Goal: Answer question/provide support: Share knowledge or assist other users

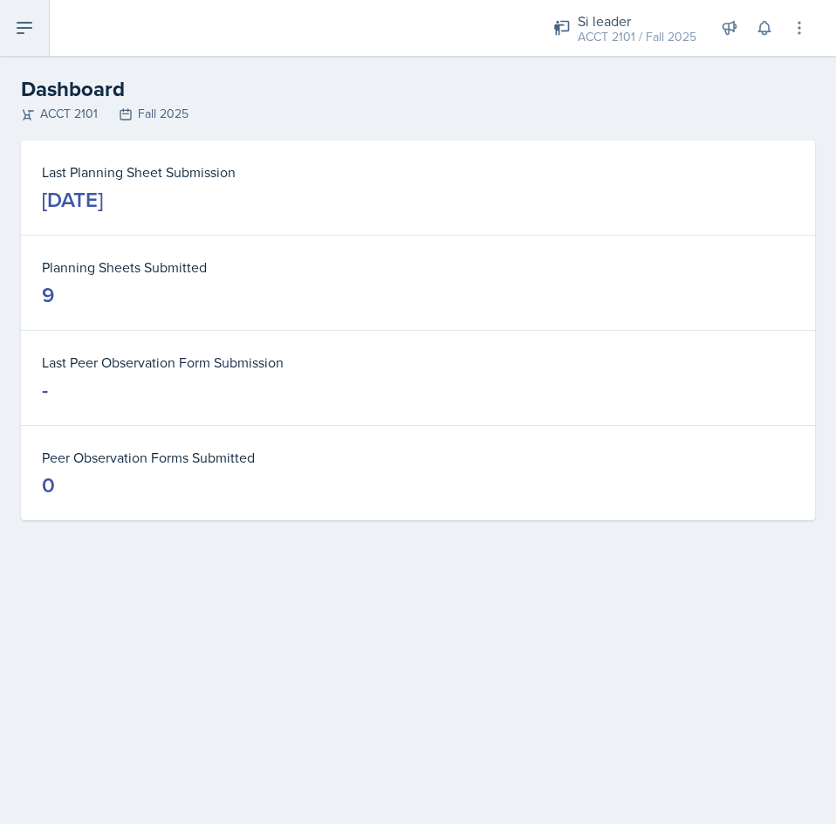
click at [22, 44] on button at bounding box center [25, 28] width 50 height 56
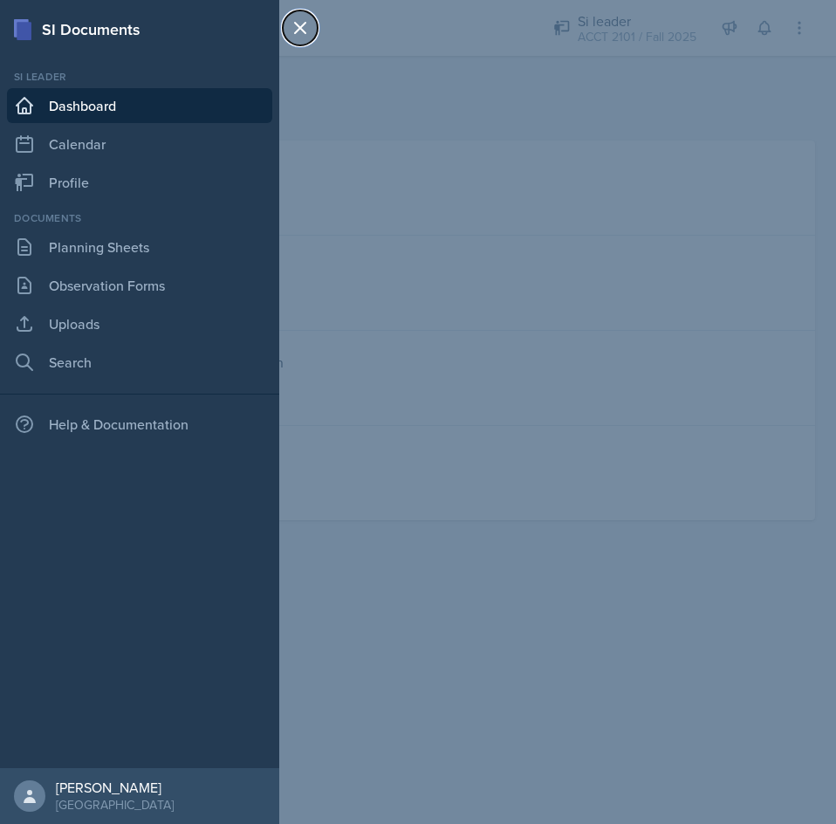
drag, startPoint x: 293, startPoint y: 33, endPoint x: 339, endPoint y: 33, distance: 46.3
click at [293, 33] on icon at bounding box center [300, 27] width 21 height 21
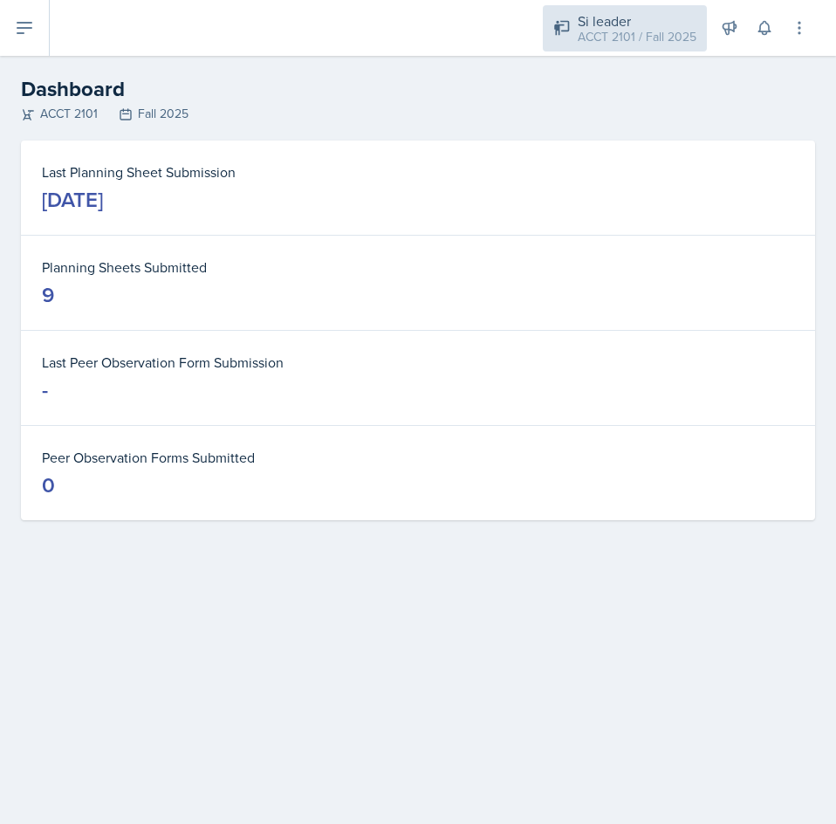
click at [620, 33] on div "ACCT 2101 / Fall 2025" at bounding box center [637, 37] width 119 height 18
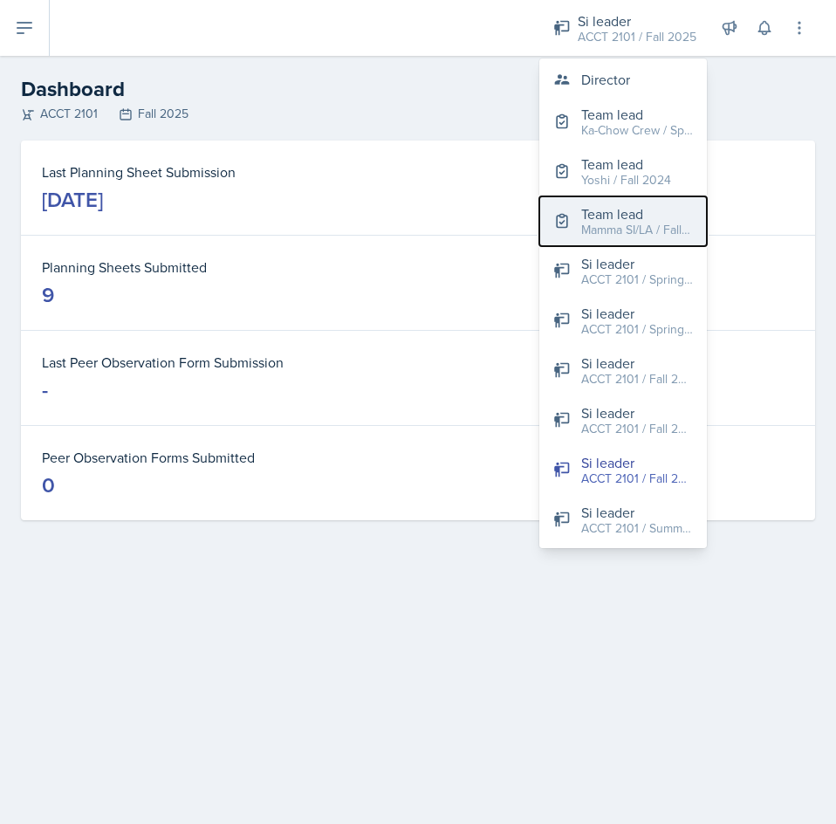
click at [615, 235] on div "Mamma SI/LA / Fall 2025" at bounding box center [638, 230] width 112 height 18
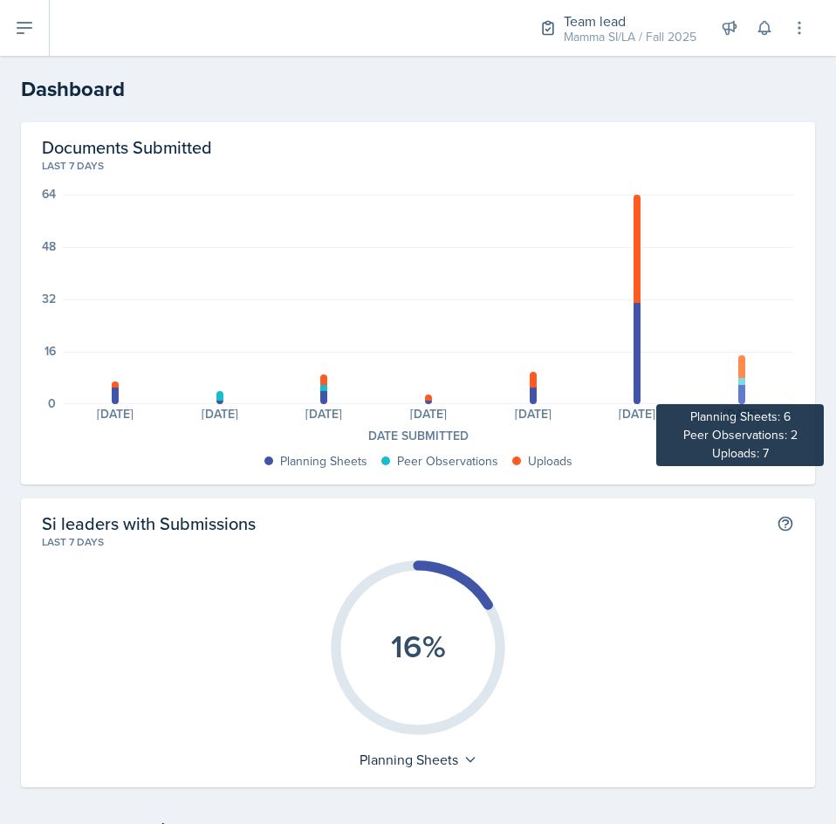
click at [739, 381] on div at bounding box center [742, 381] width 7 height 7
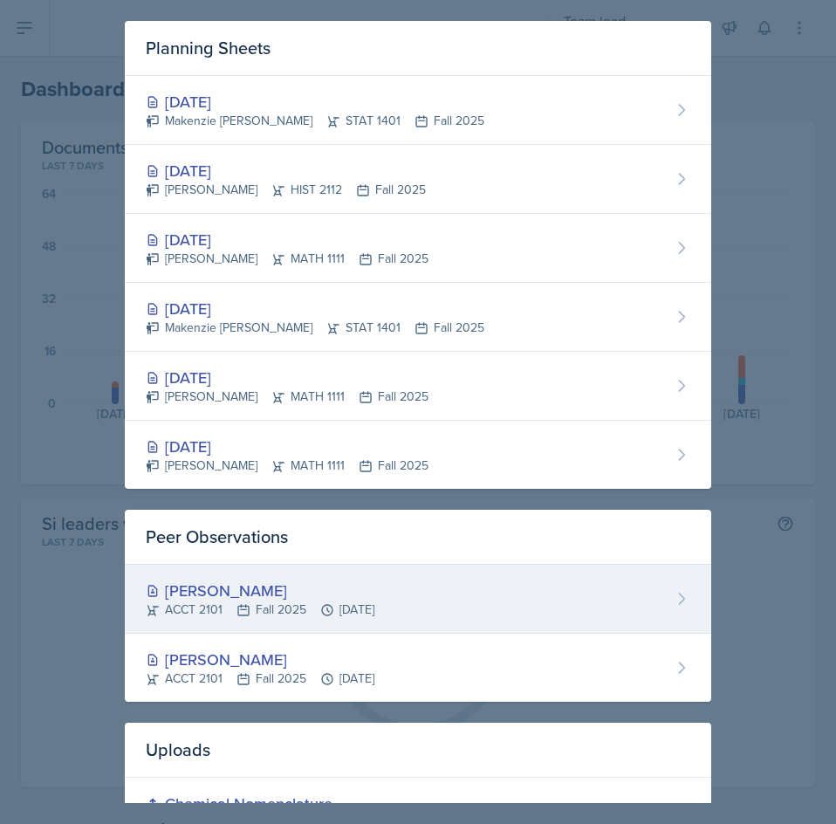
click at [375, 602] on div "ACCT 2101 Fall 2025 [DATE]" at bounding box center [260, 610] width 229 height 18
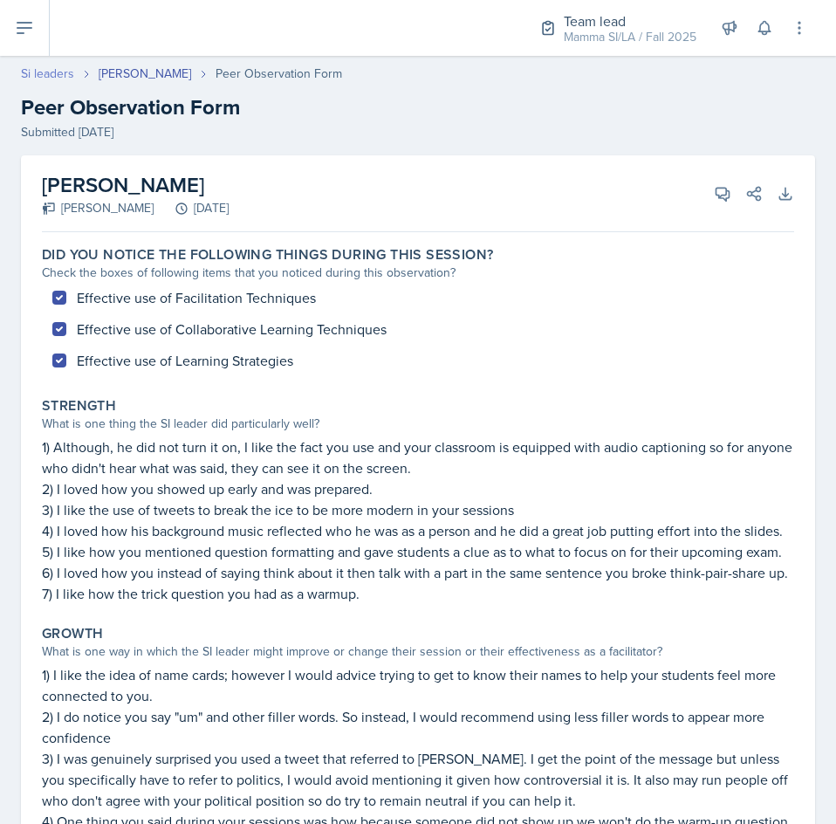
click at [49, 70] on link "Si leaders" at bounding box center [47, 74] width 53 height 18
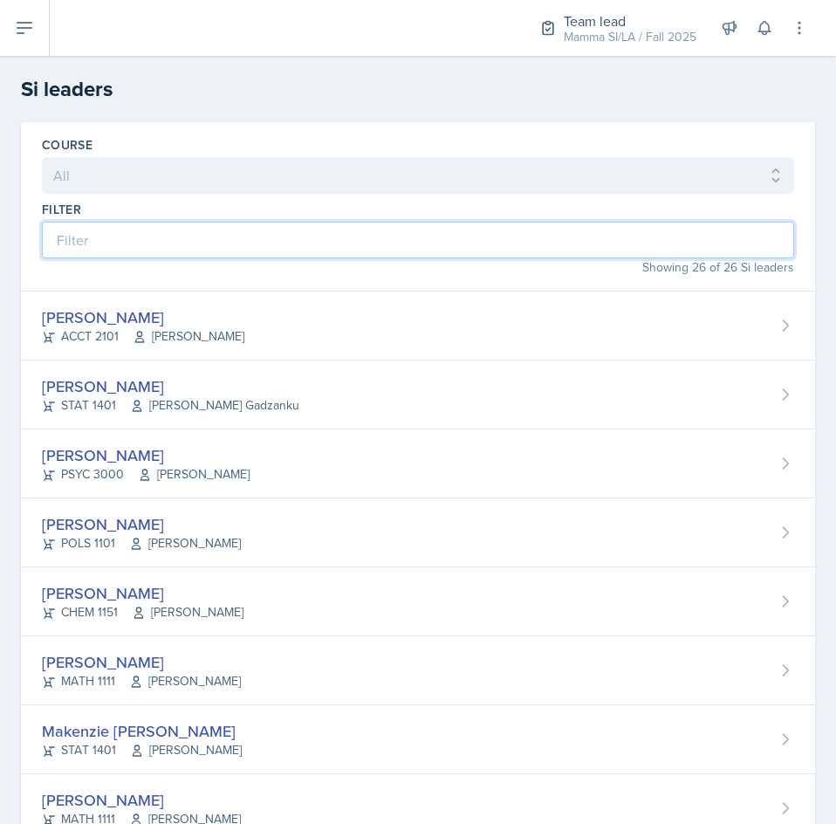
click at [320, 241] on input at bounding box center [418, 240] width 753 height 37
click at [404, 233] on input at bounding box center [418, 240] width 753 height 37
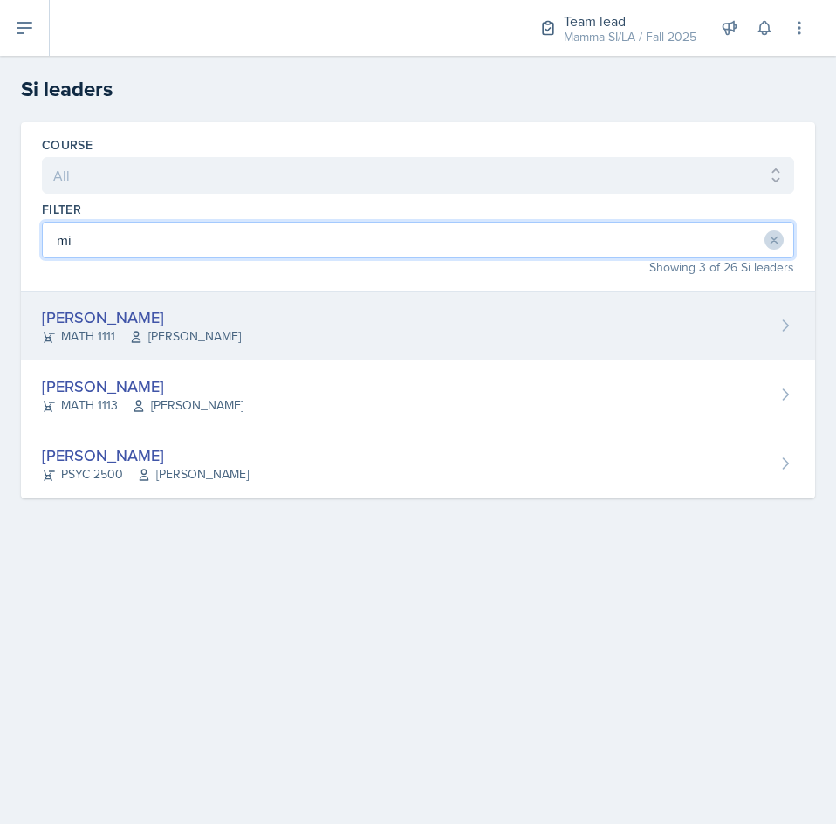
type input "mi"
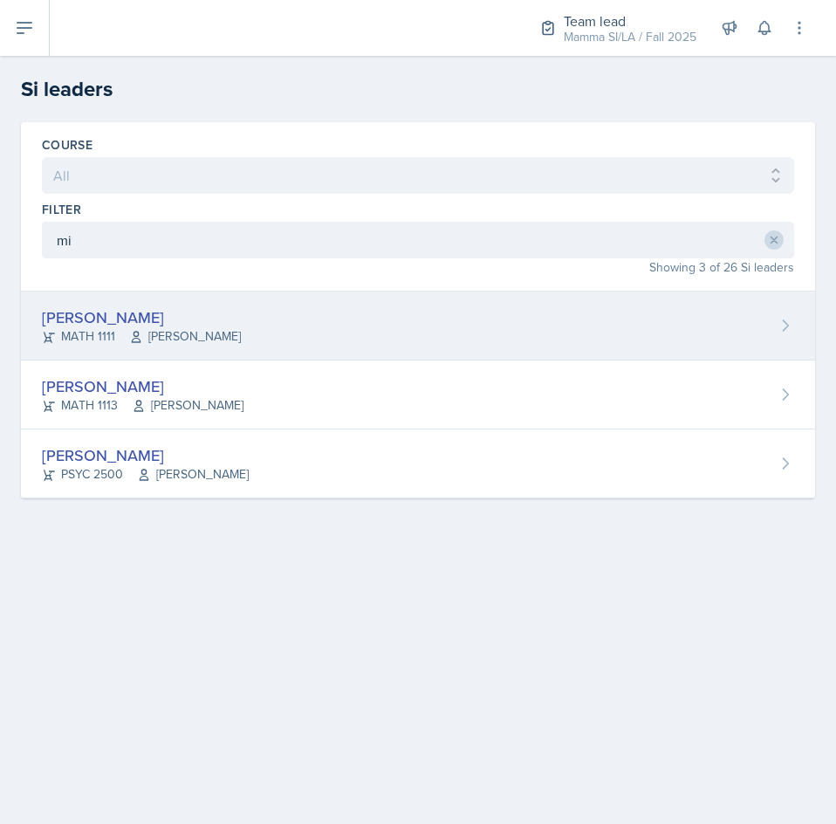
click at [339, 320] on div "[PERSON_NAME] MATH 1111 [PERSON_NAME]" at bounding box center [418, 326] width 795 height 69
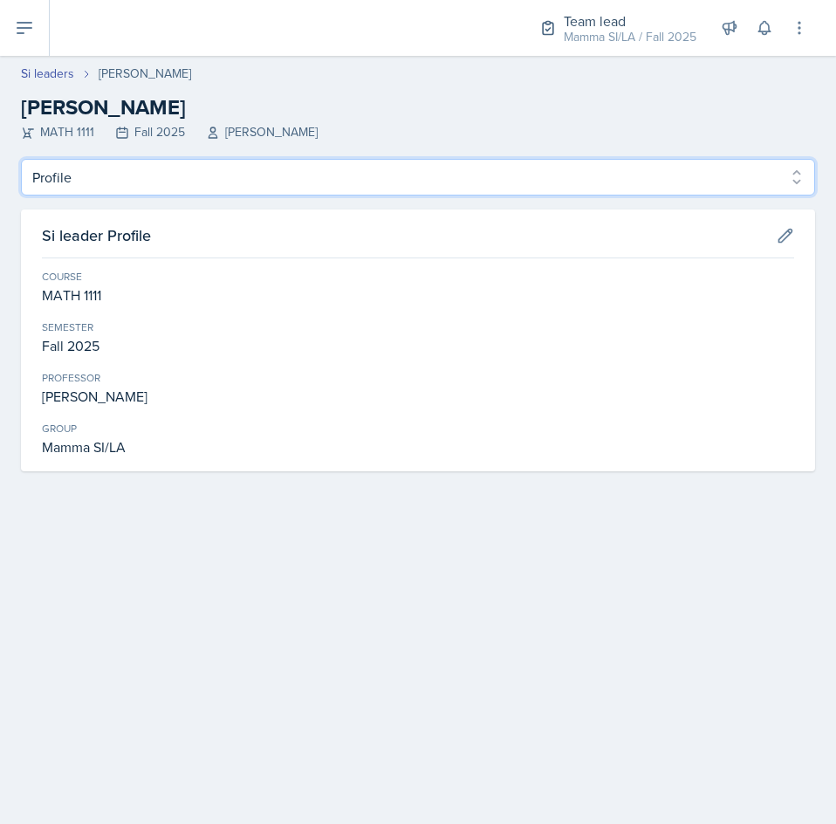
click at [184, 178] on select "Profile Planning Sheets Observation Forms Uploads" at bounding box center [418, 177] width 795 height 37
select select "Planning Sheets"
click at [21, 159] on select "Profile Planning Sheets Observation Forms Uploads" at bounding box center [418, 177] width 795 height 37
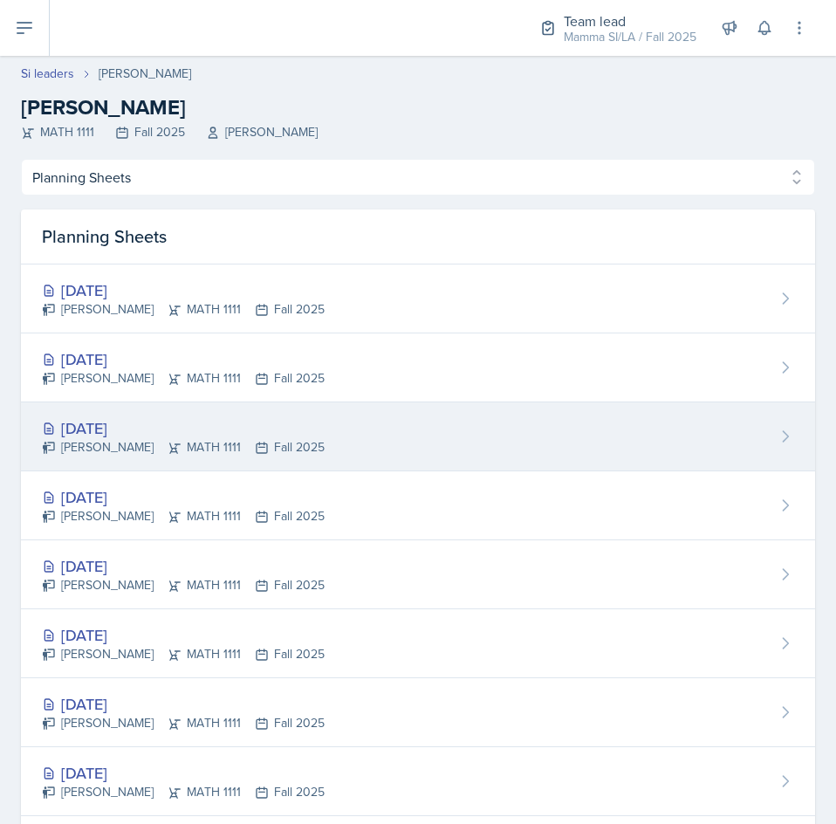
click at [354, 425] on div "[DATE] [PERSON_NAME] MATH 1111 Fall 2025" at bounding box center [418, 437] width 795 height 69
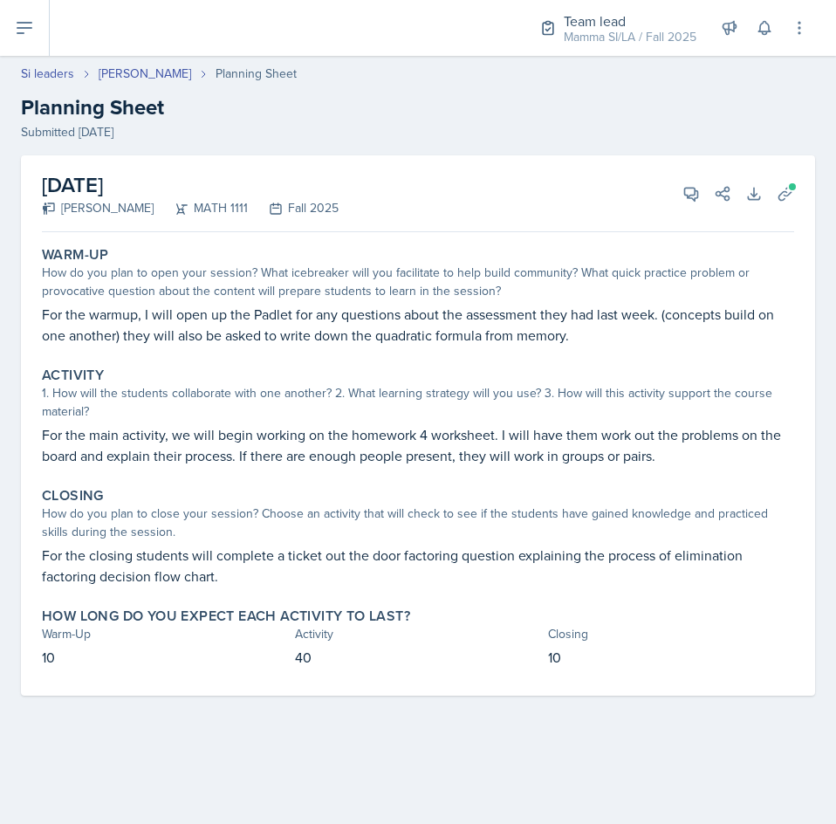
select select "Planning Sheets"
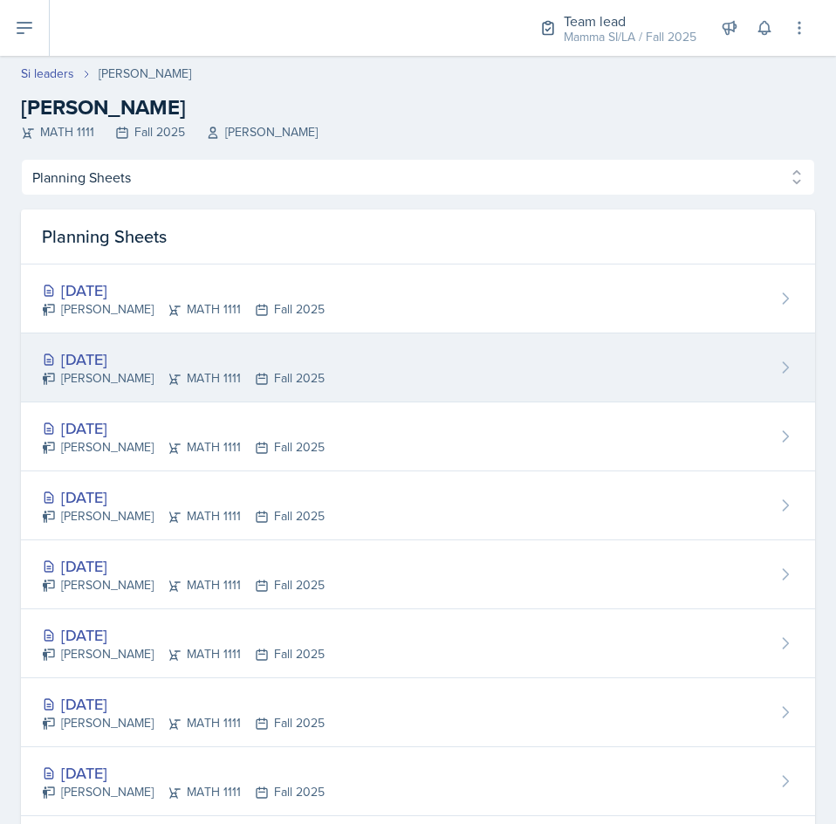
click at [247, 375] on div "[PERSON_NAME] MATH 1111 Fall 2025" at bounding box center [183, 378] width 283 height 18
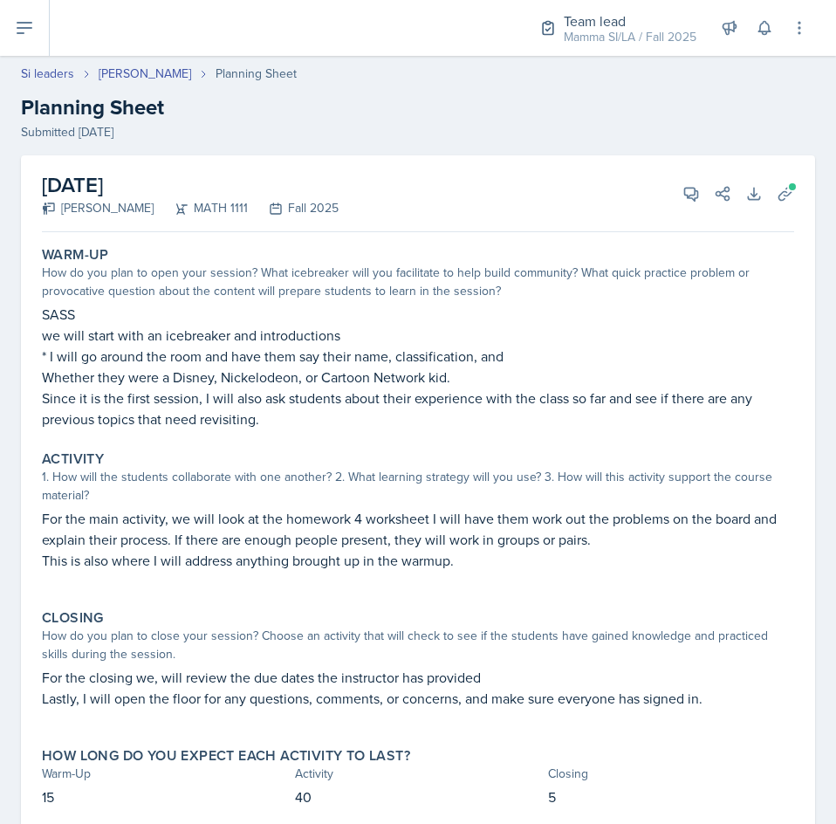
select select "Planning Sheets"
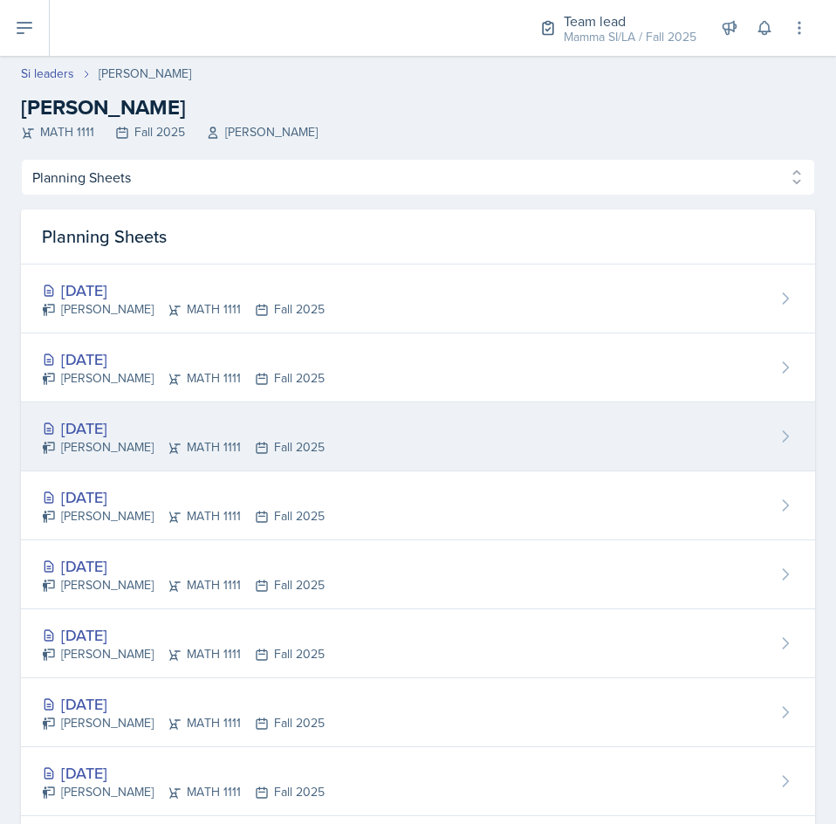
click at [451, 444] on div "[DATE] [PERSON_NAME] MATH 1111 Fall 2025" at bounding box center [418, 437] width 795 height 69
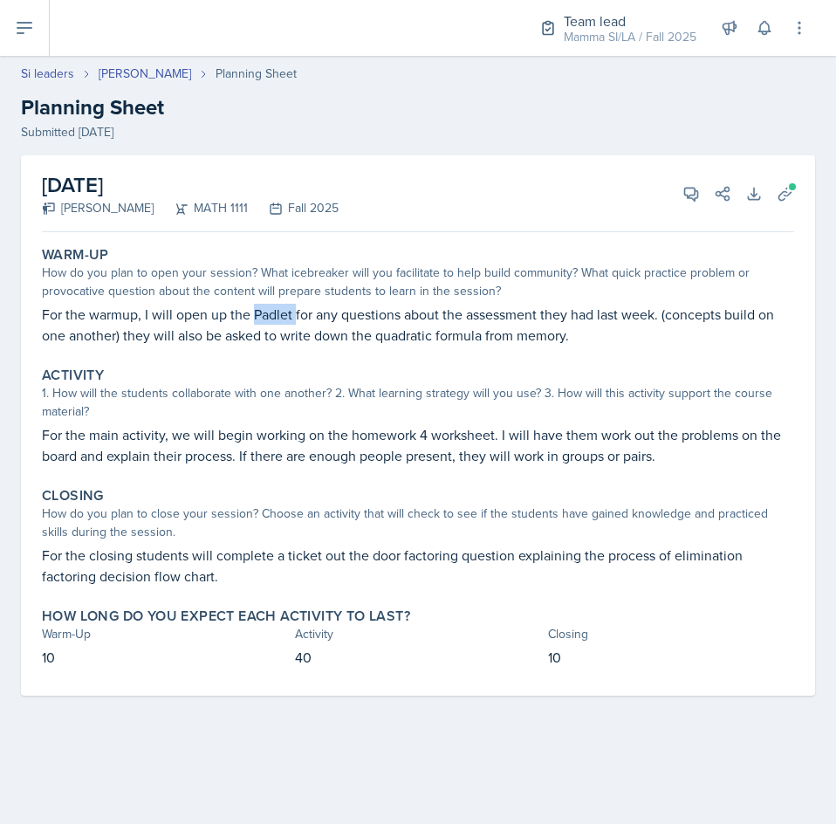
drag, startPoint x: 253, startPoint y: 315, endPoint x: 293, endPoint y: 316, distance: 39.3
click at [294, 316] on p "For the warmup, I will open up the Padlet for any questions about the assessmen…" at bounding box center [418, 325] width 753 height 42
click at [421, 340] on p "For the warmup, I will open up the Padlet for any questions about the assessmen…" at bounding box center [418, 325] width 753 height 42
click at [782, 199] on icon at bounding box center [785, 193] width 17 height 17
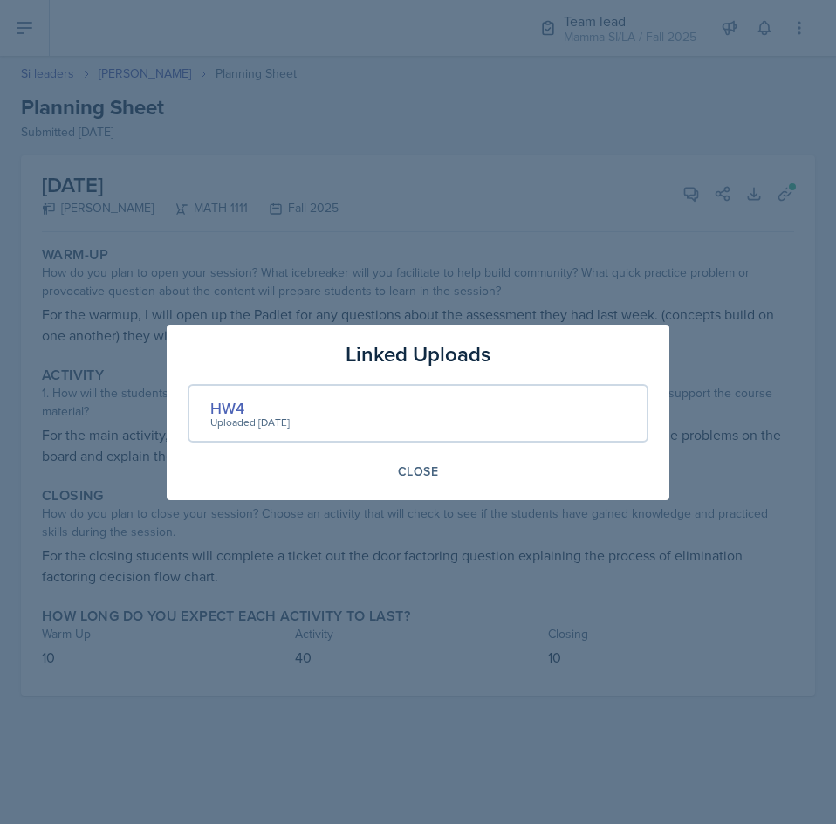
click at [231, 405] on div "HW4" at bounding box center [249, 408] width 79 height 24
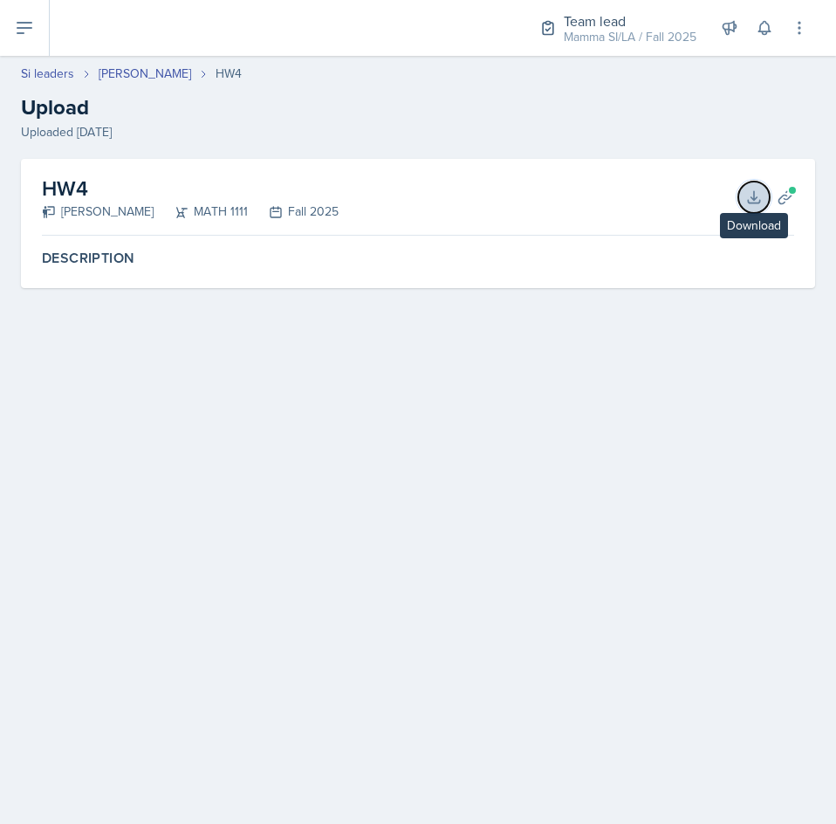
click at [749, 199] on icon at bounding box center [754, 197] width 17 height 17
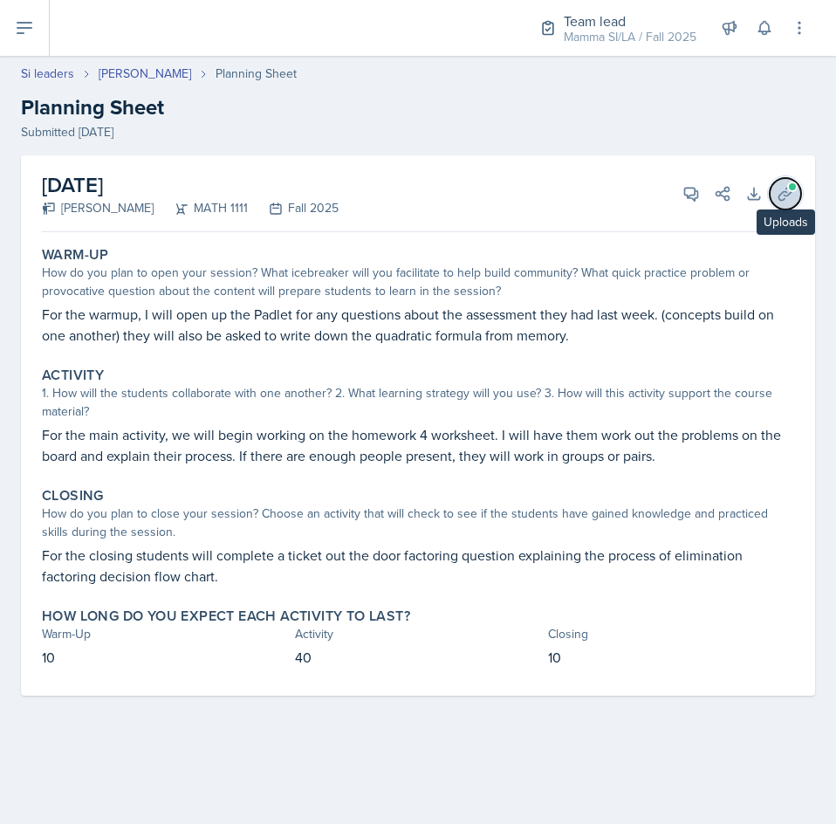
click at [789, 194] on icon at bounding box center [785, 193] width 13 height 13
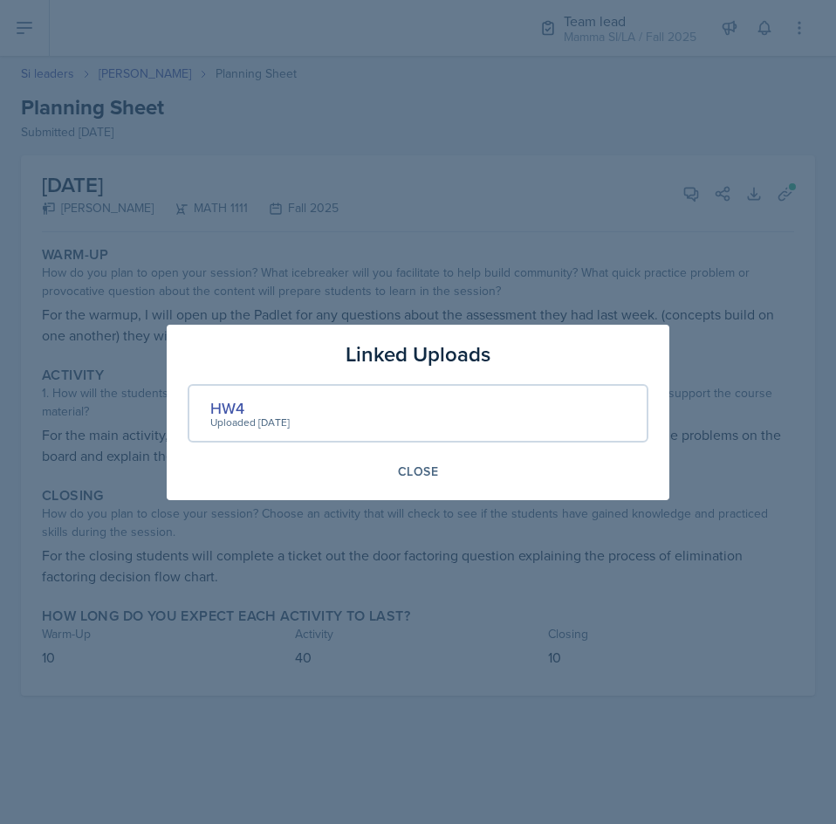
click at [413, 209] on div at bounding box center [418, 412] width 836 height 824
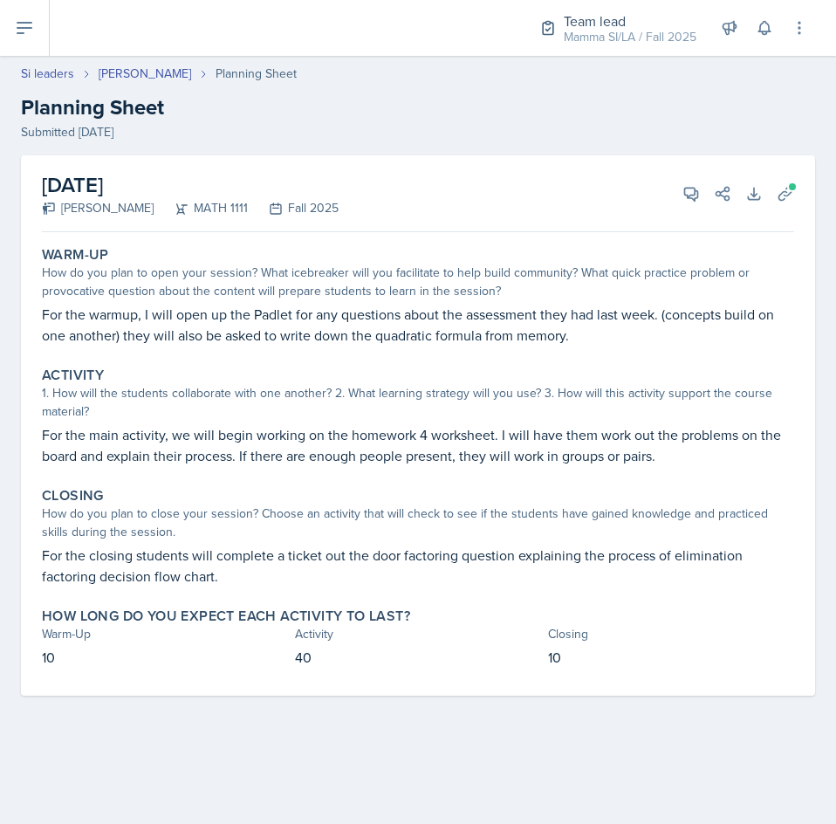
select select "Planning Sheets"
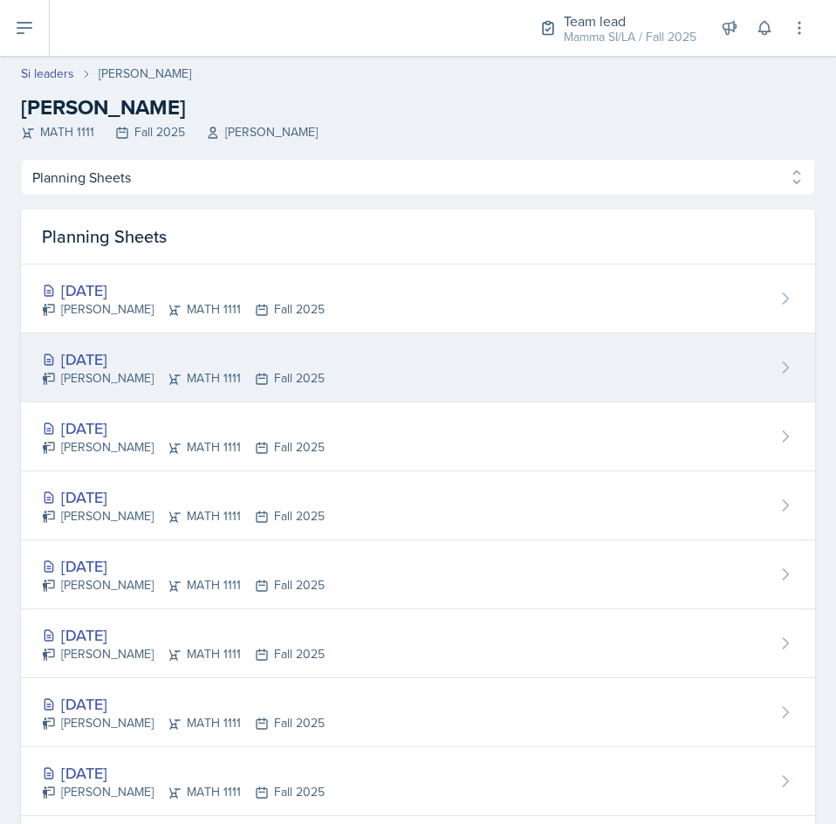
click at [219, 363] on div "[DATE]" at bounding box center [183, 360] width 283 height 24
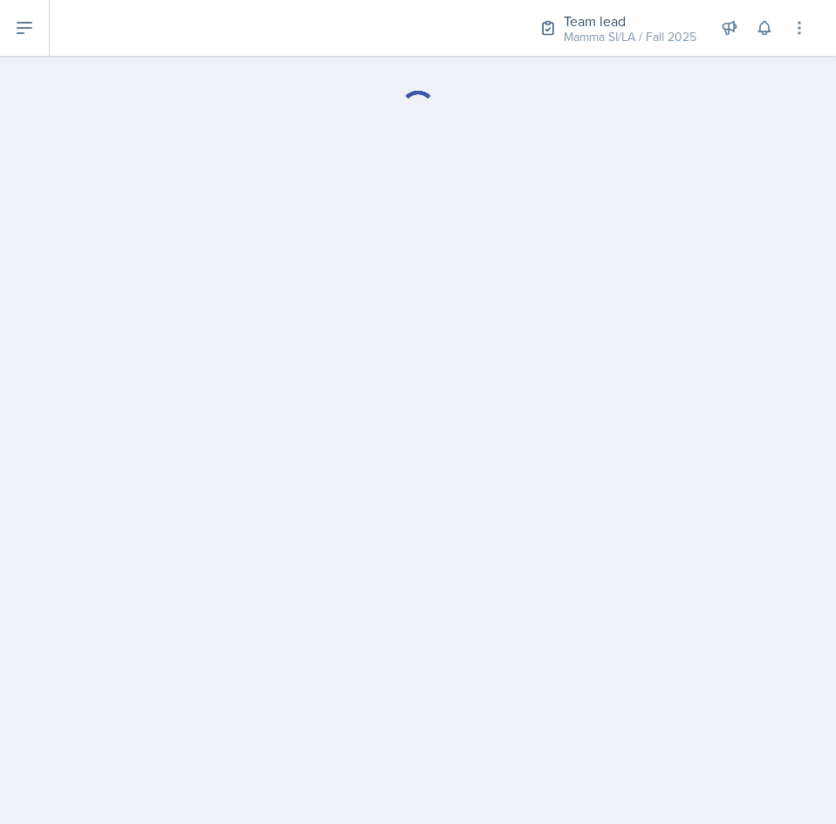
select select "Planning Sheets"
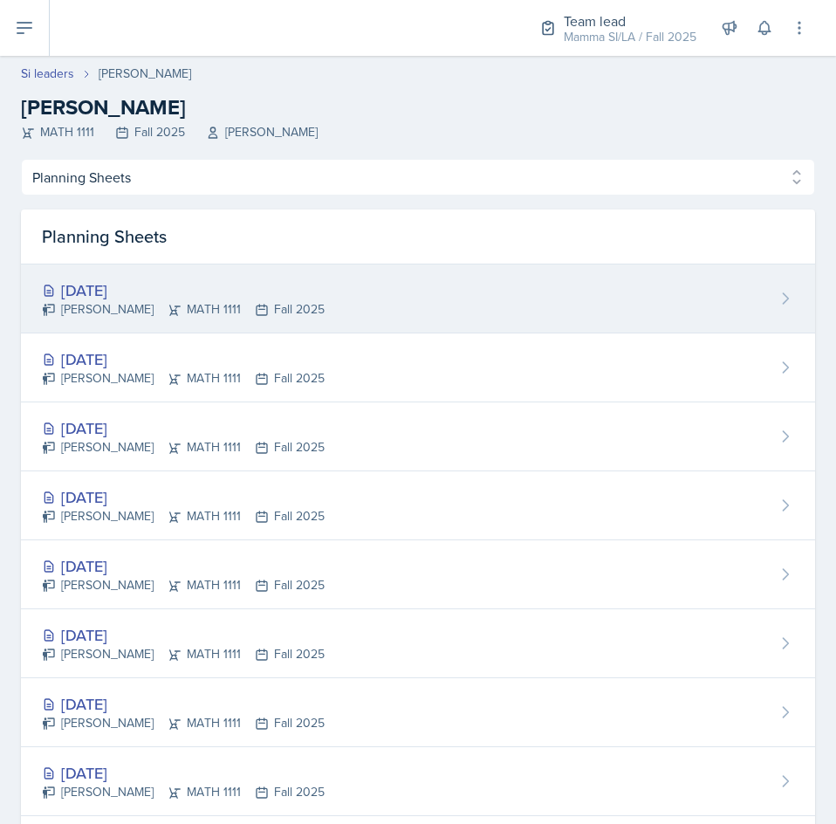
click at [226, 298] on div "[DATE]" at bounding box center [183, 291] width 283 height 24
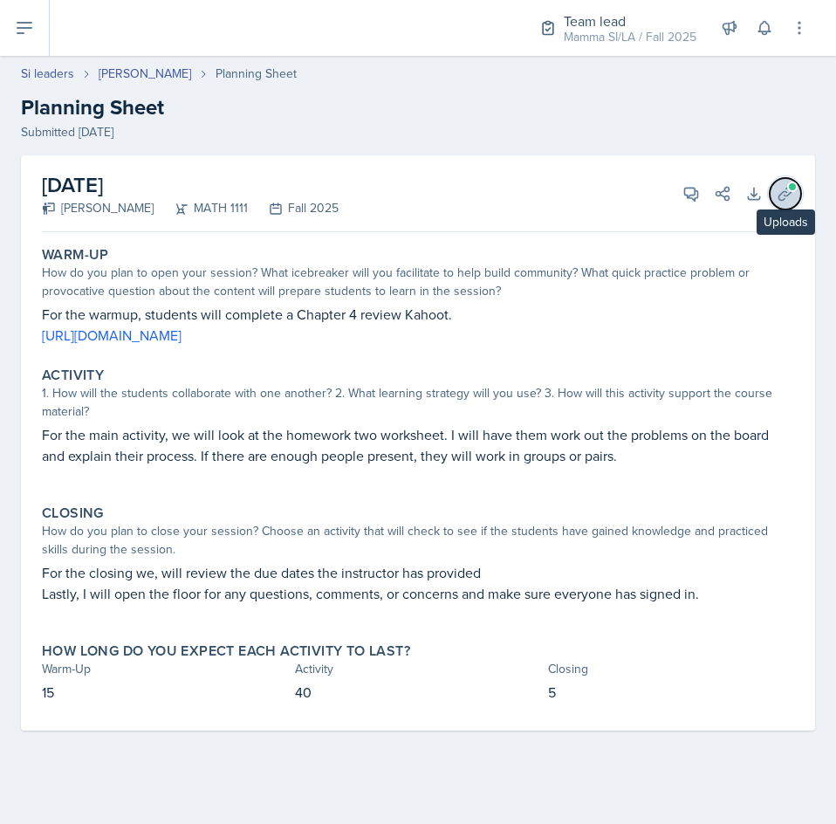
click at [783, 197] on icon at bounding box center [785, 193] width 17 height 17
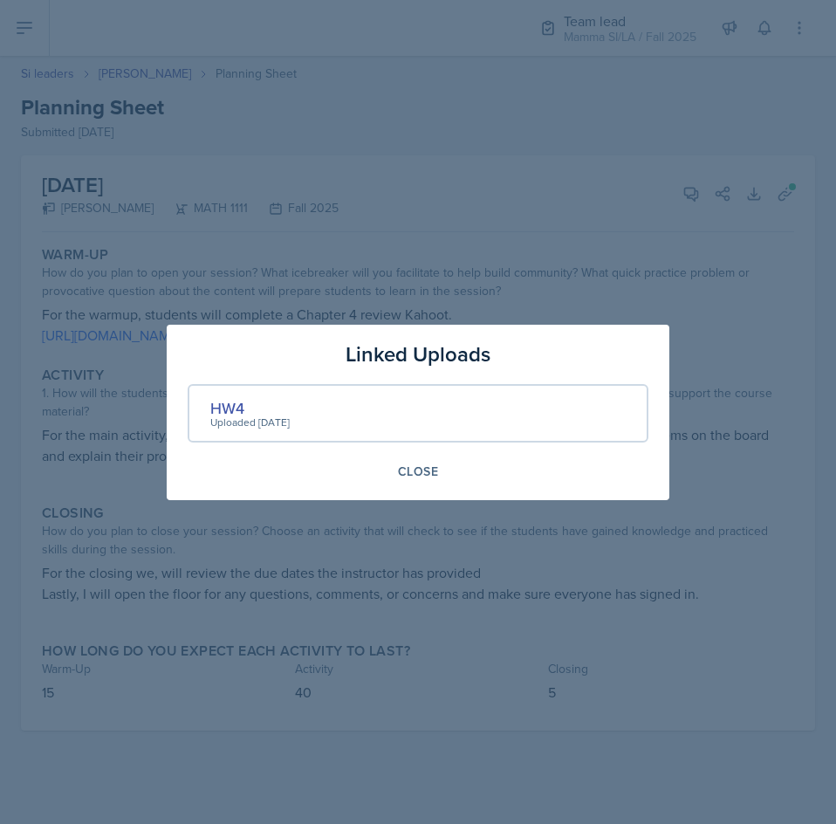
click at [516, 295] on div at bounding box center [418, 412] width 836 height 824
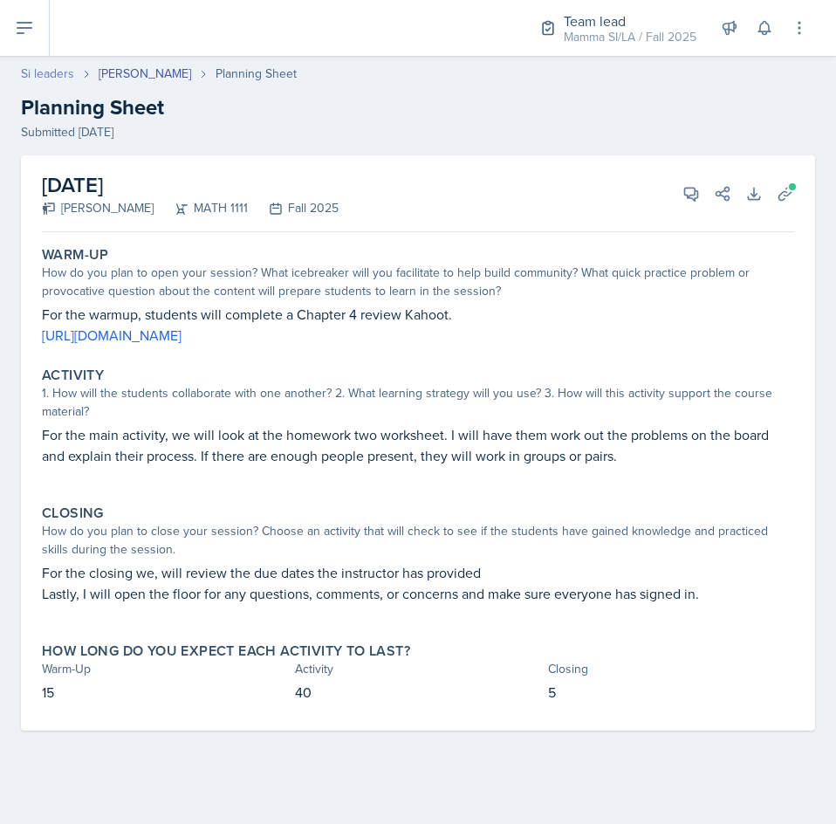
click at [52, 68] on link "Si leaders" at bounding box center [47, 74] width 53 height 18
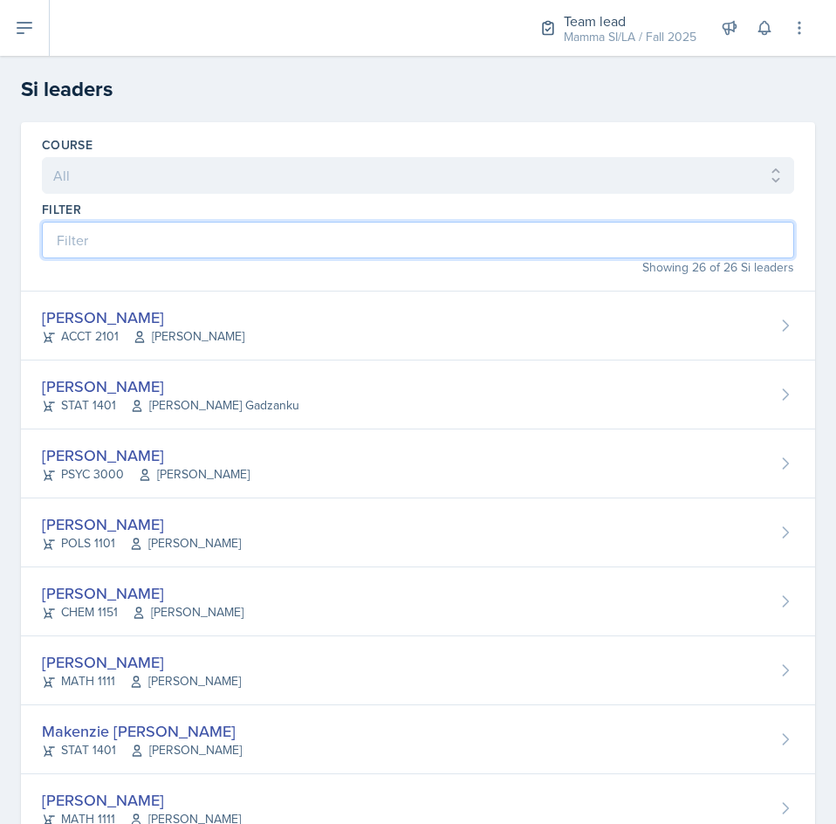
click at [251, 239] on input at bounding box center [418, 240] width 753 height 37
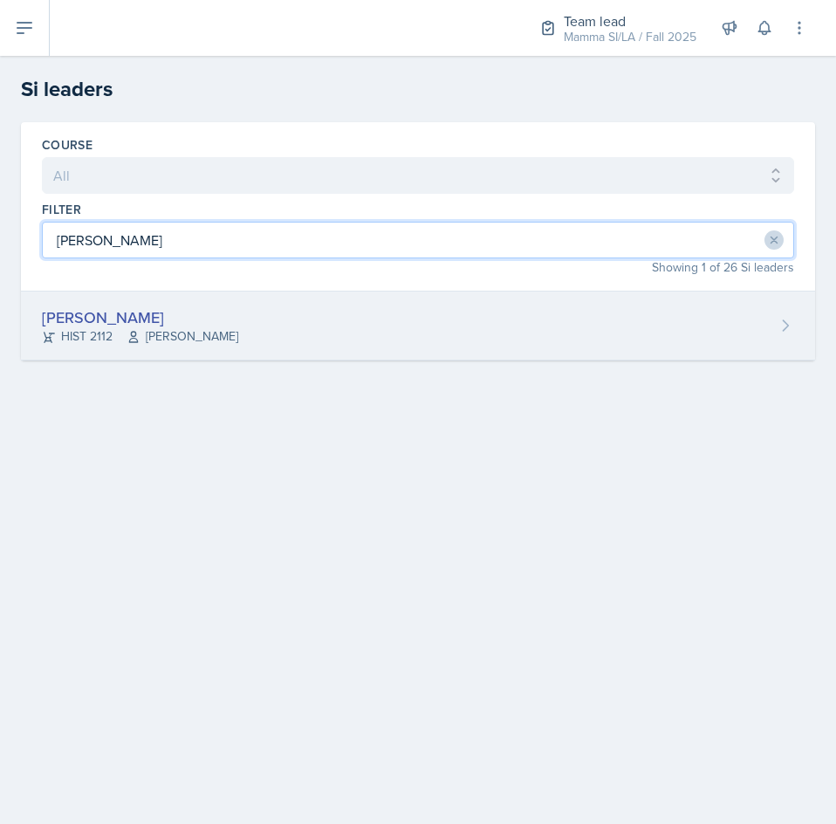
type input "[PERSON_NAME]"
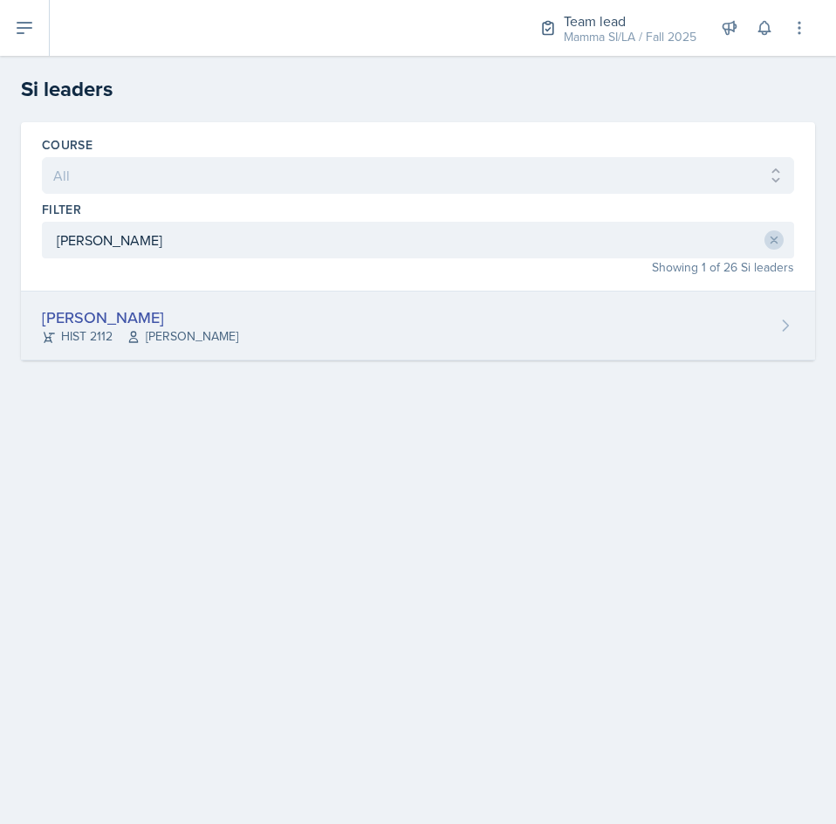
click at [308, 329] on div "[PERSON_NAME] HIST 2112 [PERSON_NAME]" at bounding box center [418, 326] width 795 height 69
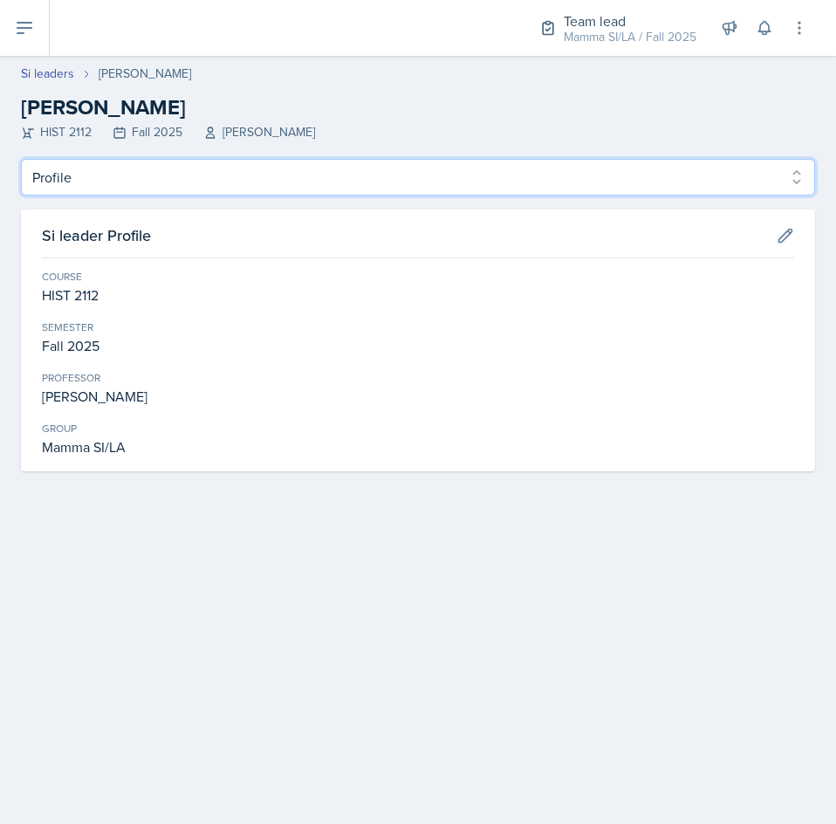
click at [126, 182] on select "Profile Planning Sheets Observation Forms Uploads" at bounding box center [418, 177] width 795 height 37
select select "Planning Sheets"
click at [21, 159] on select "Profile Planning Sheets Observation Forms Uploads" at bounding box center [418, 177] width 795 height 37
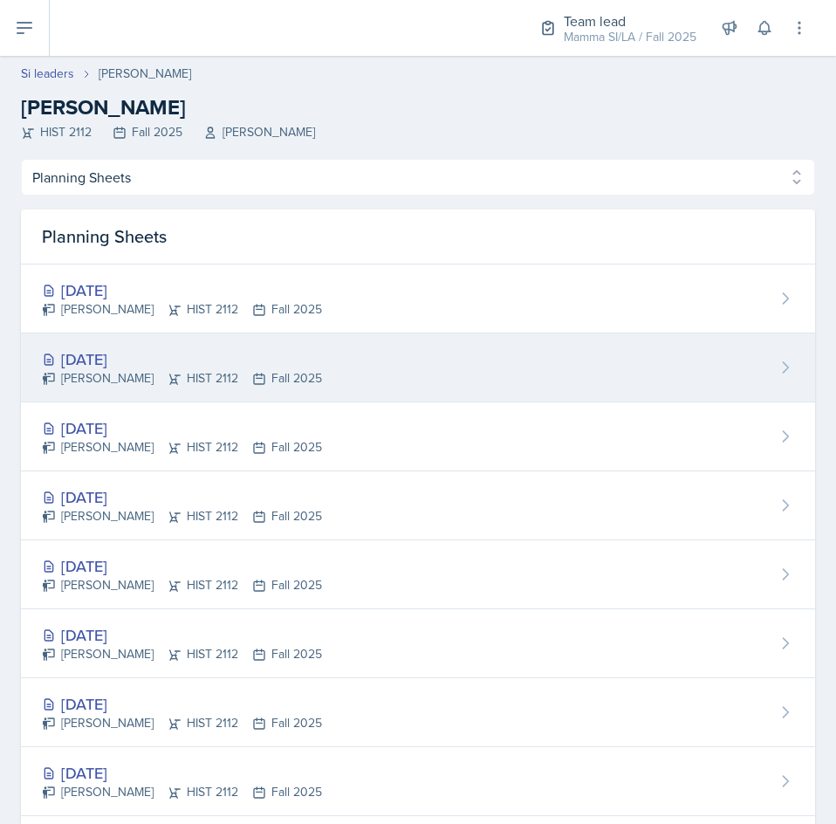
click at [361, 378] on div "[DATE] [PERSON_NAME] HIST 2112 Fall 2025" at bounding box center [418, 368] width 795 height 69
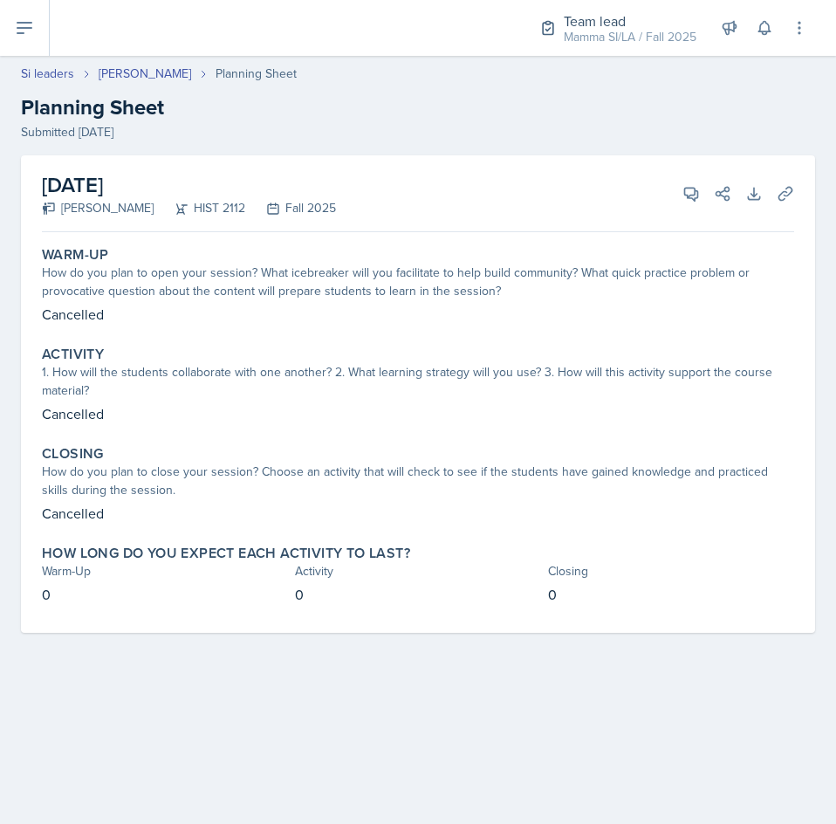
select select "Planning Sheets"
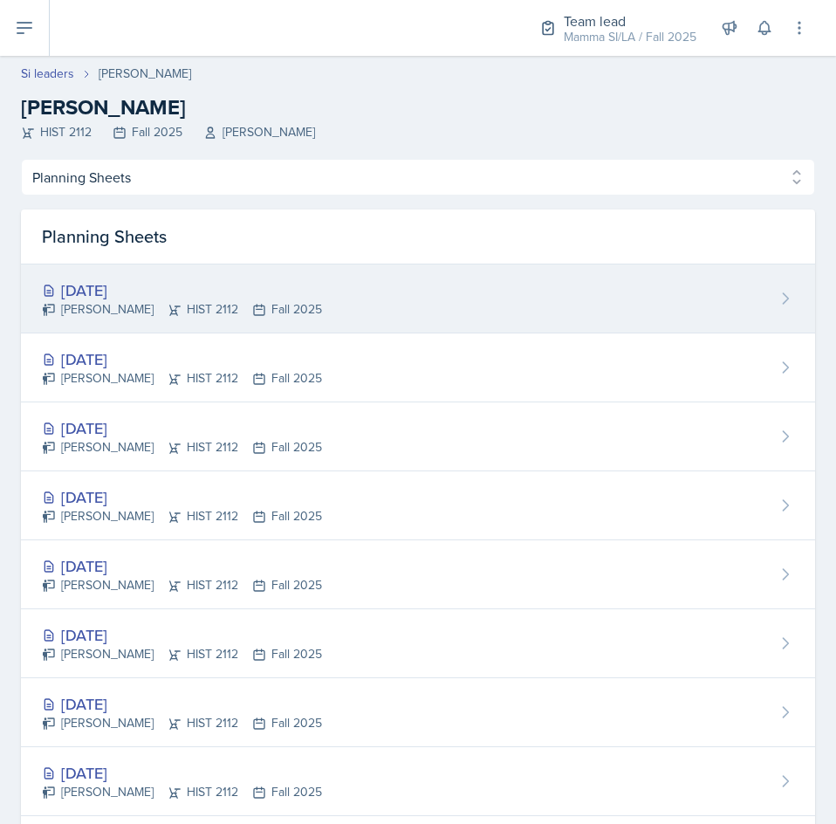
click at [231, 303] on div "[PERSON_NAME] HIST 2112 Fall 2025" at bounding box center [182, 309] width 280 height 18
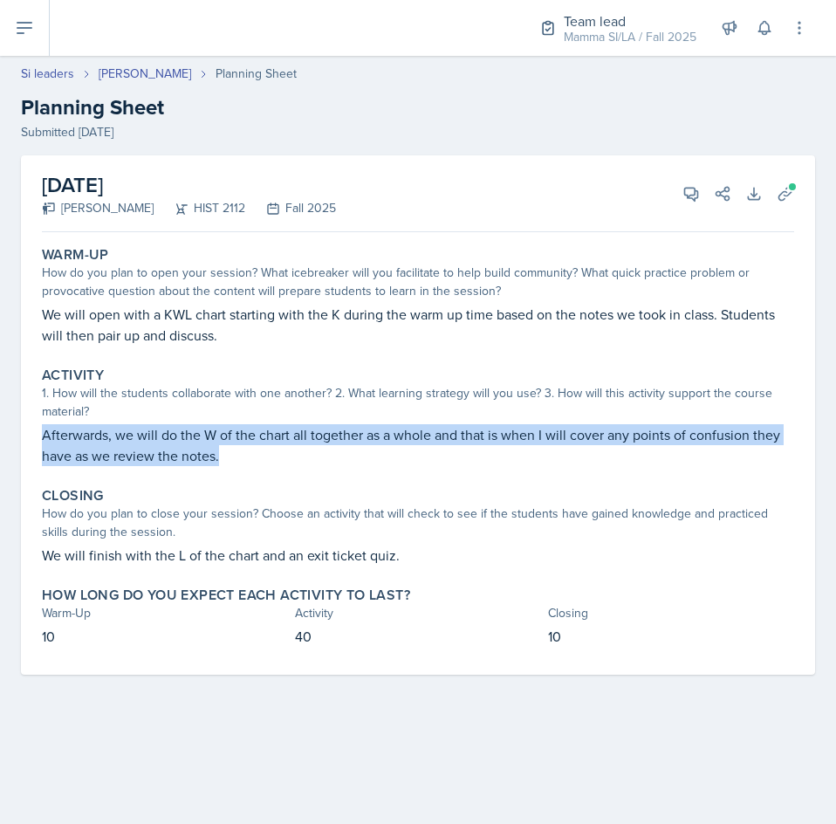
drag, startPoint x: 36, startPoint y: 435, endPoint x: 656, endPoint y: 460, distance: 620.5
click at [656, 460] on div "Activity 1. How will the students collaborate with one another? 2. What learnin…" at bounding box center [418, 417] width 767 height 114
click at [656, 460] on p "Afterwards, we will do the W of the chart all together as a whole and that is w…" at bounding box center [418, 445] width 753 height 42
drag, startPoint x: 252, startPoint y: 460, endPoint x: -1, endPoint y: 438, distance: 254.2
click at [0, 438] on html "SI Documents Team lead Dashboard Calendar Profile Si leaders Documents Observat…" at bounding box center [418, 412] width 836 height 824
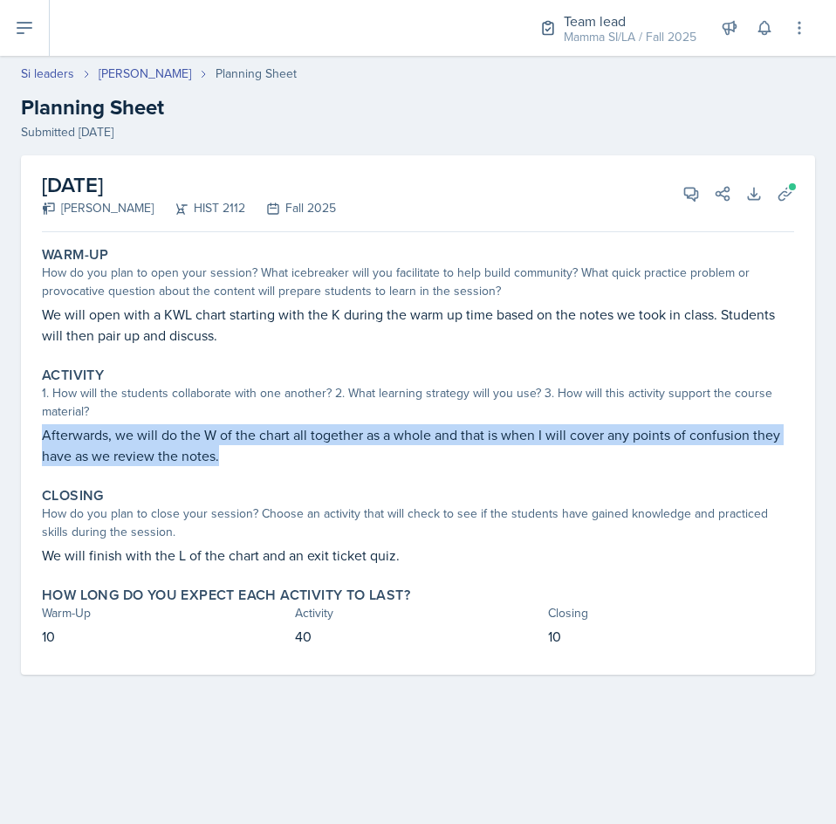
click at [141, 444] on p "Afterwards, we will do the W of the chart all together as a whole and that is w…" at bounding box center [418, 445] width 753 height 42
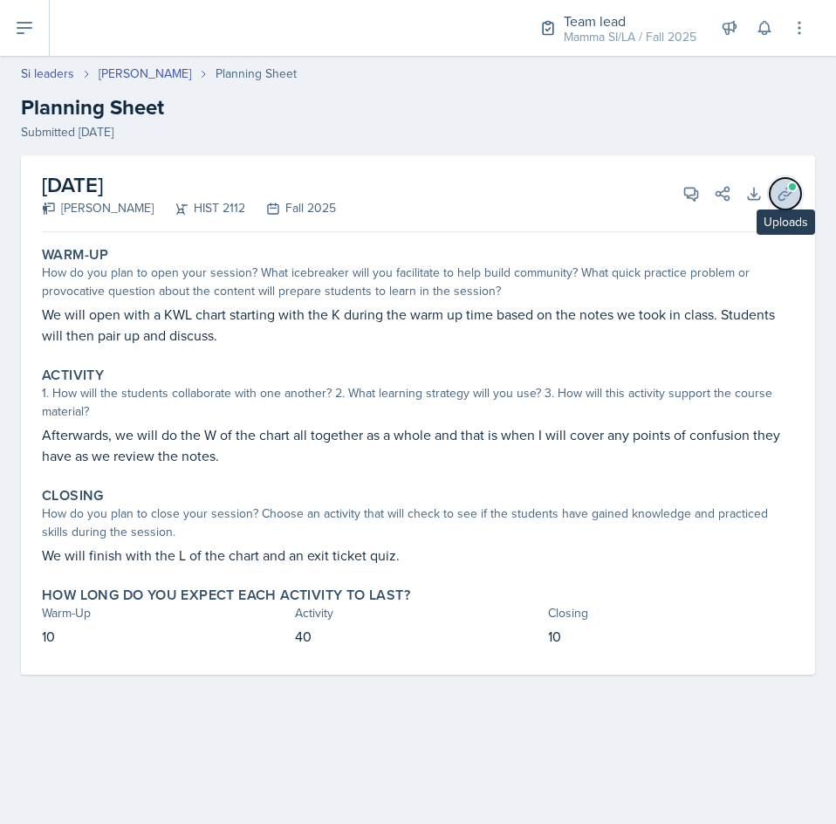
click at [791, 191] on span at bounding box center [793, 187] width 10 height 10
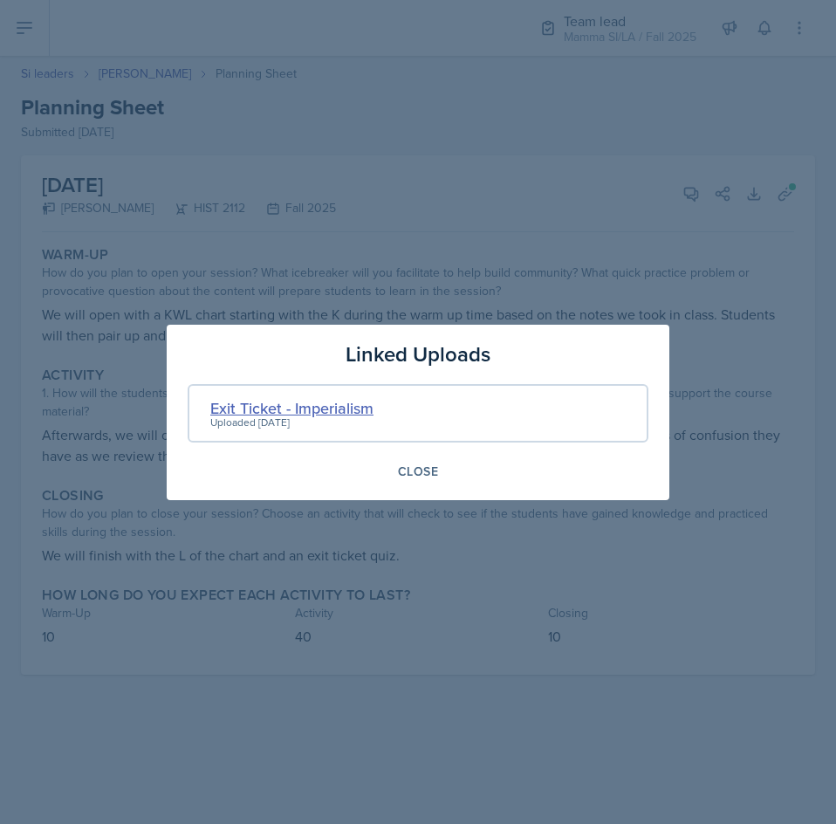
click at [320, 406] on div "Exit Ticket - Imperialism" at bounding box center [291, 408] width 163 height 24
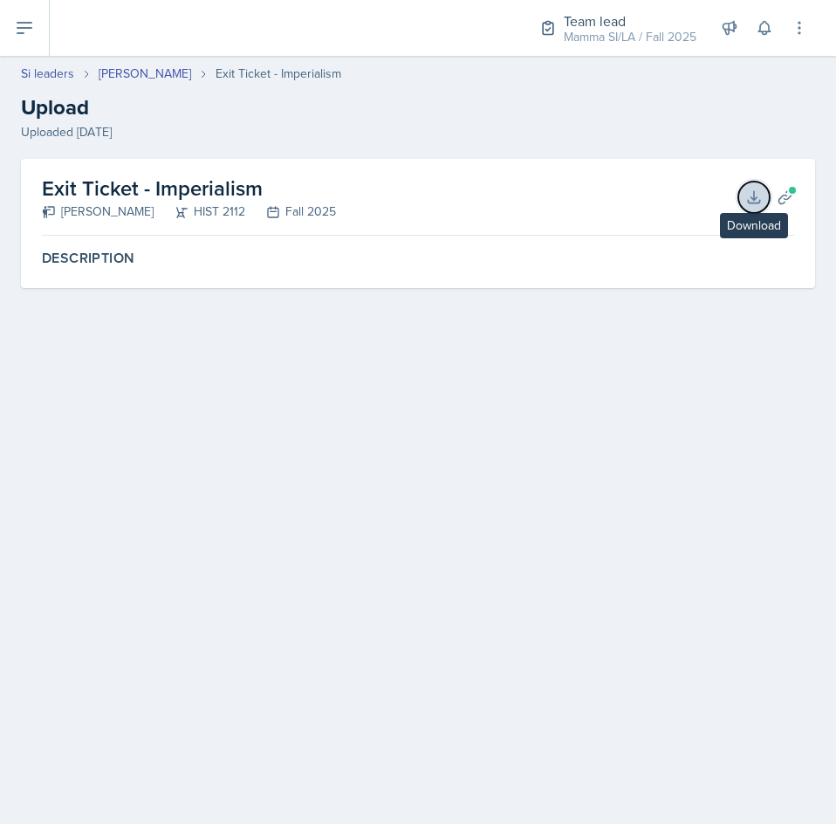
click at [754, 189] on icon at bounding box center [754, 197] width 17 height 17
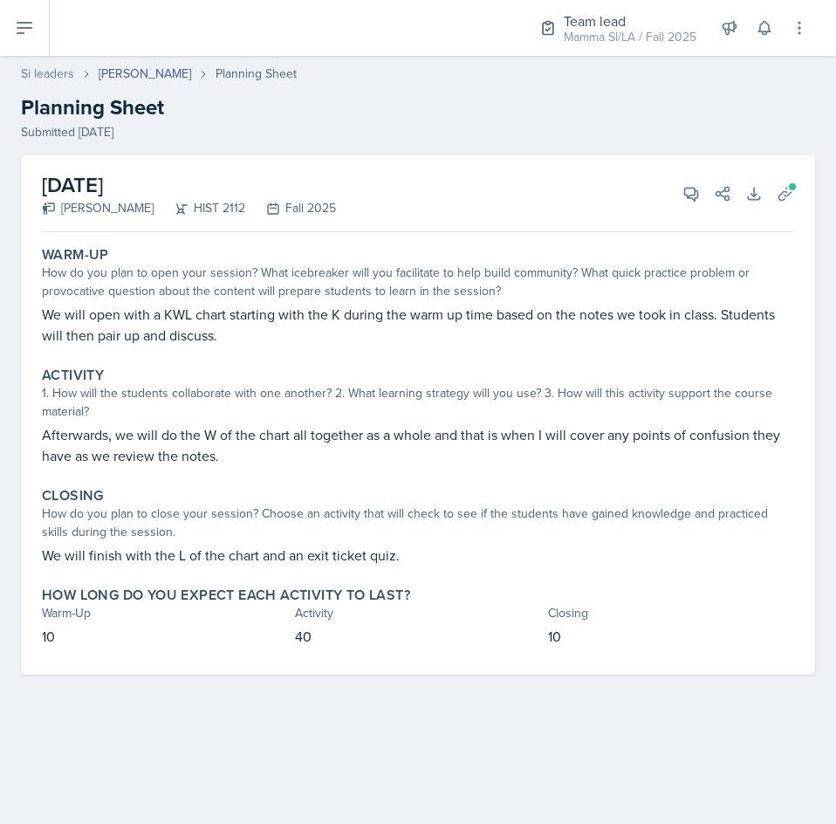
click at [35, 66] on link "Si leaders" at bounding box center [47, 74] width 53 height 18
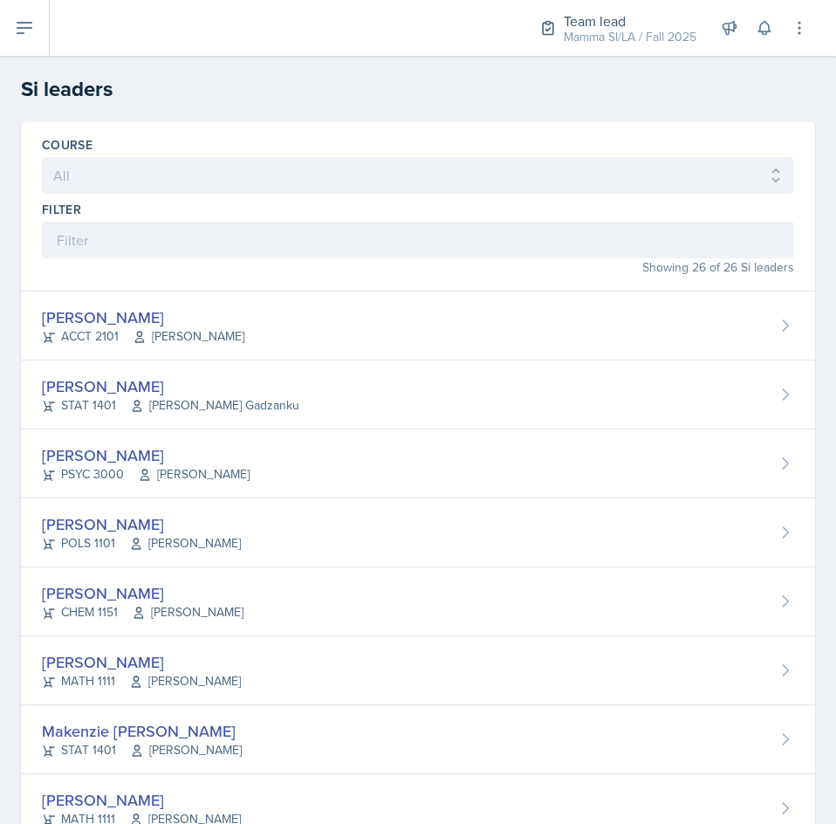
click at [265, 218] on div "Filter" at bounding box center [418, 230] width 753 height 58
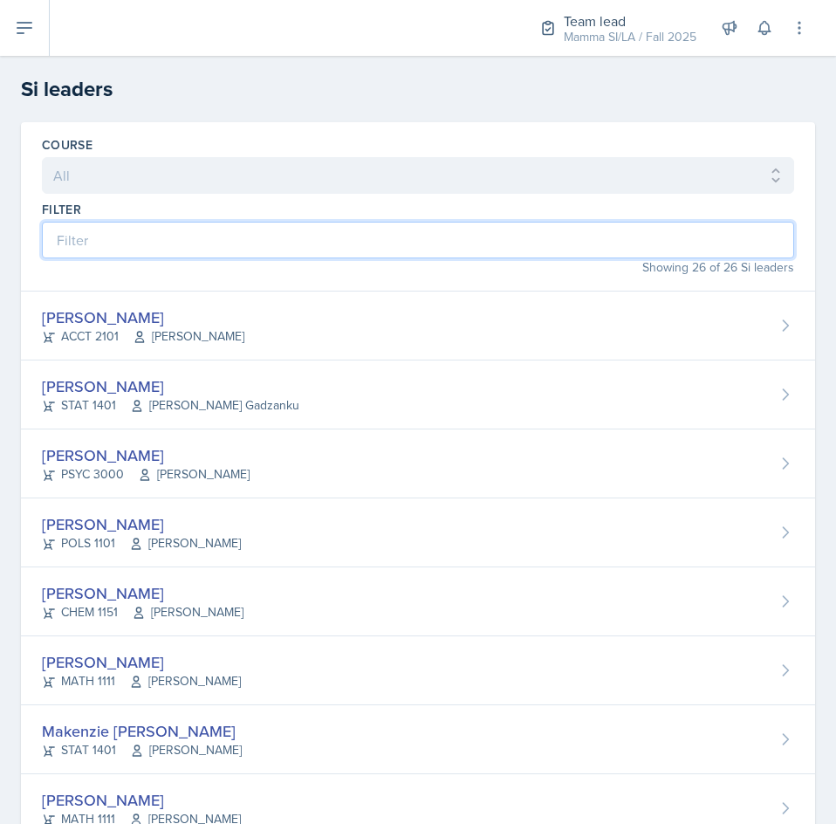
click at [272, 253] on input at bounding box center [418, 240] width 753 height 37
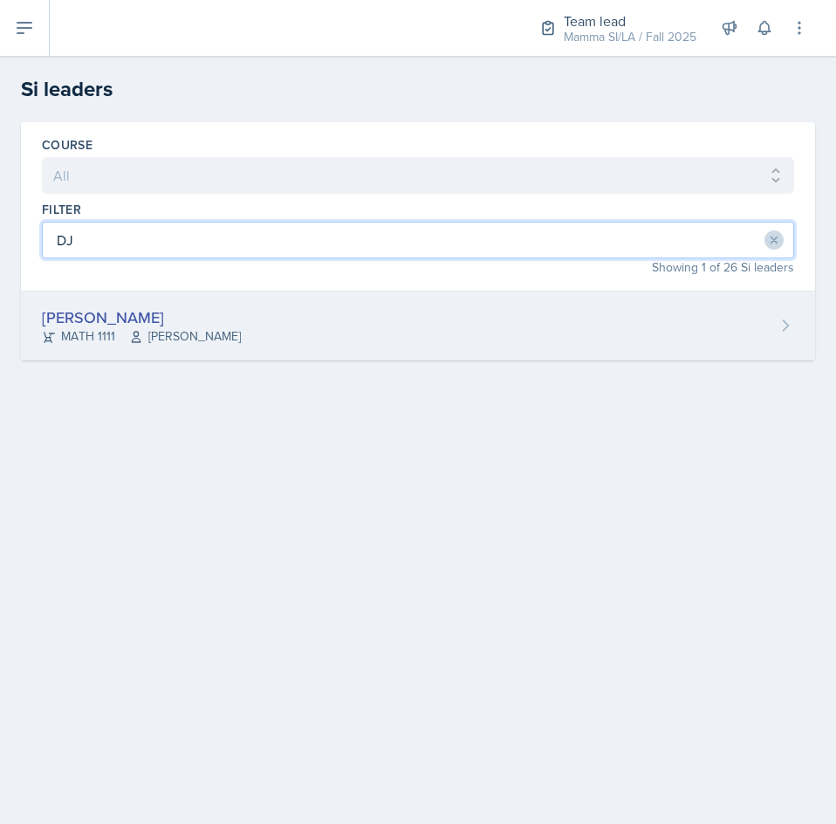
type input "DJ"
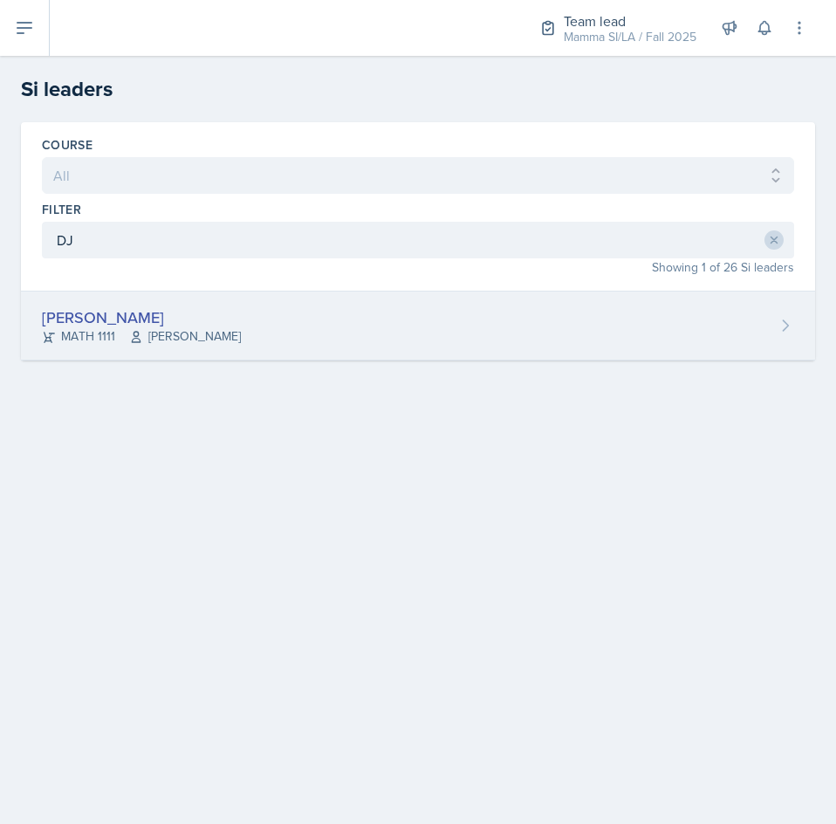
click at [479, 347] on div "[PERSON_NAME] MATH 1111 Symon Kimitei" at bounding box center [418, 326] width 795 height 69
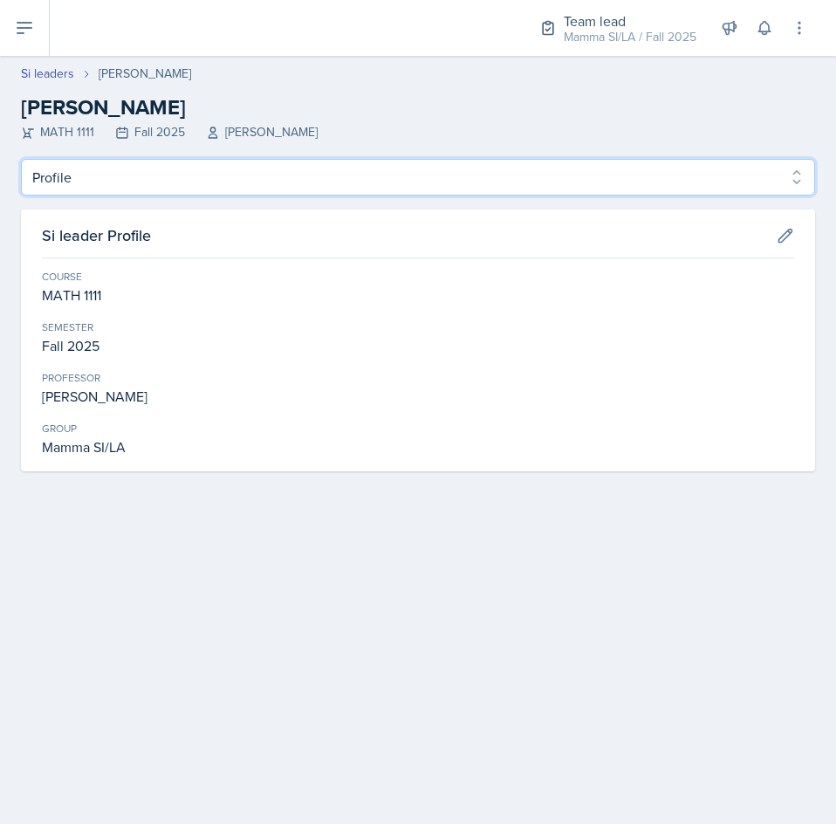
click at [305, 175] on select "Profile Planning Sheets Observation Forms Uploads" at bounding box center [418, 177] width 795 height 37
select select "Planning Sheets"
click at [21, 159] on select "Profile Planning Sheets Observation Forms Uploads" at bounding box center [418, 177] width 795 height 37
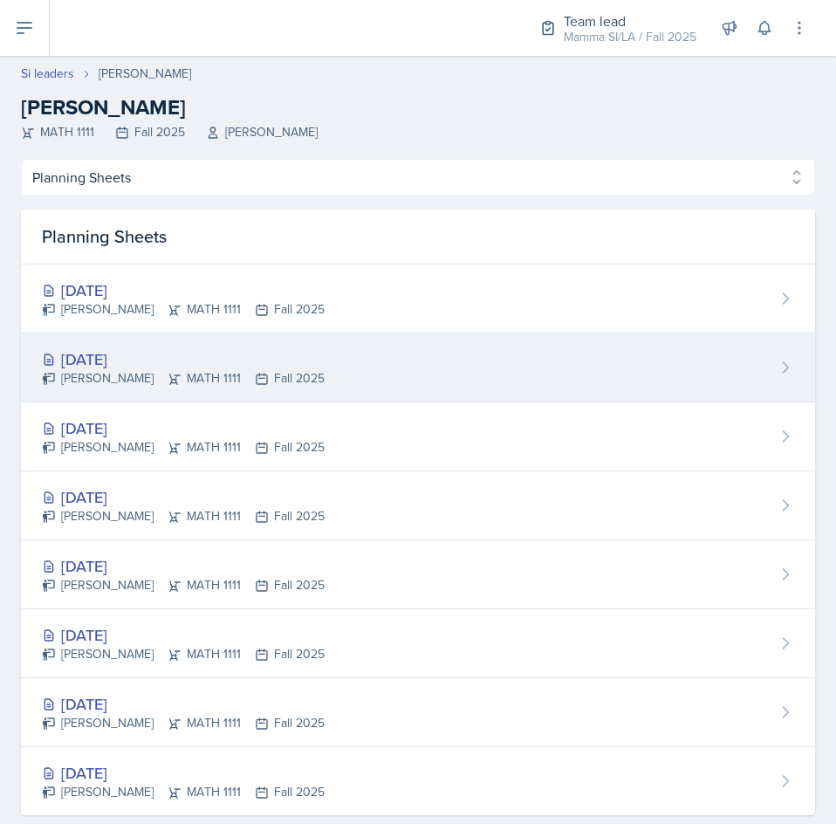
click at [334, 358] on div "[DATE] [PERSON_NAME] MATH 1111 Fall 2025" at bounding box center [418, 368] width 795 height 69
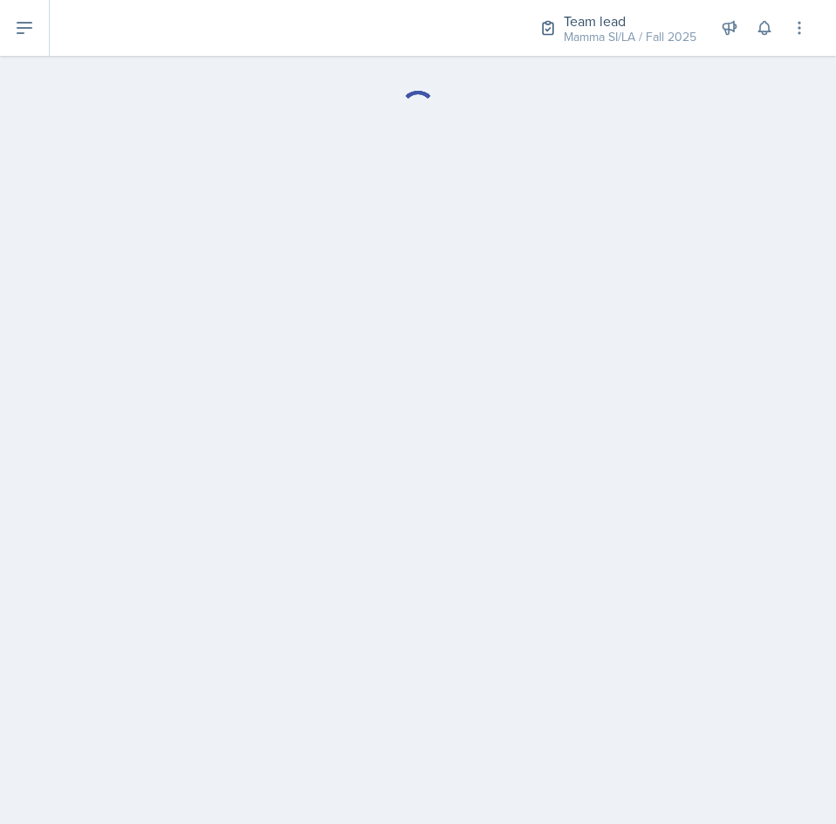
select select "Planning Sheets"
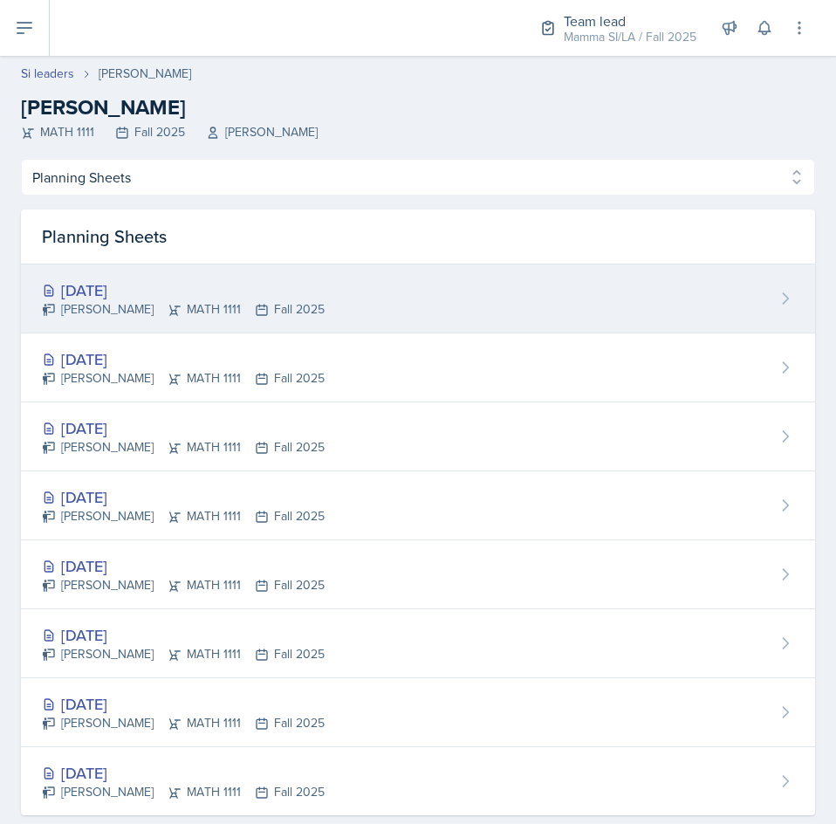
click at [210, 280] on div "[DATE]" at bounding box center [183, 291] width 283 height 24
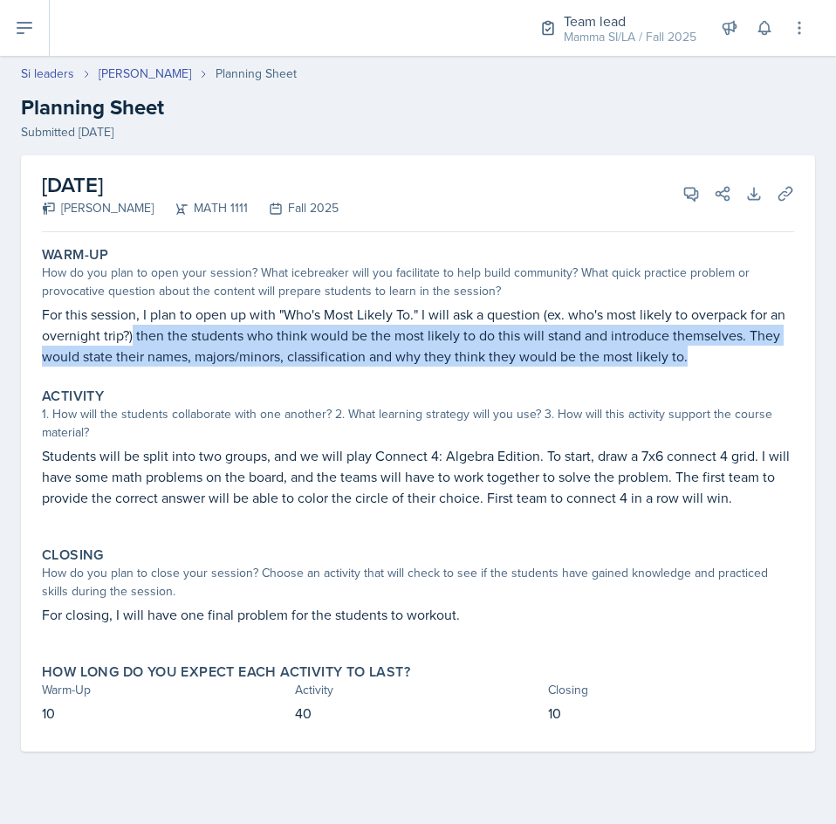
drag, startPoint x: 132, startPoint y: 337, endPoint x: 780, endPoint y: 353, distance: 648.1
click at [780, 353] on p "For this session, I plan to open up with "Who's Most Likely To." I will ask a q…" at bounding box center [418, 335] width 753 height 63
click at [711, 355] on p "For this session, I plan to open up with "Who's Most Likely To." I will ask a q…" at bounding box center [418, 335] width 753 height 63
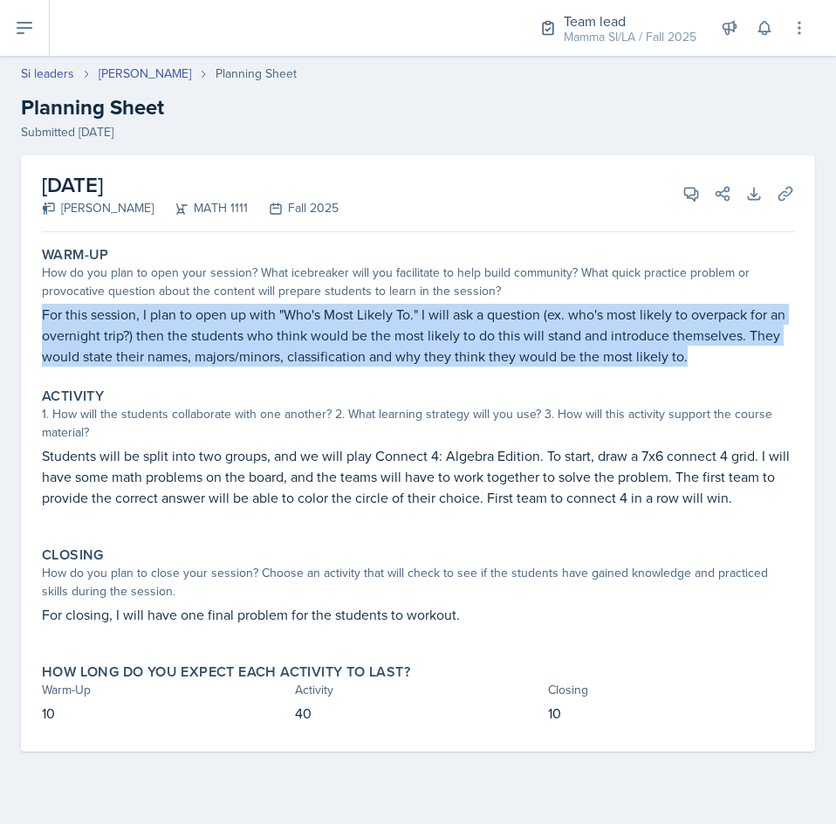
drag, startPoint x: 719, startPoint y: 362, endPoint x: 32, endPoint y: 307, distance: 689.4
click at [32, 307] on div "[DATE] [PERSON_NAME] MATH 1111 Fall 2025 View Comments Comments Send Share Down…" at bounding box center [418, 453] width 795 height 596
drag, startPoint x: 79, startPoint y: 308, endPoint x: 712, endPoint y: 375, distance: 636.6
click at [712, 375] on div "Warm-Up How do you plan to open your session? What icebreaker will you facilita…" at bounding box center [418, 495] width 753 height 513
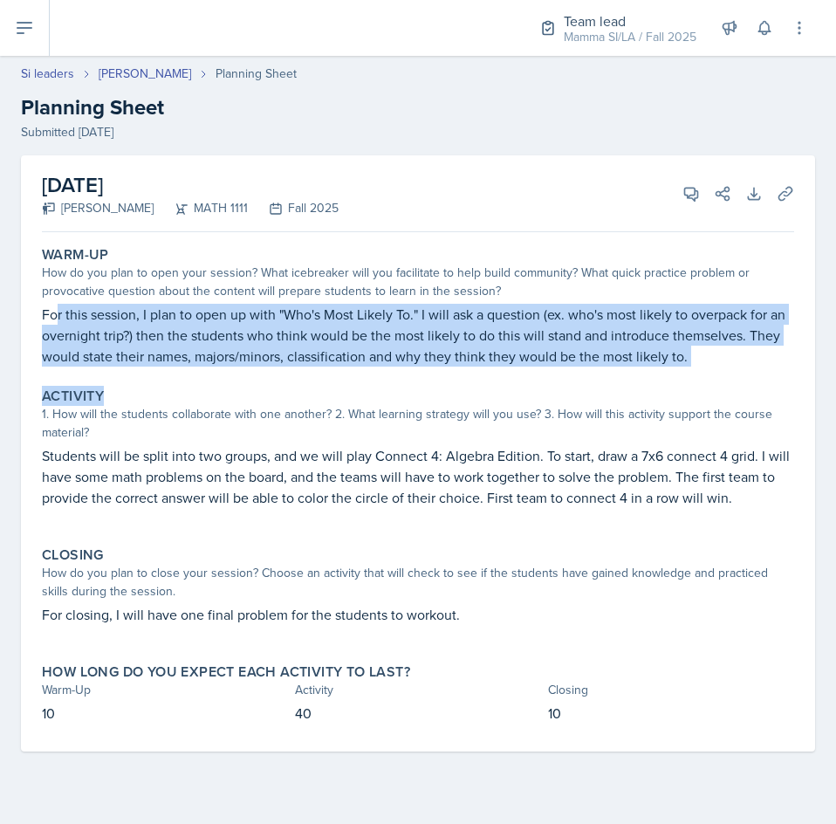
click at [712, 375] on div "Warm-Up How do you plan to open your session? What icebreaker will you facilita…" at bounding box center [418, 495] width 753 height 513
drag, startPoint x: 696, startPoint y: 358, endPoint x: -1, endPoint y: 319, distance: 697.9
click at [0, 319] on html "SI Documents Team lead Dashboard Calendar Profile Si leaders Documents Observat…" at bounding box center [418, 412] width 836 height 824
click at [107, 336] on p "For this session, I plan to open up with "Who's Most Likely To." I will ask a q…" at bounding box center [417, 335] width 751 height 63
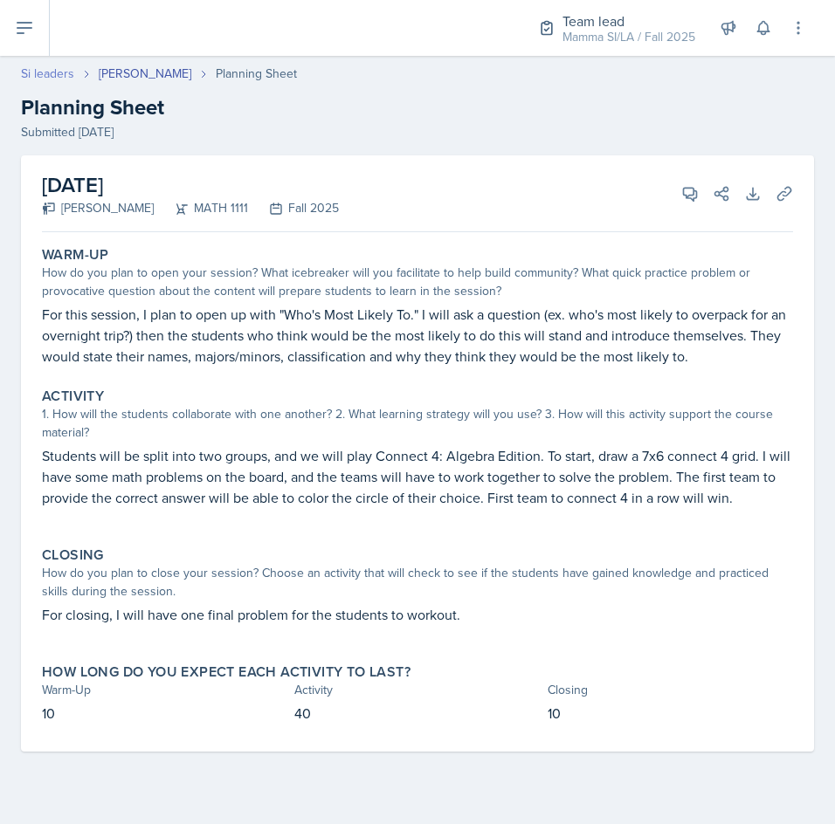
click at [53, 75] on link "Si leaders" at bounding box center [47, 74] width 53 height 18
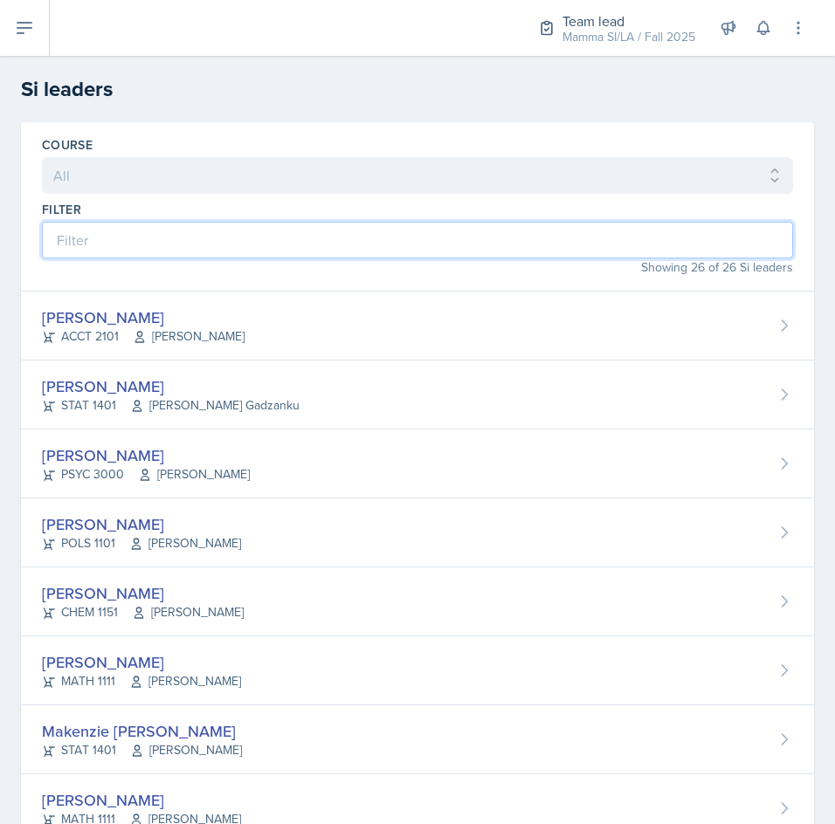
click at [249, 237] on input at bounding box center [417, 240] width 751 height 37
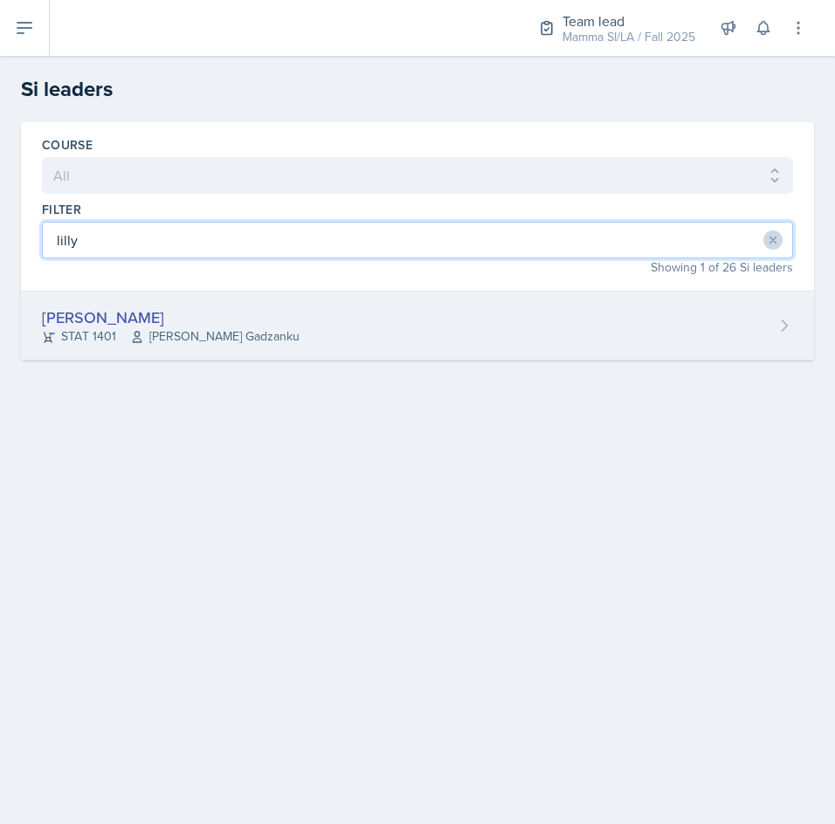
type input "lilly"
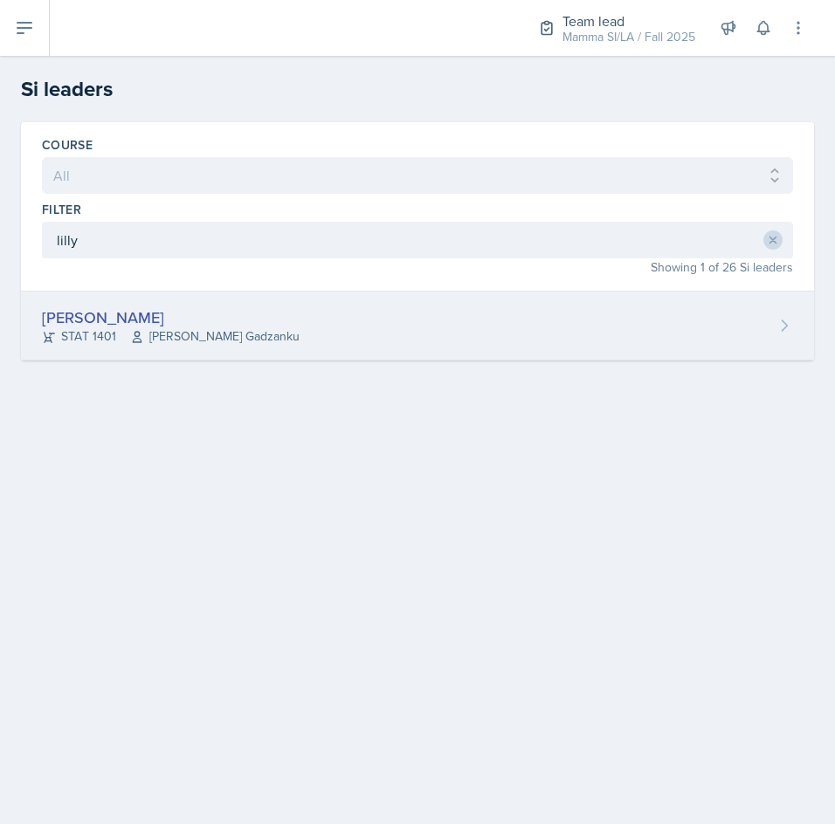
click at [377, 313] on div "[PERSON_NAME] STAT 1401 [PERSON_NAME] Gadzanku" at bounding box center [417, 326] width 793 height 69
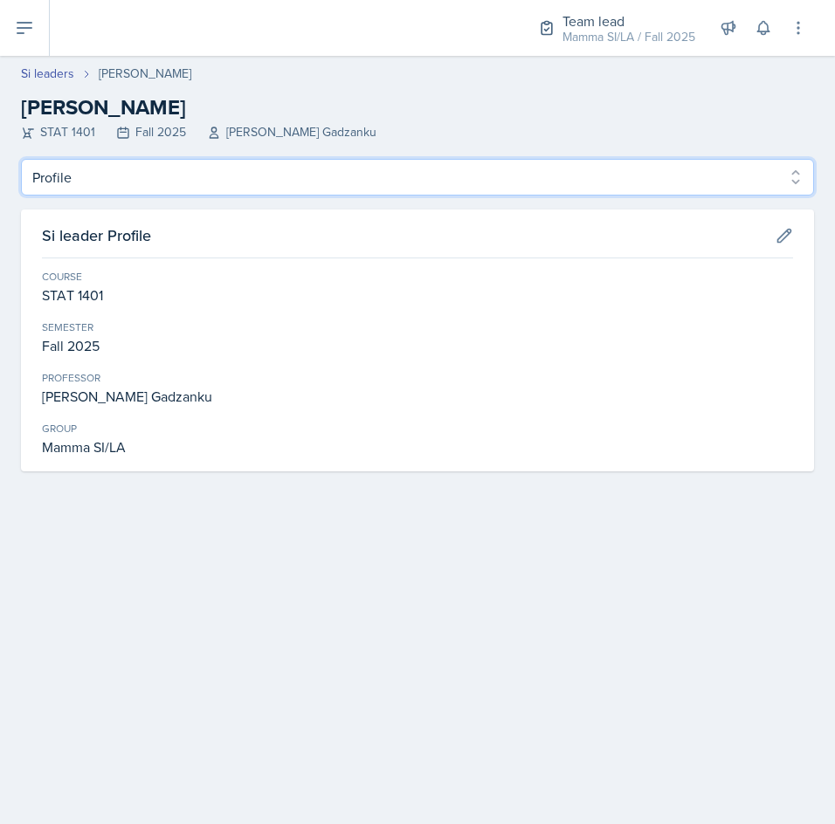
click at [246, 176] on select "Profile Planning Sheets Observation Forms Uploads" at bounding box center [417, 177] width 793 height 37
select select "Planning Sheets"
click at [21, 159] on select "Profile Planning Sheets Observation Forms Uploads" at bounding box center [417, 177] width 793 height 37
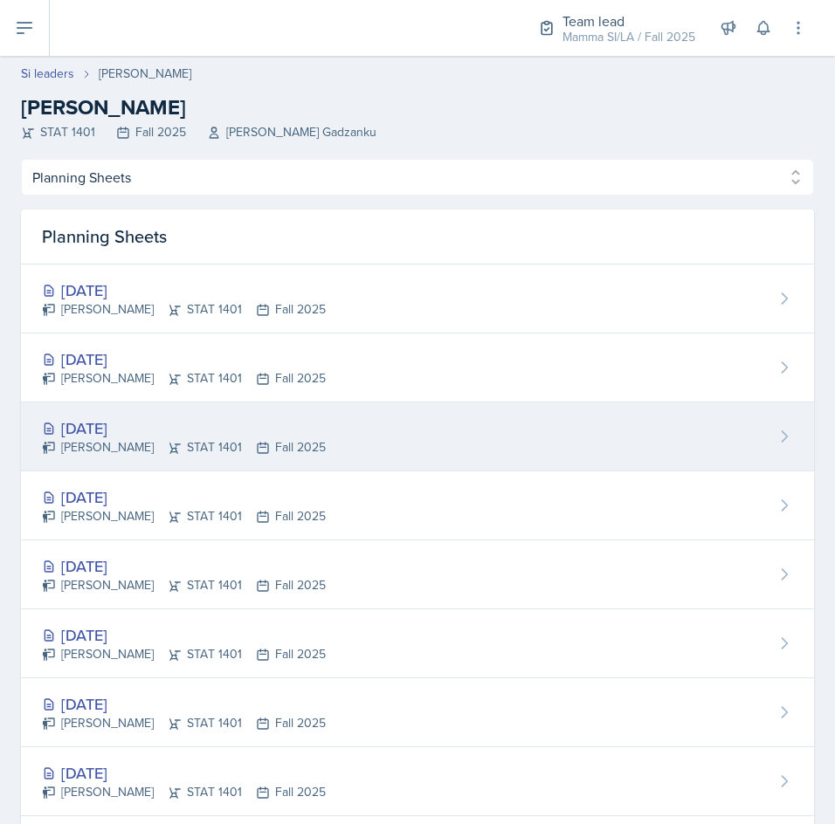
click at [458, 457] on div "[DATE] [PERSON_NAME] STAT 1401 Fall 2025" at bounding box center [417, 437] width 793 height 69
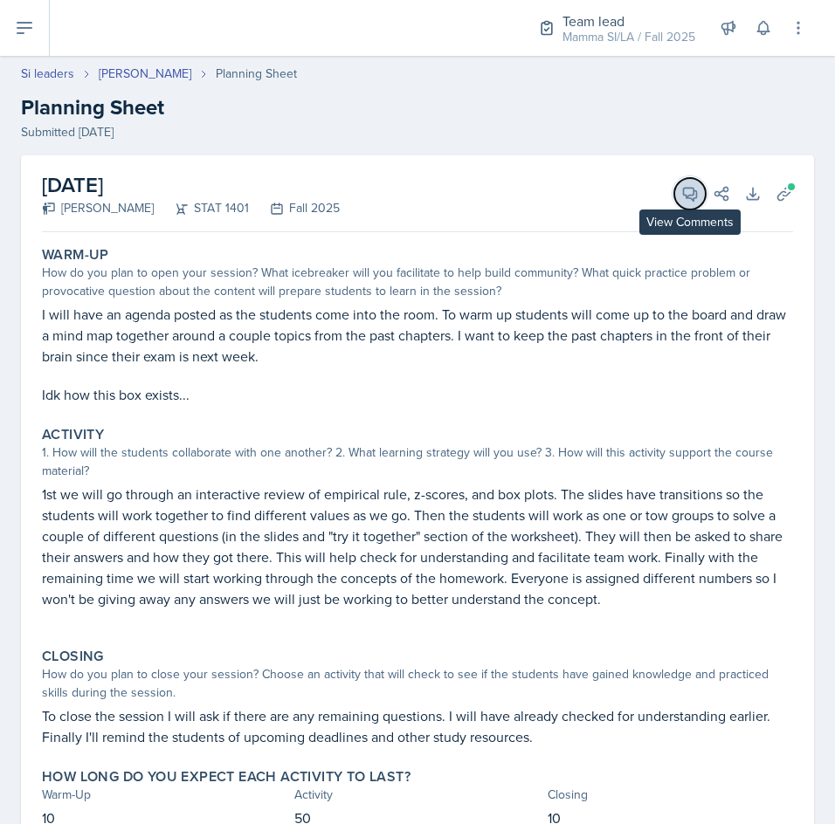
click at [685, 196] on button "View Comments" at bounding box center [689, 193] width 31 height 31
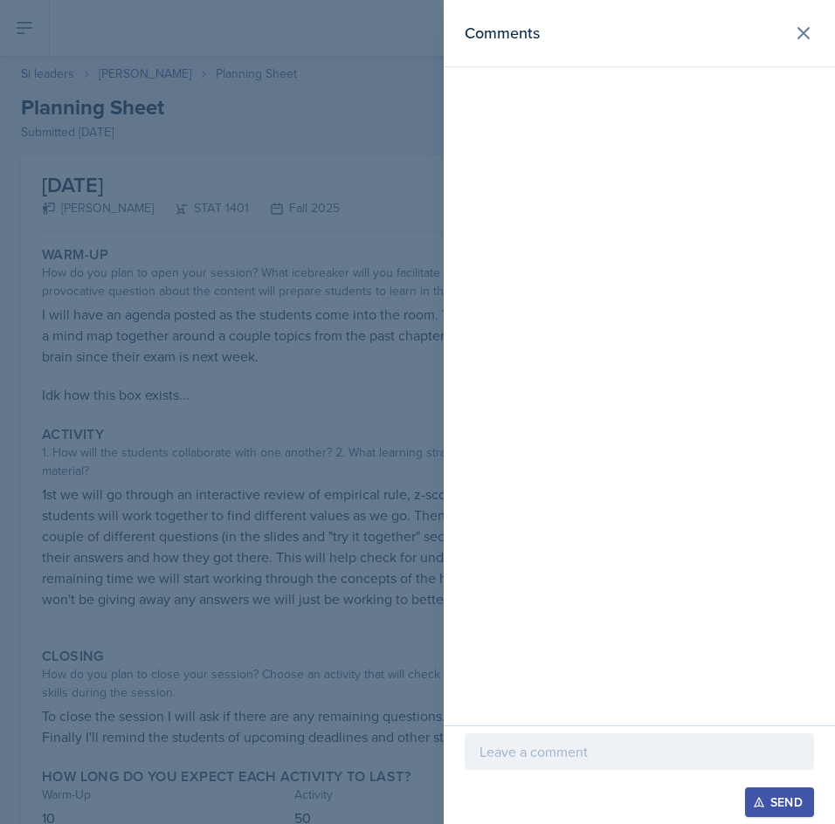
click at [653, 740] on div at bounding box center [639, 751] width 349 height 37
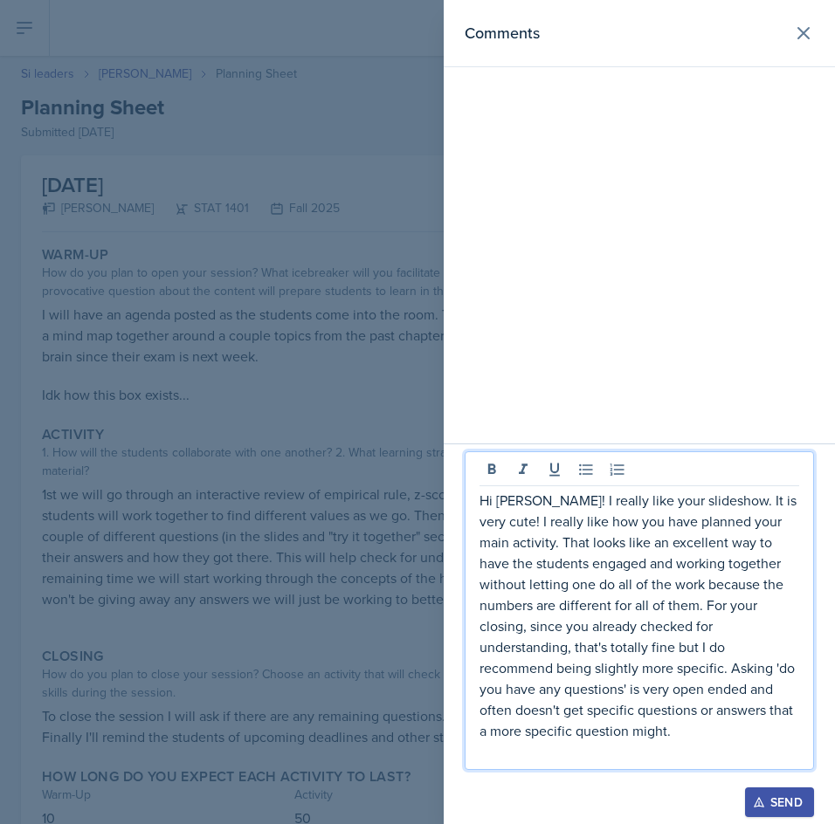
click at [783, 795] on div "Send" at bounding box center [779, 802] width 46 height 14
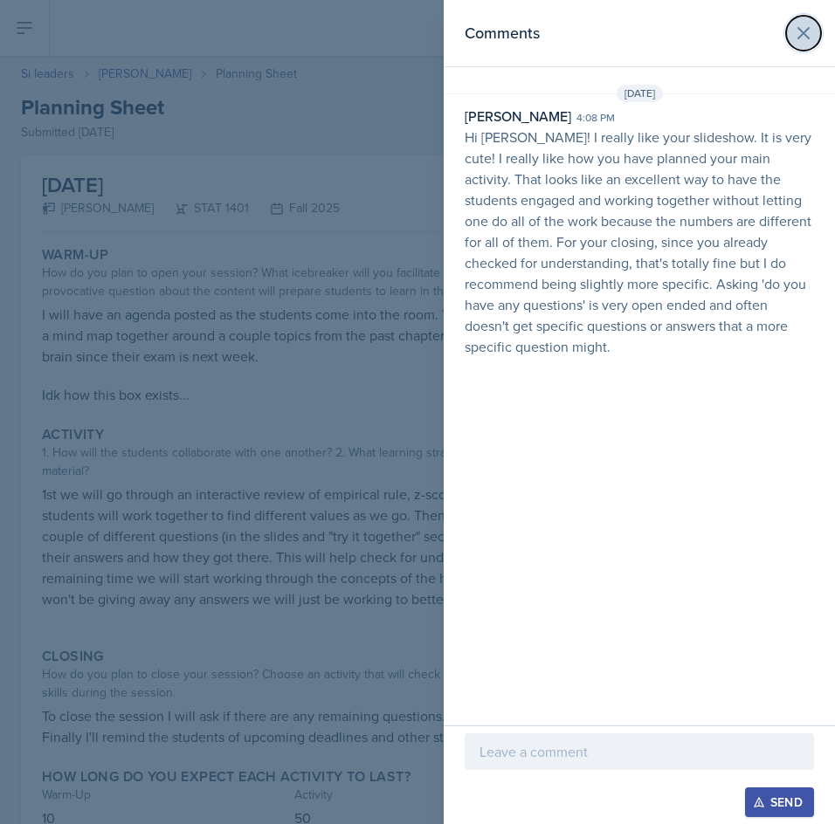
click at [794, 31] on icon at bounding box center [803, 33] width 21 height 21
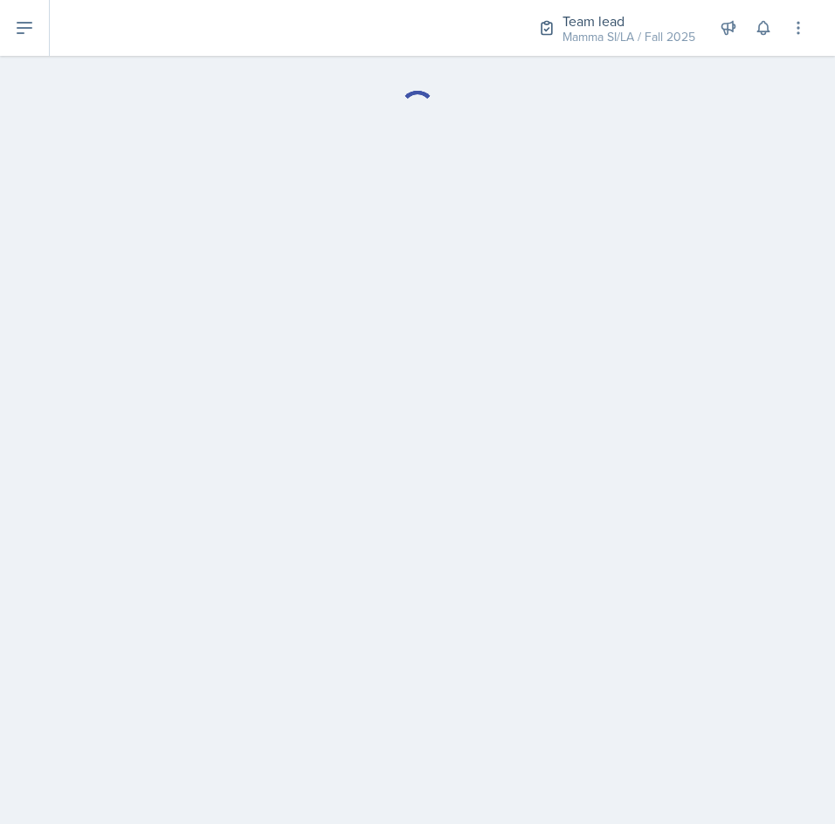
select select "Planning Sheets"
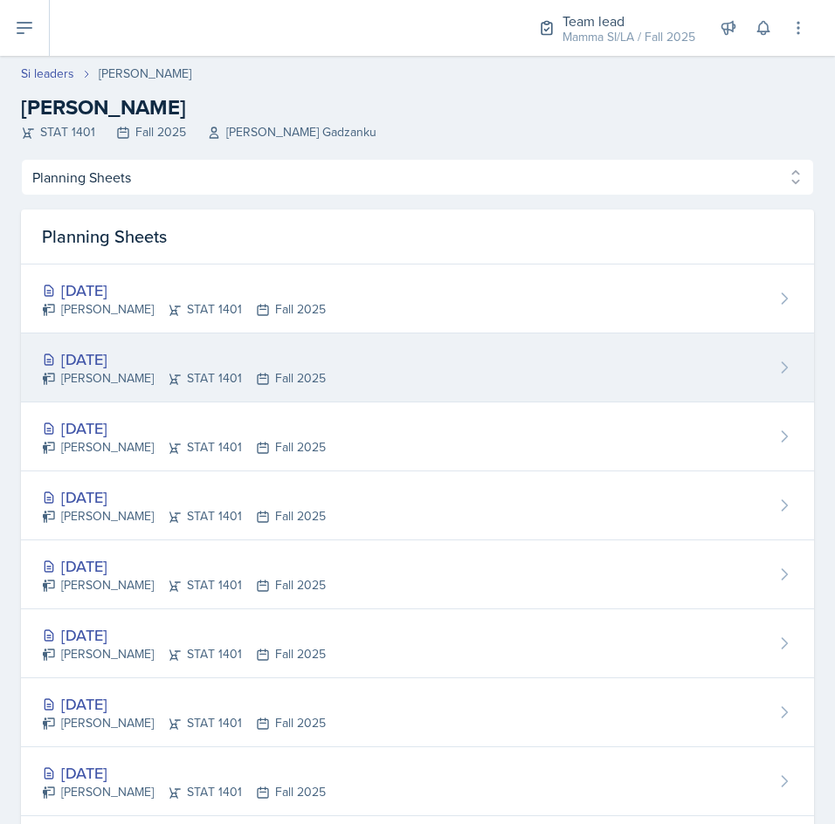
click at [278, 360] on div "[DATE]" at bounding box center [184, 360] width 284 height 24
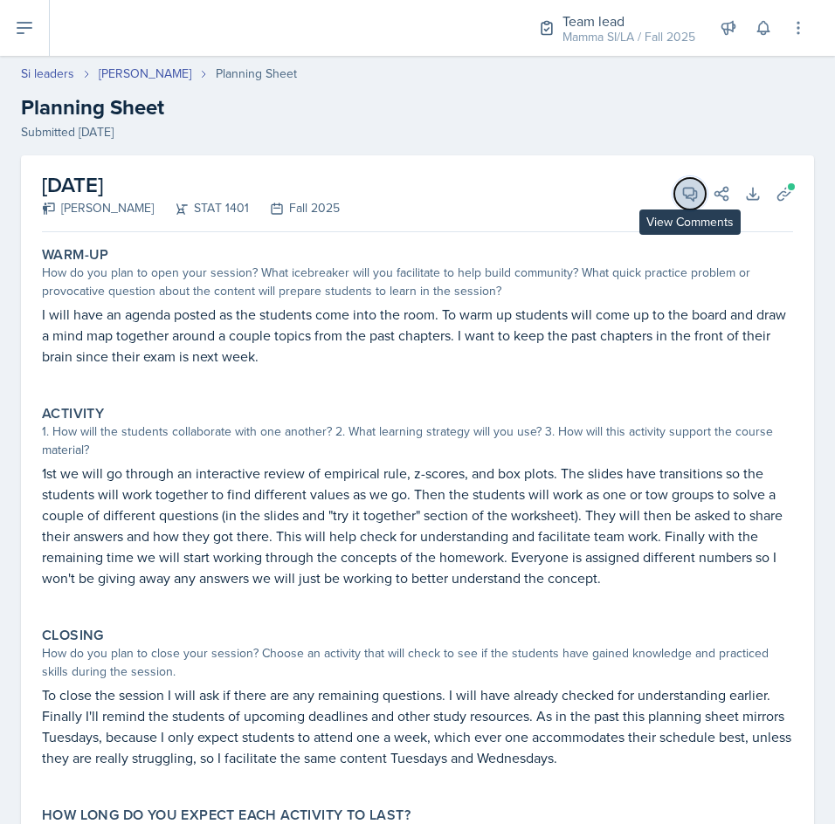
click at [685, 199] on icon at bounding box center [689, 193] width 17 height 17
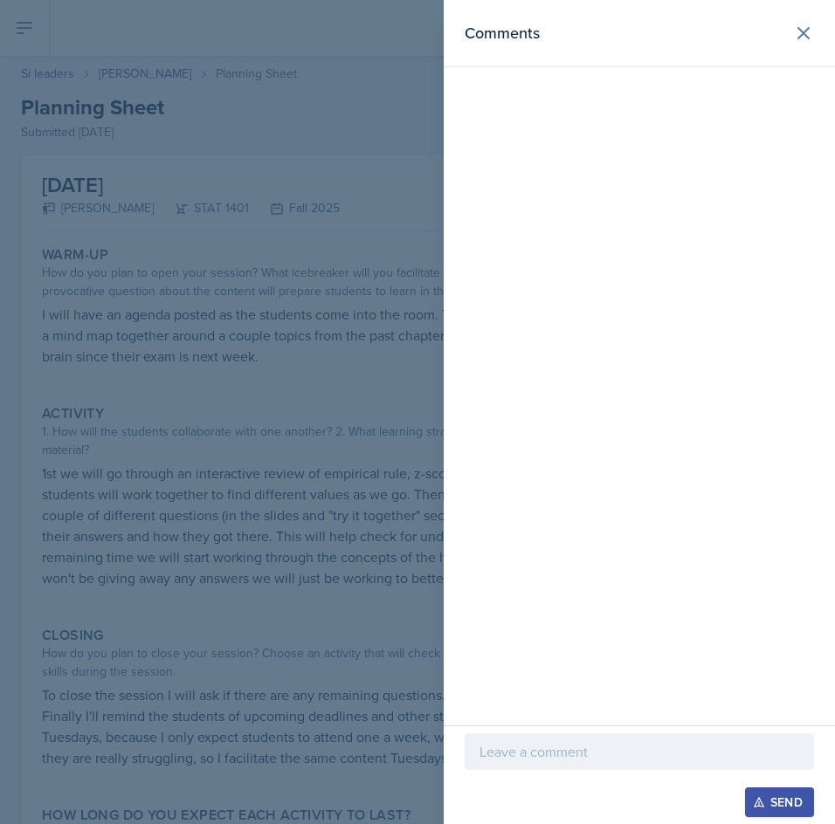
click at [530, 755] on p at bounding box center [639, 751] width 320 height 21
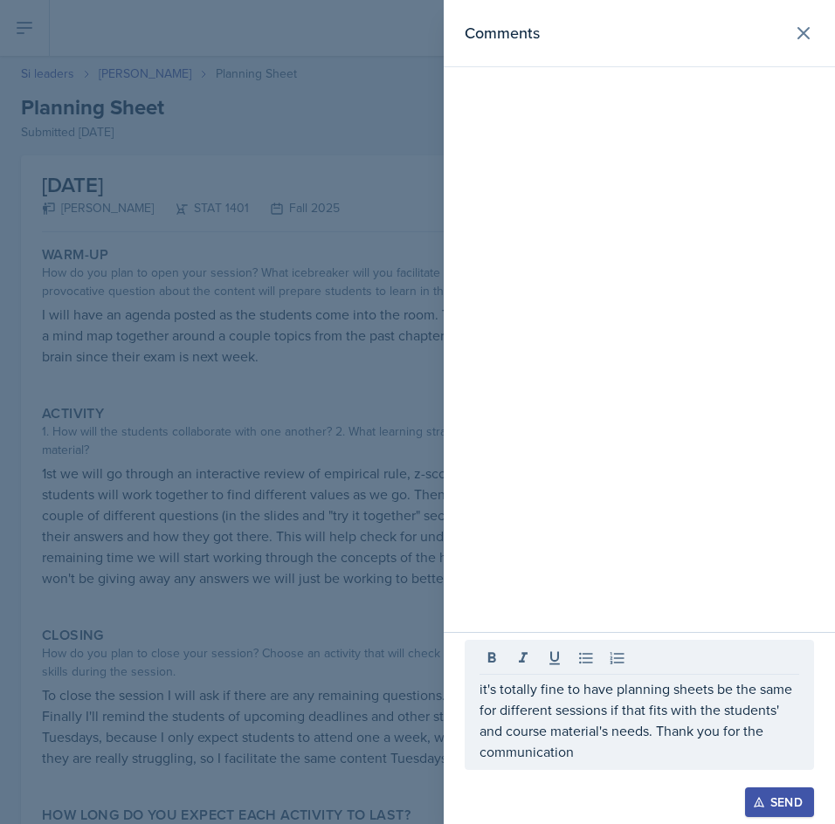
click at [785, 795] on div "Send" at bounding box center [779, 802] width 46 height 14
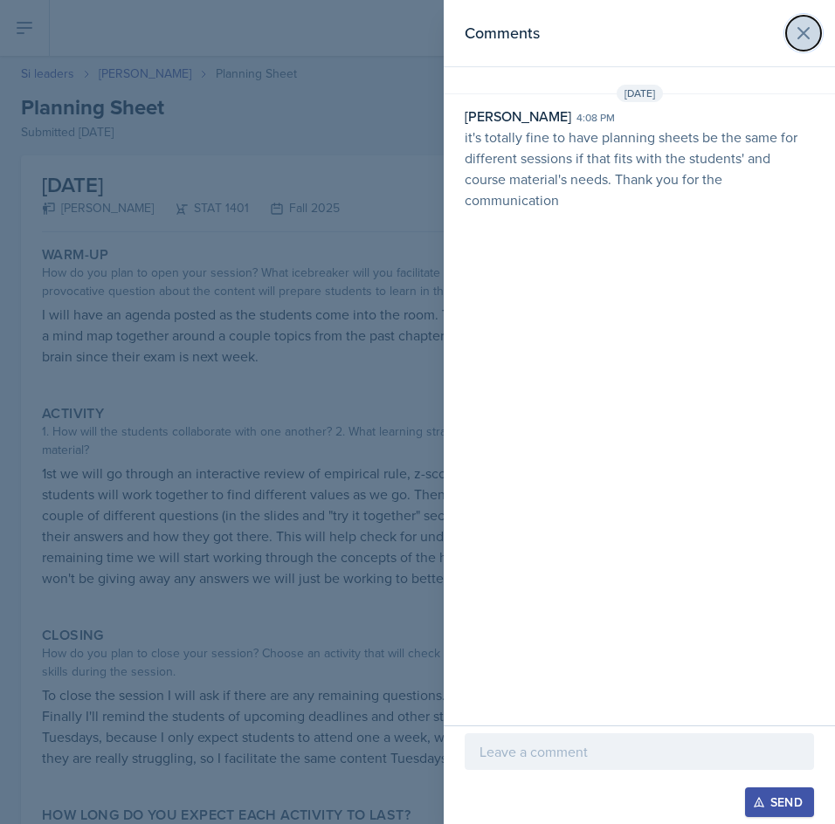
click at [809, 45] on button at bounding box center [803, 33] width 35 height 35
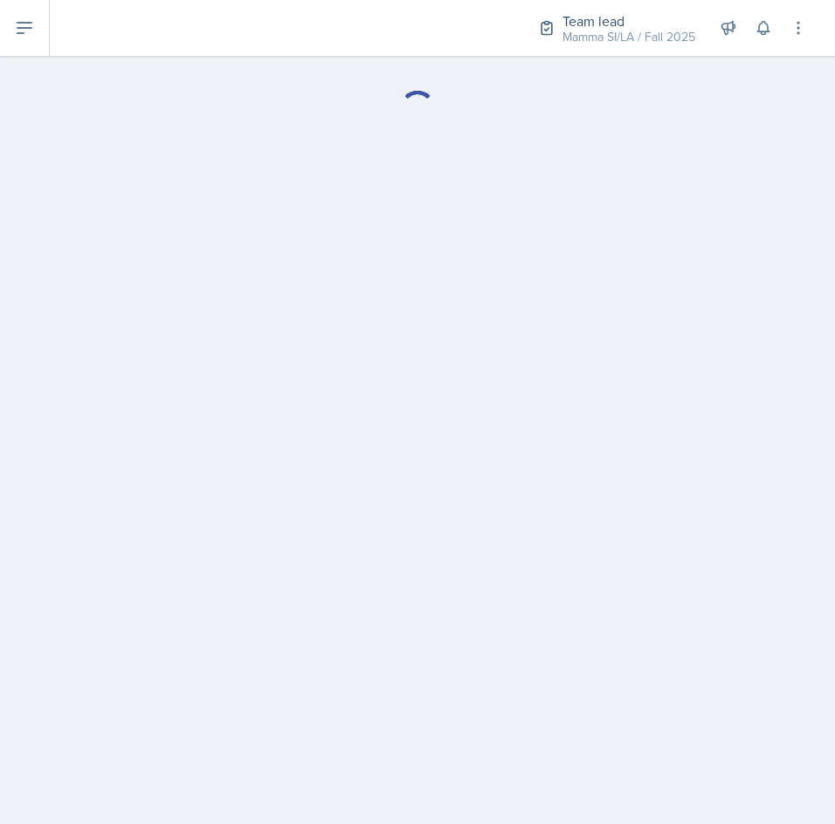
select select "Planning Sheets"
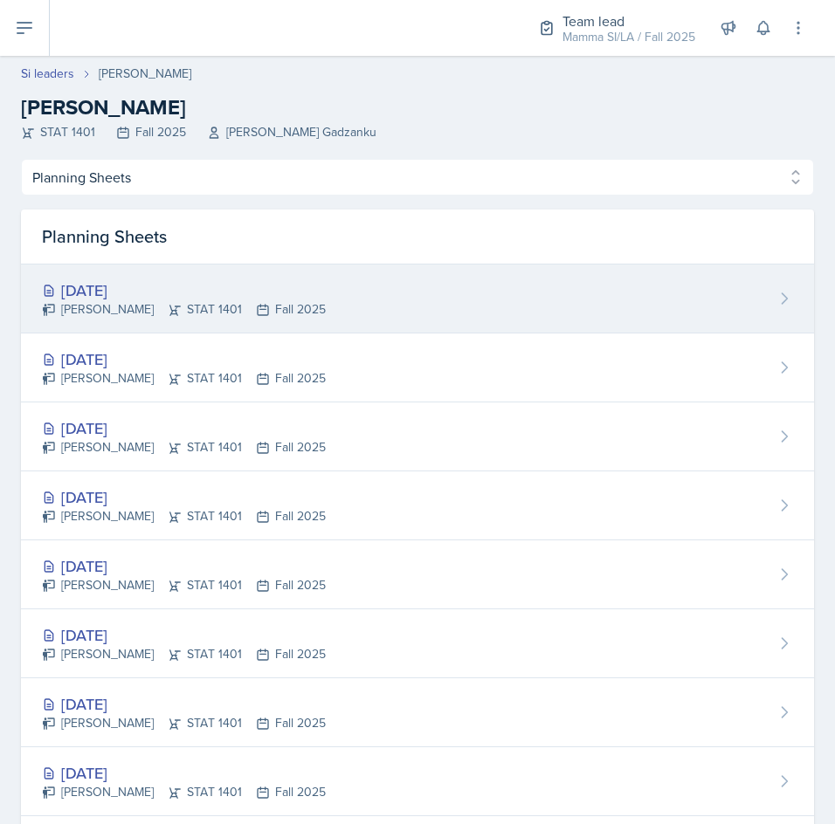
click at [107, 304] on div "[PERSON_NAME] STAT 1401 Fall 2025" at bounding box center [184, 309] width 284 height 18
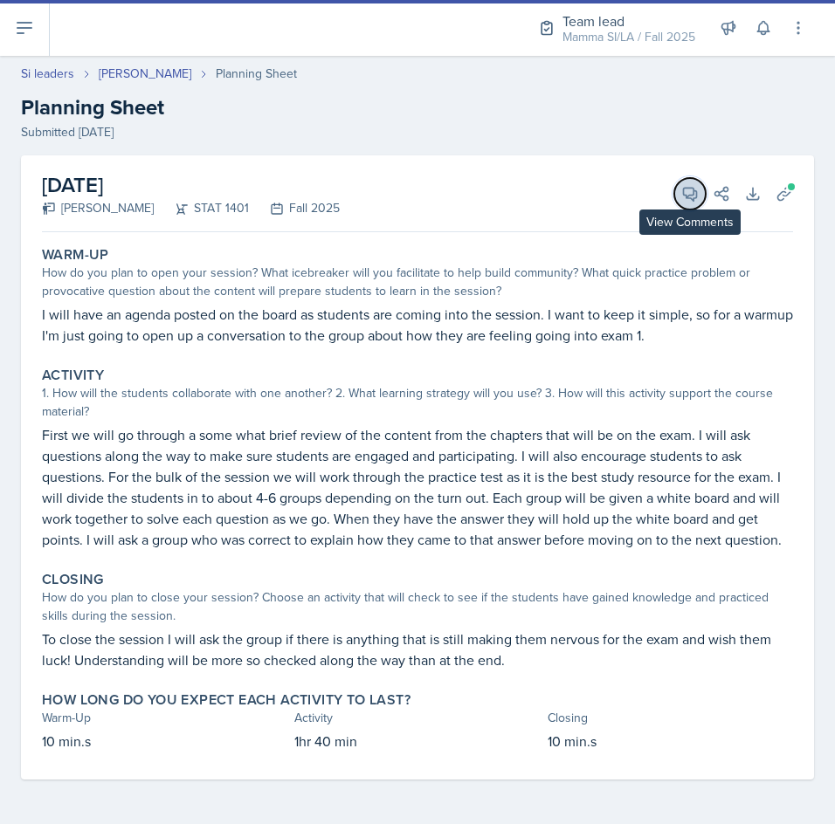
click at [698, 201] on icon at bounding box center [689, 193] width 17 height 17
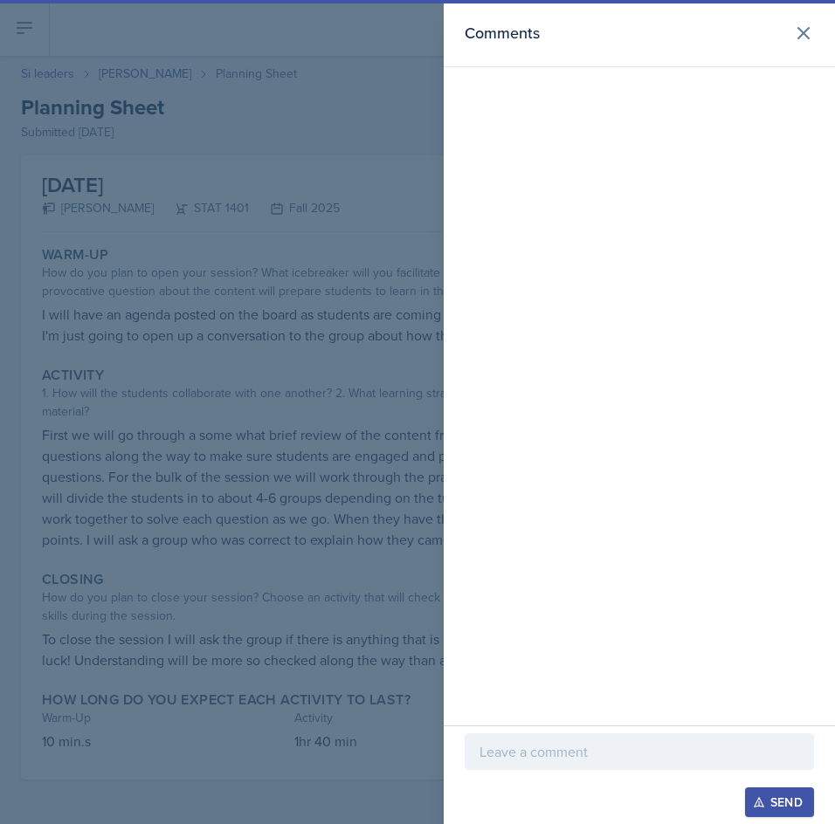
click at [637, 738] on div at bounding box center [639, 751] width 349 height 37
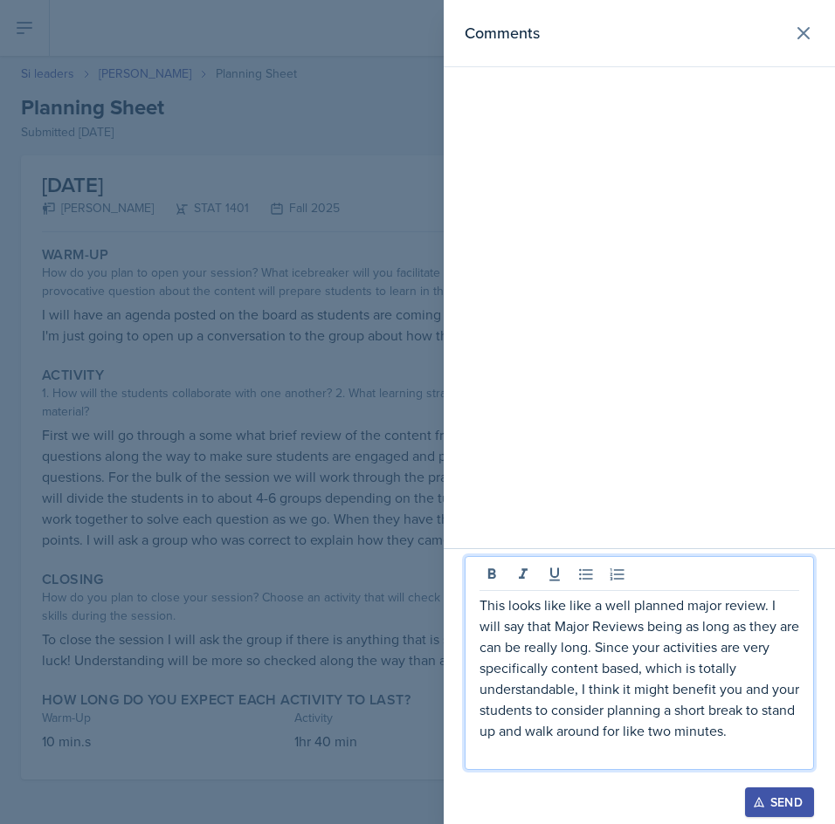
click at [731, 683] on p "This looks like like a well planned major review. I will say that Major Reviews…" at bounding box center [639, 668] width 320 height 147
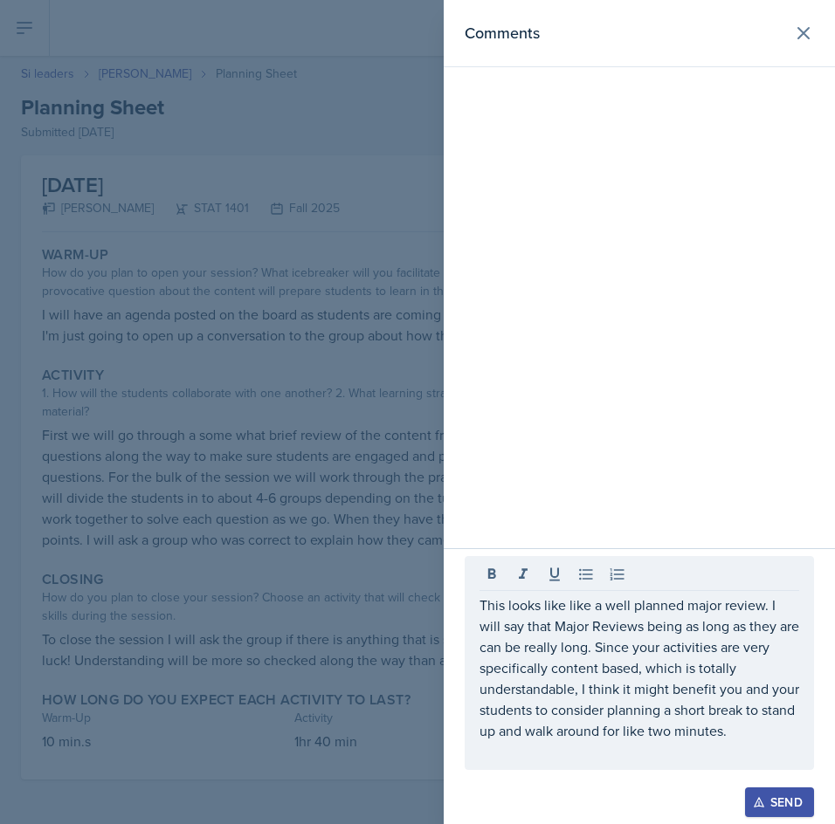
click at [772, 795] on div "Send" at bounding box center [779, 802] width 46 height 14
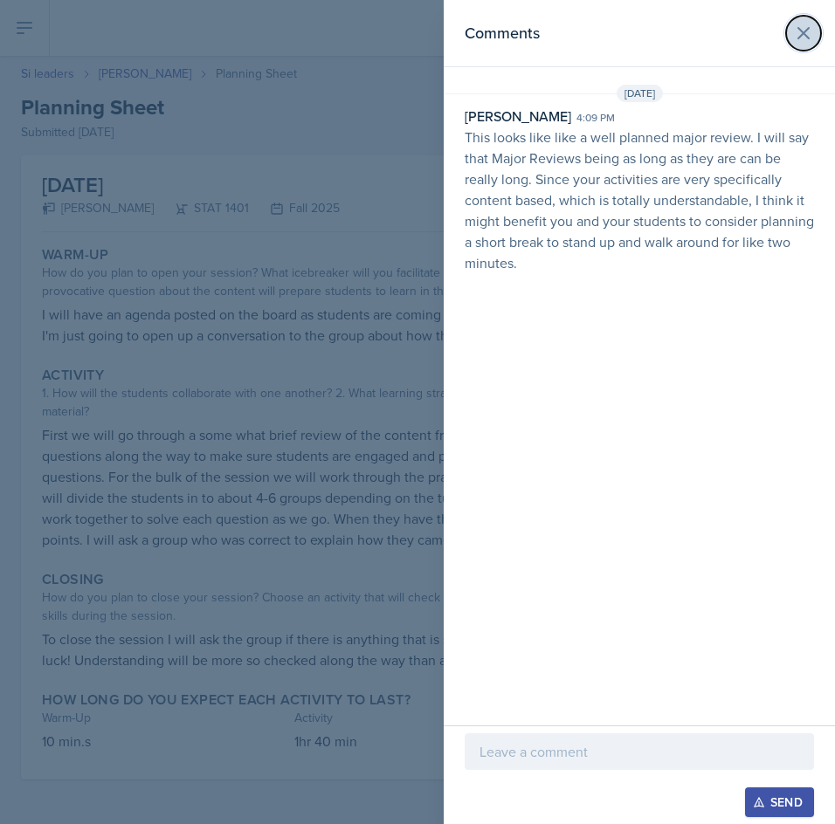
click at [797, 27] on icon at bounding box center [803, 33] width 21 height 21
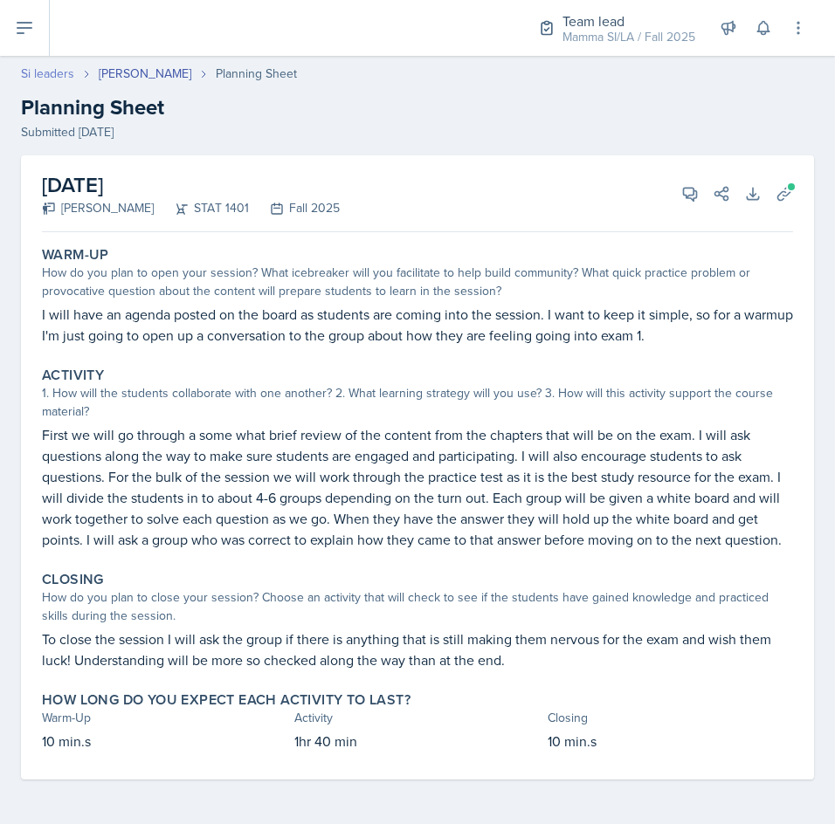
click at [59, 67] on link "Si leaders" at bounding box center [47, 74] width 53 height 18
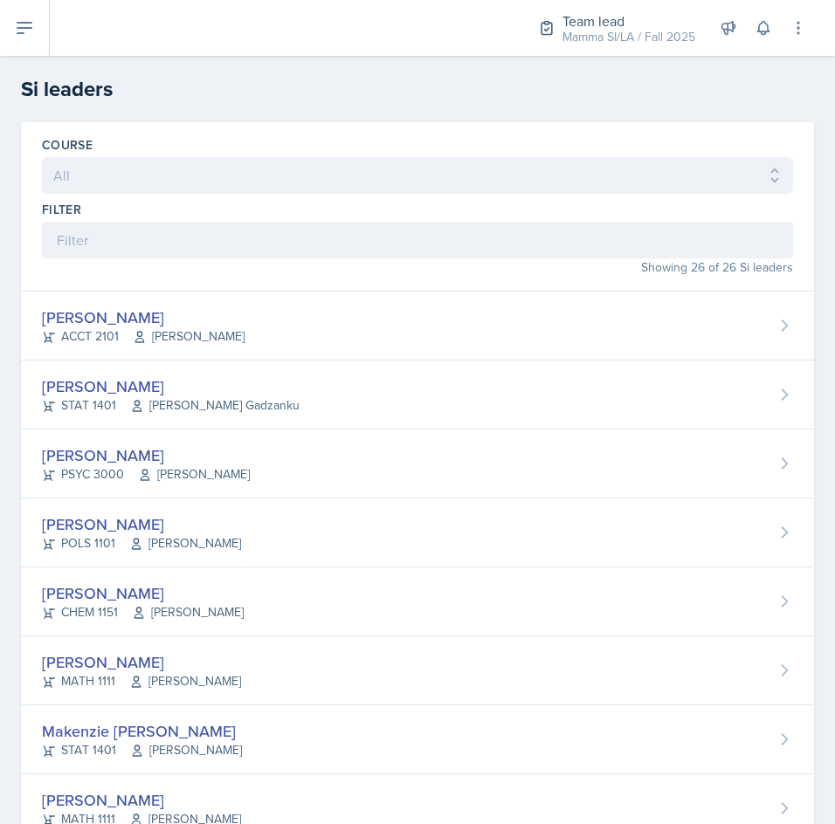
click at [258, 258] on div "Showing 26 of 26 Si leaders" at bounding box center [417, 267] width 751 height 18
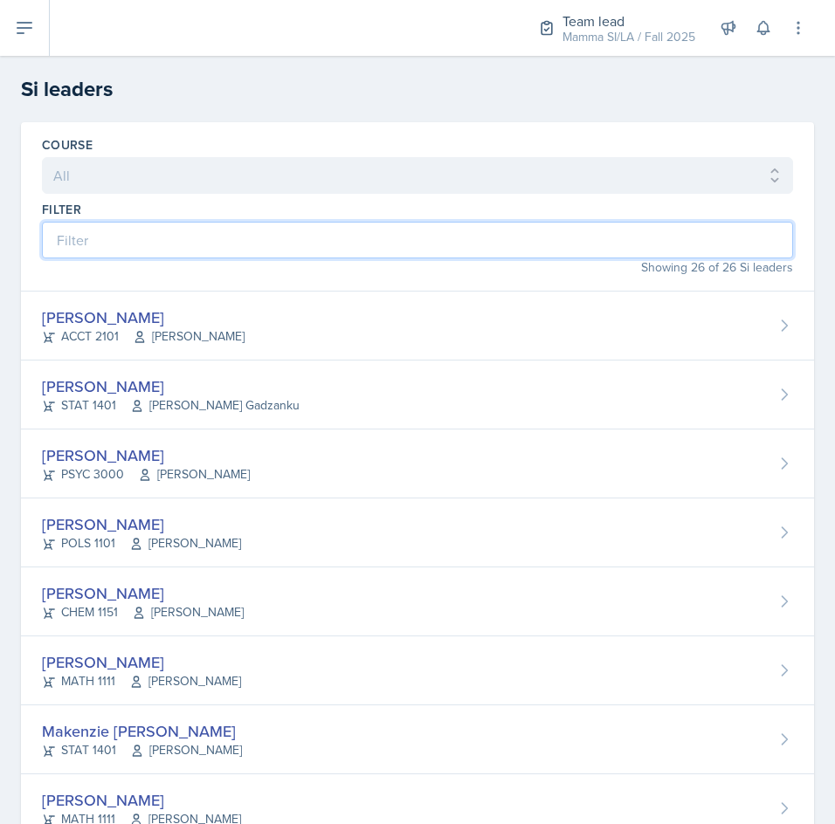
click at [255, 246] on input at bounding box center [417, 240] width 751 height 37
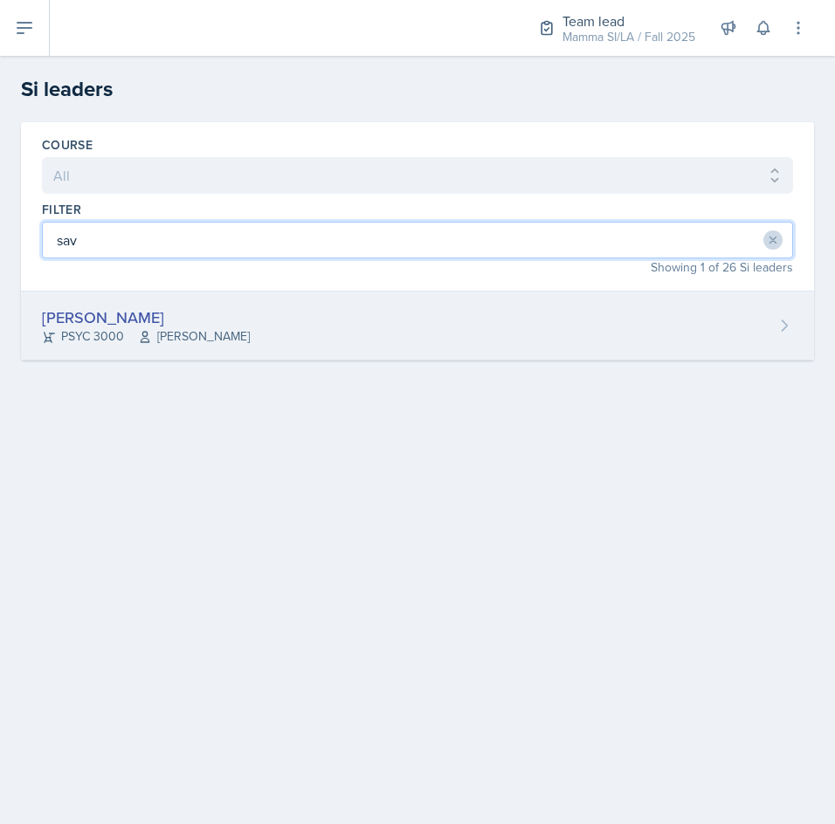
type input "sav"
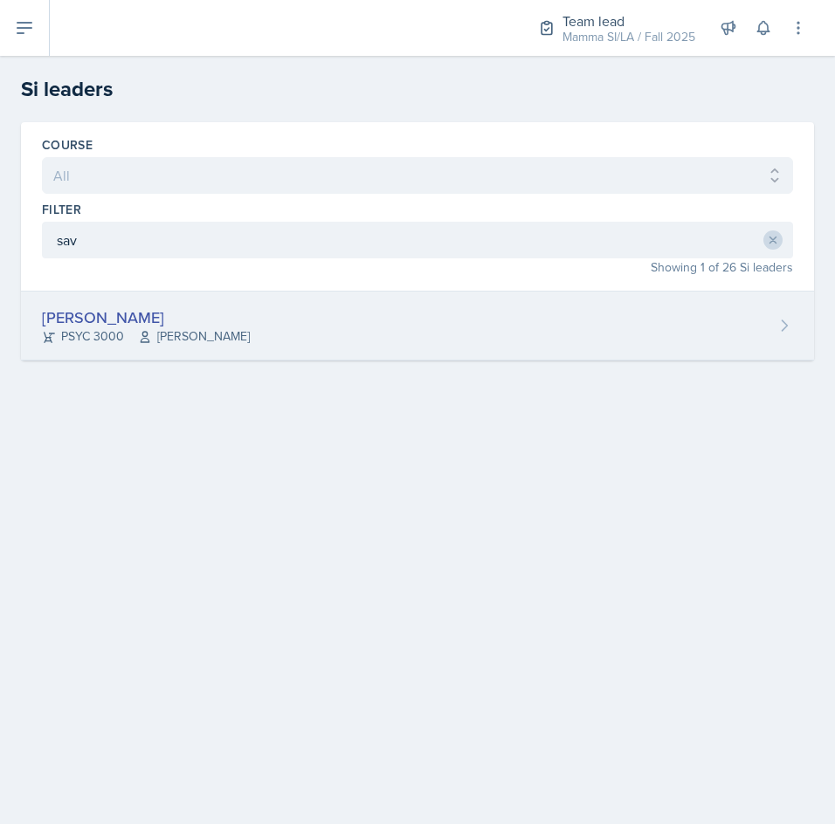
click at [222, 337] on span "[PERSON_NAME]" at bounding box center [194, 336] width 112 height 18
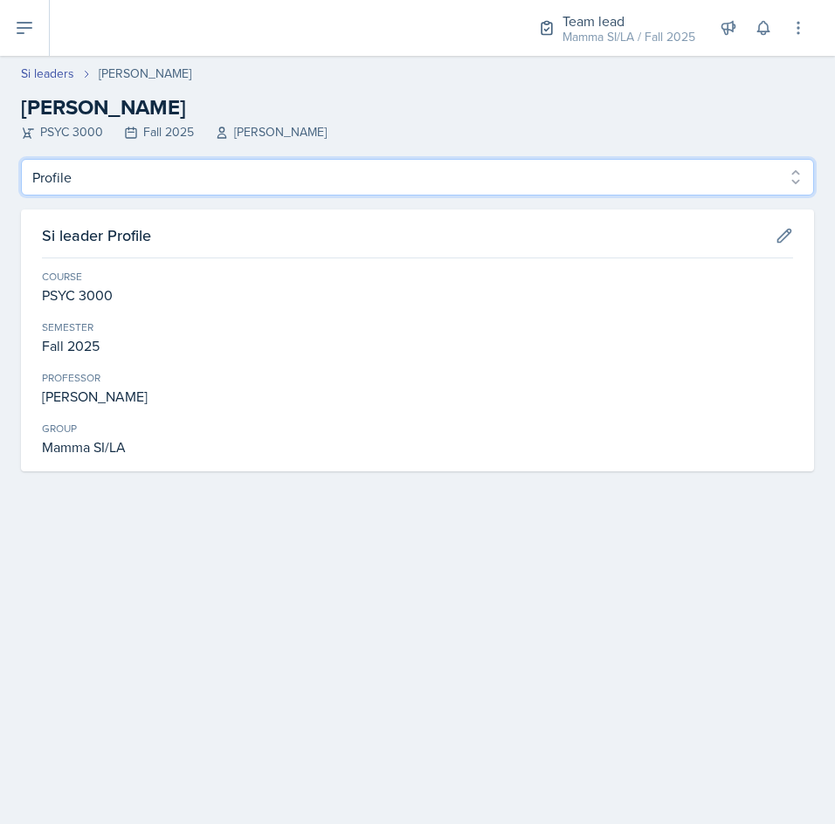
click at [192, 160] on select "Profile Planning Sheets Observation Forms Uploads" at bounding box center [417, 177] width 793 height 37
select select "Planning Sheets"
click at [21, 159] on select "Profile Planning Sheets Observation Forms Uploads" at bounding box center [417, 177] width 793 height 37
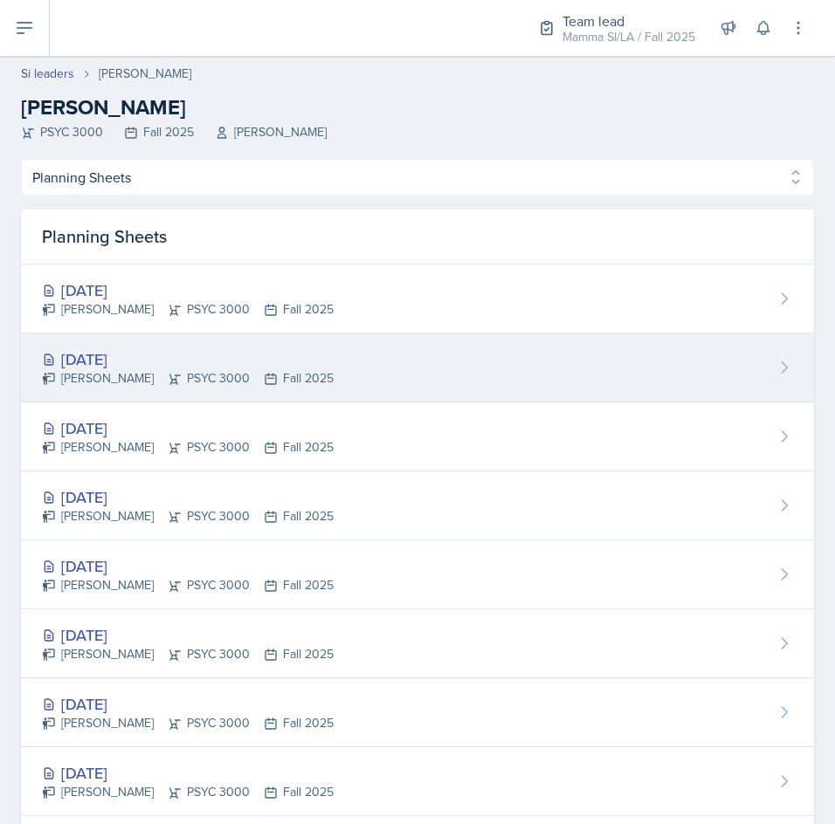
click at [206, 343] on div "[DATE] [PERSON_NAME] PSYC 3000 Fall 2025" at bounding box center [417, 368] width 793 height 69
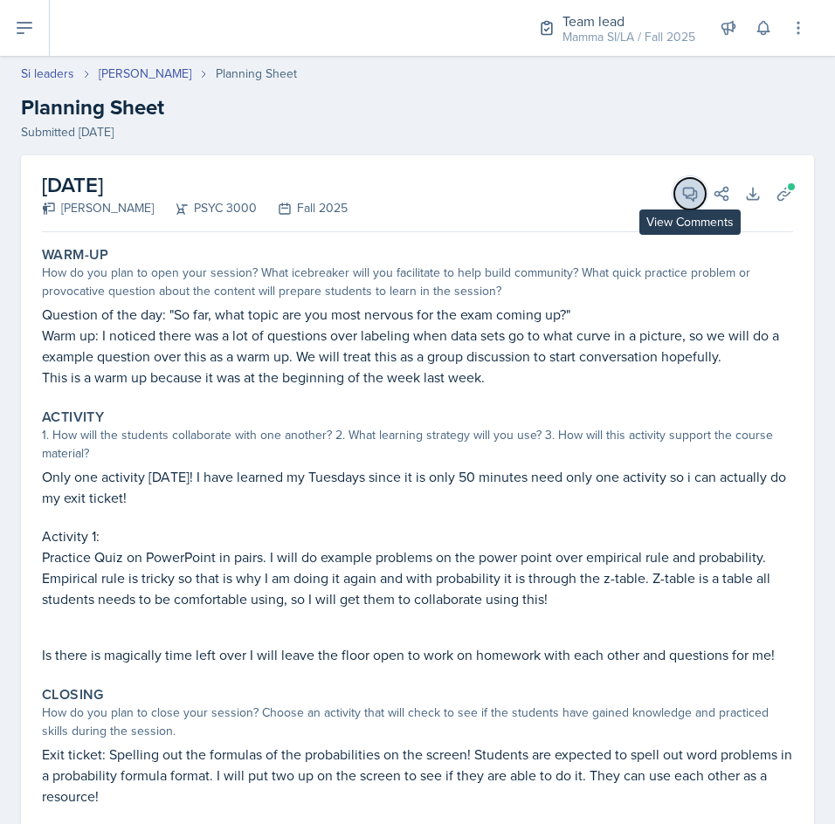
click at [674, 187] on button "View Comments" at bounding box center [689, 193] width 31 height 31
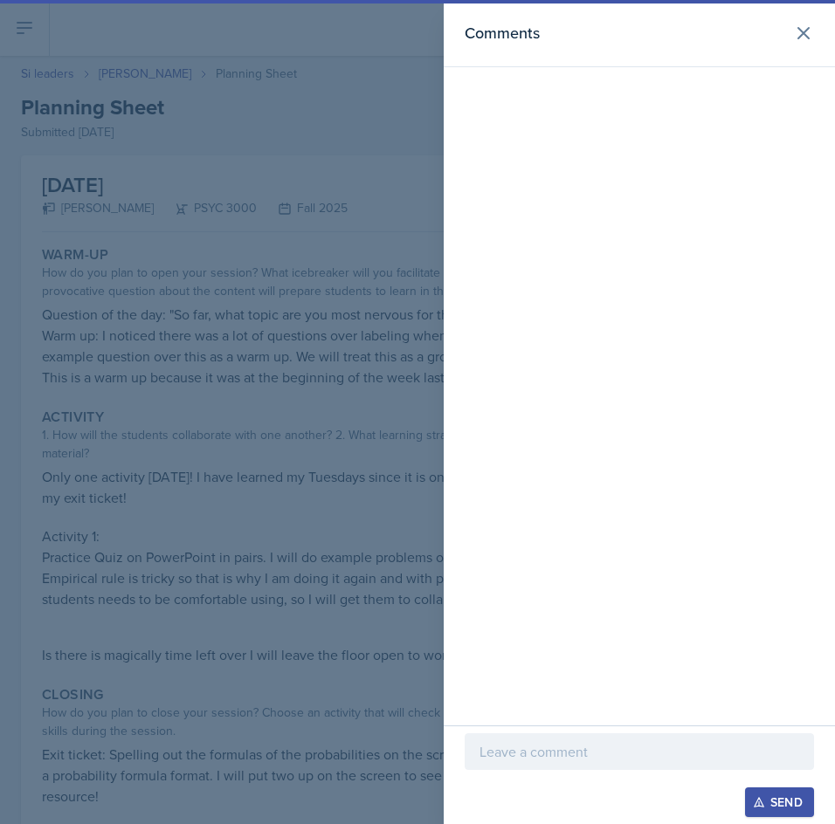
click at [612, 747] on p at bounding box center [639, 751] width 320 height 21
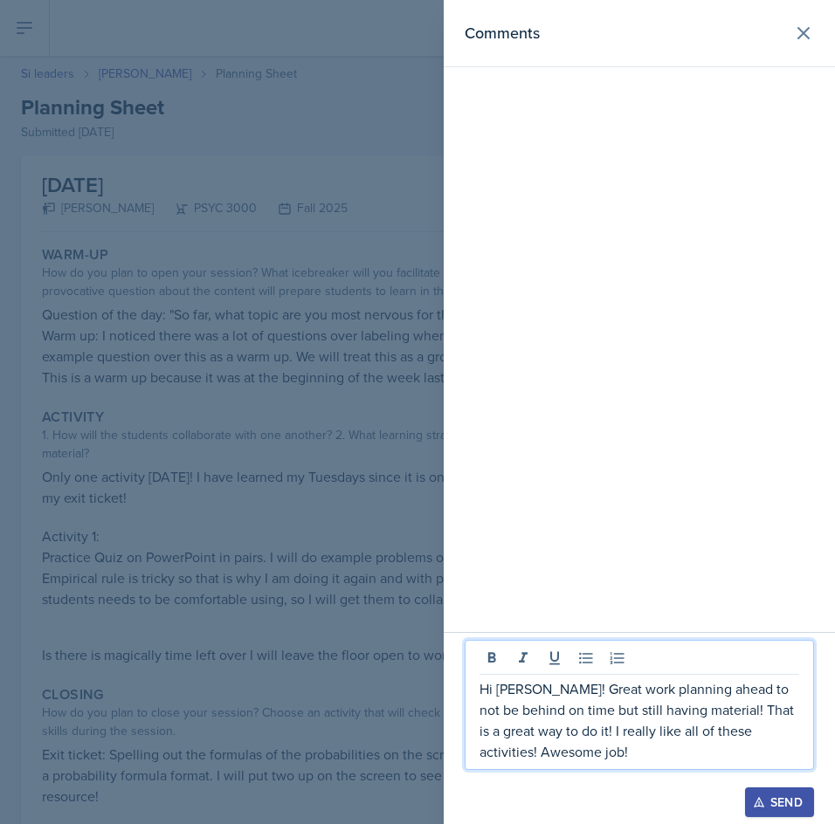
click at [781, 795] on div "Send" at bounding box center [779, 802] width 46 height 14
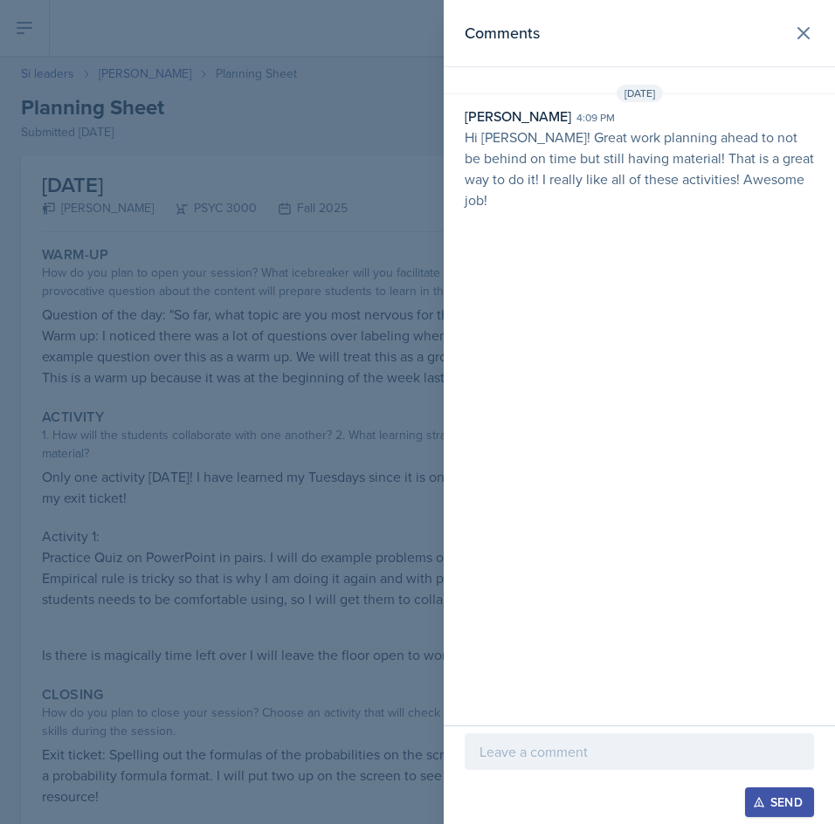
click at [301, 263] on div at bounding box center [417, 412] width 835 height 824
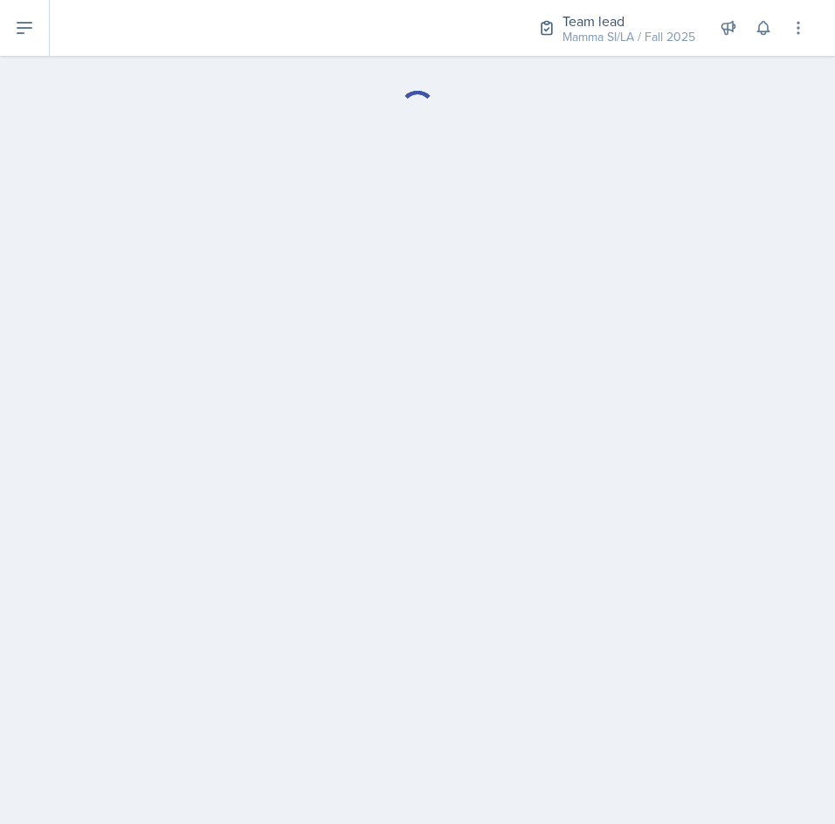
select select "Planning Sheets"
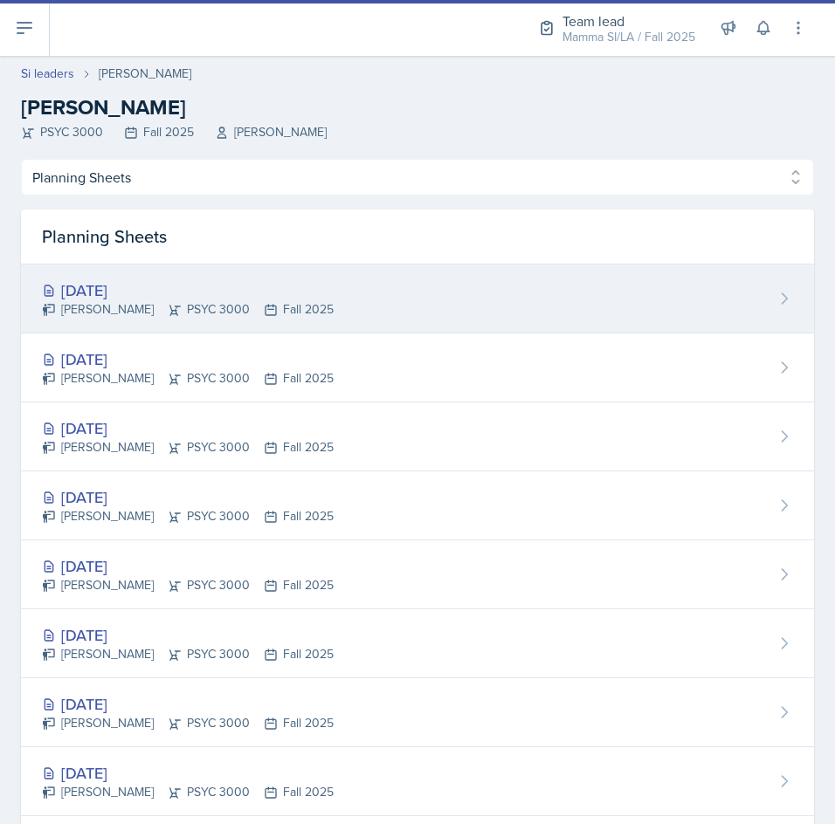
click at [235, 280] on div "[DATE]" at bounding box center [188, 291] width 292 height 24
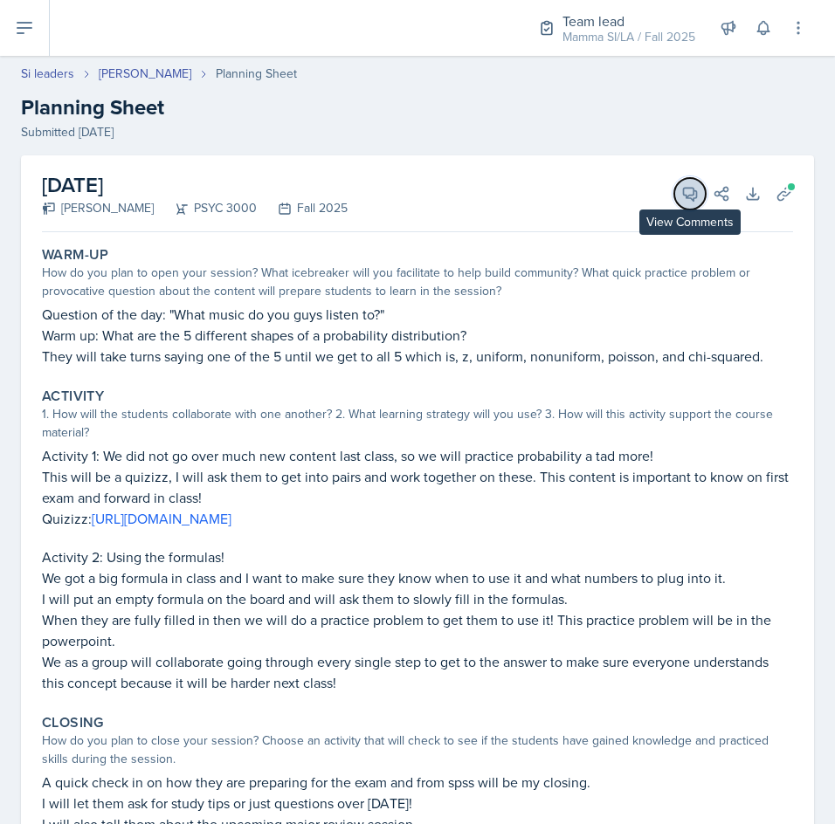
click at [674, 201] on button "View Comments" at bounding box center [689, 193] width 31 height 31
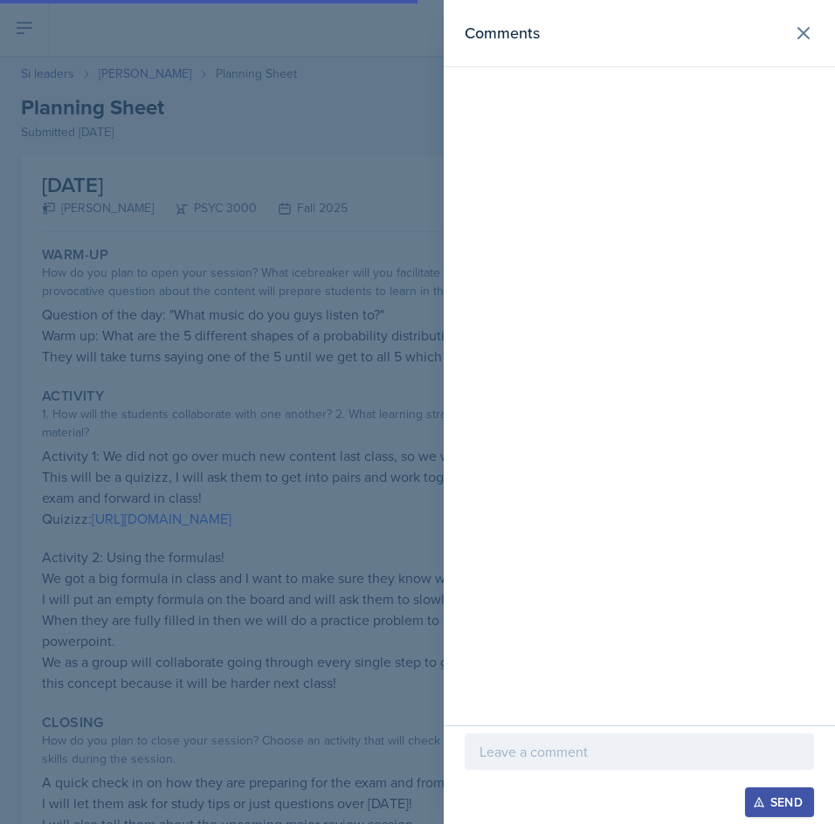
click at [593, 762] on div at bounding box center [639, 751] width 349 height 37
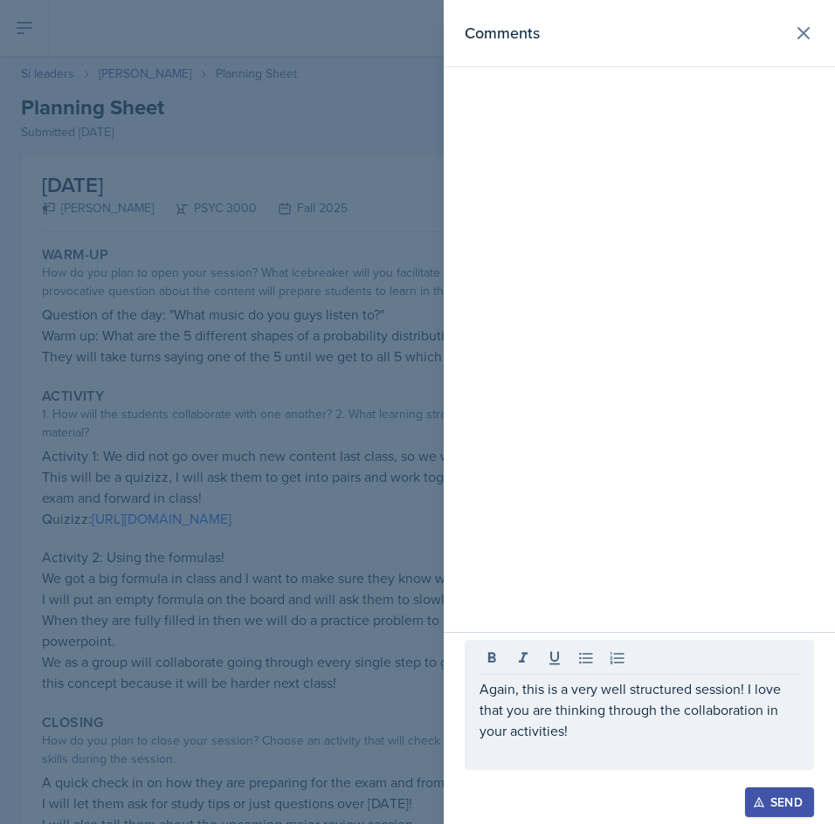
click at [774, 795] on div "Send" at bounding box center [779, 802] width 46 height 14
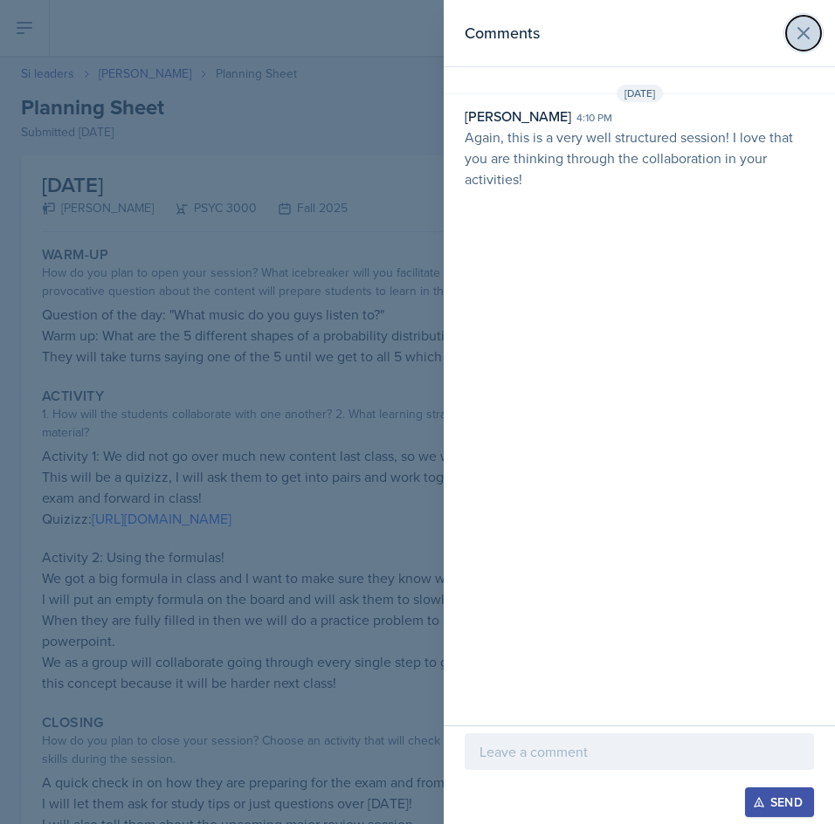
click at [809, 43] on icon at bounding box center [803, 33] width 21 height 21
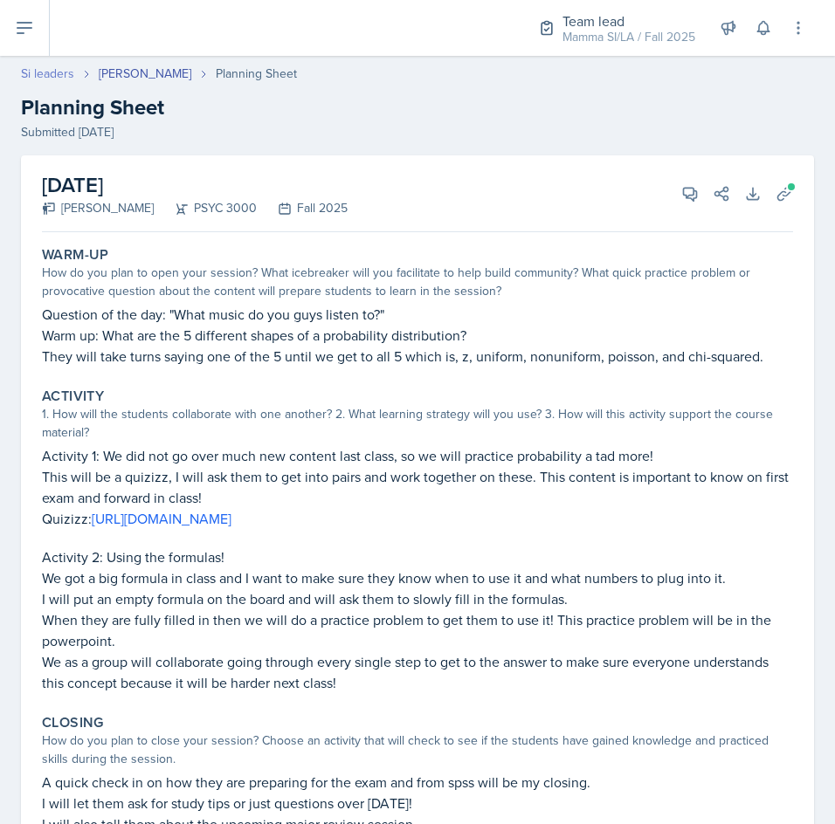
click at [49, 65] on link "Si leaders" at bounding box center [47, 74] width 53 height 18
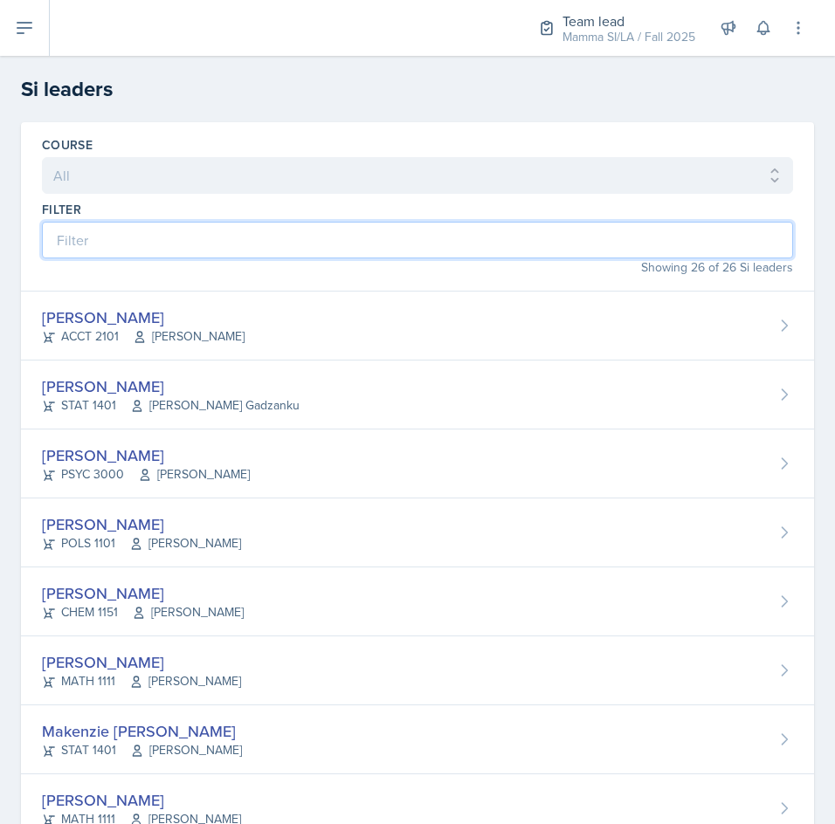
click at [215, 229] on input at bounding box center [417, 240] width 751 height 37
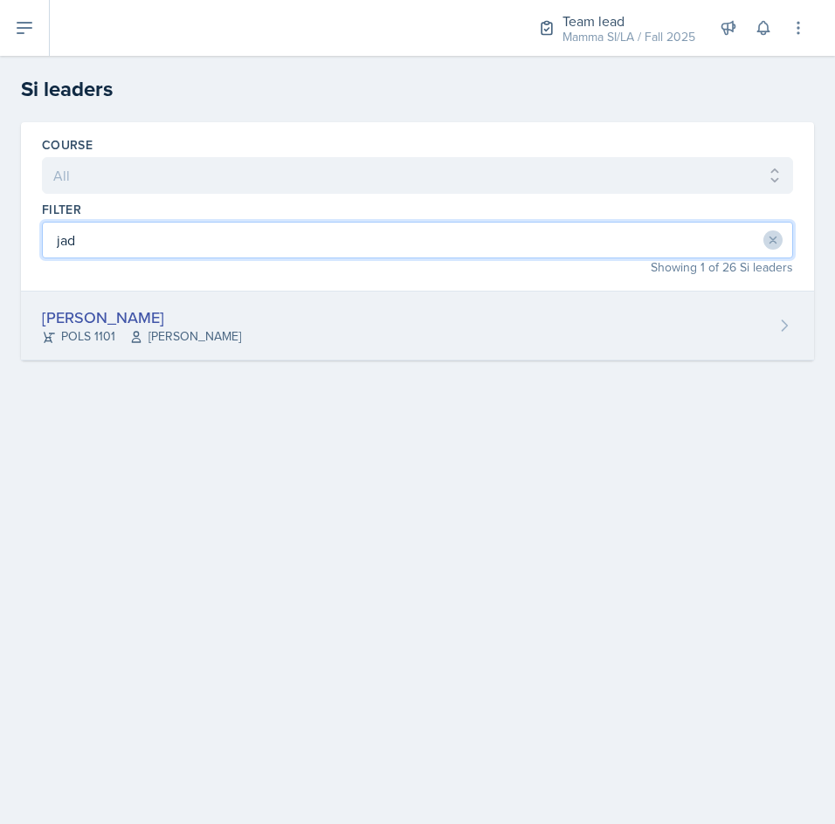
type input "jad"
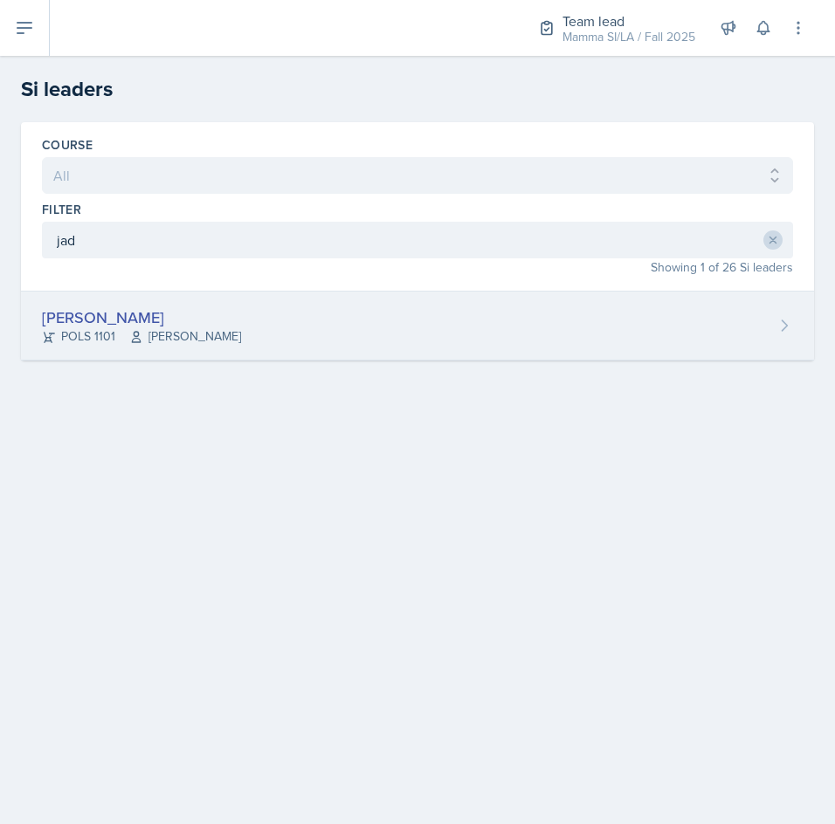
click at [235, 354] on div "[PERSON_NAME] POLS 1101 Semline [PERSON_NAME]" at bounding box center [417, 326] width 793 height 69
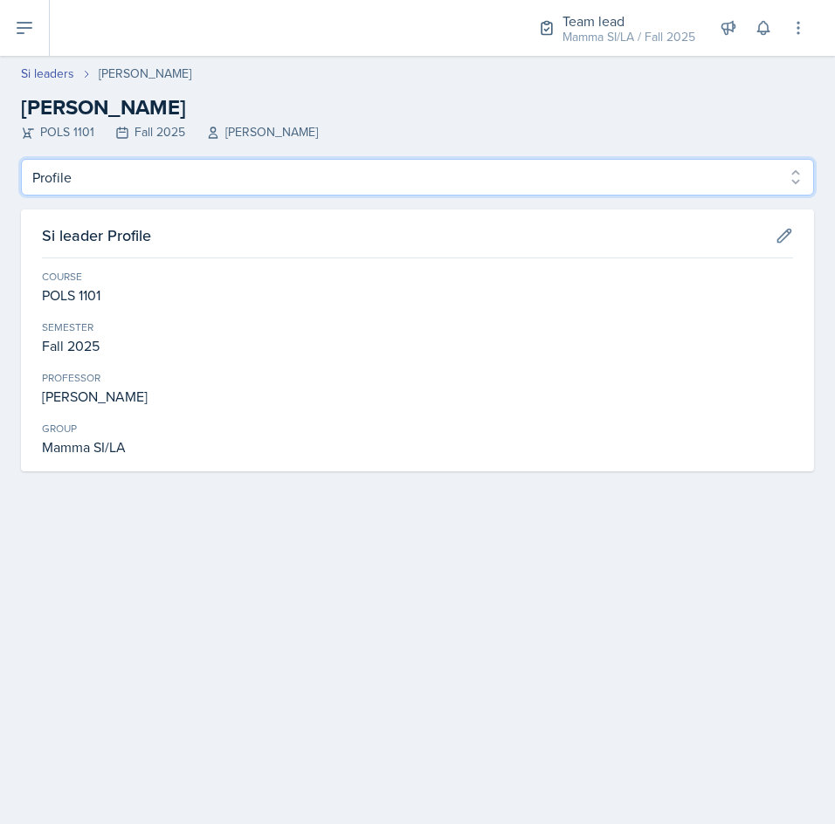
click at [478, 174] on select "Profile Planning Sheets Observation Forms Uploads" at bounding box center [417, 177] width 793 height 37
select select "Planning Sheets"
click at [21, 159] on select "Profile Planning Sheets Observation Forms Uploads" at bounding box center [417, 177] width 793 height 37
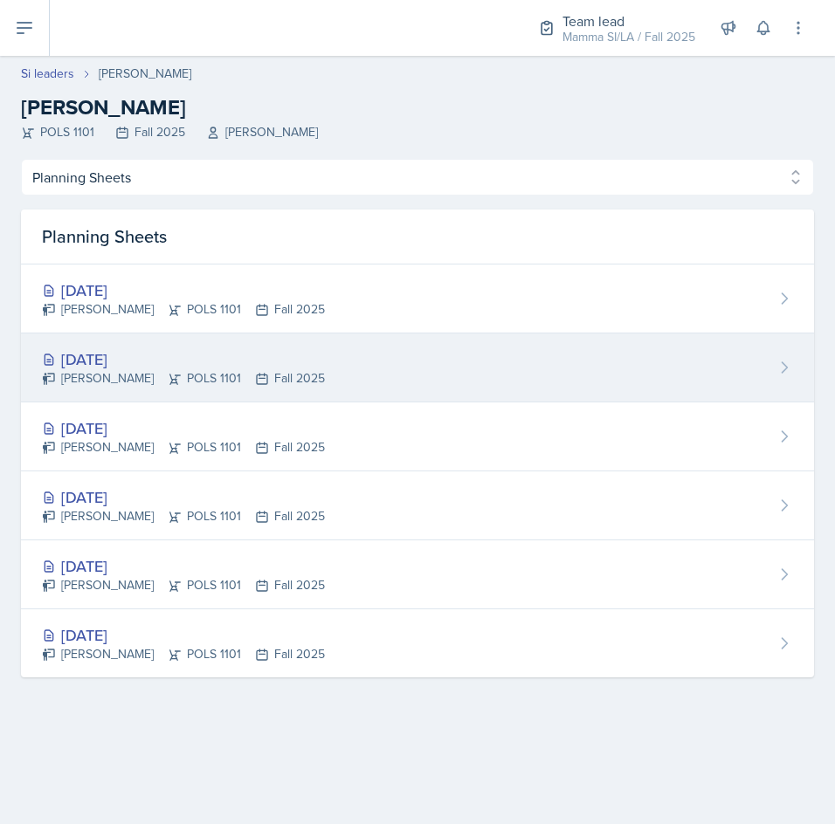
click at [456, 366] on div "[DATE] [PERSON_NAME] POLS 1101 Fall 2025" at bounding box center [417, 368] width 793 height 69
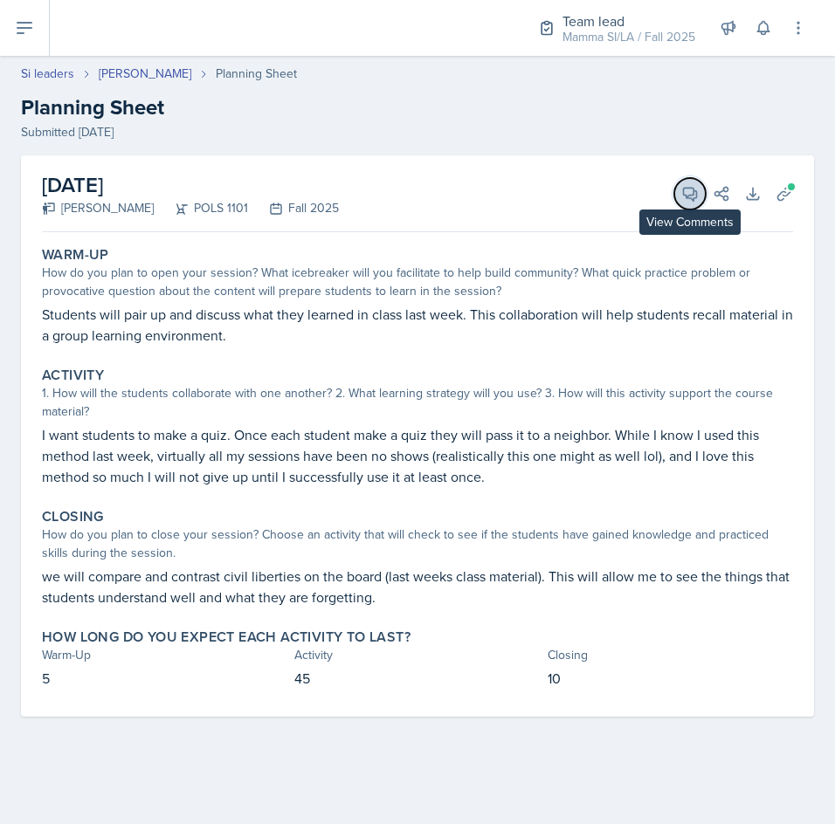
click at [690, 201] on icon at bounding box center [689, 193] width 17 height 17
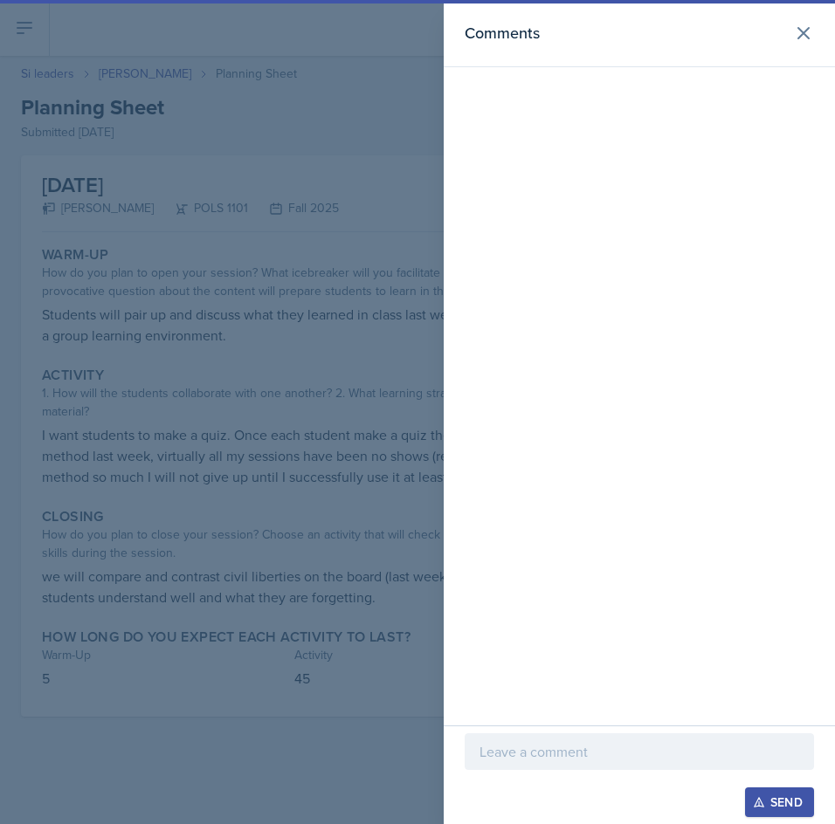
click at [637, 750] on p at bounding box center [639, 751] width 320 height 21
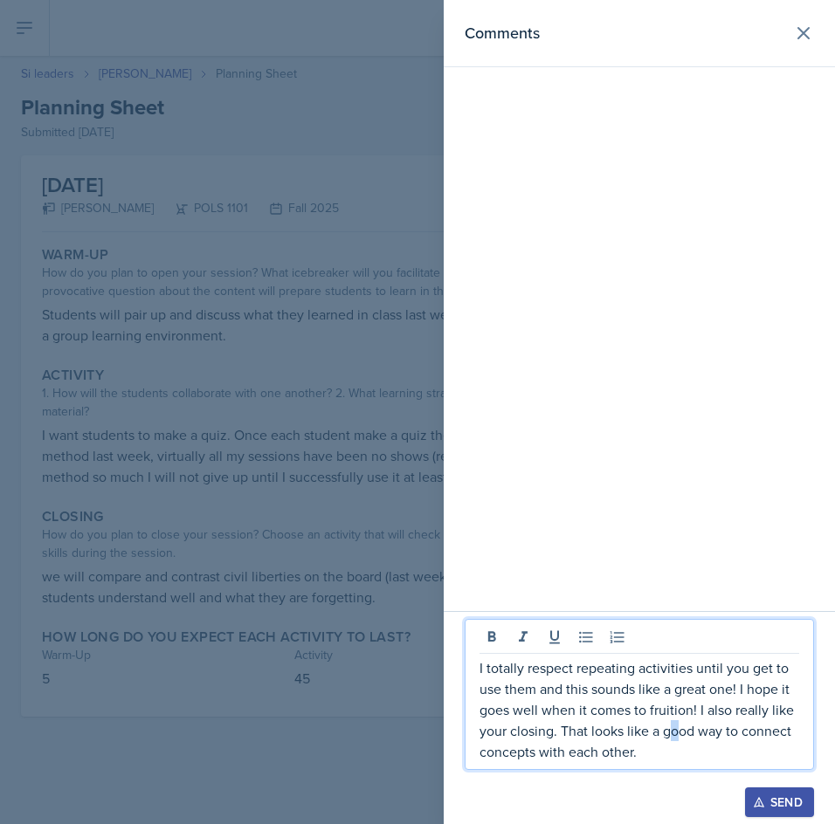
click at [676, 734] on p "I totally respect repeating activities until you get to use them and this sound…" at bounding box center [639, 709] width 320 height 105
click at [691, 759] on p "I totally respect repeating activities until you get to use them and this sound…" at bounding box center [639, 709] width 320 height 105
click at [777, 795] on div "Send" at bounding box center [779, 802] width 46 height 14
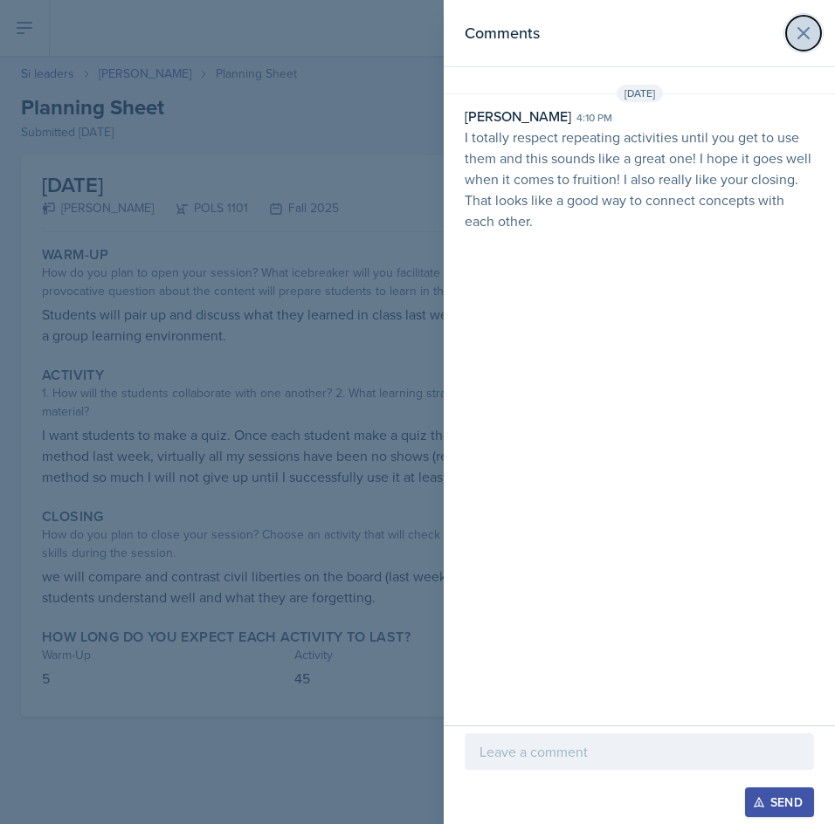
click at [799, 33] on icon at bounding box center [803, 33] width 21 height 21
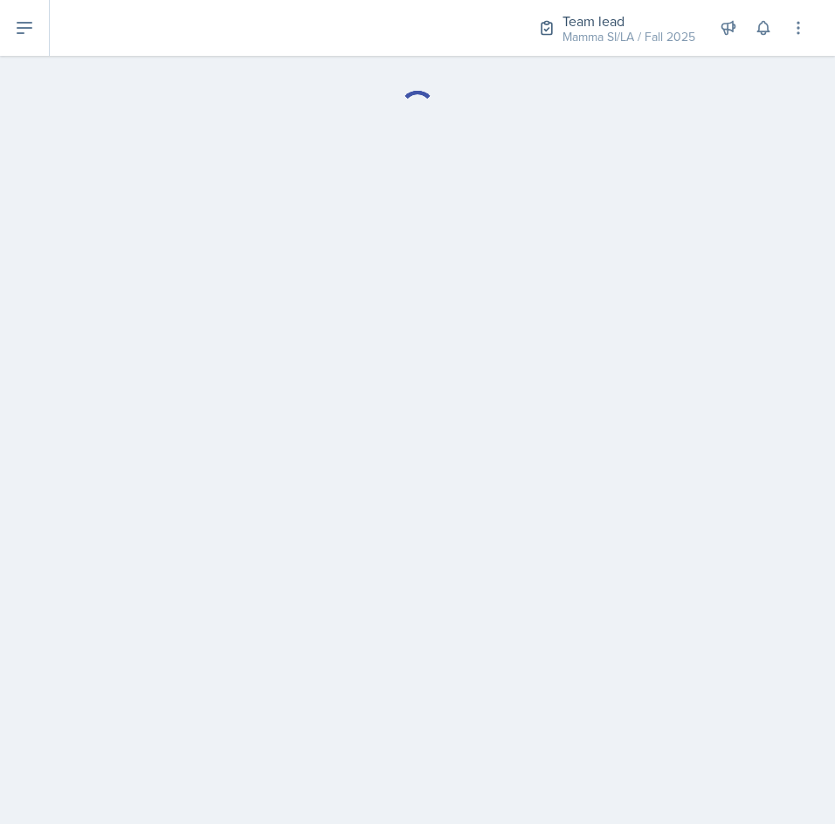
select select "Planning Sheets"
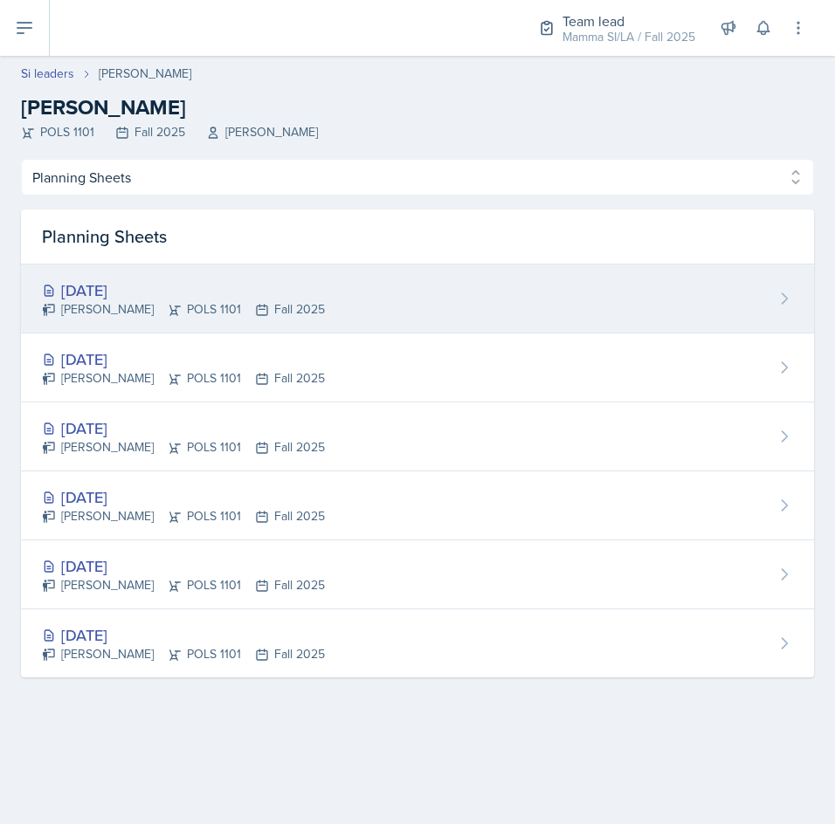
click at [198, 311] on div "[PERSON_NAME] POLS 1101 Fall 2025" at bounding box center [183, 309] width 283 height 18
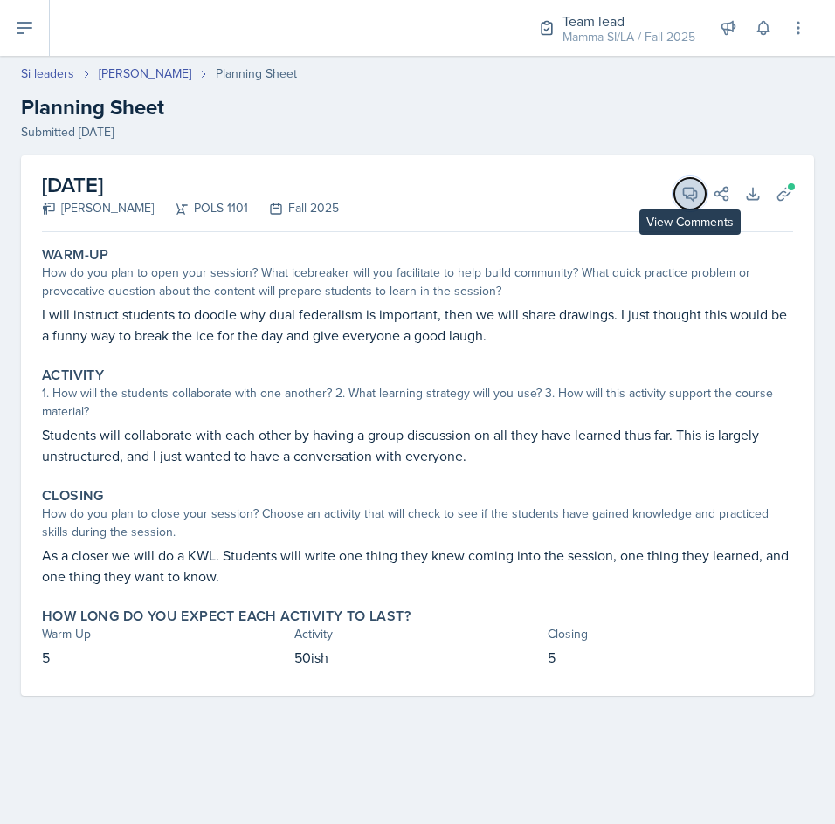
click at [689, 190] on icon at bounding box center [689, 193] width 17 height 17
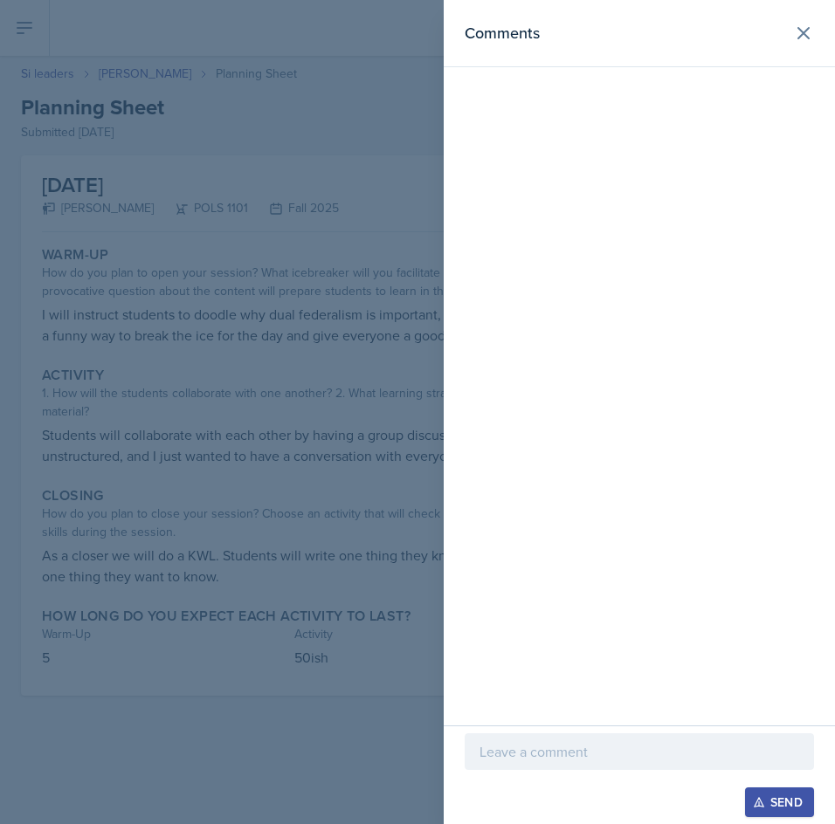
click at [677, 743] on p at bounding box center [639, 751] width 320 height 21
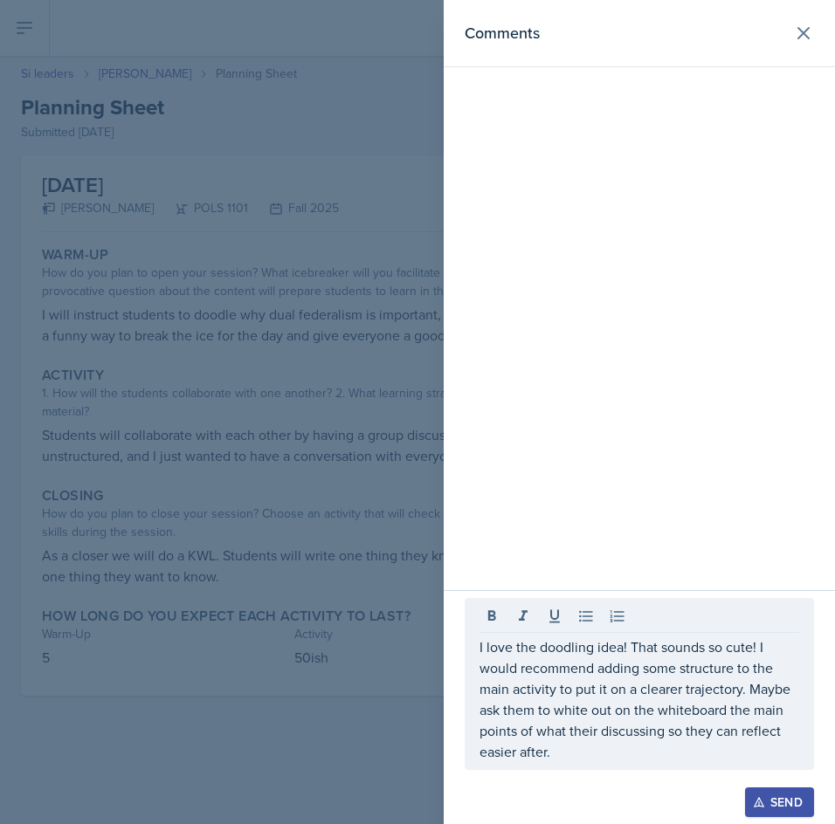
click at [765, 795] on button "Send" at bounding box center [779, 803] width 69 height 30
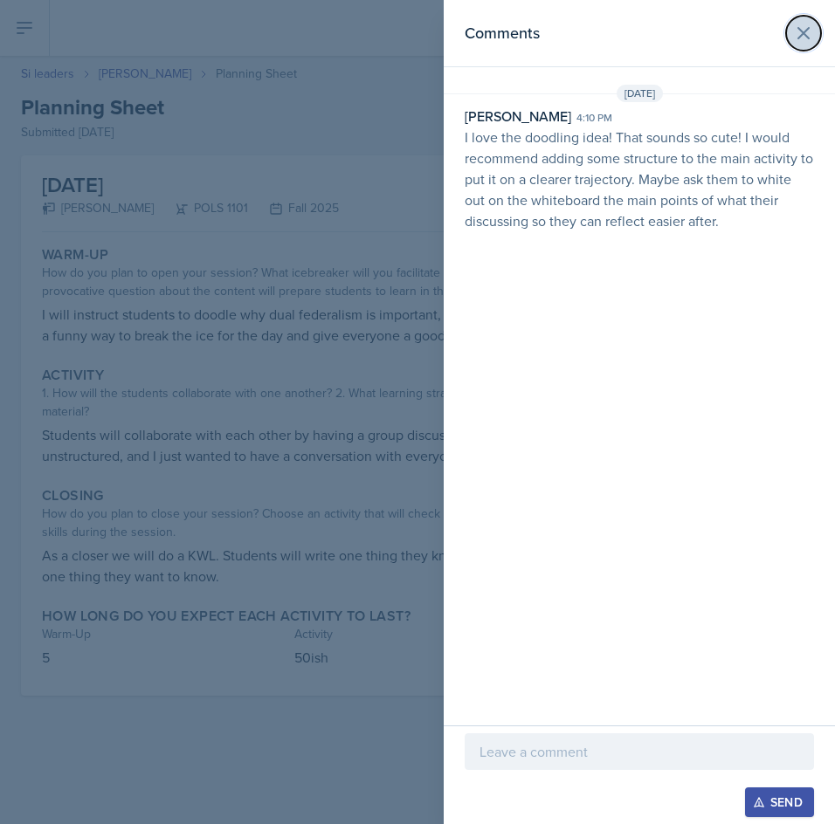
click at [795, 37] on icon at bounding box center [803, 33] width 21 height 21
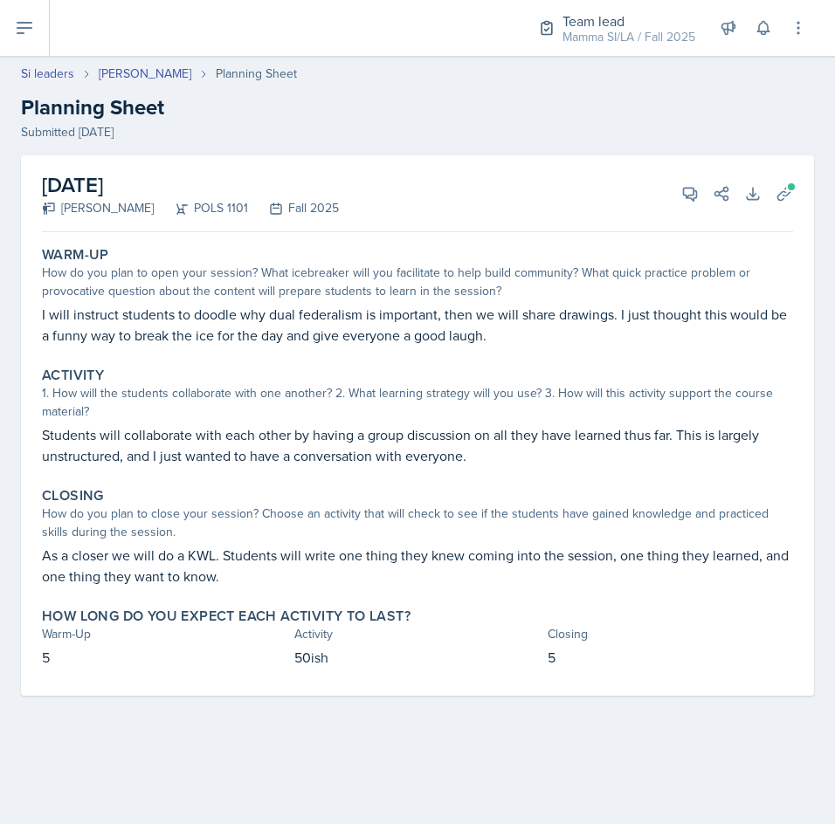
select select "Planning Sheets"
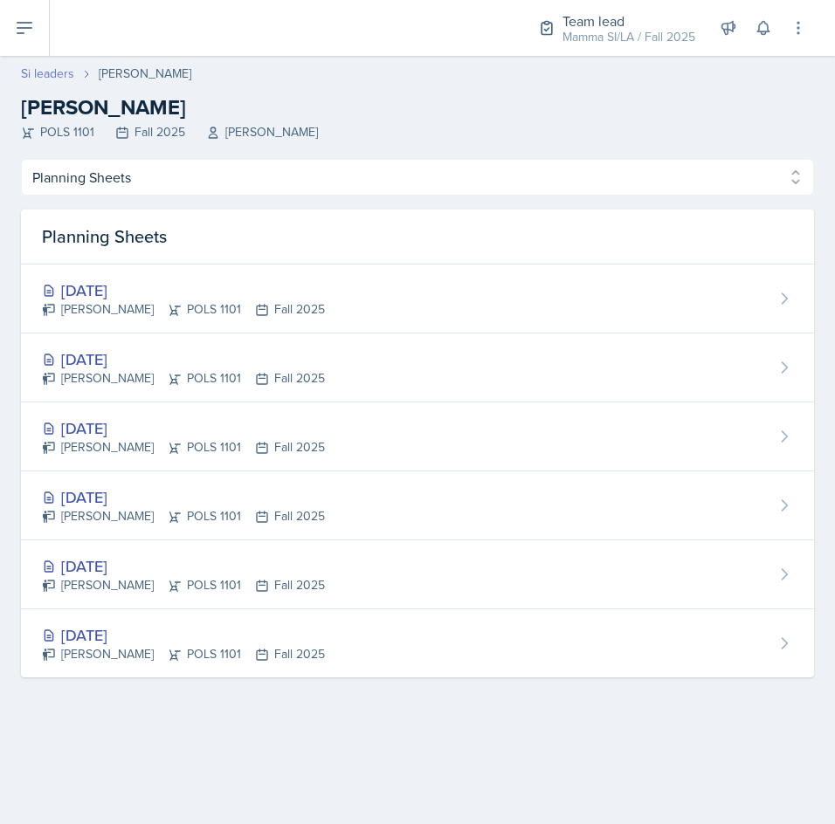
click at [50, 85] on div "Si leaders [PERSON_NAME] [PERSON_NAME] POLS 1101 Fall 2025 Semline [PERSON_NAME]" at bounding box center [417, 103] width 835 height 77
click at [49, 72] on link "Si leaders" at bounding box center [47, 74] width 53 height 18
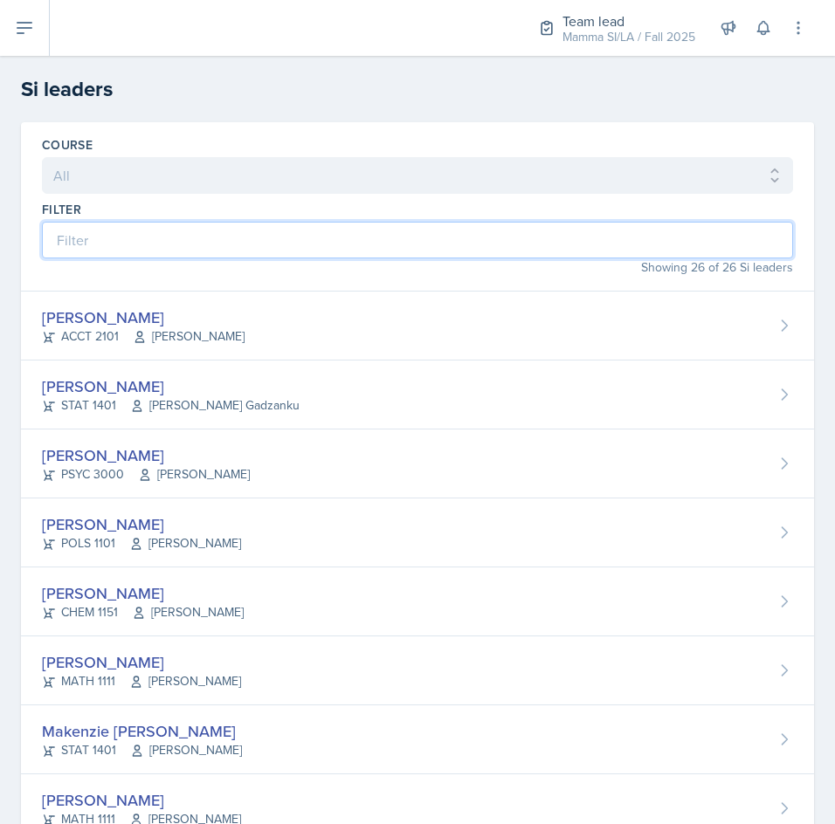
click at [244, 249] on input at bounding box center [417, 240] width 751 height 37
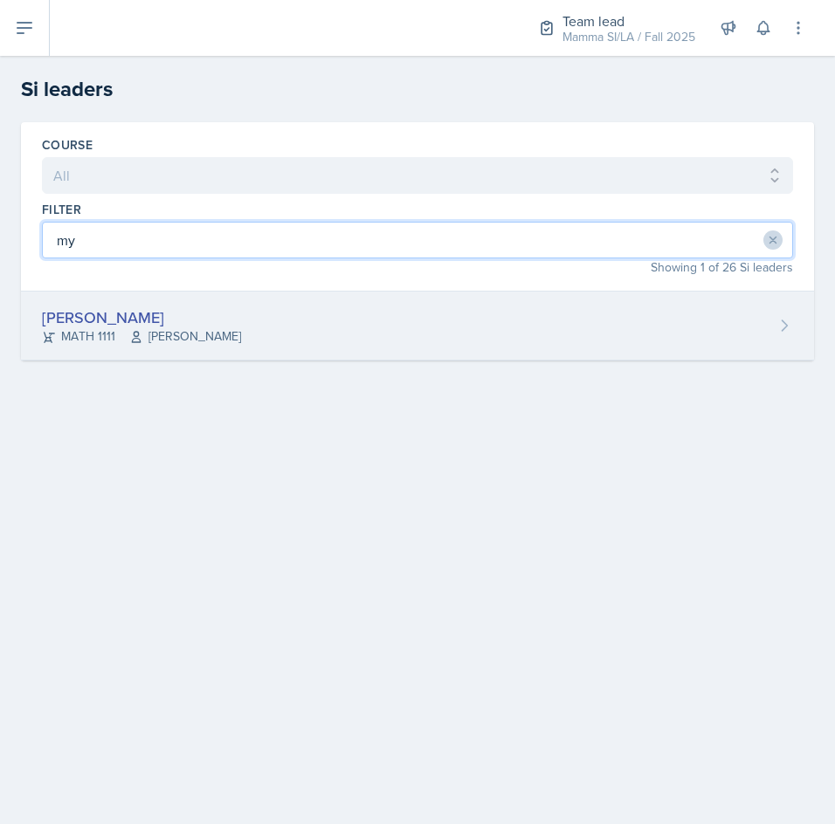
type input "my"
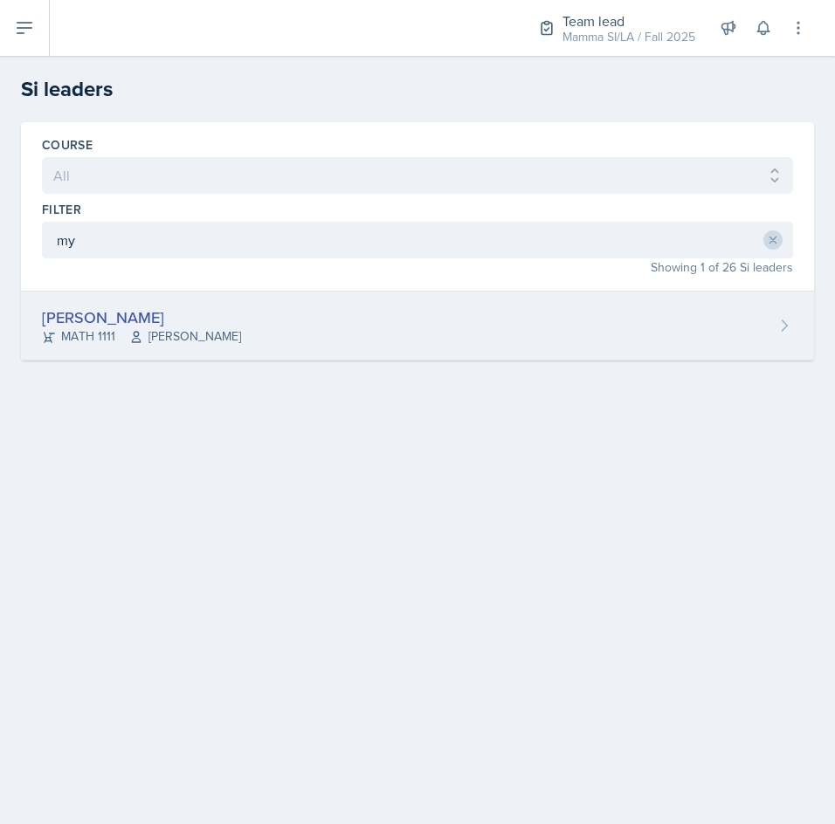
click at [380, 325] on div "[PERSON_NAME] MATH 1111 [PERSON_NAME]" at bounding box center [417, 326] width 793 height 69
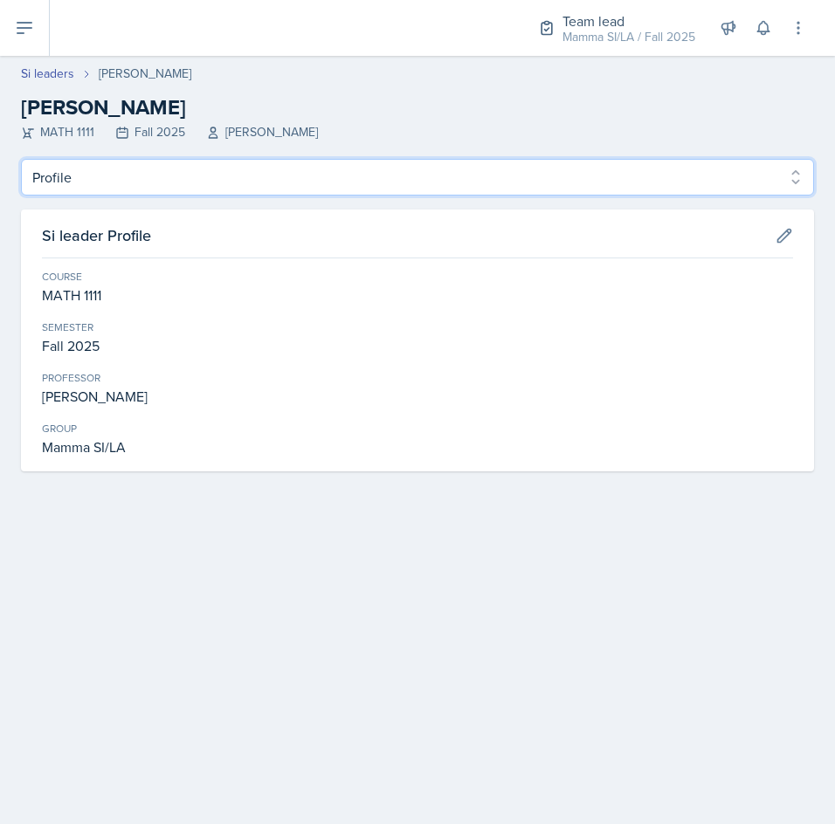
click at [217, 169] on select "Profile Planning Sheets Observation Forms Uploads" at bounding box center [417, 177] width 793 height 37
select select "Planning Sheets"
click at [21, 159] on select "Profile Planning Sheets Observation Forms Uploads" at bounding box center [417, 177] width 793 height 37
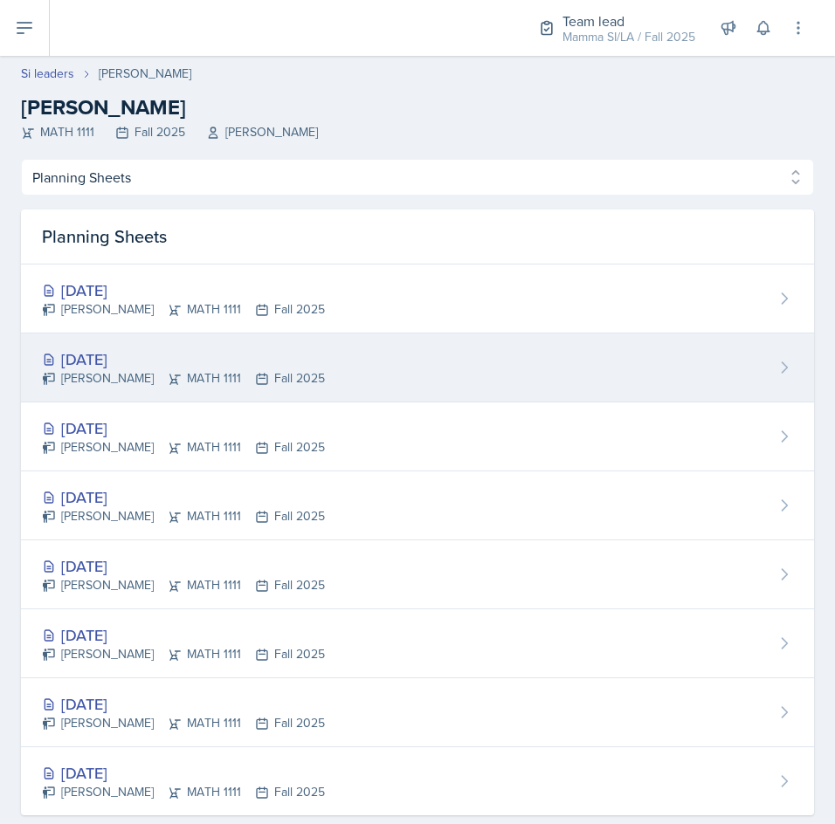
click at [382, 342] on div "[DATE] [PERSON_NAME] MATH 1111 Fall 2025" at bounding box center [417, 368] width 793 height 69
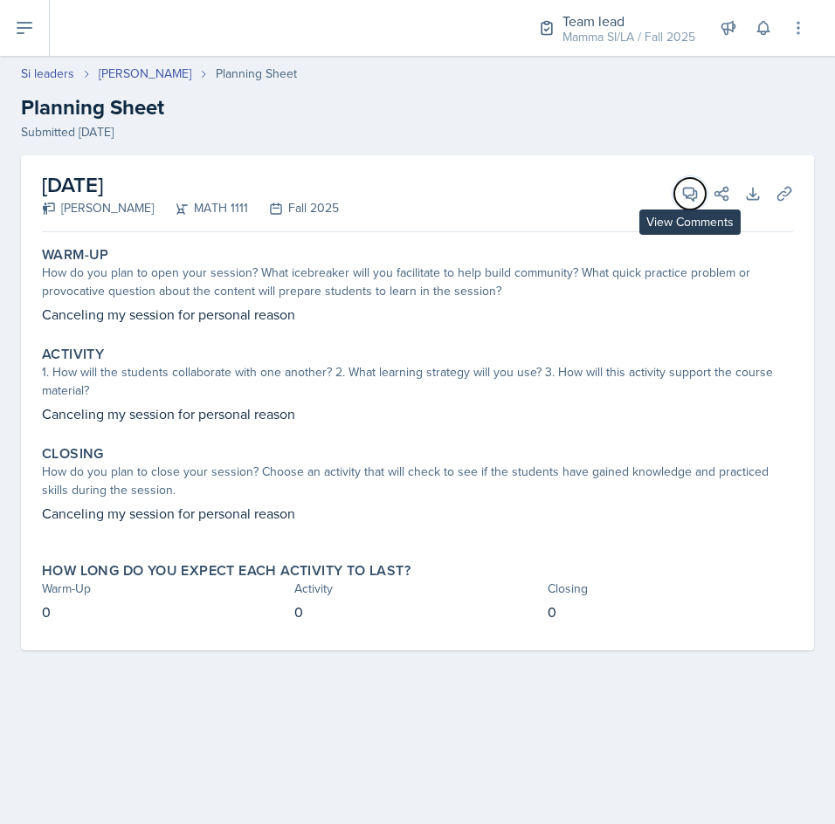
click at [691, 203] on button "View Comments" at bounding box center [689, 193] width 31 height 31
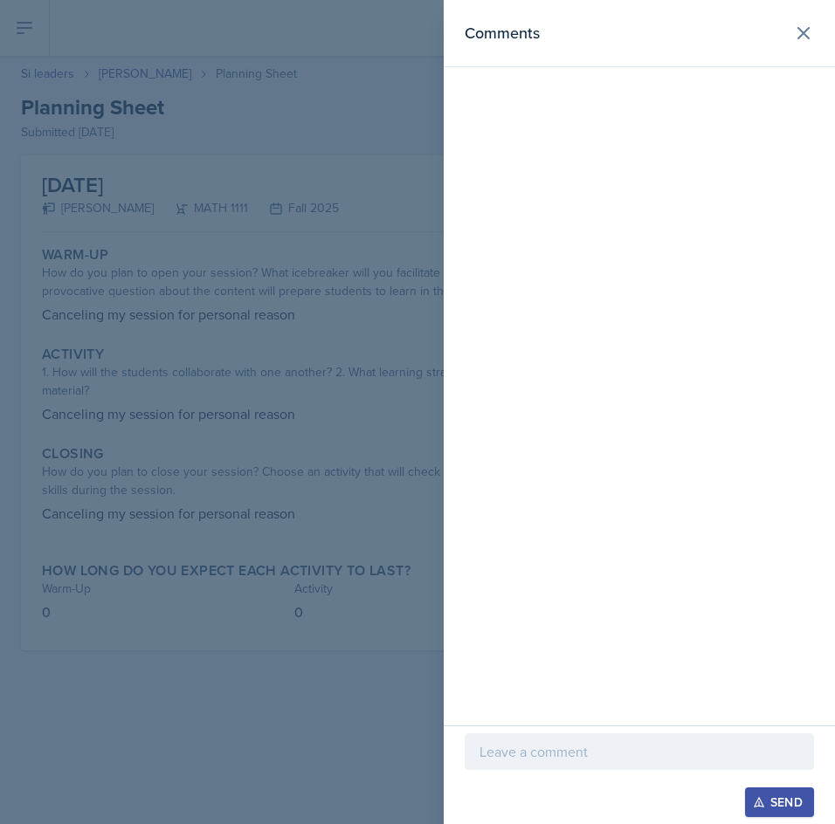
click at [614, 764] on div at bounding box center [639, 751] width 349 height 37
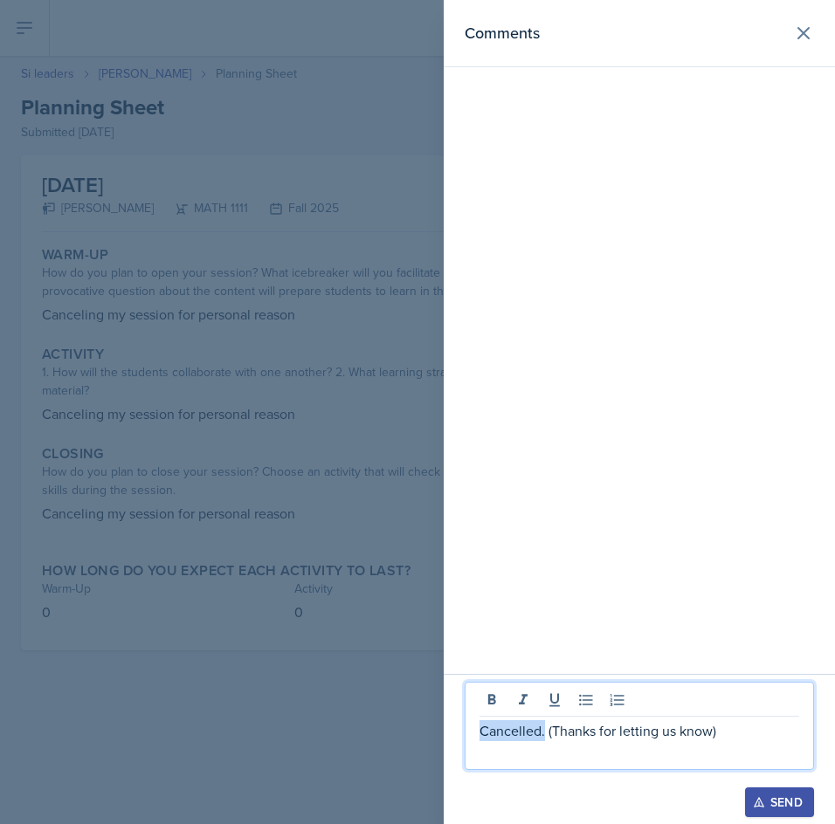
drag, startPoint x: 543, startPoint y: 731, endPoint x: 471, endPoint y: 732, distance: 72.5
click at [471, 732] on div "Cancelled. (Thanks for letting us know)" at bounding box center [639, 726] width 349 height 88
click at [661, 729] on p "(Thanks for letting us know)" at bounding box center [639, 730] width 320 height 21
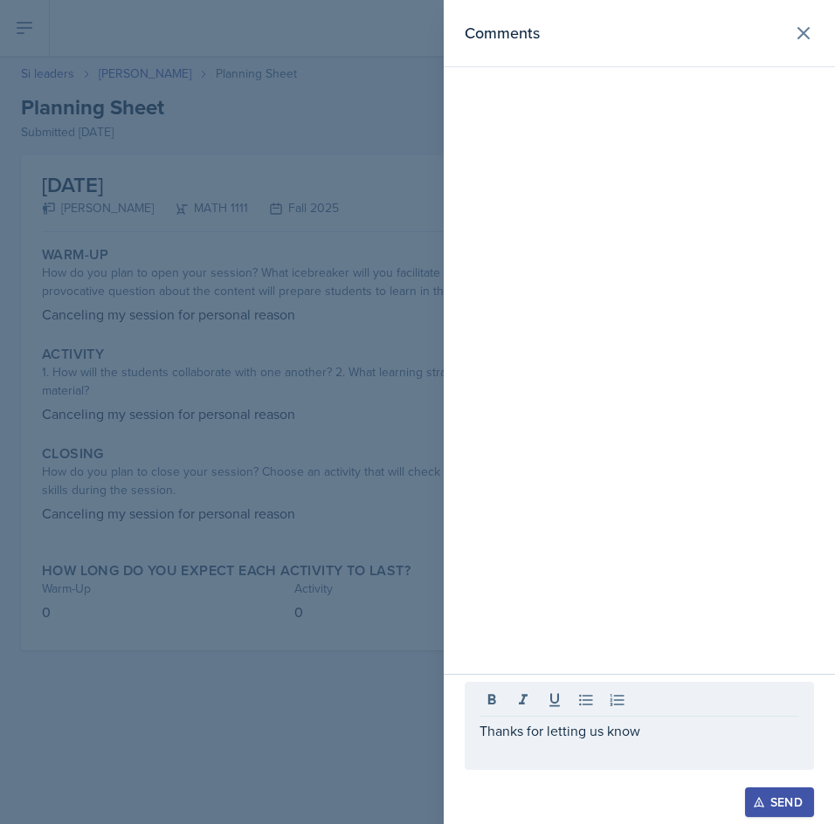
click at [781, 795] on div "Send" at bounding box center [779, 802] width 46 height 14
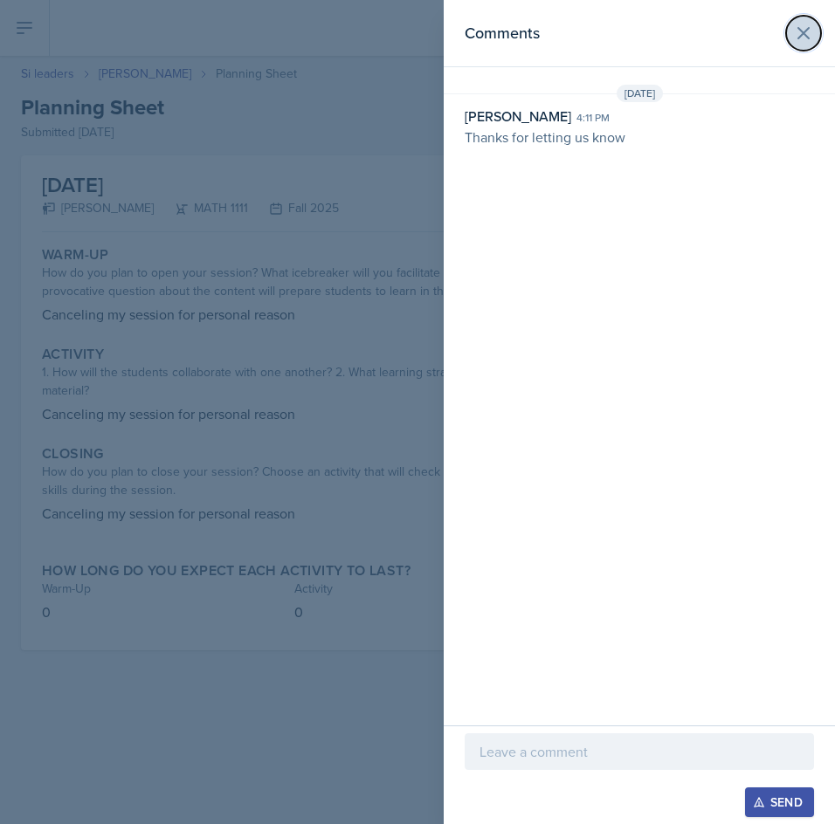
click at [800, 28] on icon at bounding box center [803, 33] width 21 height 21
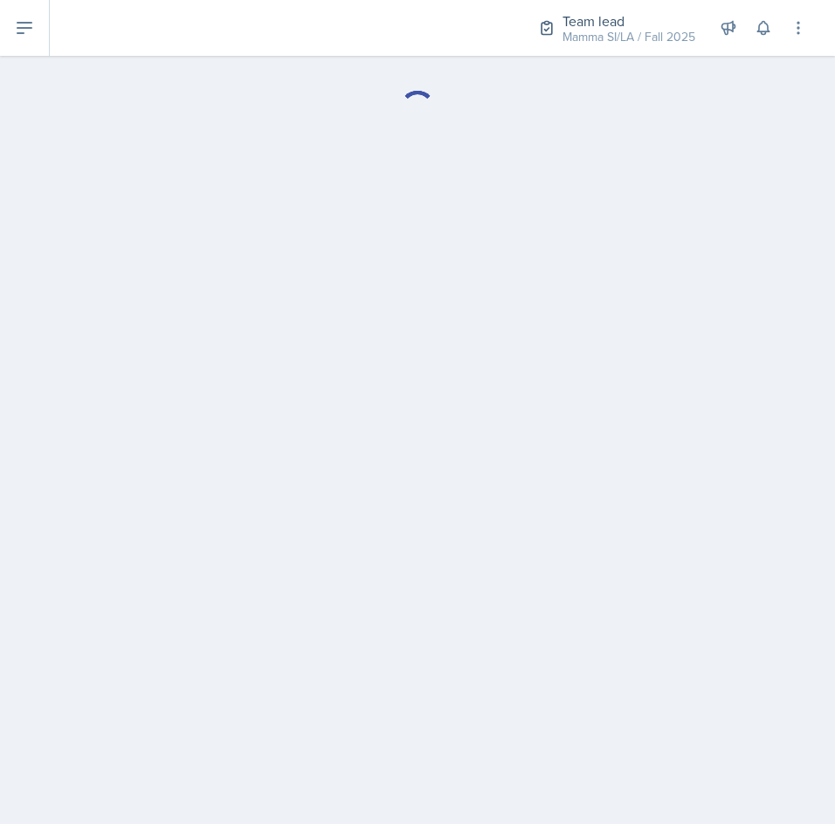
select select "Planning Sheets"
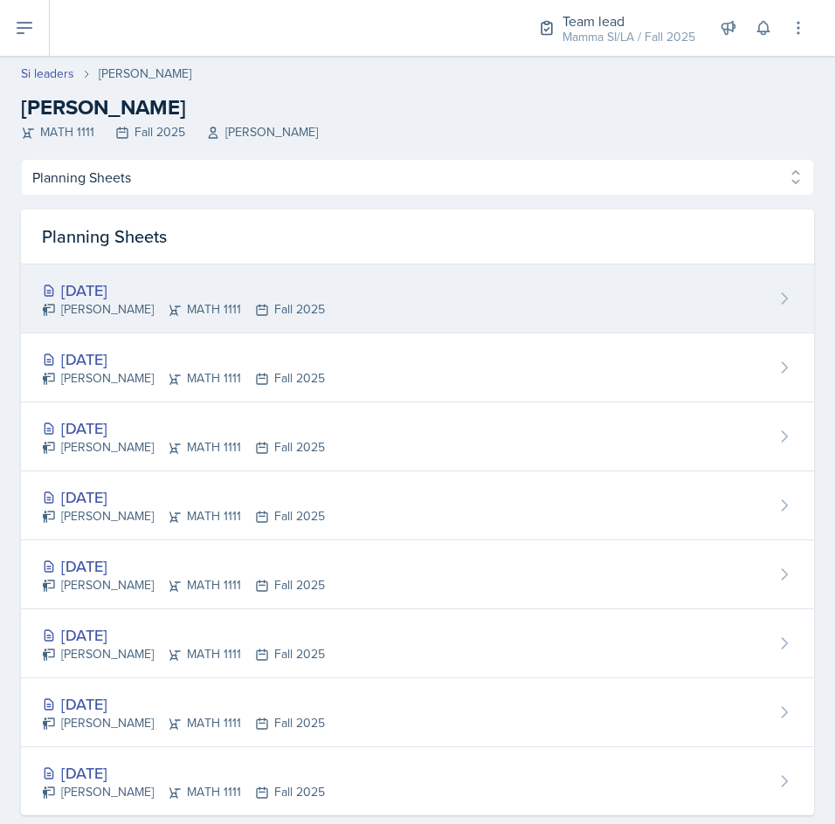
click at [247, 266] on div "[DATE] [PERSON_NAME] MATH 1111 Fall 2025" at bounding box center [417, 299] width 793 height 69
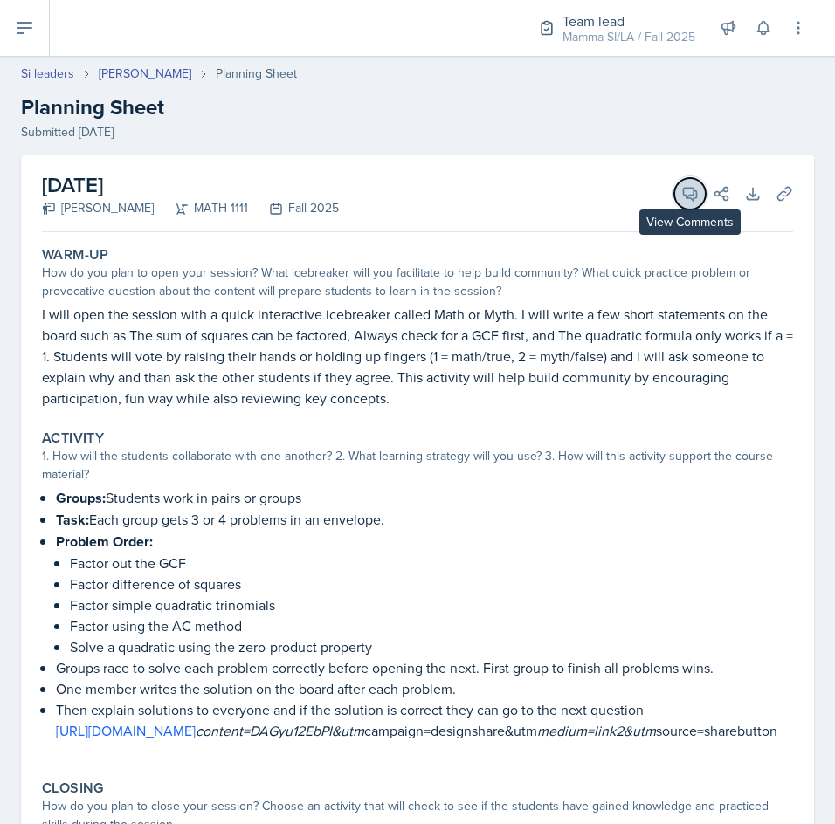
click at [686, 194] on button "View Comments" at bounding box center [689, 193] width 31 height 31
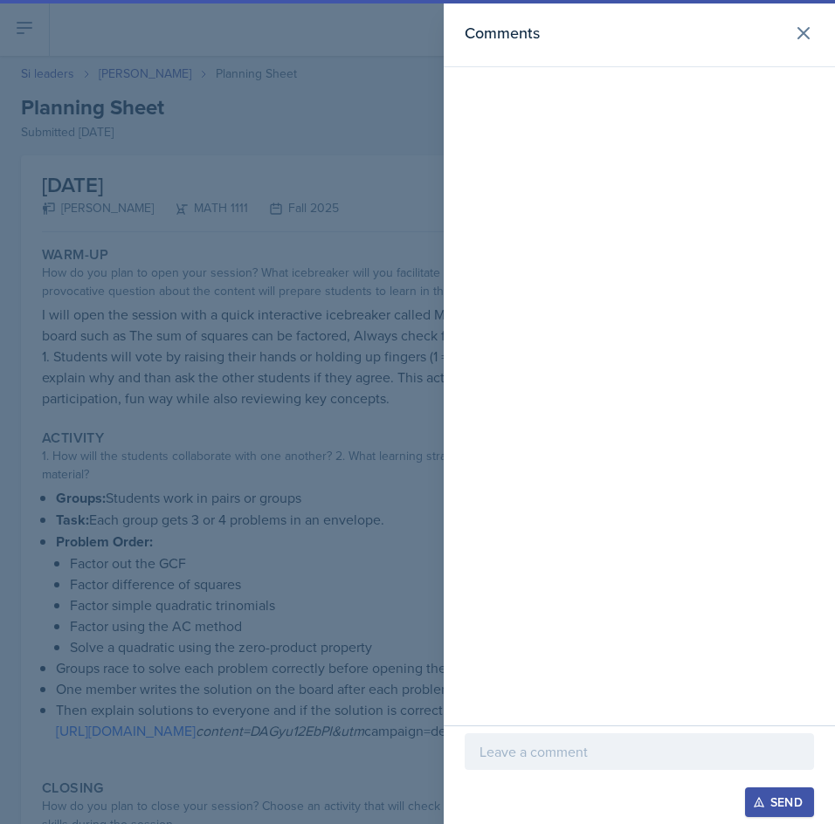
click at [543, 768] on div at bounding box center [639, 751] width 349 height 37
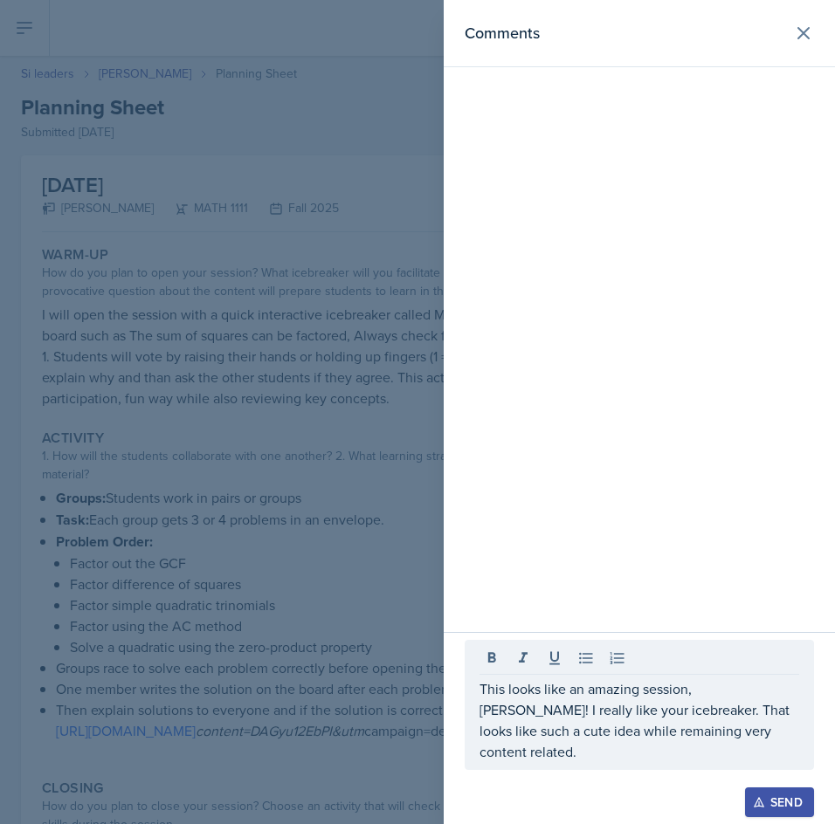
click at [782, 795] on div "Send" at bounding box center [779, 802] width 46 height 14
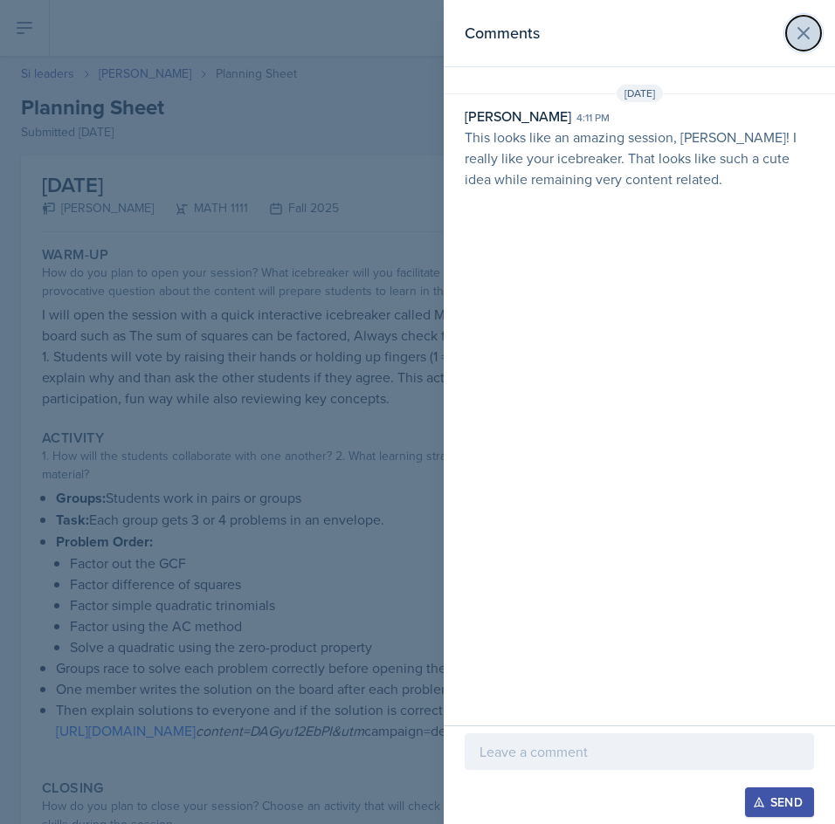
click at [796, 29] on icon at bounding box center [803, 33] width 21 height 21
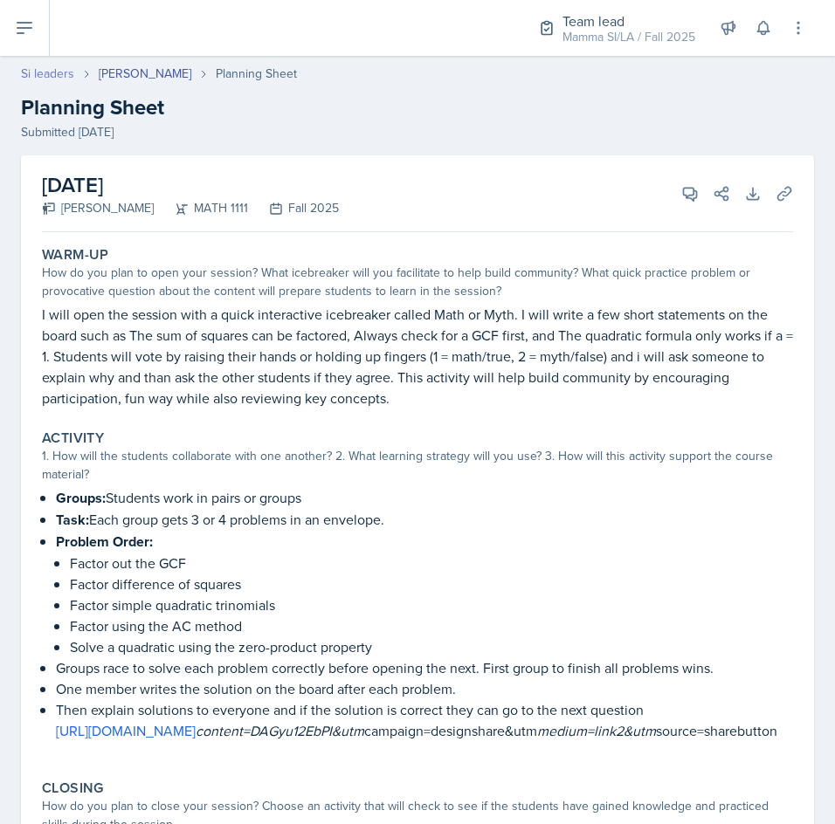
click at [48, 67] on link "Si leaders" at bounding box center [47, 74] width 53 height 18
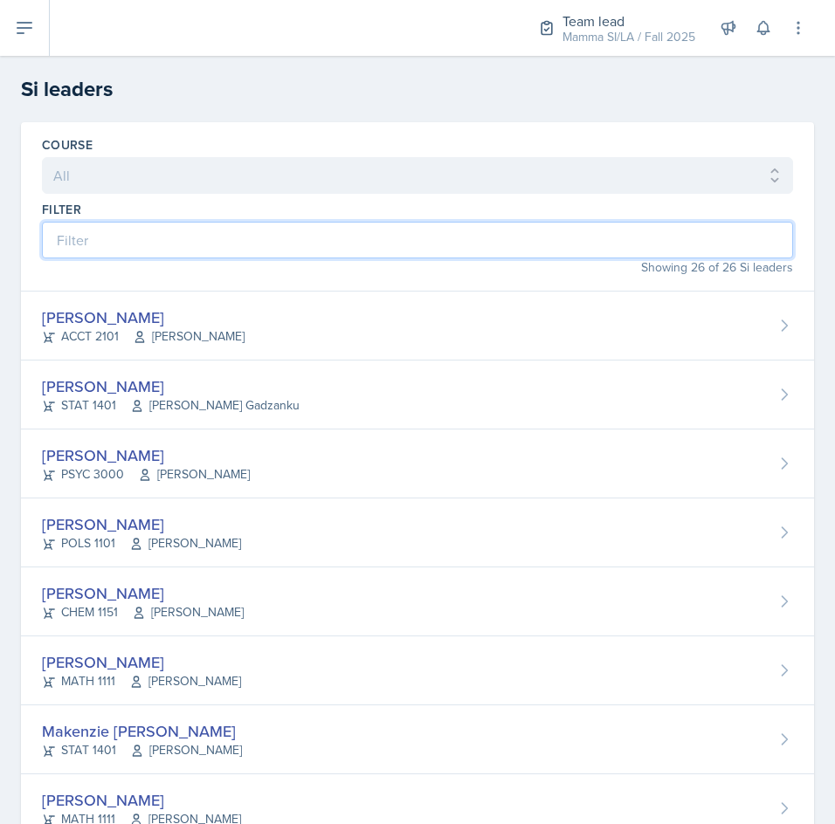
click at [458, 247] on input at bounding box center [417, 240] width 751 height 37
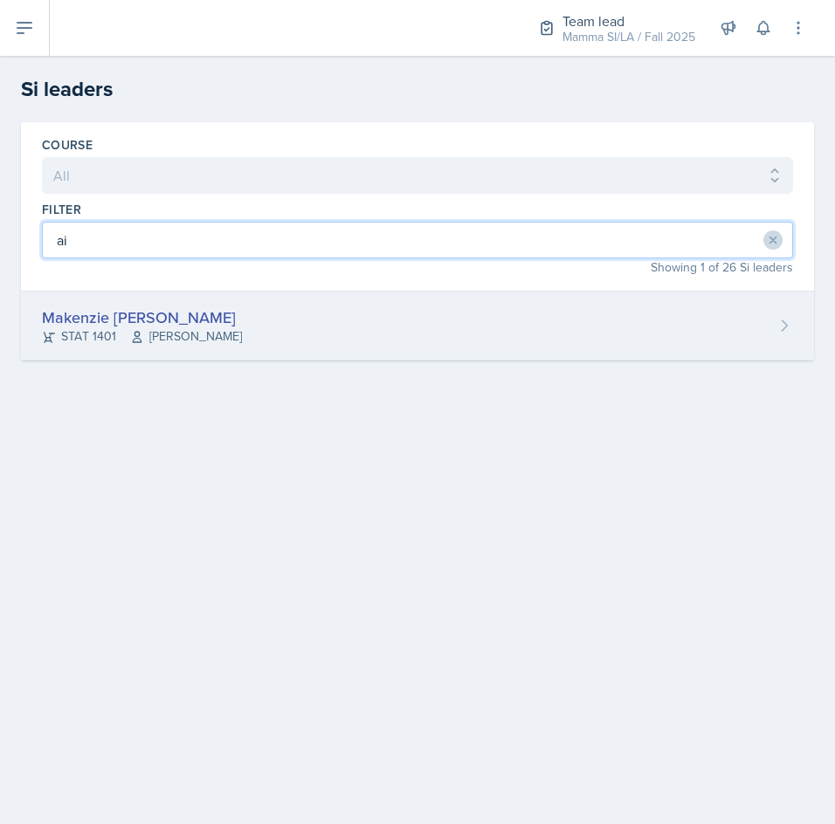
type input "ai"
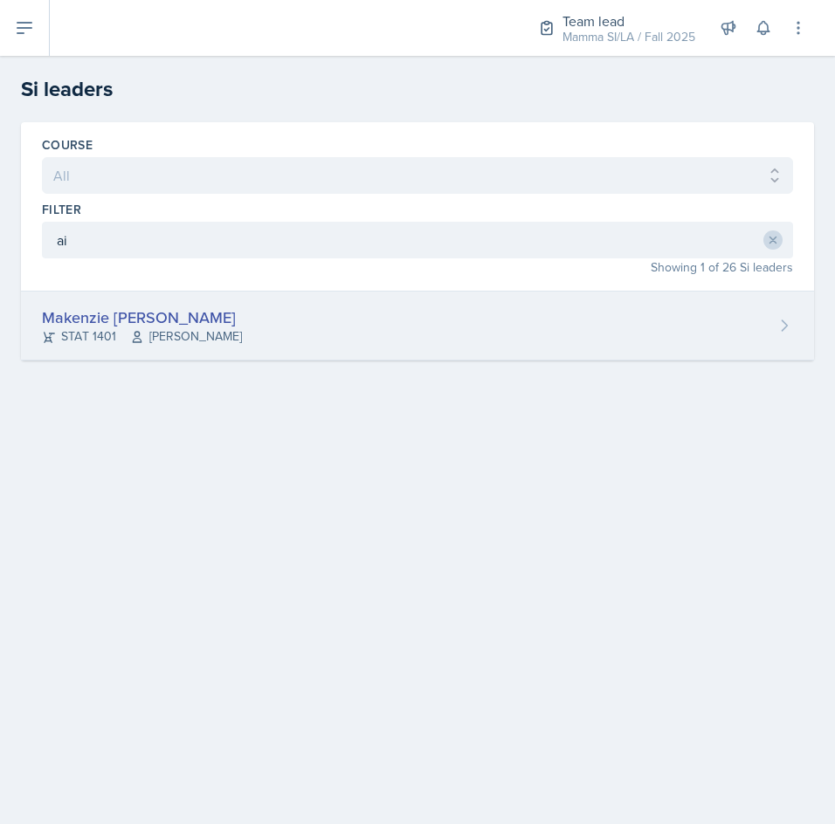
click at [296, 331] on div "Makenzie [PERSON_NAME] STAT 1401 [PERSON_NAME]" at bounding box center [417, 326] width 793 height 69
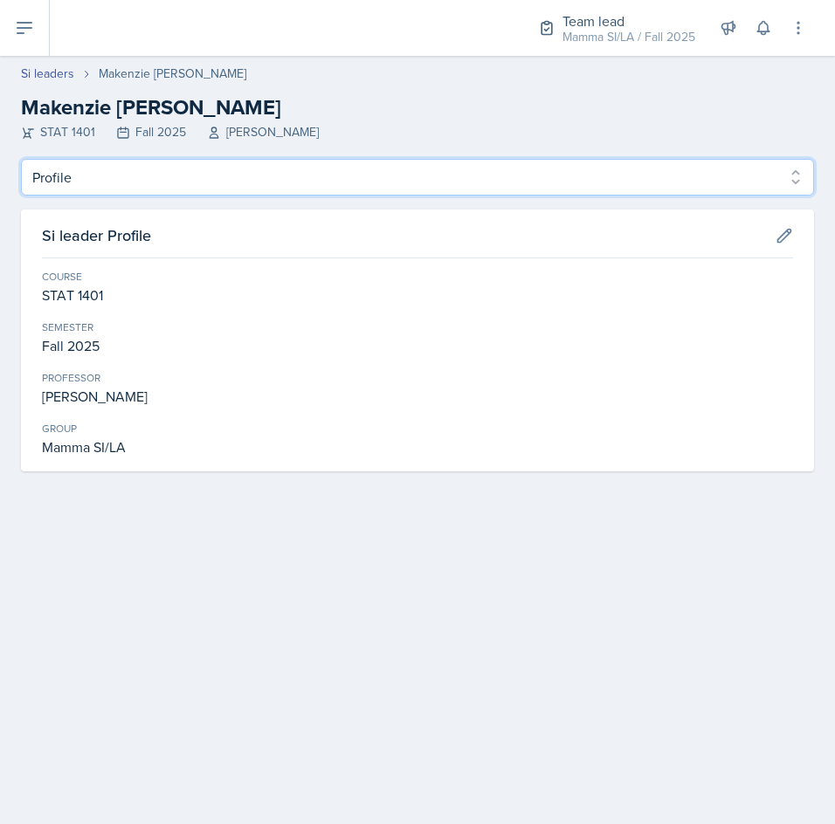
drag, startPoint x: 174, startPoint y: 182, endPoint x: 166, endPoint y: 188, distance: 9.4
click at [174, 182] on select "Profile Planning Sheets Observation Forms Uploads" at bounding box center [417, 177] width 793 height 37
select select "Planning Sheets"
click at [21, 159] on select "Profile Planning Sheets Observation Forms Uploads" at bounding box center [417, 177] width 793 height 37
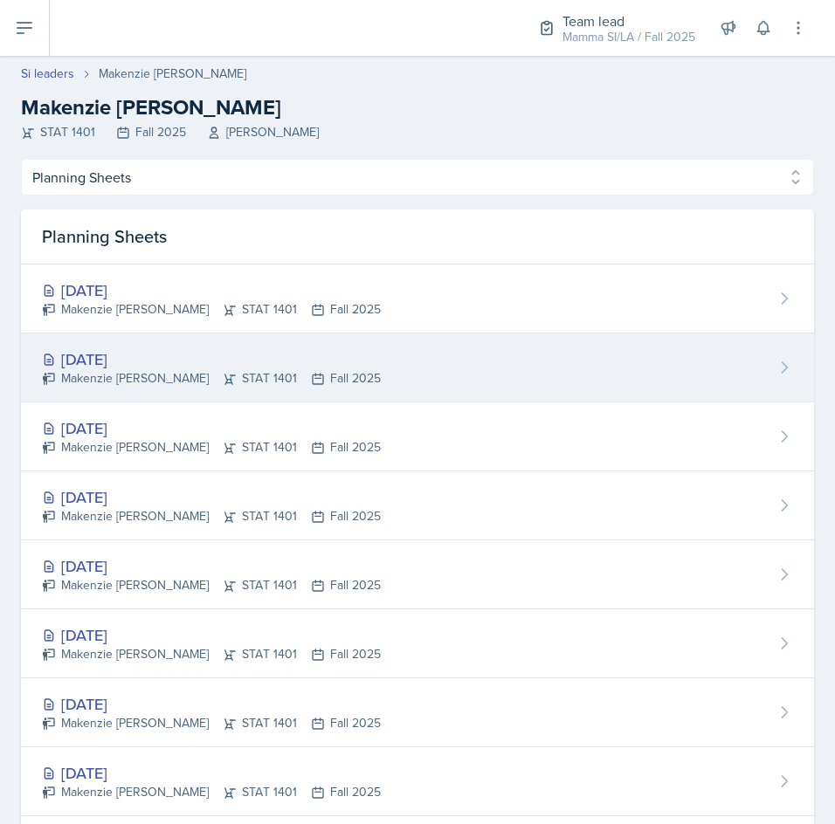
click at [378, 371] on div "[DATE] [PERSON_NAME] STAT 1401 Fall 2025" at bounding box center [417, 368] width 793 height 69
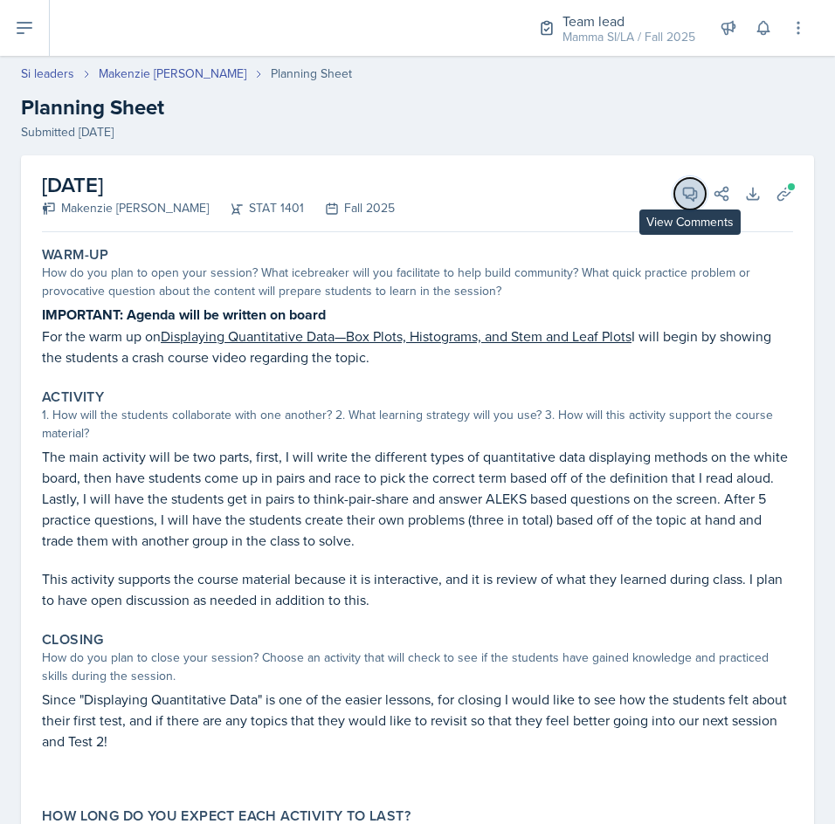
click at [681, 202] on icon at bounding box center [689, 193] width 17 height 17
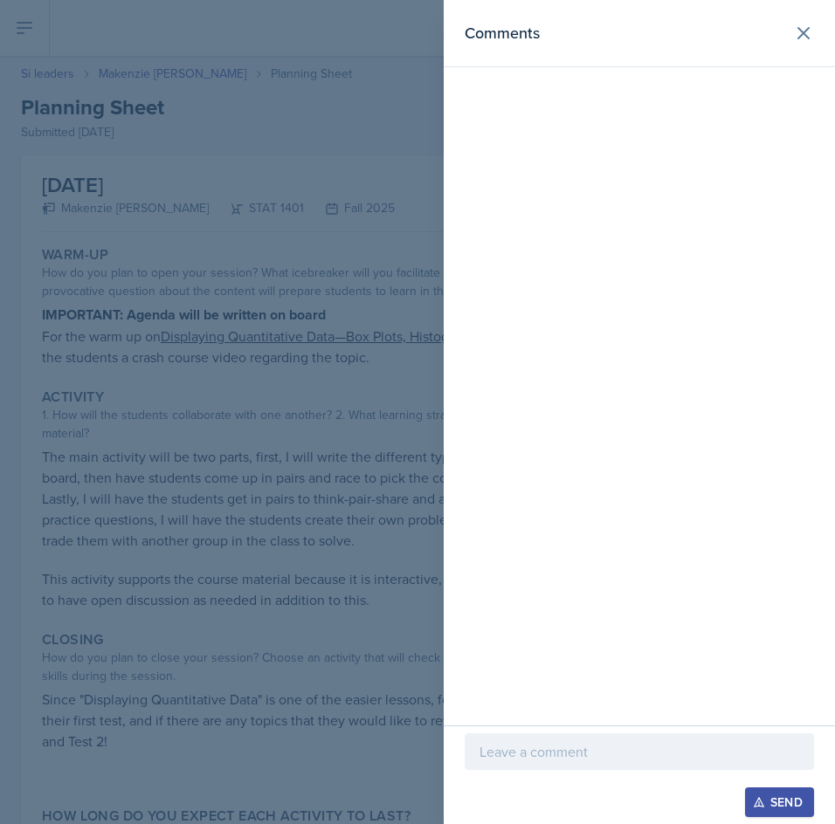
click at [577, 735] on div at bounding box center [639, 751] width 349 height 37
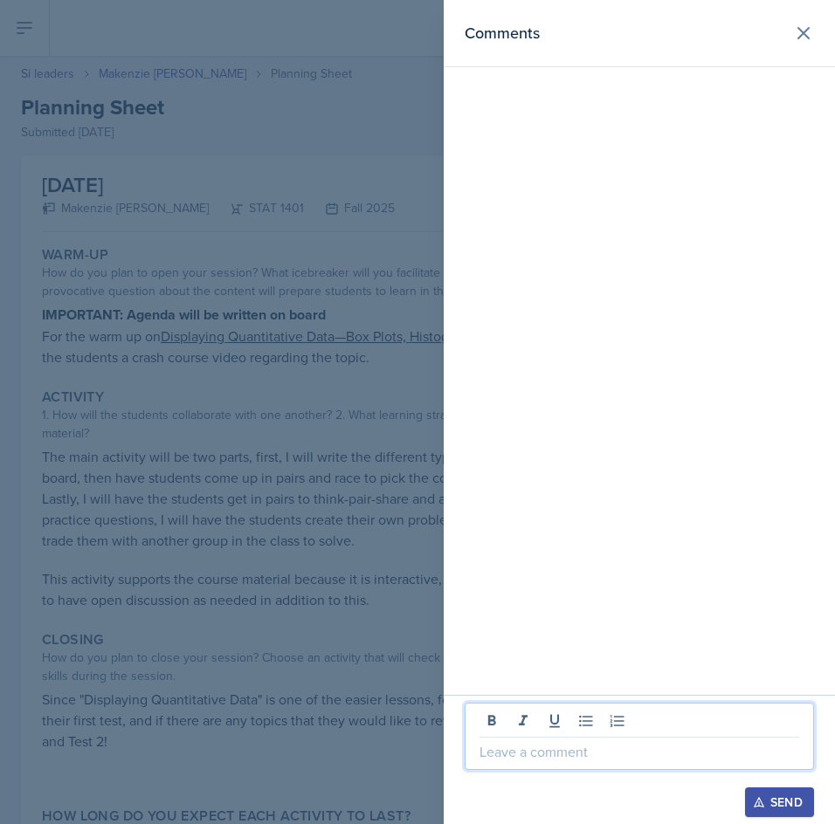
paste div
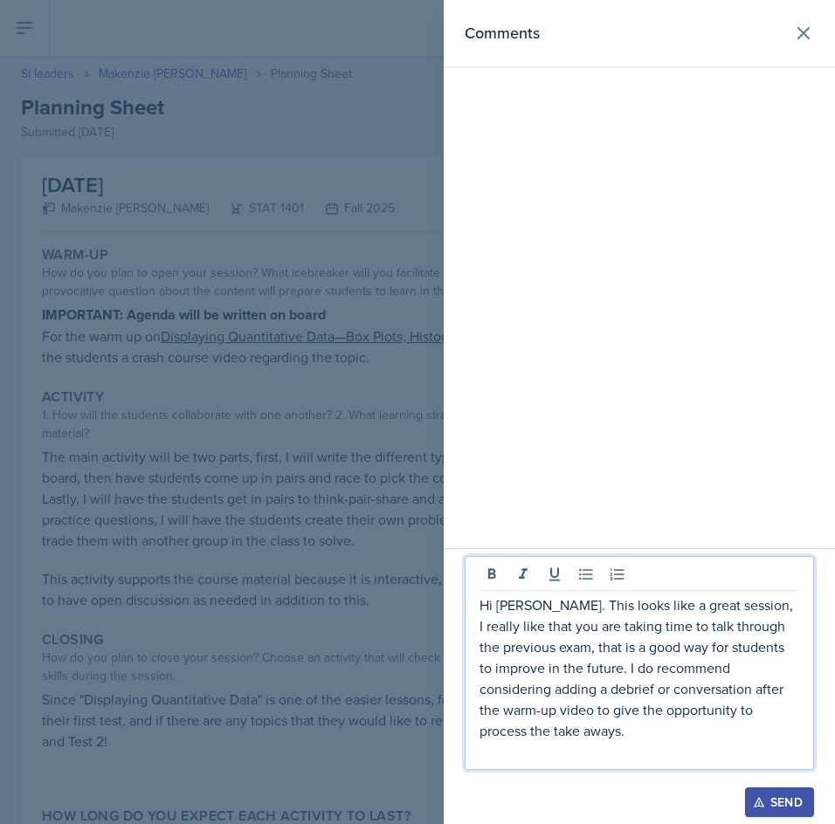
click at [722, 719] on p "Hi [PERSON_NAME]. This looks like a great session, I really like that you are t…" at bounding box center [639, 668] width 320 height 147
click at [787, 739] on p "Hi [PERSON_NAME]. This looks like a great session, I really like that you are t…" at bounding box center [639, 668] width 320 height 147
click at [774, 795] on div "Send" at bounding box center [779, 802] width 46 height 14
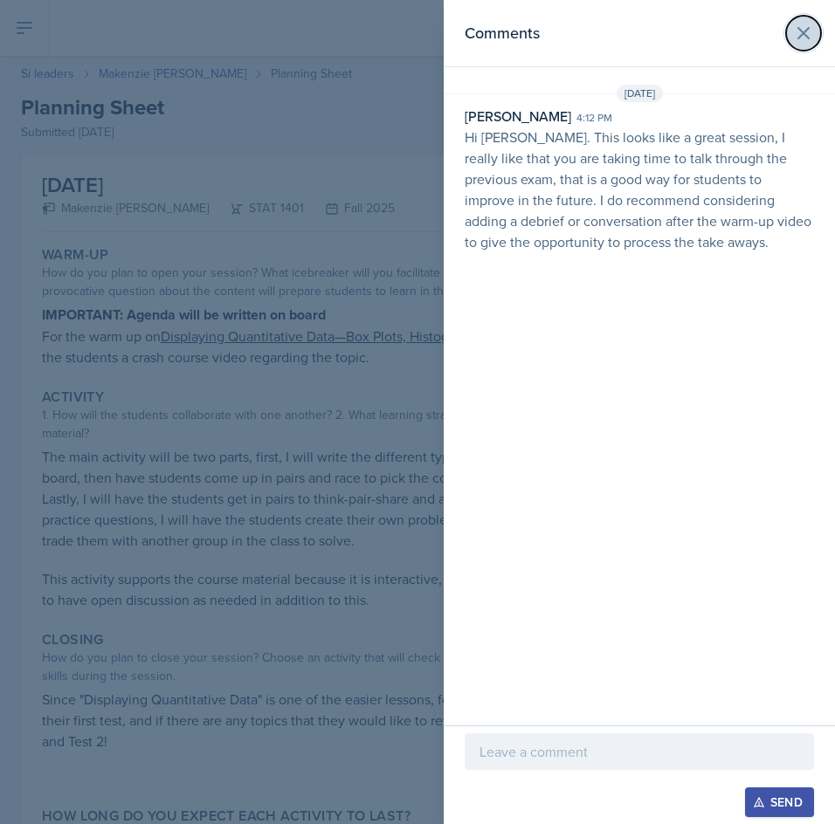
click at [797, 31] on icon at bounding box center [803, 33] width 21 height 21
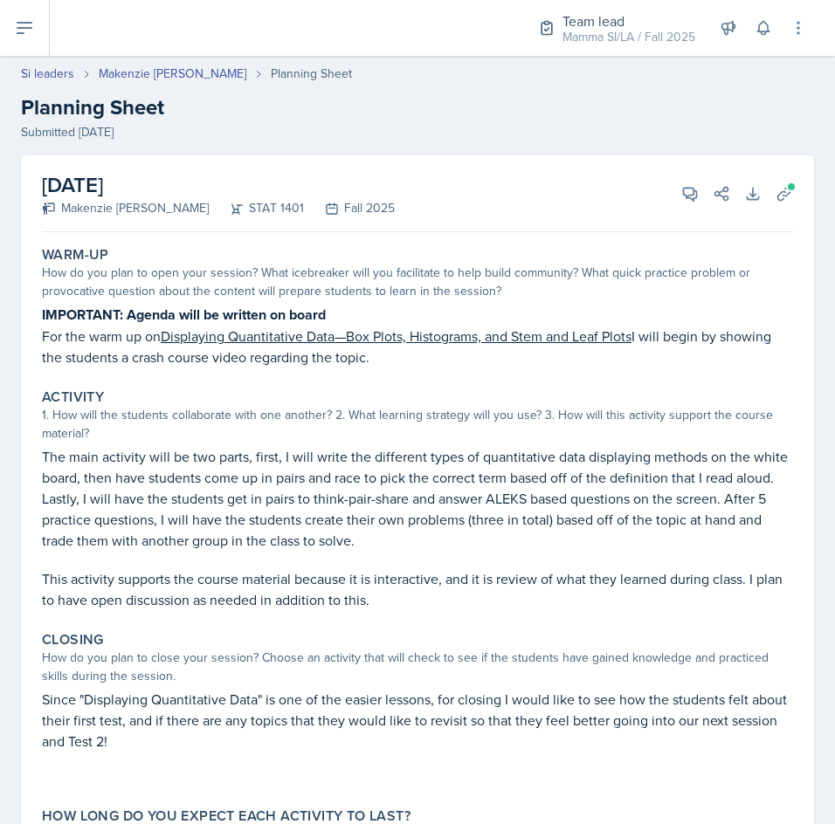
select select "Planning Sheets"
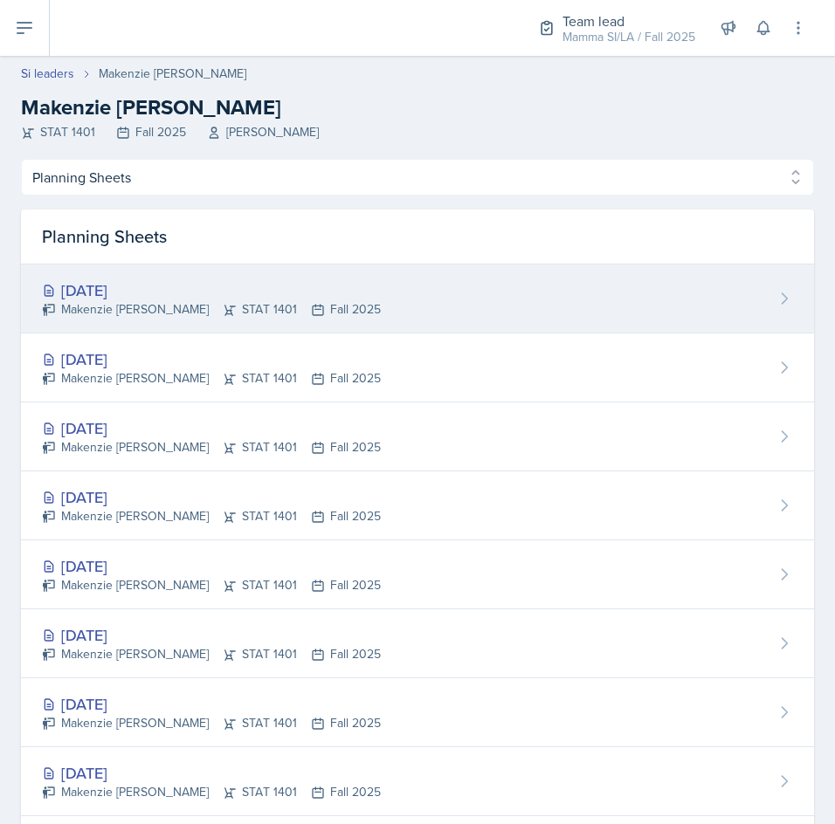
click at [358, 284] on div "[DATE]" at bounding box center [211, 291] width 339 height 24
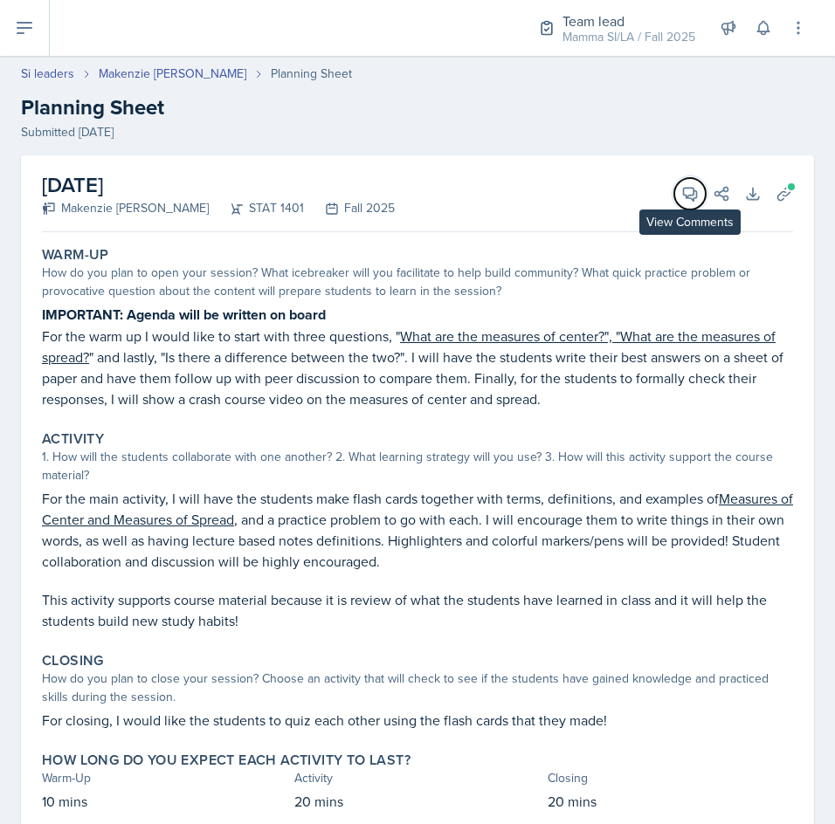
drag, startPoint x: 662, startPoint y: 197, endPoint x: 668, endPoint y: 212, distance: 16.1
click at [674, 197] on button "View Comments" at bounding box center [689, 193] width 31 height 31
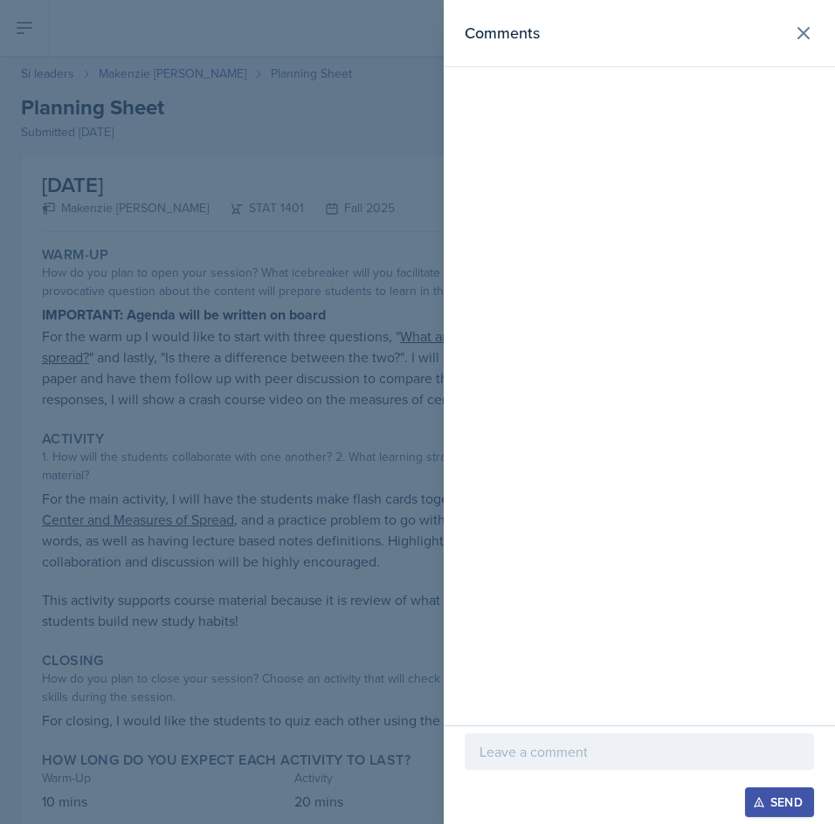
click at [668, 746] on p at bounding box center [639, 751] width 320 height 21
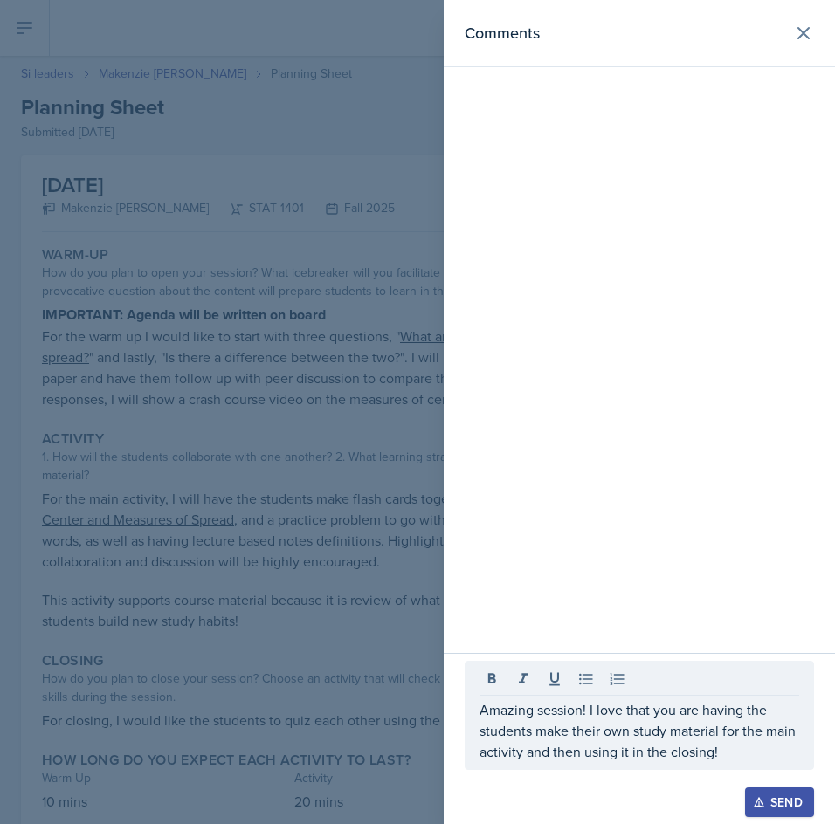
click at [801, 784] on div at bounding box center [639, 778] width 349 height 17
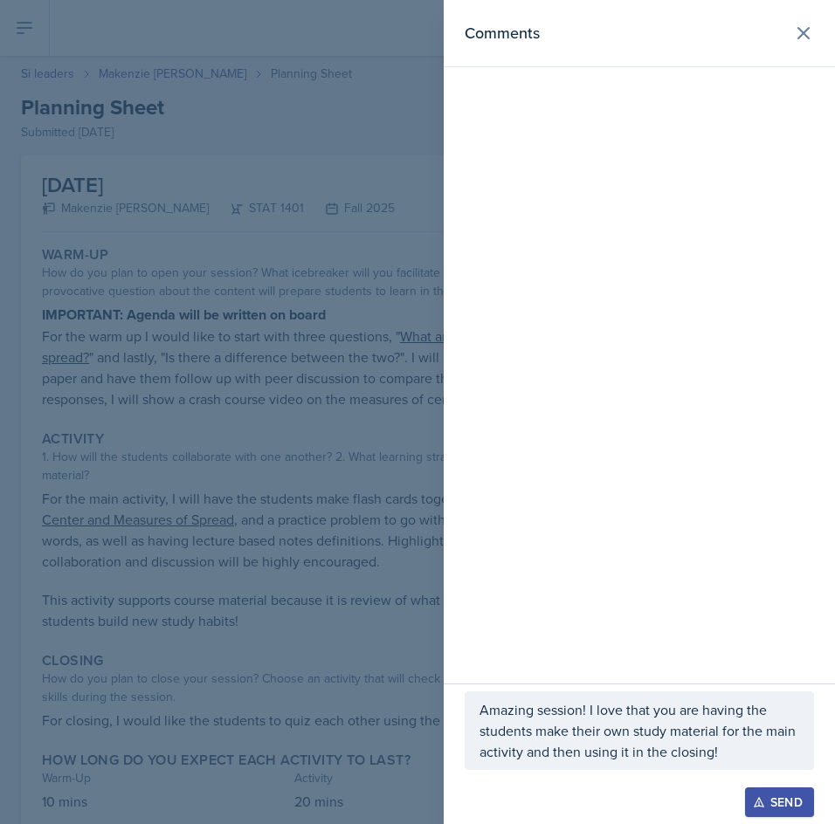
click at [784, 795] on div "Send" at bounding box center [779, 802] width 46 height 14
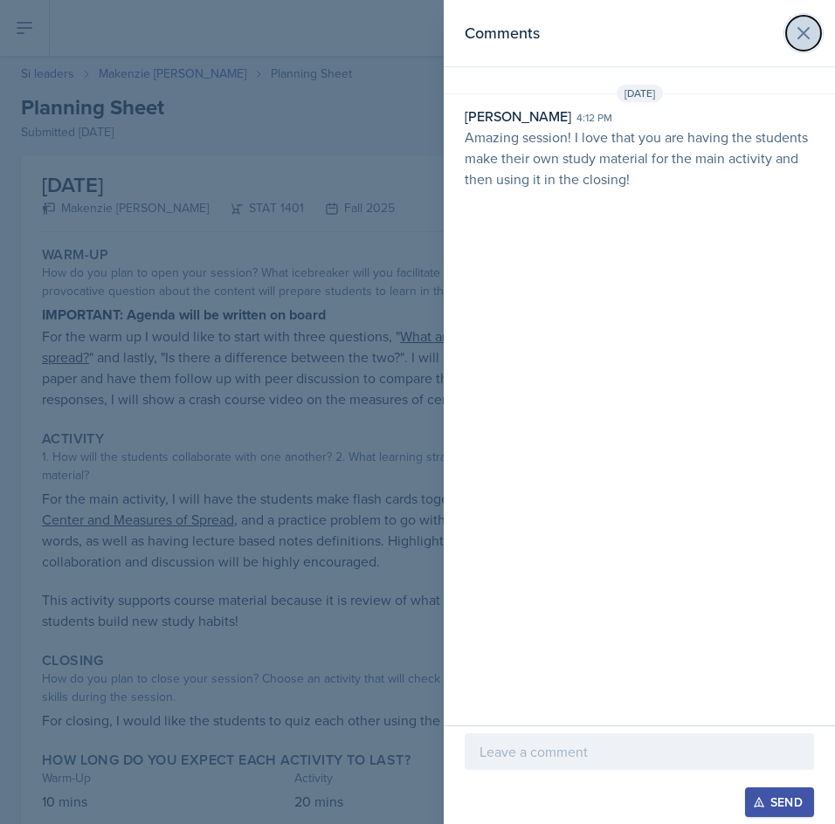
click at [801, 35] on icon at bounding box center [803, 33] width 10 height 10
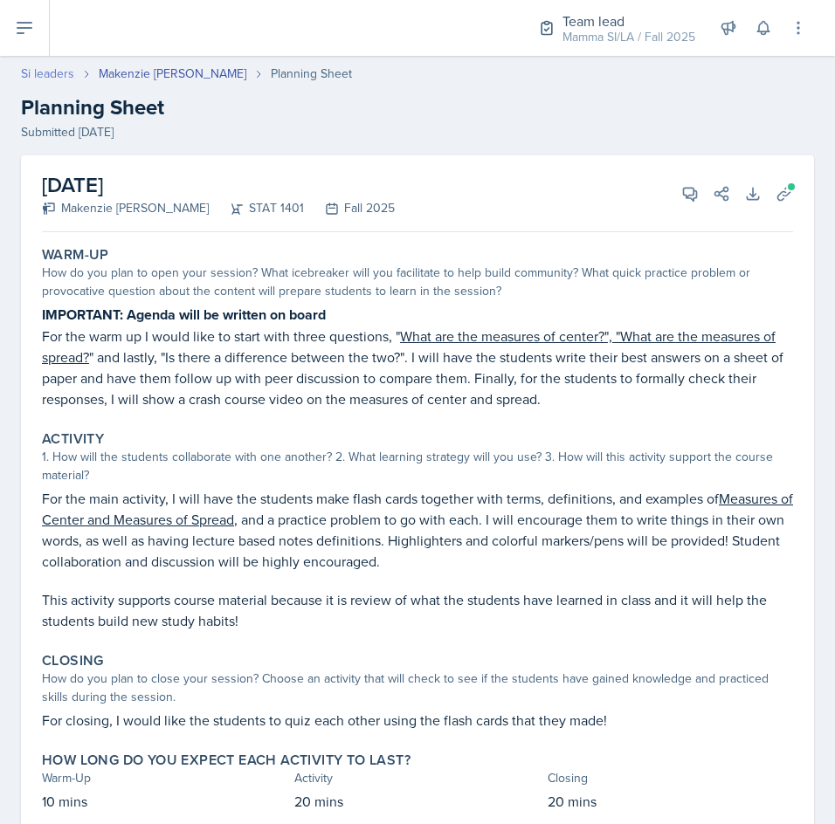
click at [52, 77] on link "Si leaders" at bounding box center [47, 74] width 53 height 18
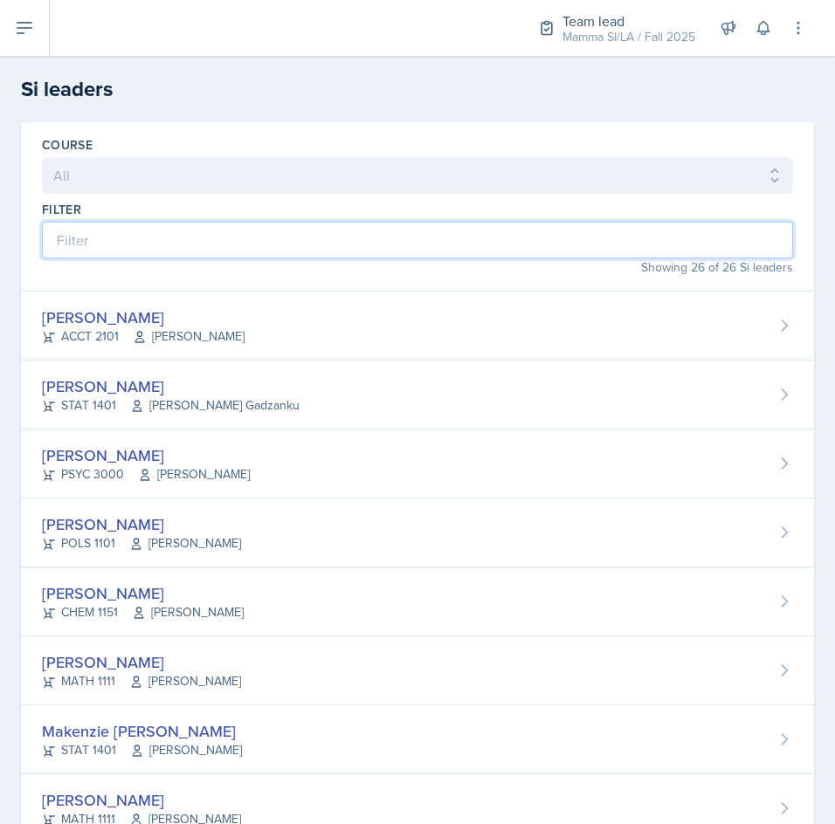
click at [382, 242] on input at bounding box center [417, 240] width 751 height 37
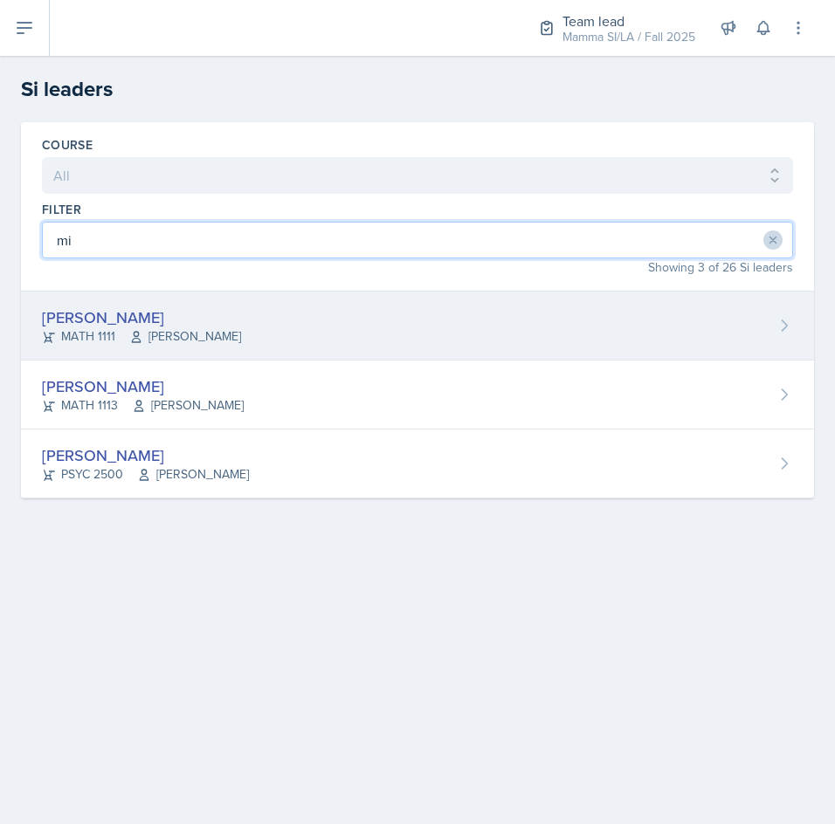
type input "mi"
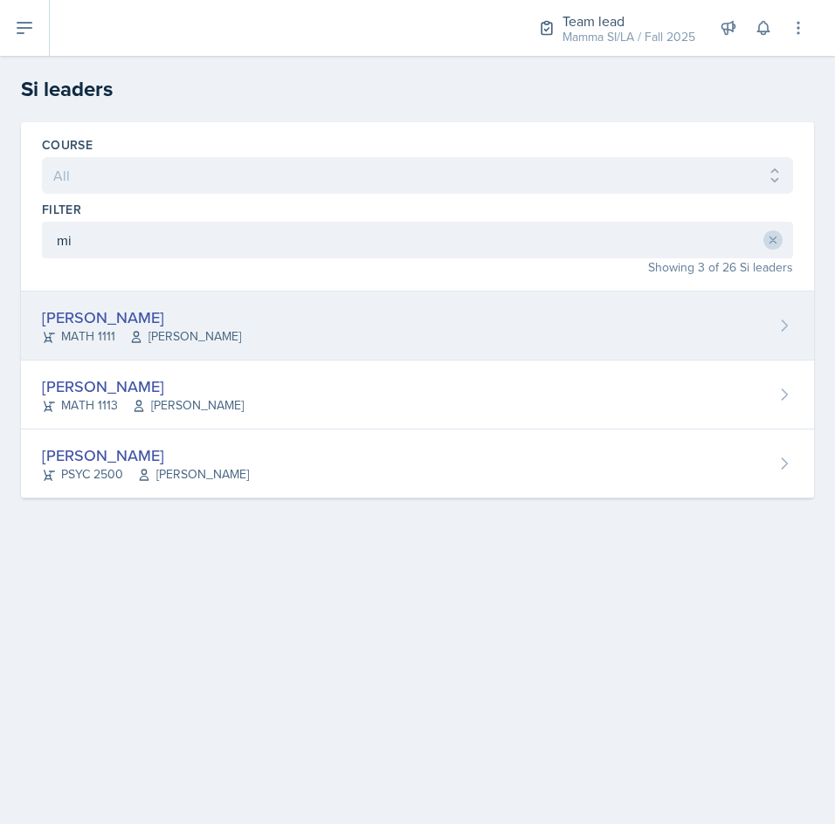
click at [260, 331] on div "[PERSON_NAME] MATH 1111 [PERSON_NAME]" at bounding box center [417, 326] width 793 height 69
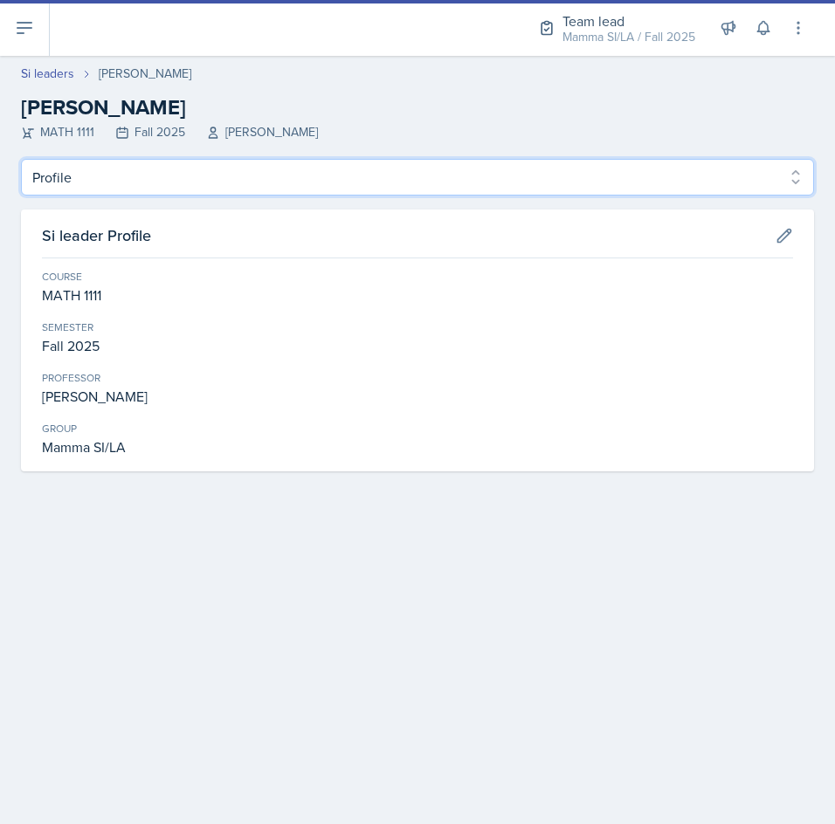
click at [170, 172] on select "Profile Planning Sheets Observation Forms Uploads" at bounding box center [417, 177] width 793 height 37
select select "Planning Sheets"
click at [21, 159] on select "Profile Planning Sheets Observation Forms Uploads" at bounding box center [417, 177] width 793 height 37
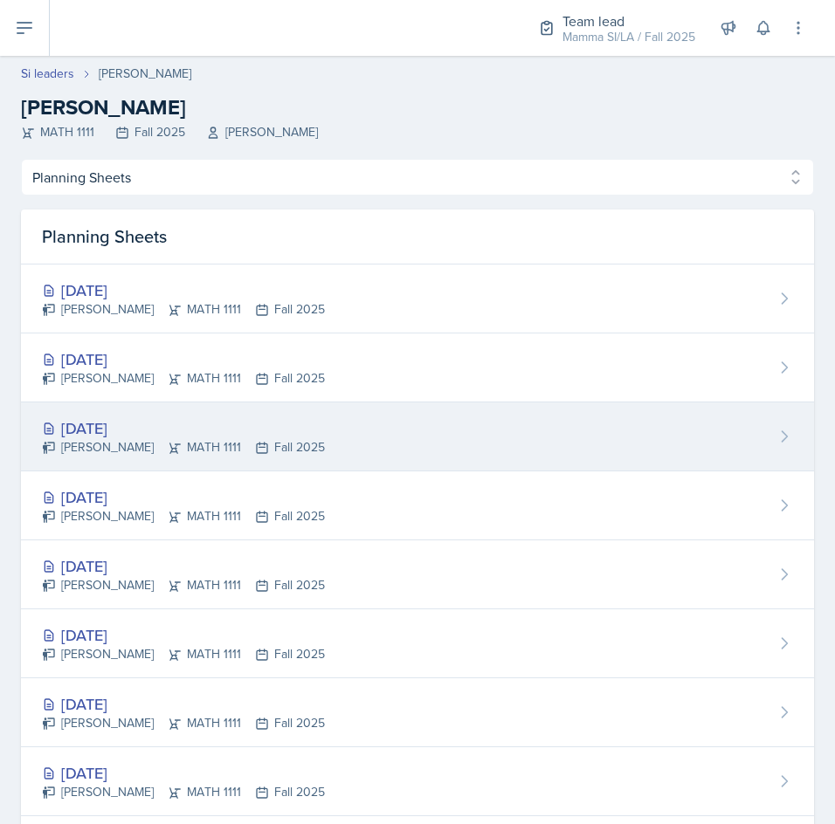
click at [396, 434] on div "[DATE] [PERSON_NAME] MATH 1111 Fall 2025" at bounding box center [417, 437] width 793 height 69
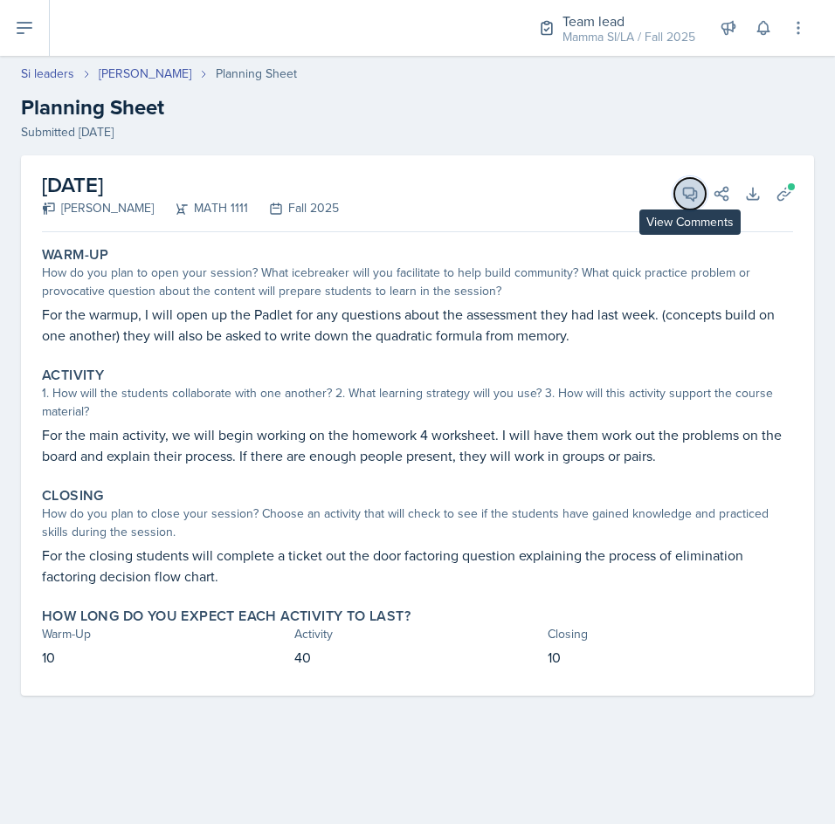
click at [694, 197] on icon at bounding box center [690, 194] width 13 height 13
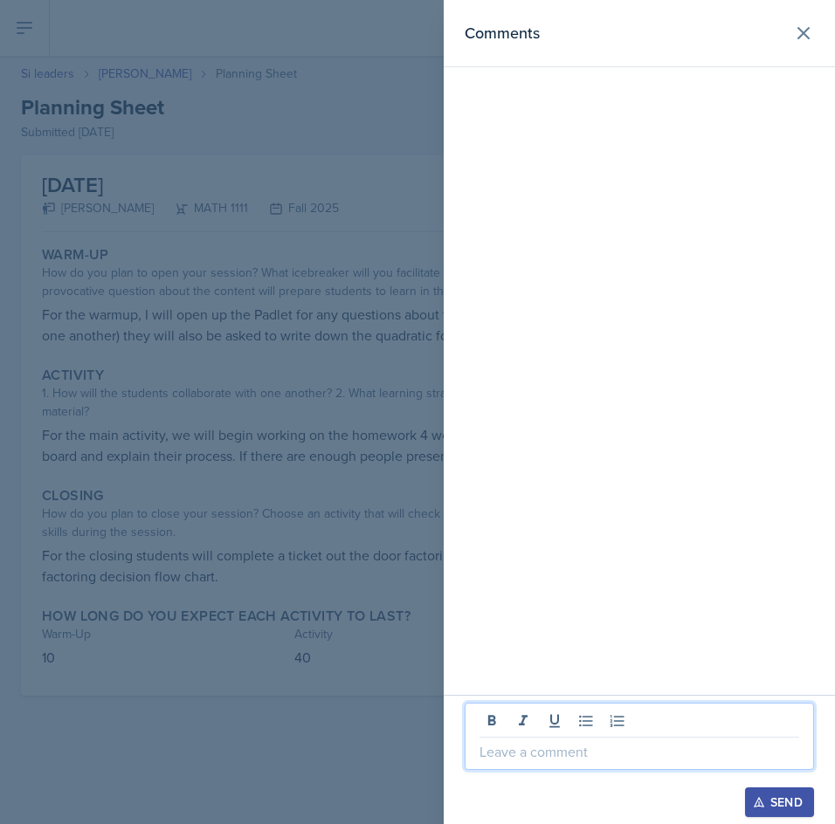
click at [560, 760] on p at bounding box center [639, 751] width 320 height 21
paste div
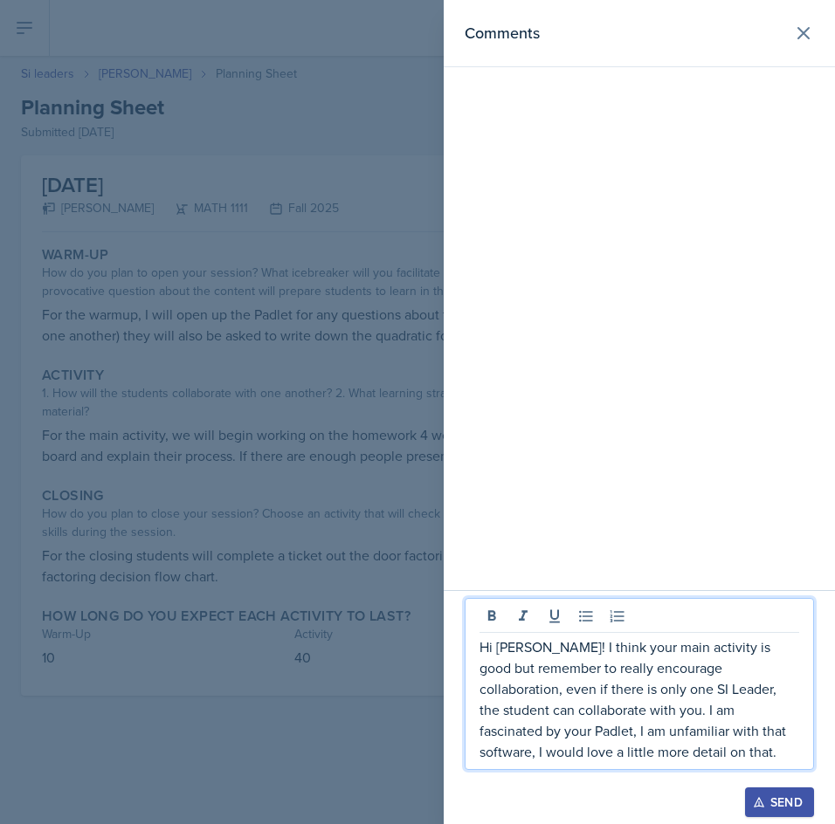
click at [643, 761] on p "Hi [PERSON_NAME]! I think your main activity is good but remember to really enc…" at bounding box center [639, 700] width 320 height 126
click at [776, 795] on div "Send" at bounding box center [779, 802] width 46 height 14
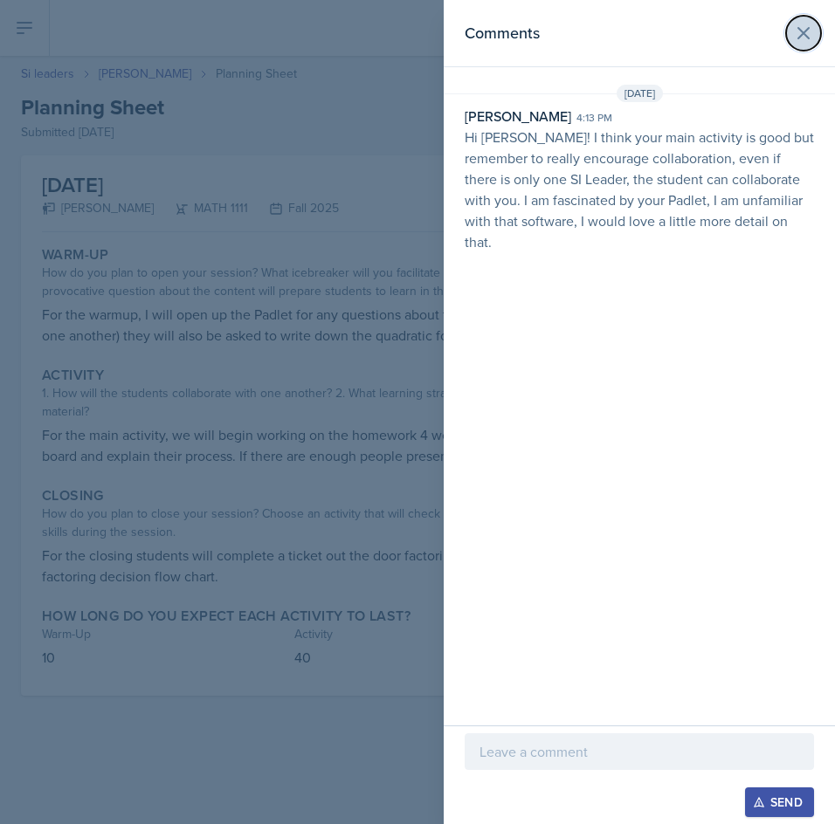
click at [812, 36] on icon at bounding box center [803, 33] width 21 height 21
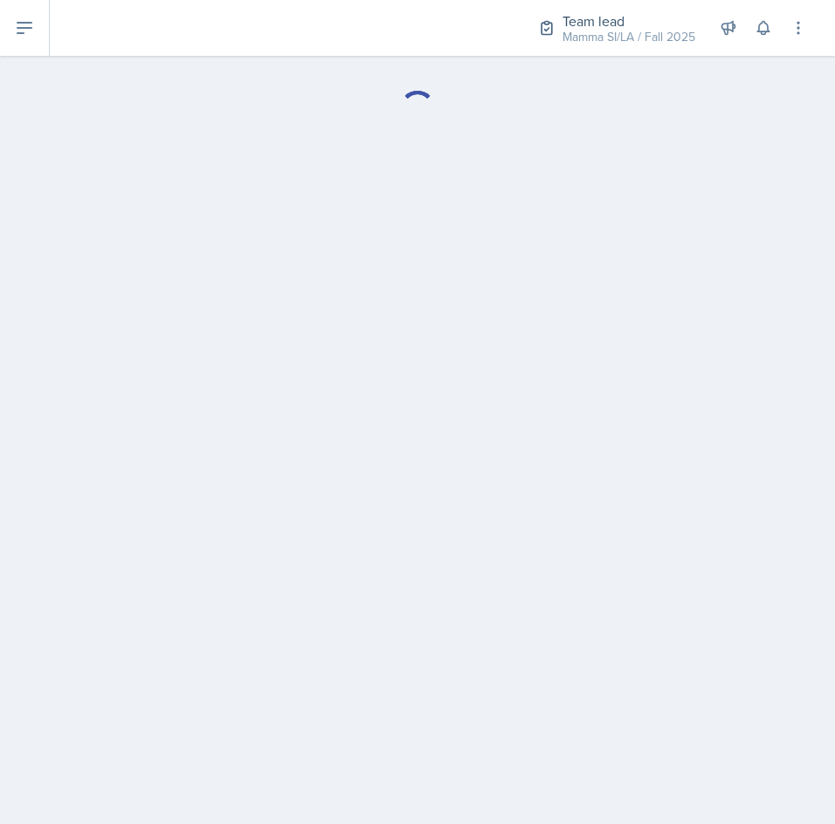
select select "Planning Sheets"
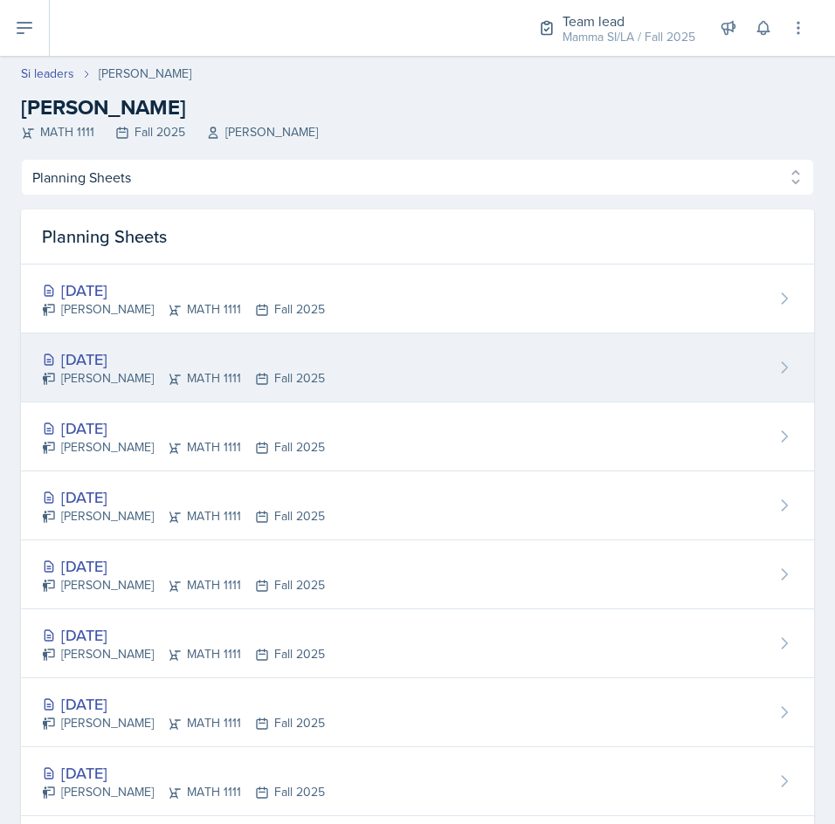
click at [227, 382] on div "[PERSON_NAME] MATH 1111 Fall 2025" at bounding box center [183, 378] width 283 height 18
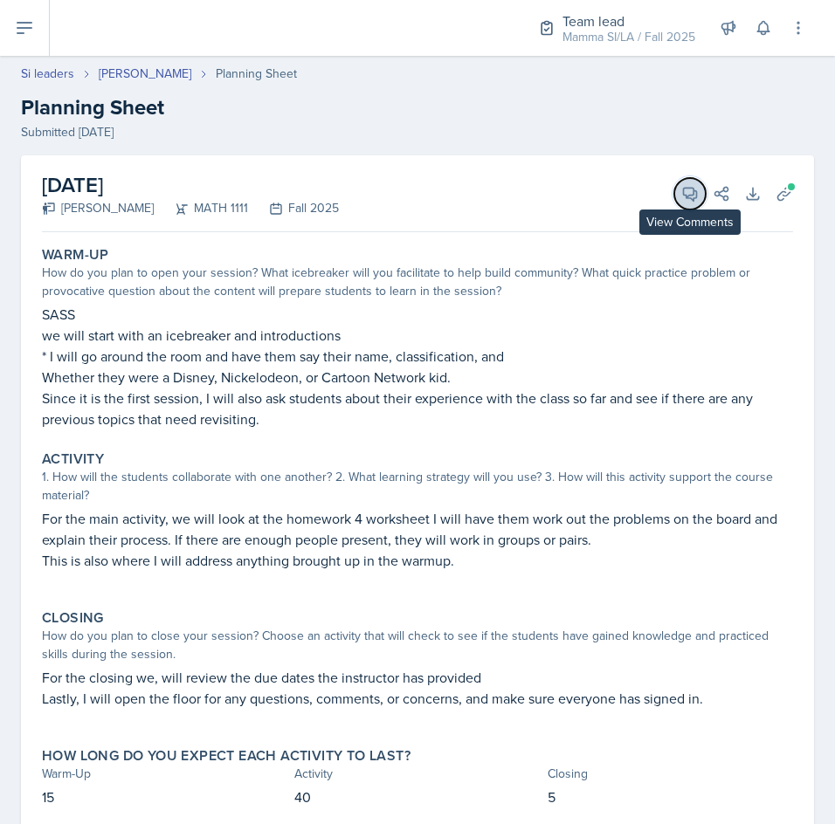
click at [684, 199] on icon at bounding box center [690, 194] width 13 height 13
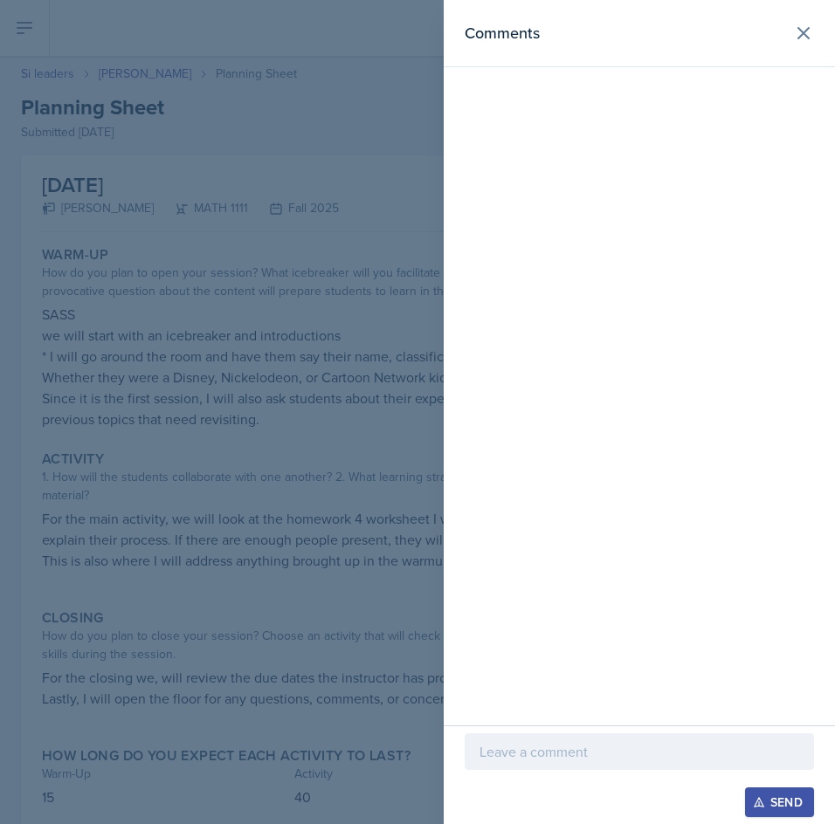
click at [631, 759] on p at bounding box center [639, 751] width 320 height 21
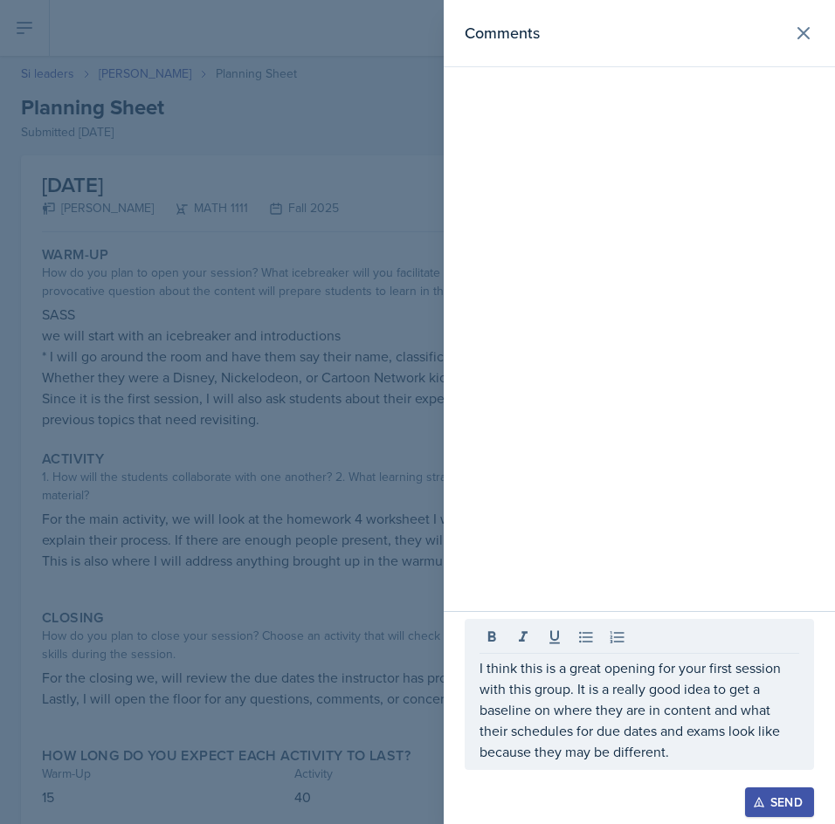
click at [755, 795] on icon "button" at bounding box center [759, 802] width 12 height 12
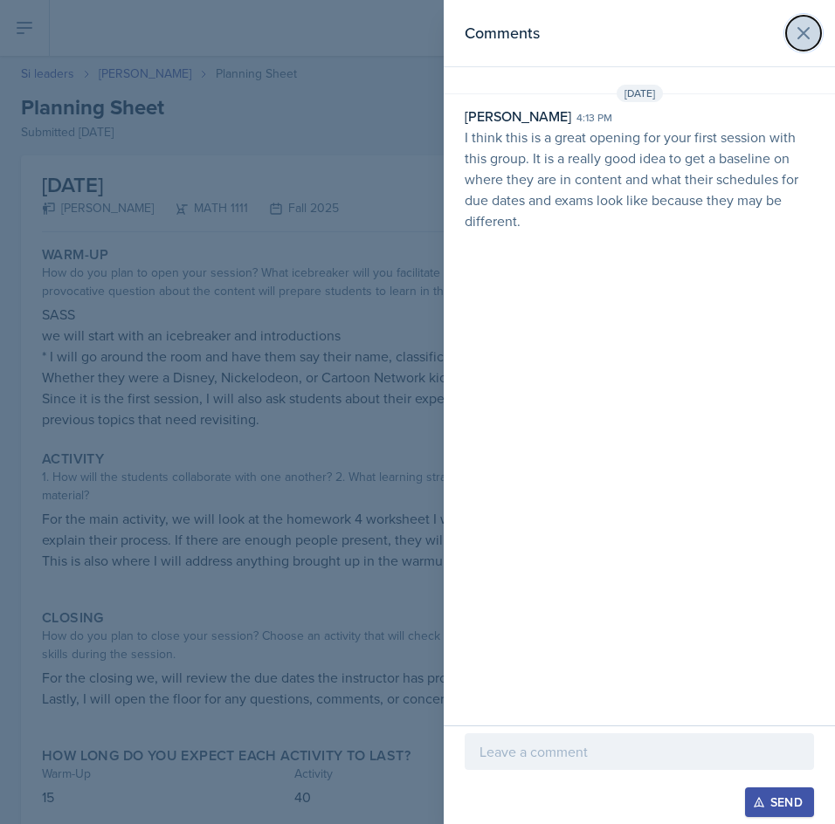
click at [809, 35] on icon at bounding box center [803, 33] width 21 height 21
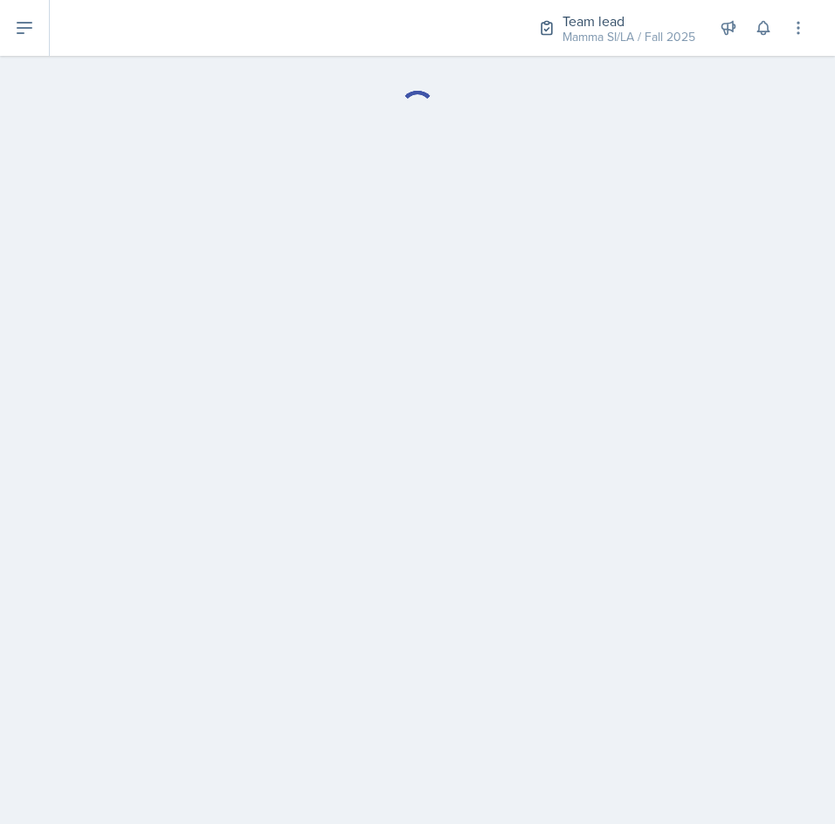
select select "Planning Sheets"
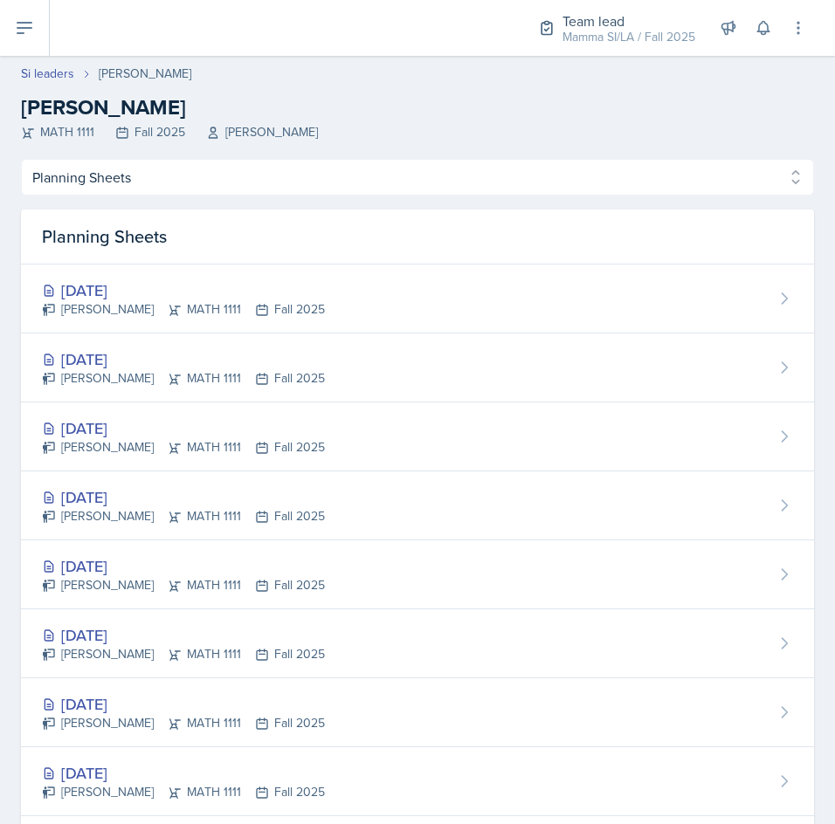
drag, startPoint x: 265, startPoint y: 281, endPoint x: 287, endPoint y: 281, distance: 22.7
click at [265, 281] on div "[DATE]" at bounding box center [183, 291] width 283 height 24
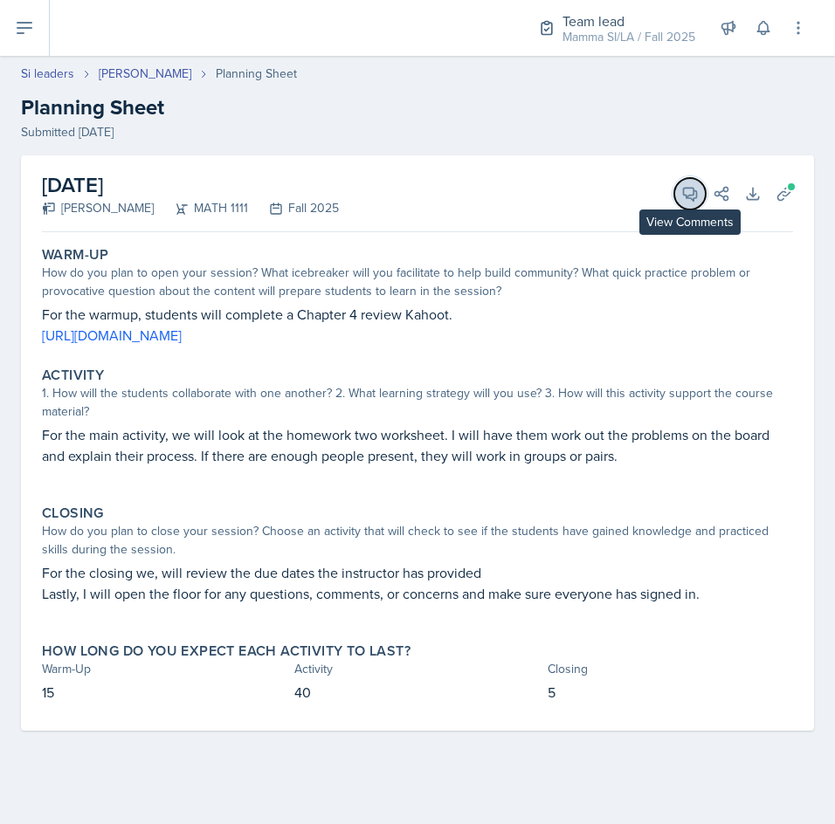
click at [692, 189] on span at bounding box center [696, 187] width 9 height 9
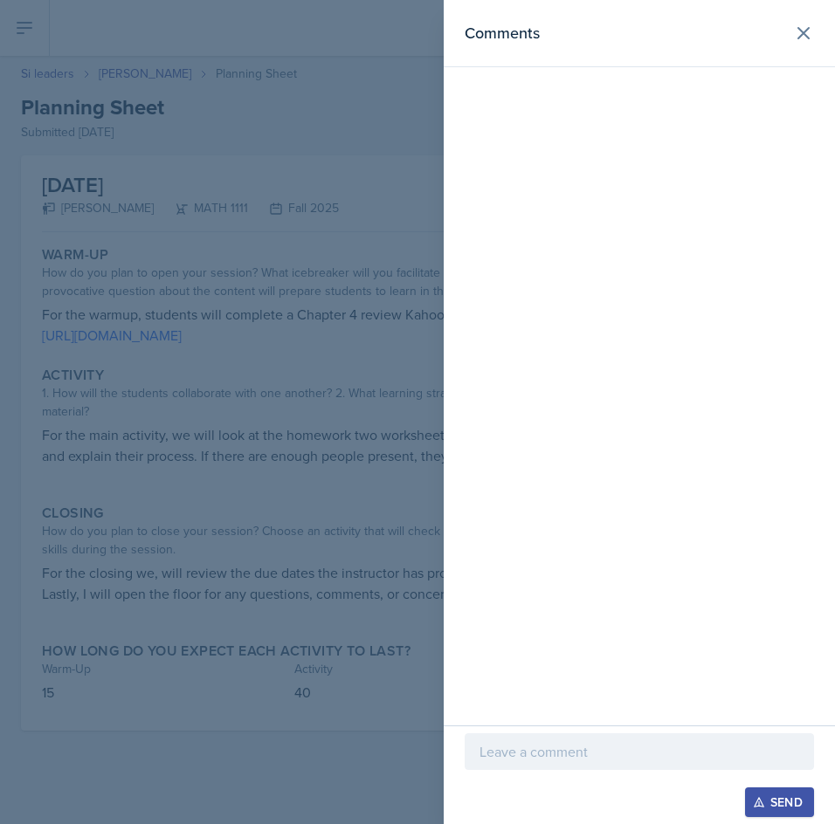
click at [650, 765] on div at bounding box center [639, 751] width 349 height 37
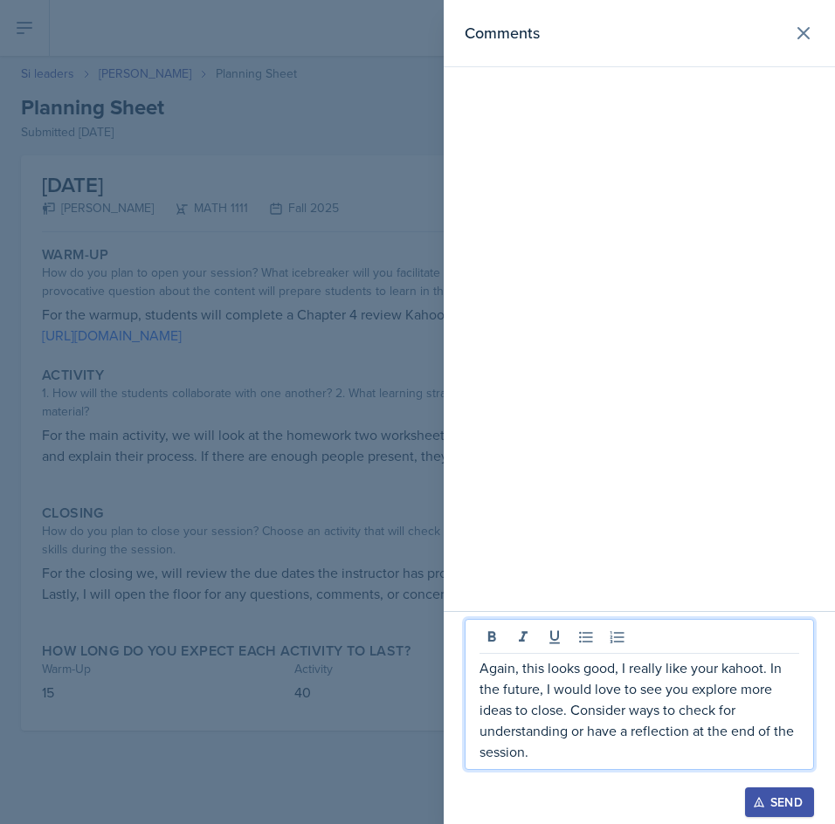
click at [767, 795] on div "Send" at bounding box center [779, 802] width 46 height 14
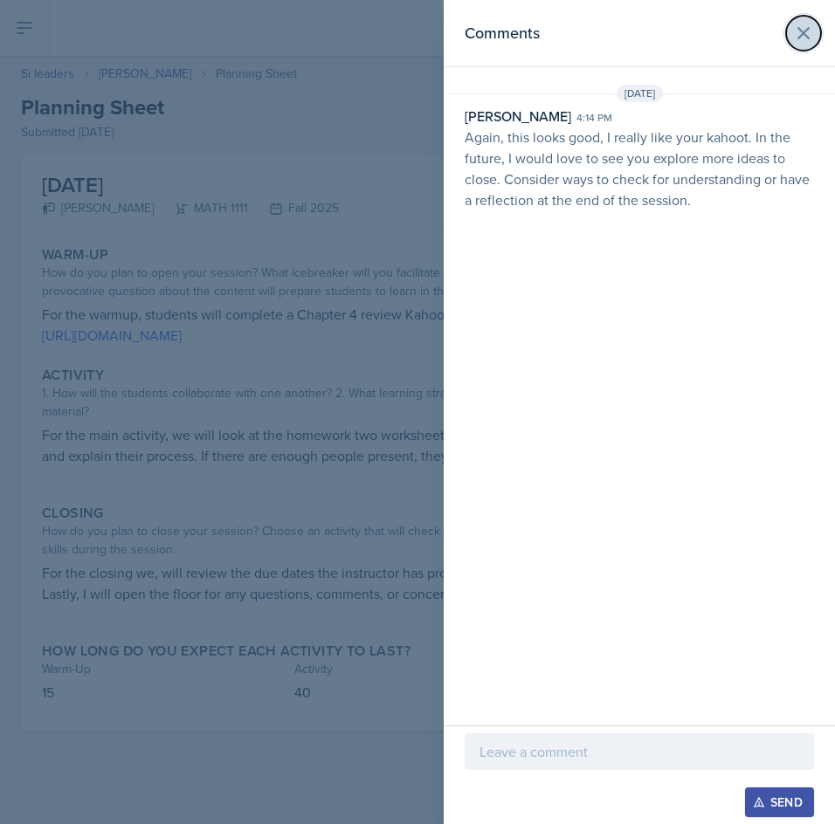
click at [789, 39] on button at bounding box center [803, 33] width 35 height 35
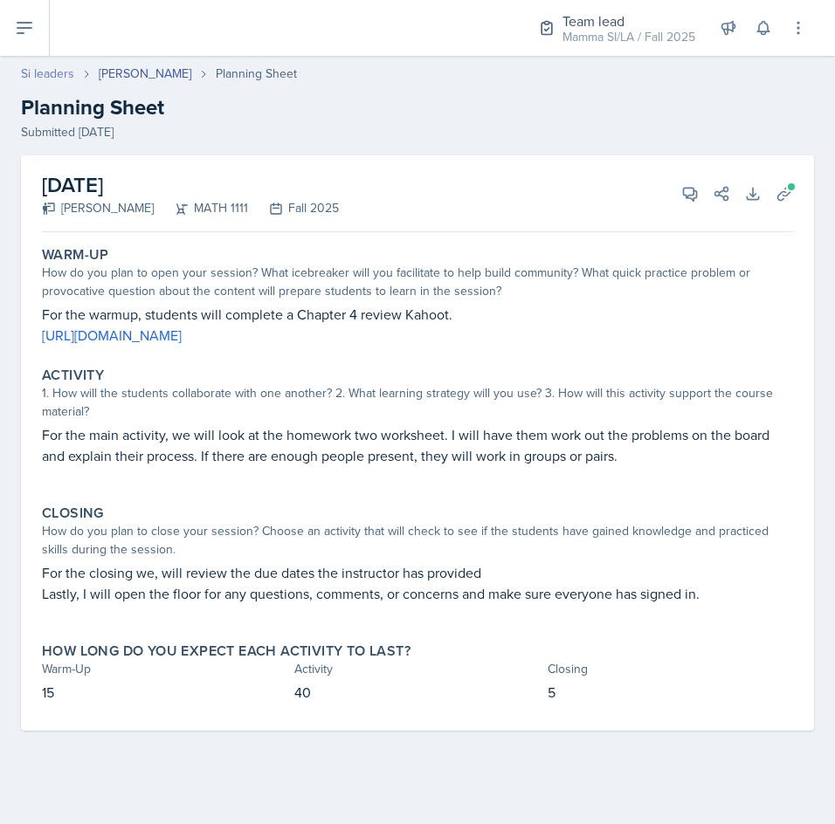
click at [50, 75] on link "Si leaders" at bounding box center [47, 74] width 53 height 18
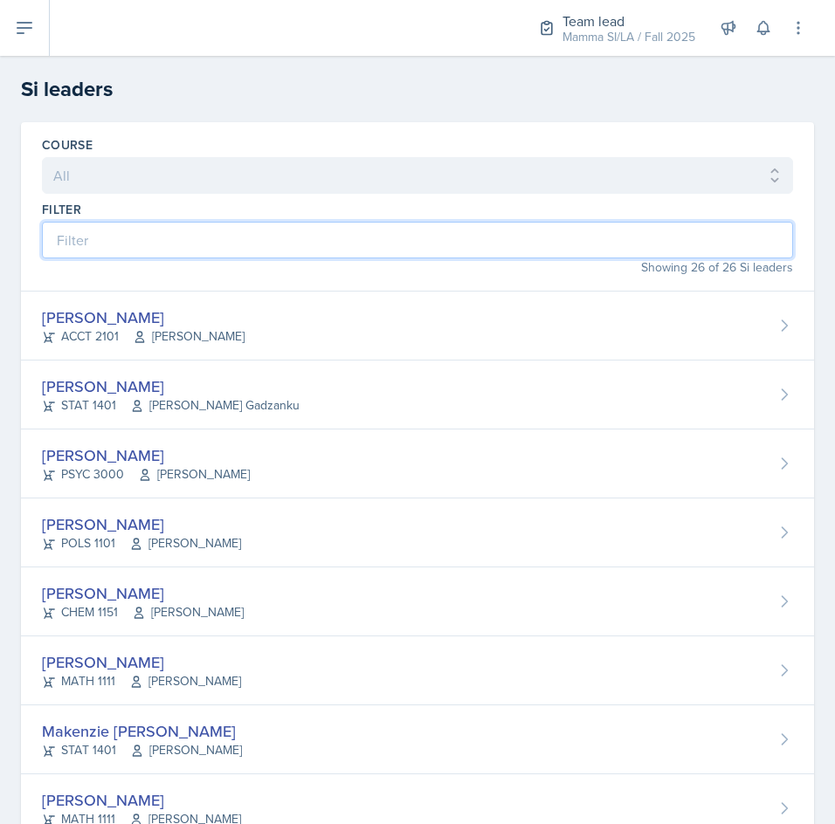
click at [187, 226] on input at bounding box center [417, 240] width 751 height 37
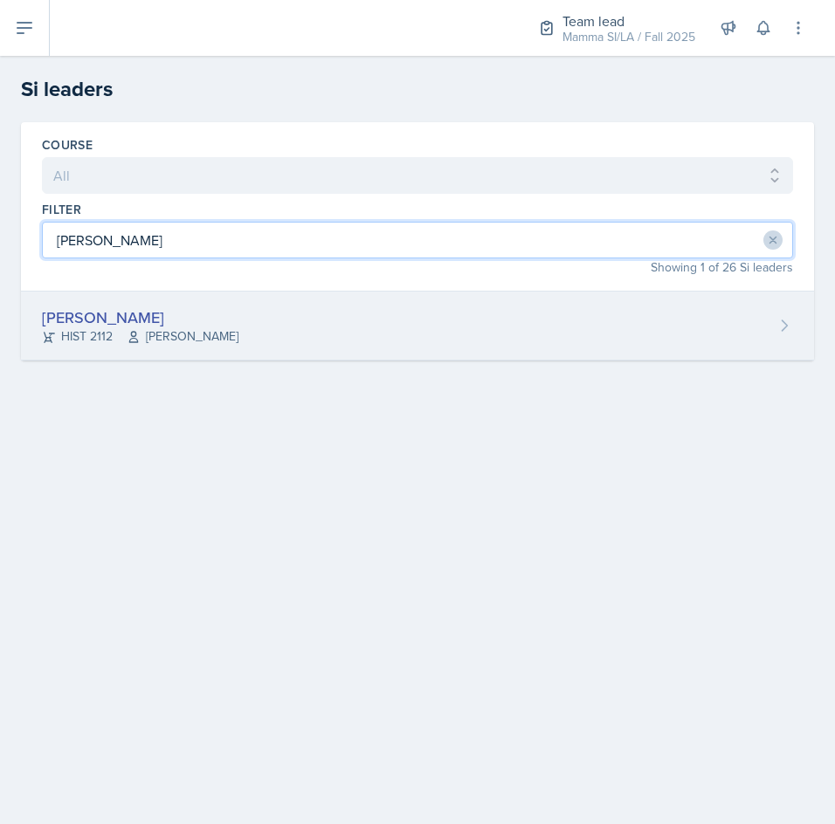
type input "[PERSON_NAME]"
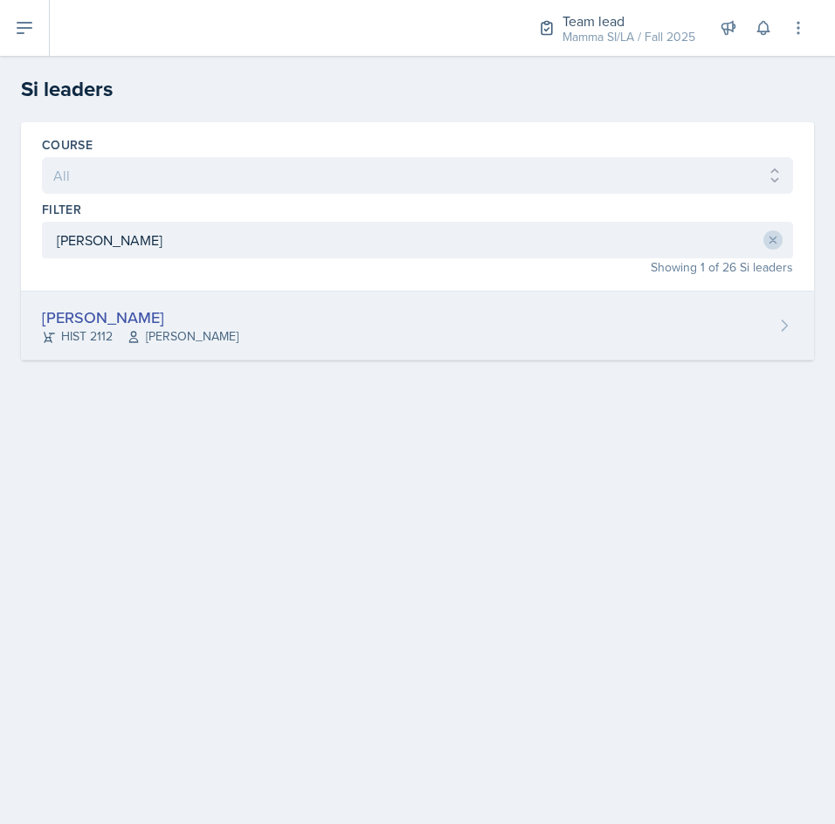
click at [251, 340] on div "[PERSON_NAME] HIST 2112 [PERSON_NAME]" at bounding box center [417, 326] width 793 height 69
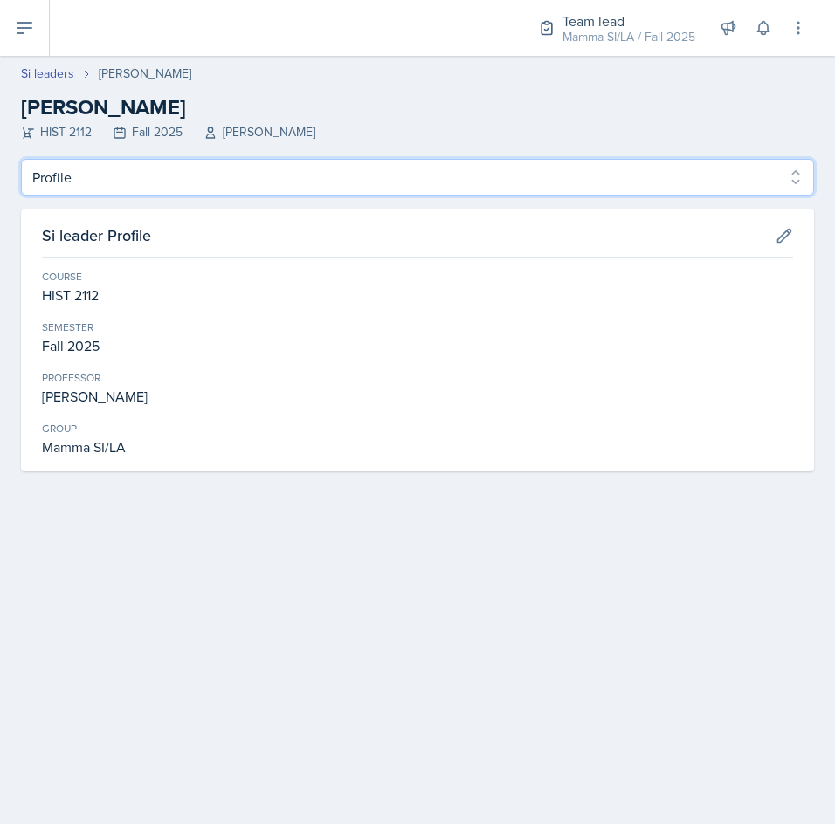
click at [647, 181] on select "Profile Planning Sheets Observation Forms Uploads" at bounding box center [417, 177] width 793 height 37
click at [21, 159] on select "Profile Planning Sheets Observation Forms Uploads" at bounding box center [417, 177] width 793 height 37
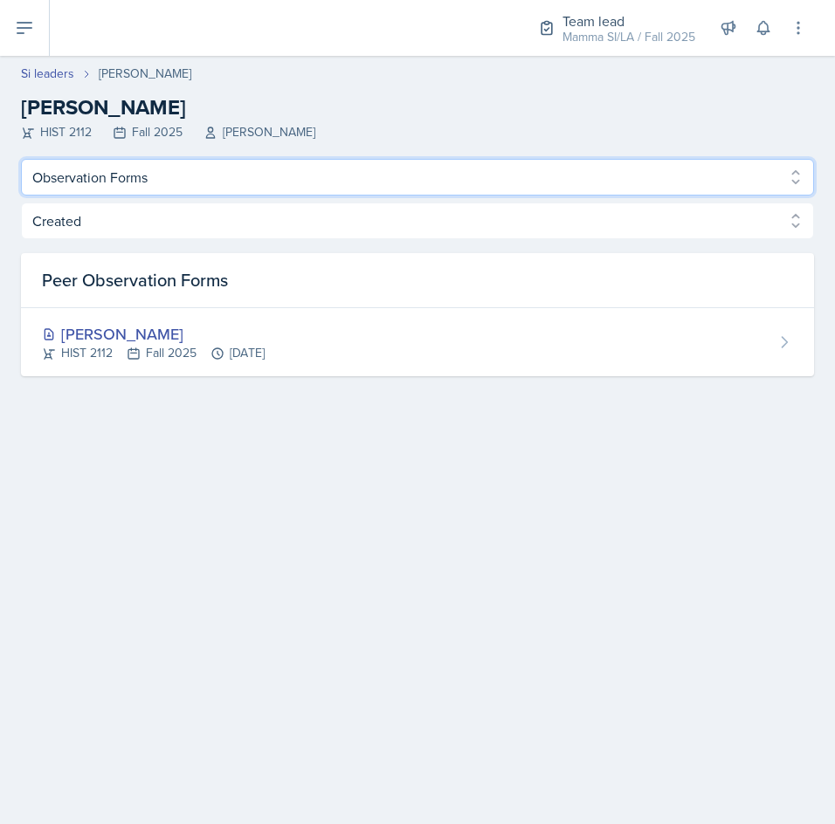
click at [428, 191] on select "Profile Planning Sheets Observation Forms Uploads" at bounding box center [417, 177] width 793 height 37
select select "Planning Sheets"
click at [21, 159] on select "Profile Planning Sheets Observation Forms Uploads" at bounding box center [417, 177] width 793 height 37
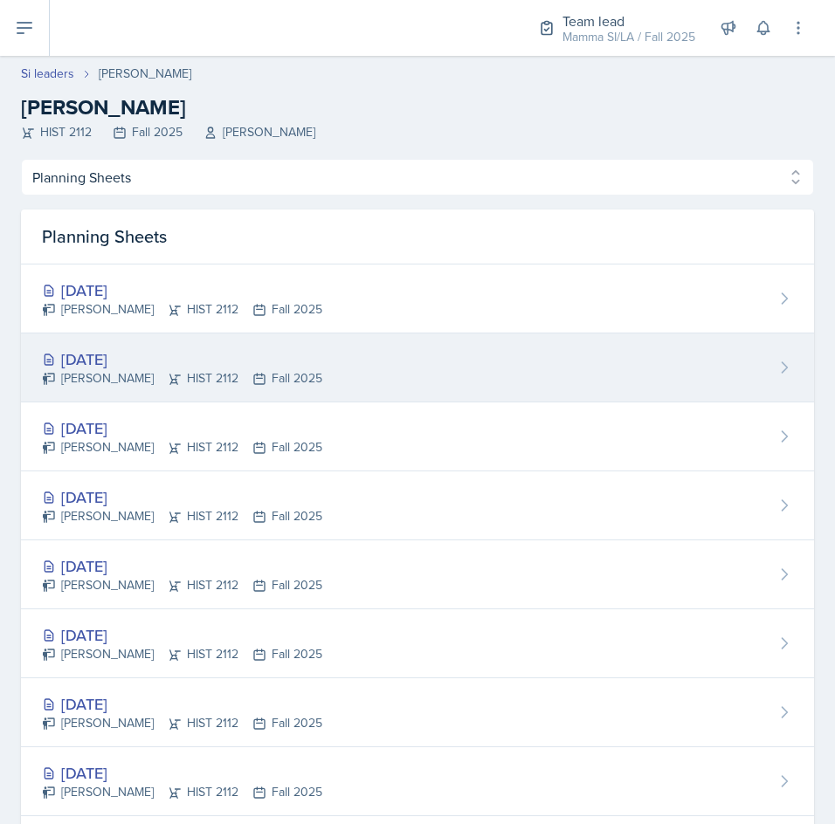
click at [423, 378] on div "[DATE] [PERSON_NAME] HIST 2112 Fall 2025" at bounding box center [417, 368] width 793 height 69
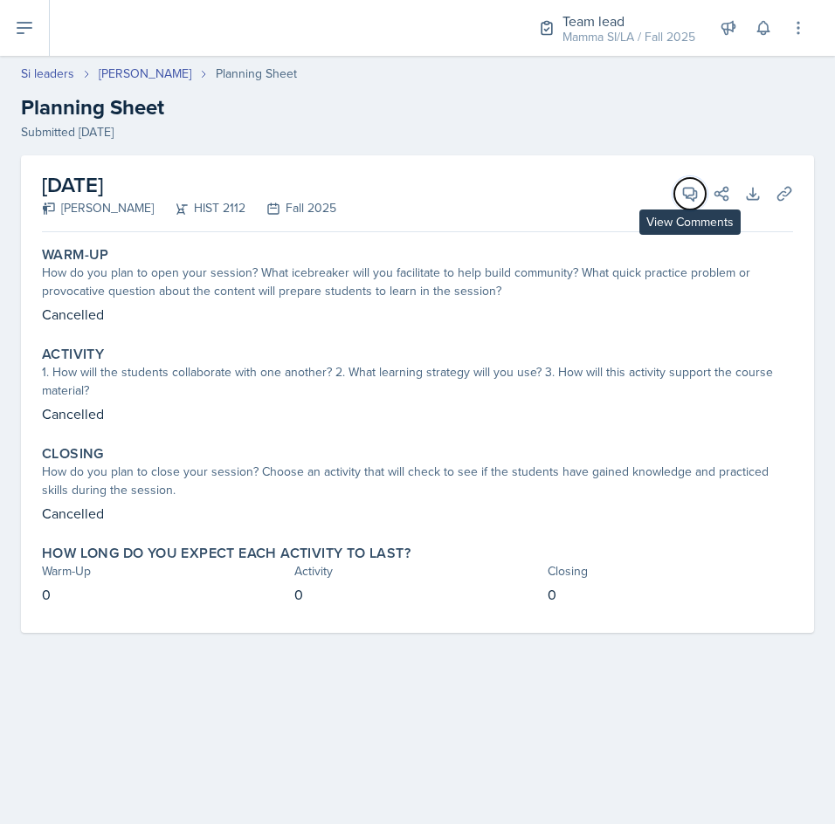
click at [692, 187] on span at bounding box center [696, 187] width 9 height 9
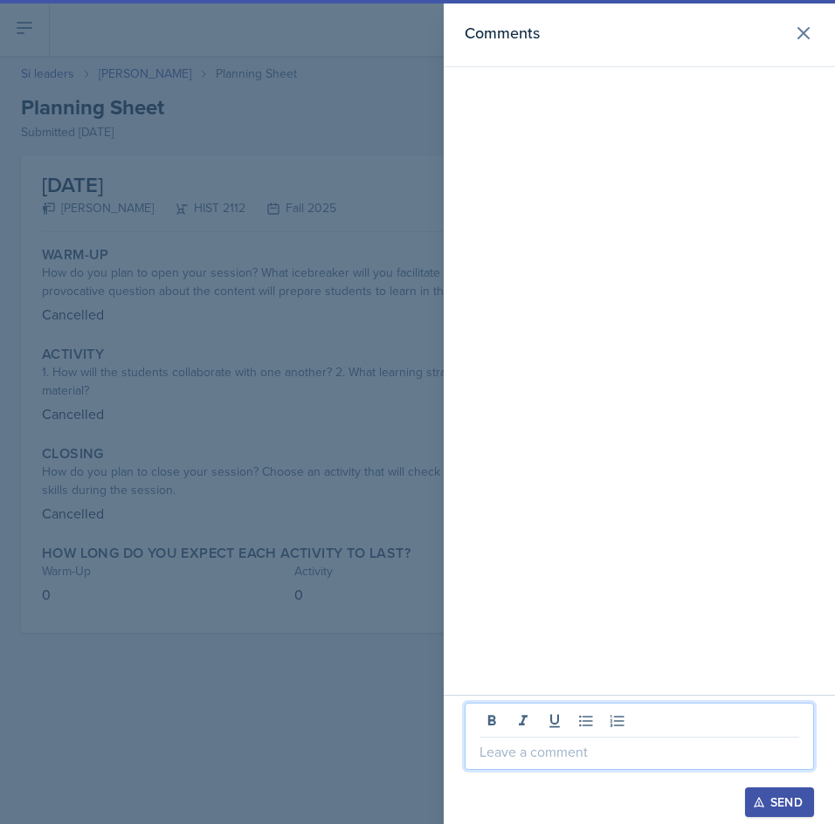
click at [627, 755] on p at bounding box center [639, 751] width 320 height 21
click at [765, 795] on div "Send" at bounding box center [779, 802] width 46 height 14
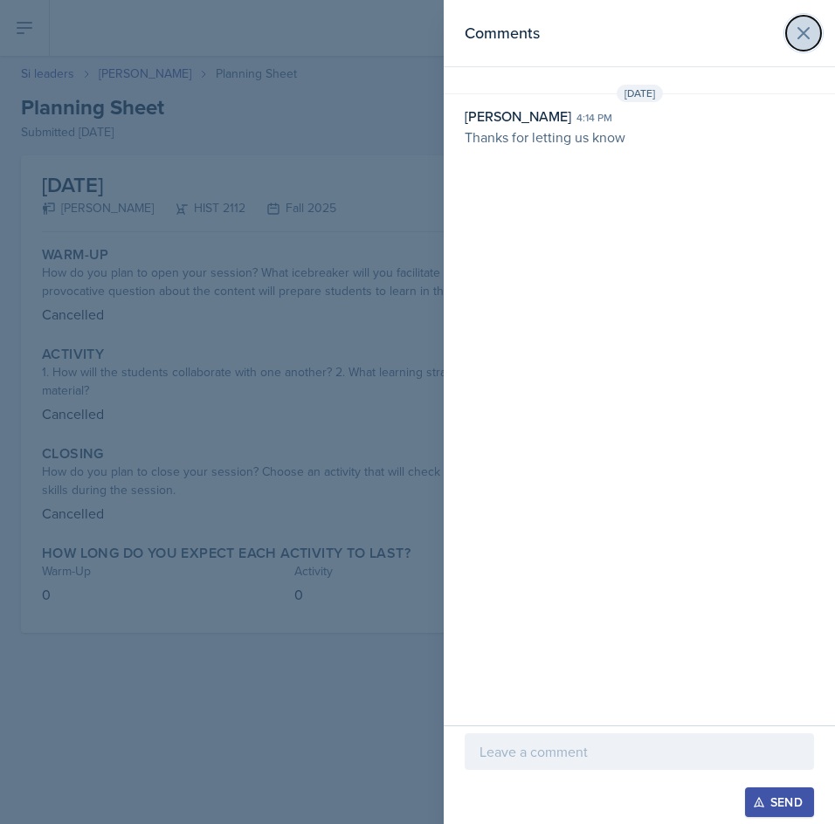
click at [804, 33] on icon at bounding box center [803, 33] width 10 height 10
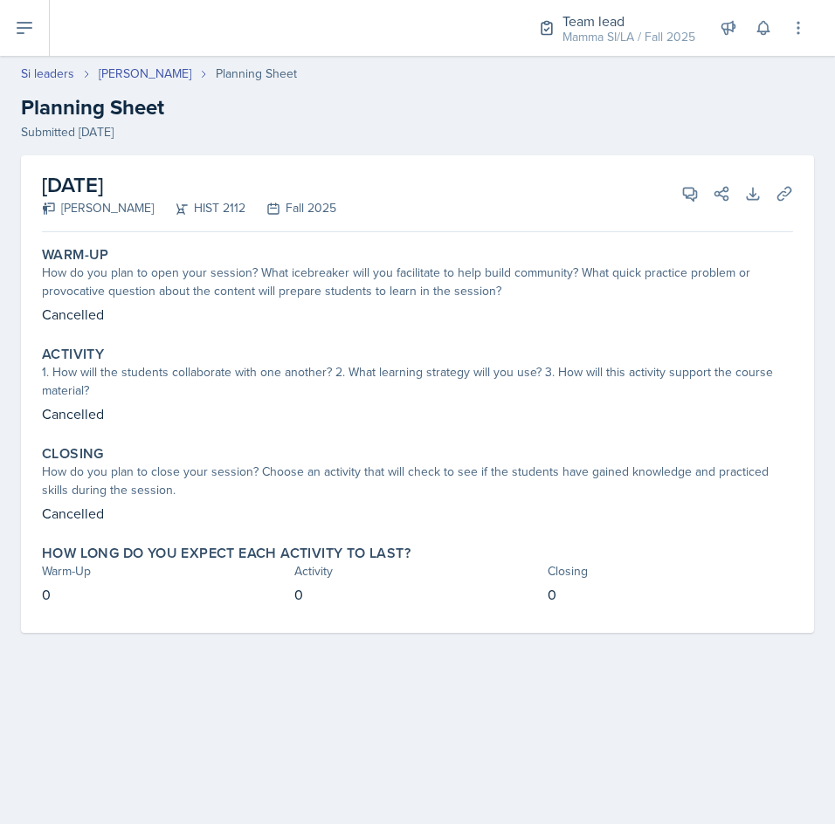
select select "Planning Sheets"
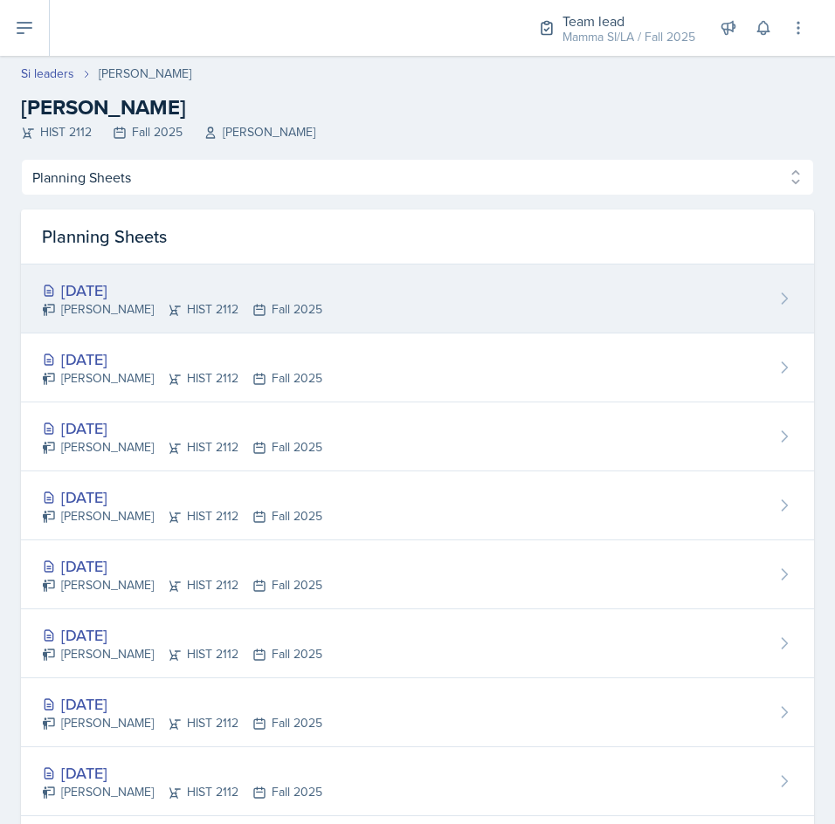
click at [225, 299] on div "[DATE]" at bounding box center [182, 291] width 280 height 24
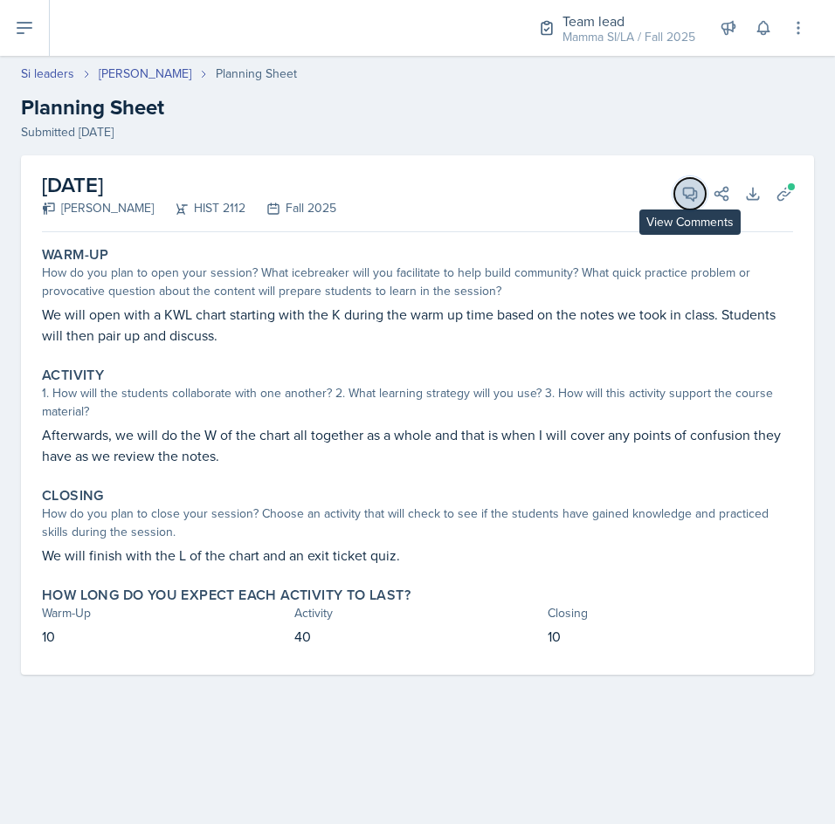
click at [680, 200] on button "View Comments" at bounding box center [689, 193] width 31 height 31
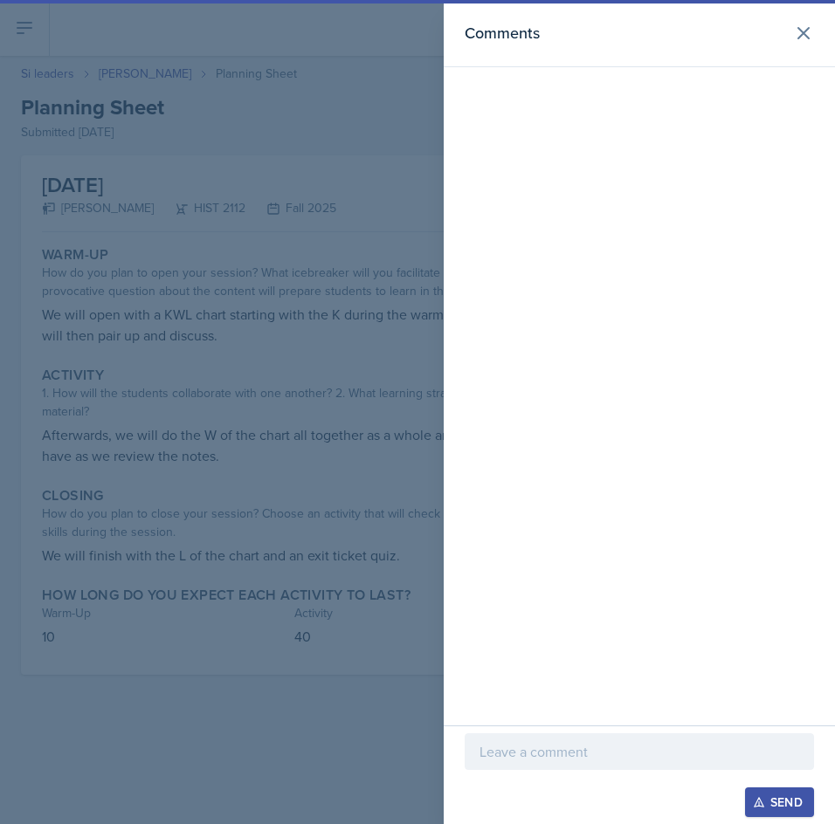
click at [705, 761] on p at bounding box center [639, 751] width 320 height 21
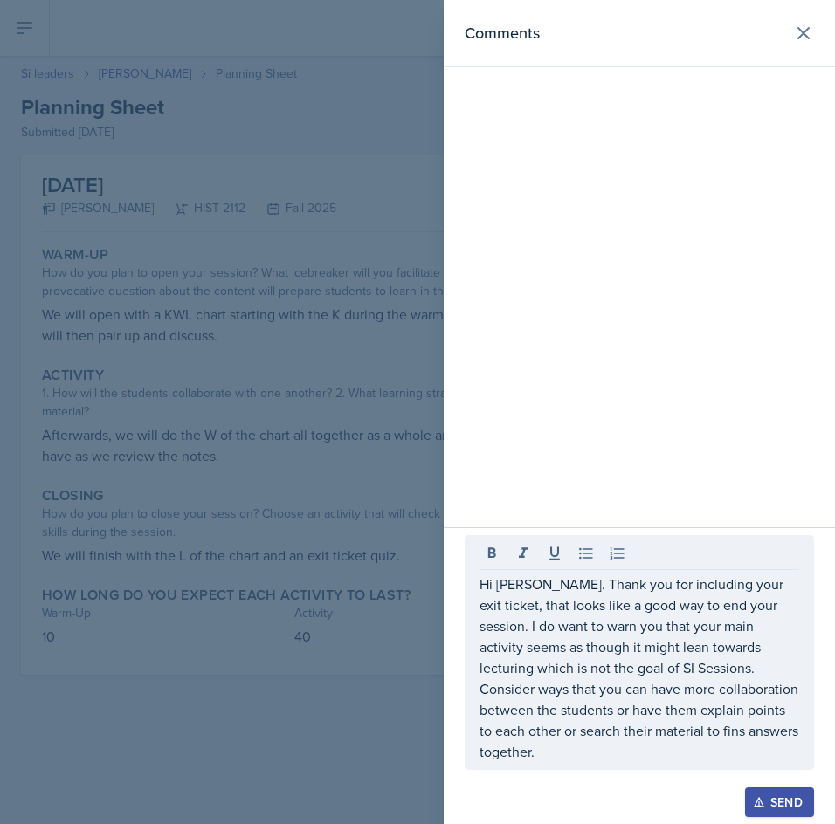
click at [779, 795] on div "Send" at bounding box center [779, 802] width 46 height 14
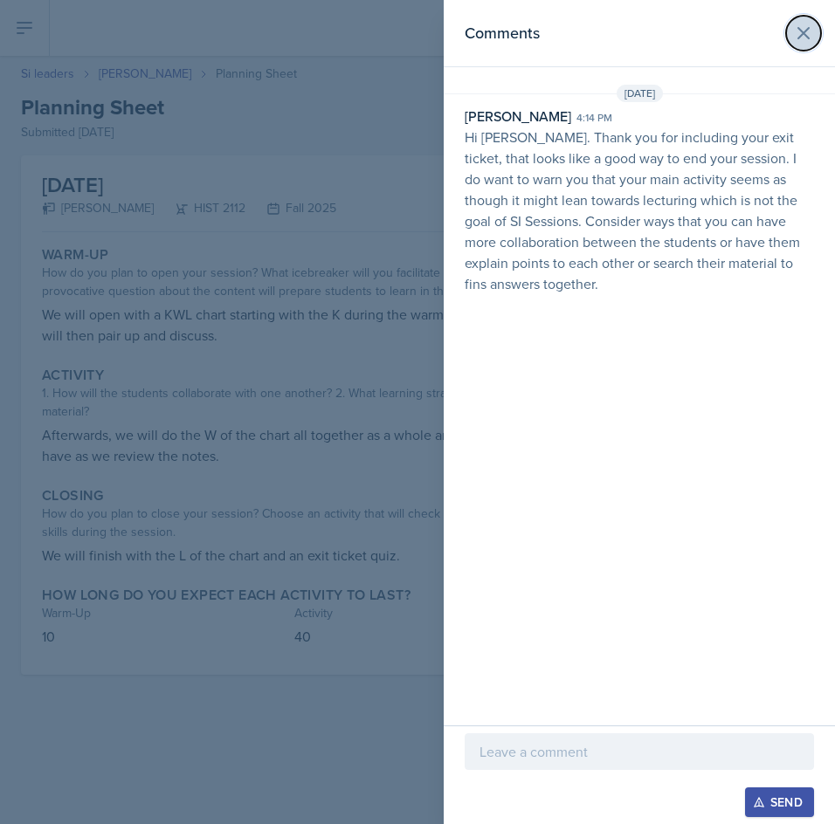
click at [802, 35] on icon at bounding box center [803, 33] width 10 height 10
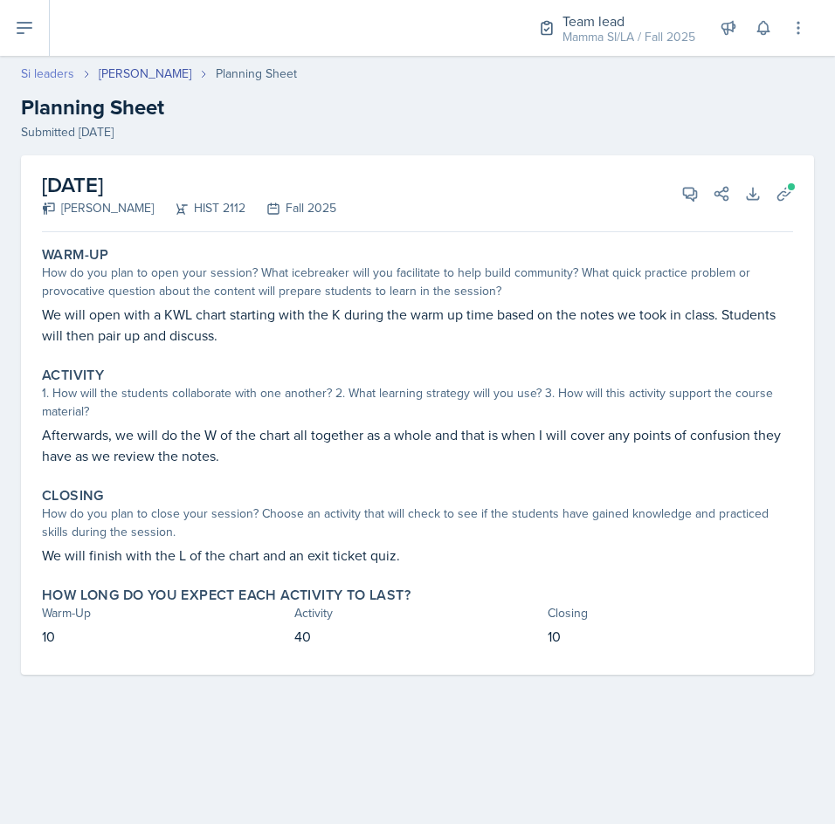
click at [52, 72] on link "Si leaders" at bounding box center [47, 74] width 53 height 18
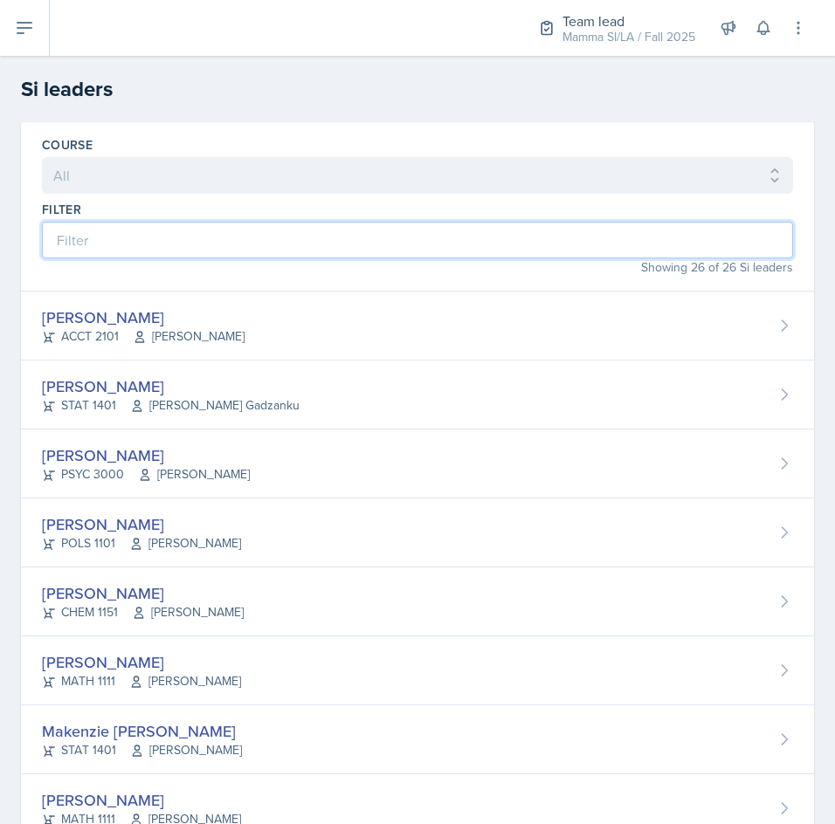
click at [379, 247] on input at bounding box center [417, 240] width 751 height 37
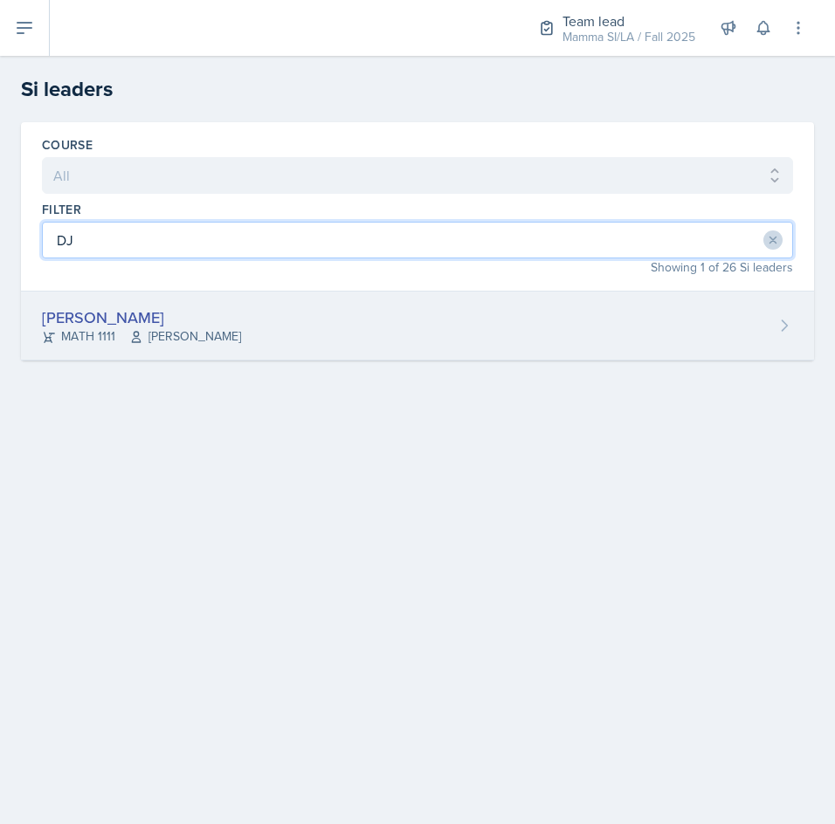
type input "DJ"
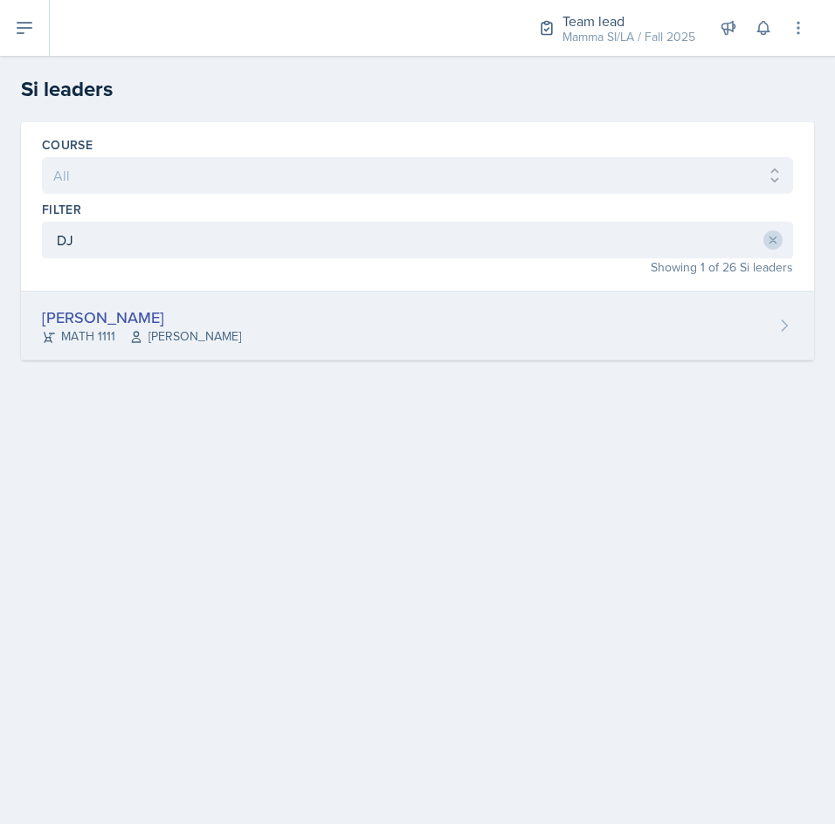
click at [285, 337] on div "[PERSON_NAME] MATH 1111 Symon Kimitei" at bounding box center [417, 326] width 793 height 69
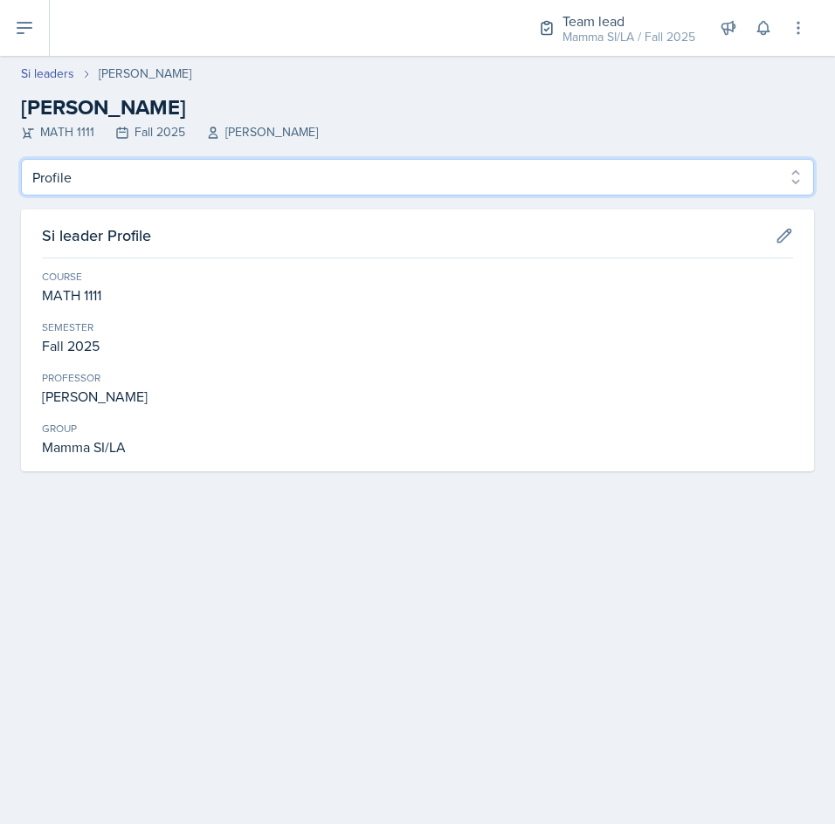
click at [735, 193] on select "Profile Planning Sheets Observation Forms Uploads" at bounding box center [417, 177] width 793 height 37
click at [21, 159] on select "Profile Planning Sheets Observation Forms Uploads" at bounding box center [417, 177] width 793 height 37
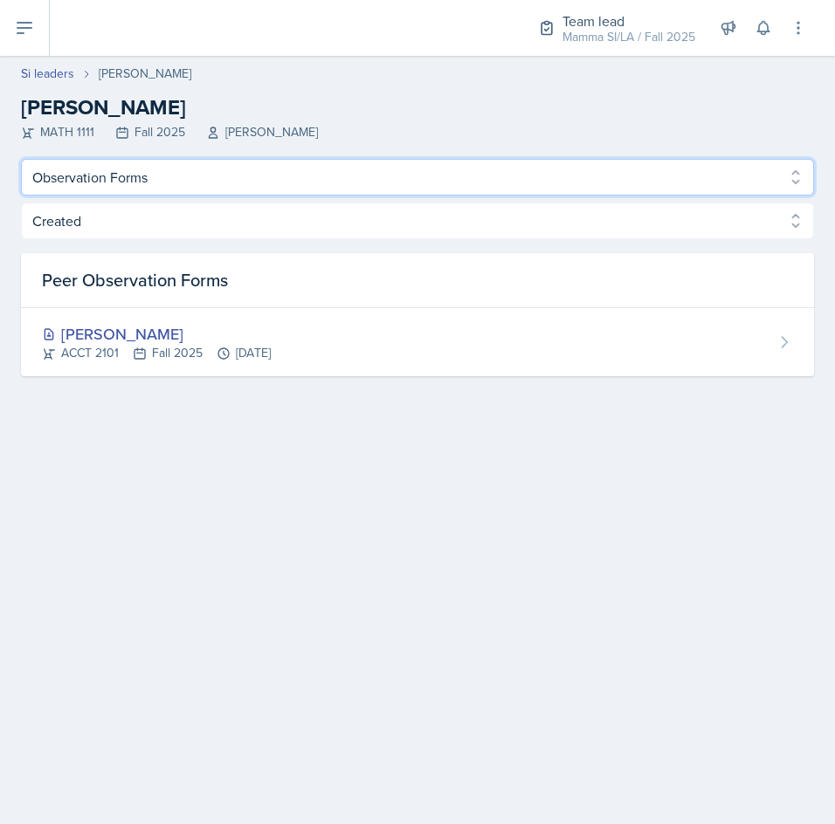
click at [518, 181] on select "Profile Planning Sheets Observation Forms Uploads" at bounding box center [417, 177] width 793 height 37
select select "Planning Sheets"
click at [21, 159] on select "Profile Planning Sheets Observation Forms Uploads" at bounding box center [417, 177] width 793 height 37
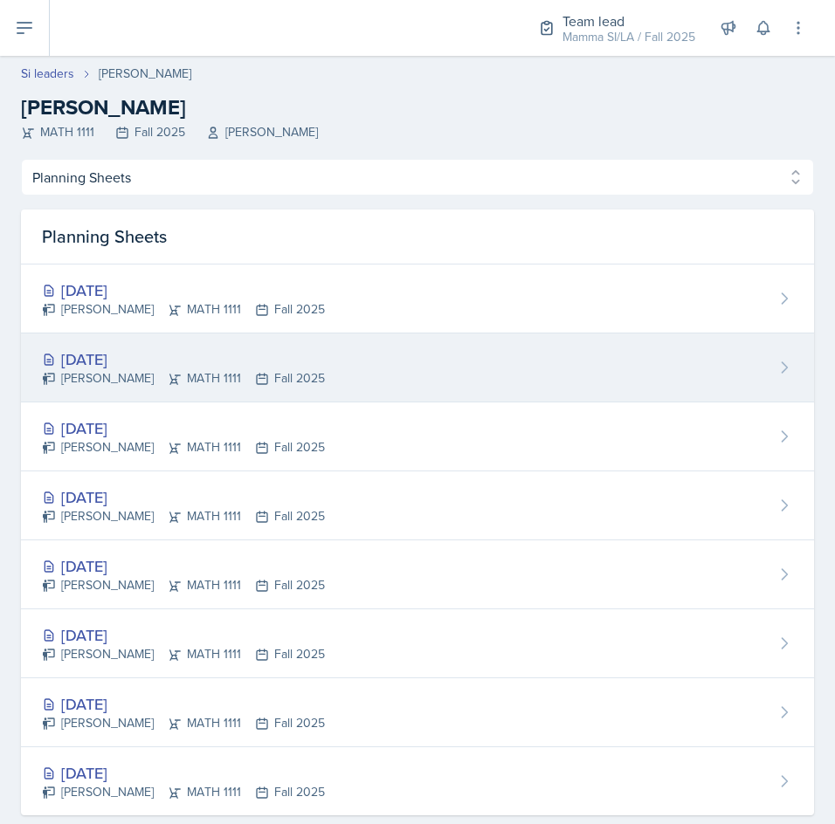
click at [260, 376] on div "[PERSON_NAME] MATH 1111 Fall 2025" at bounding box center [183, 378] width 283 height 18
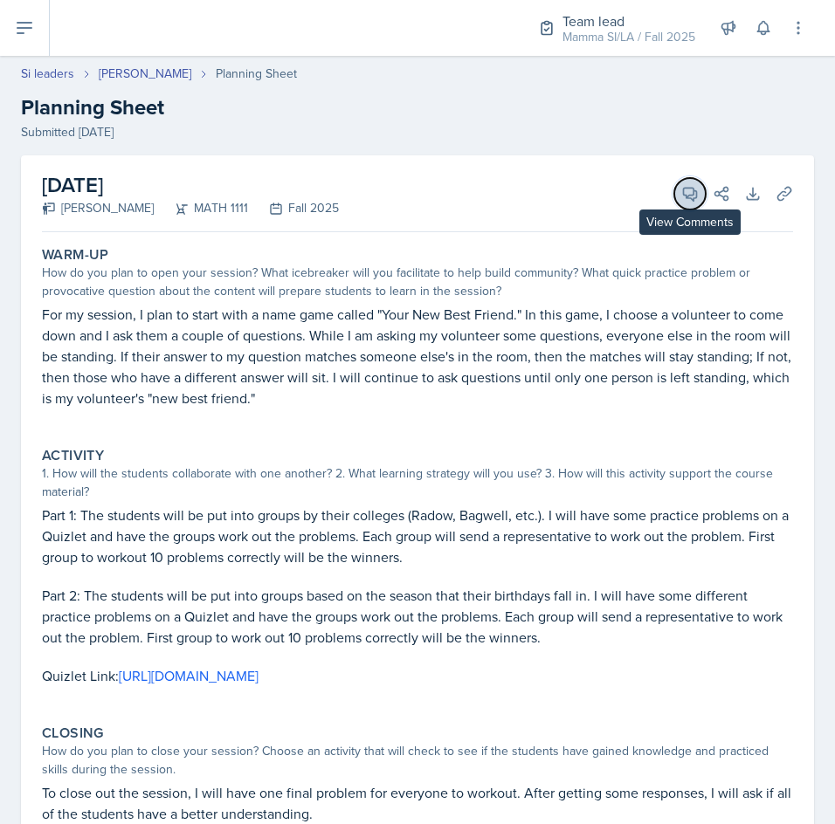
click at [684, 197] on icon at bounding box center [690, 194] width 13 height 13
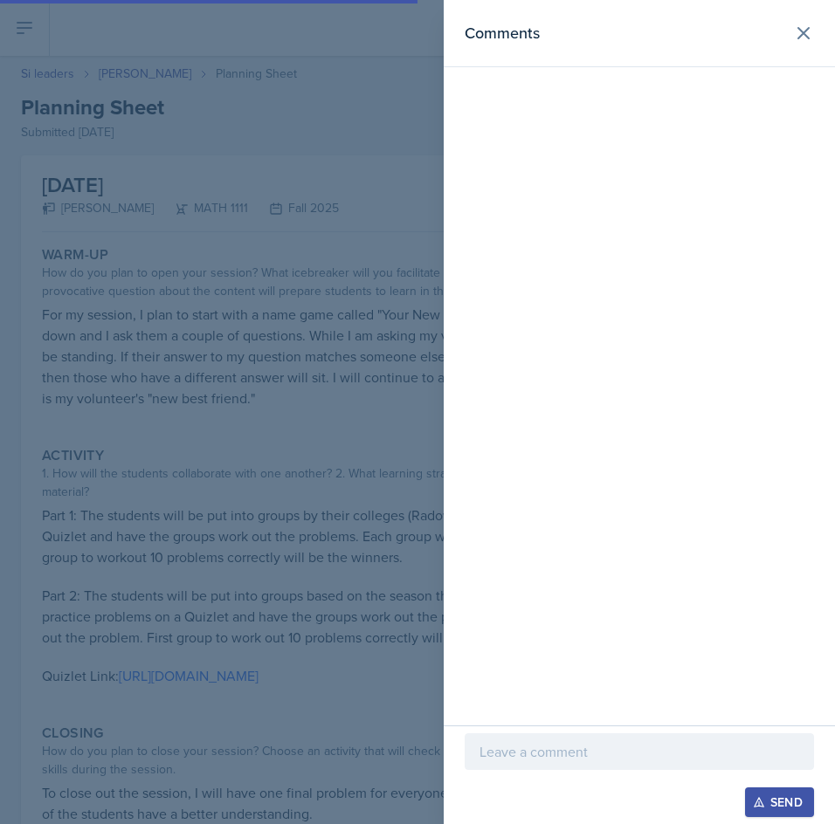
click at [627, 737] on div at bounding box center [639, 751] width 349 height 37
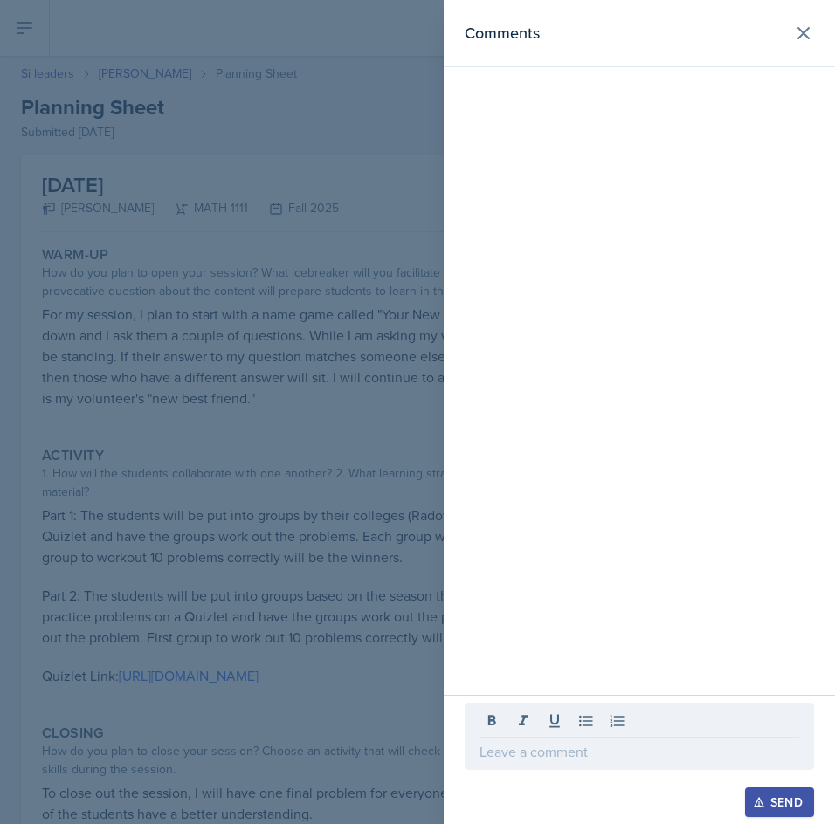
click at [616, 742] on p at bounding box center [639, 751] width 320 height 21
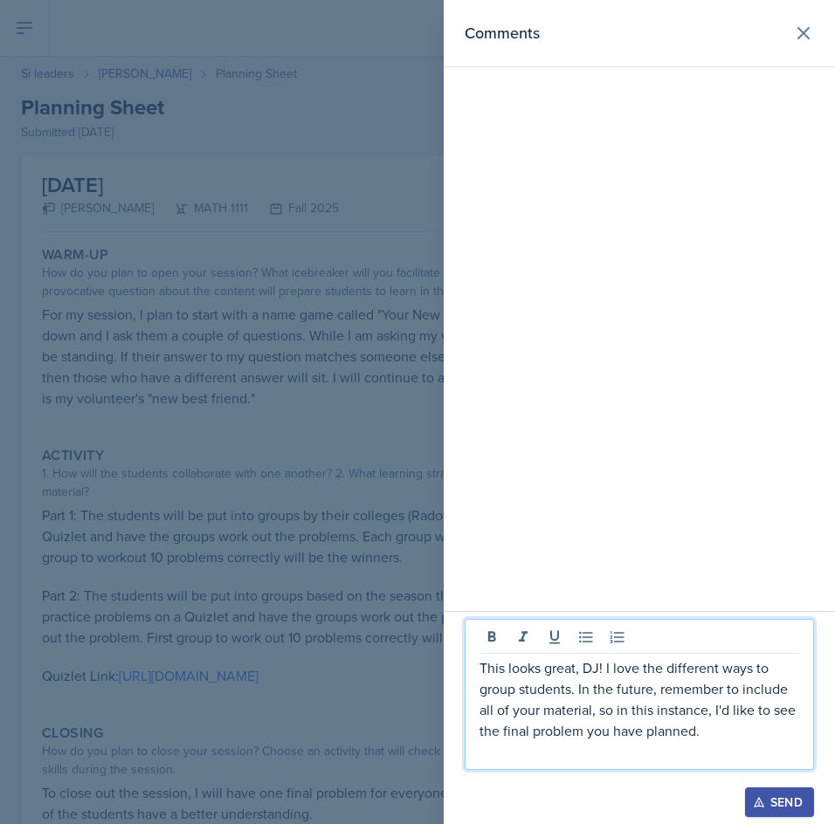
click at [621, 744] on p at bounding box center [639, 751] width 320 height 21
click at [743, 738] on p "This looks great, DJ! I love the different ways to group students. In the futur…" at bounding box center [639, 699] width 320 height 84
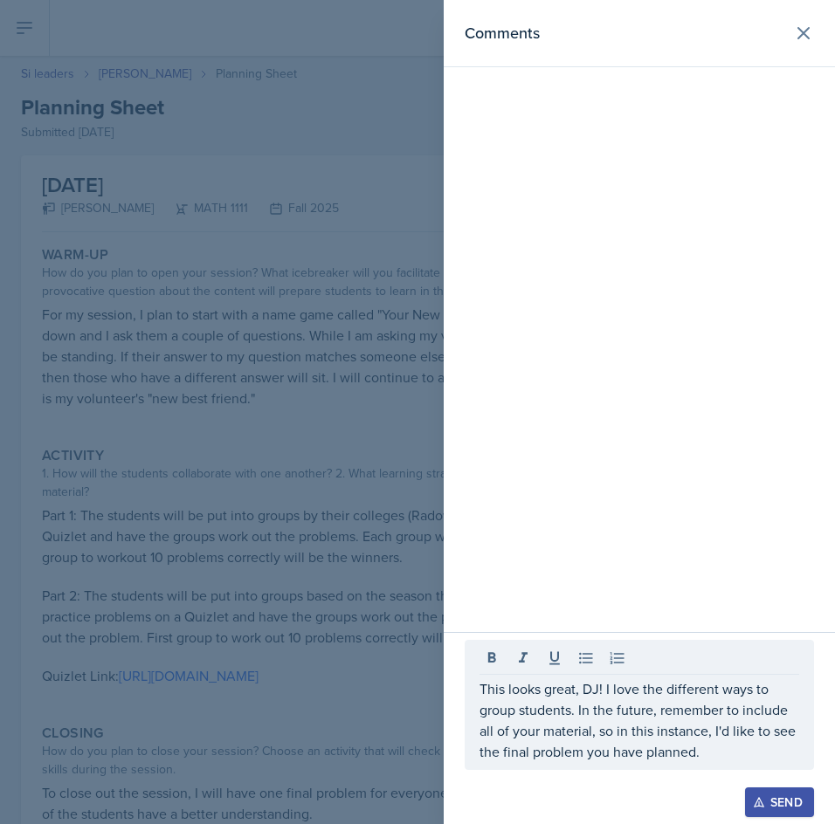
click at [788, 793] on button "Send" at bounding box center [779, 803] width 69 height 30
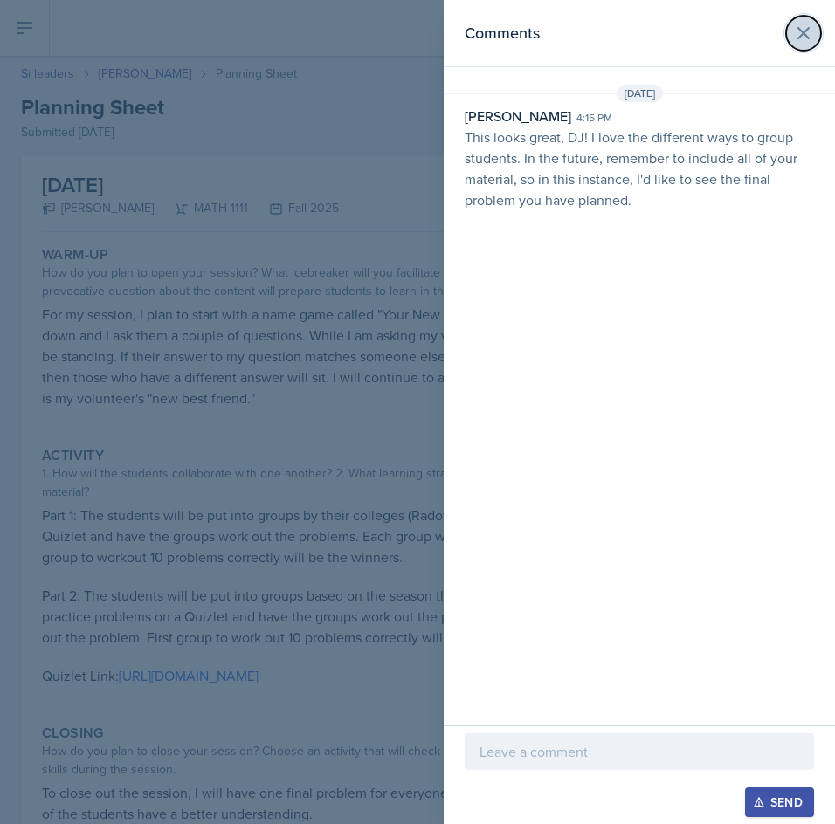
click at [790, 35] on button at bounding box center [803, 33] width 35 height 35
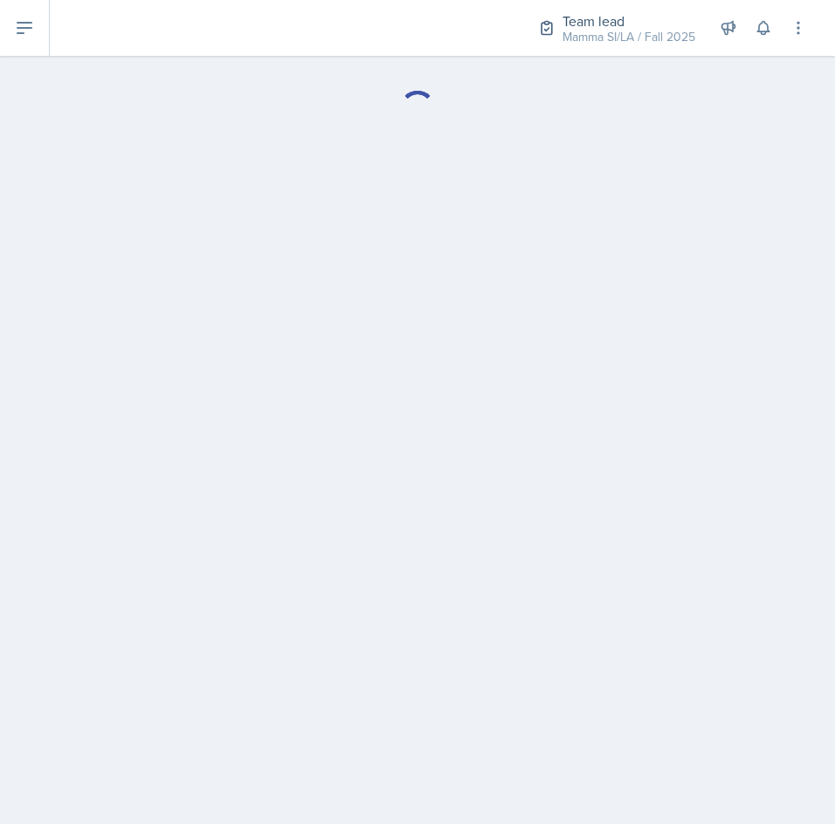
select select "Planning Sheets"
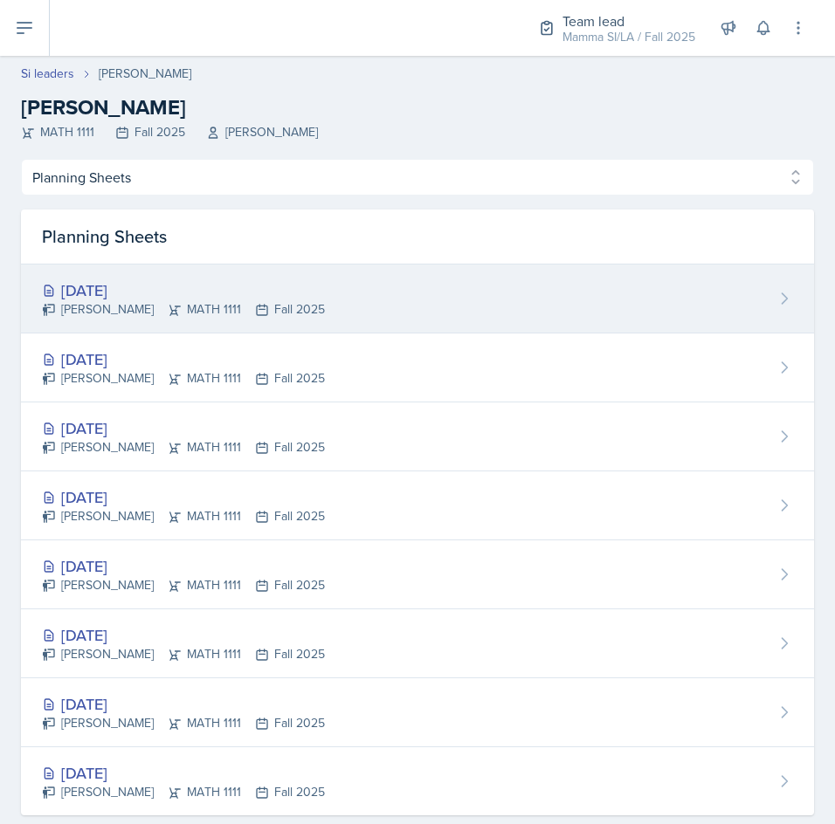
click at [314, 320] on div "[DATE] [PERSON_NAME] MATH 1111 Fall 2025" at bounding box center [417, 299] width 793 height 69
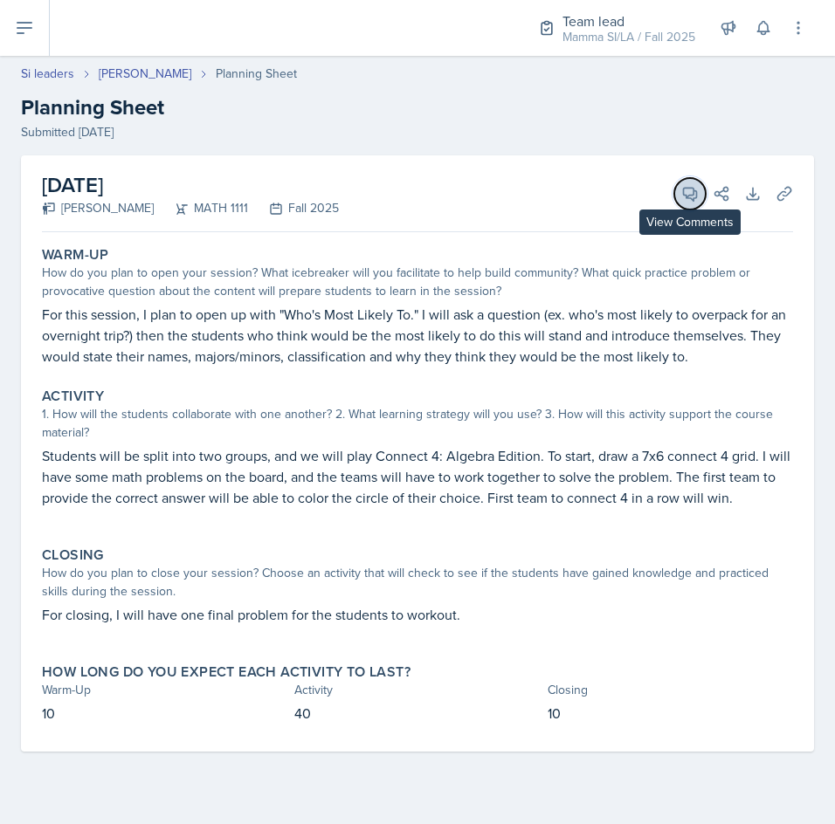
click at [688, 193] on icon at bounding box center [689, 193] width 17 height 17
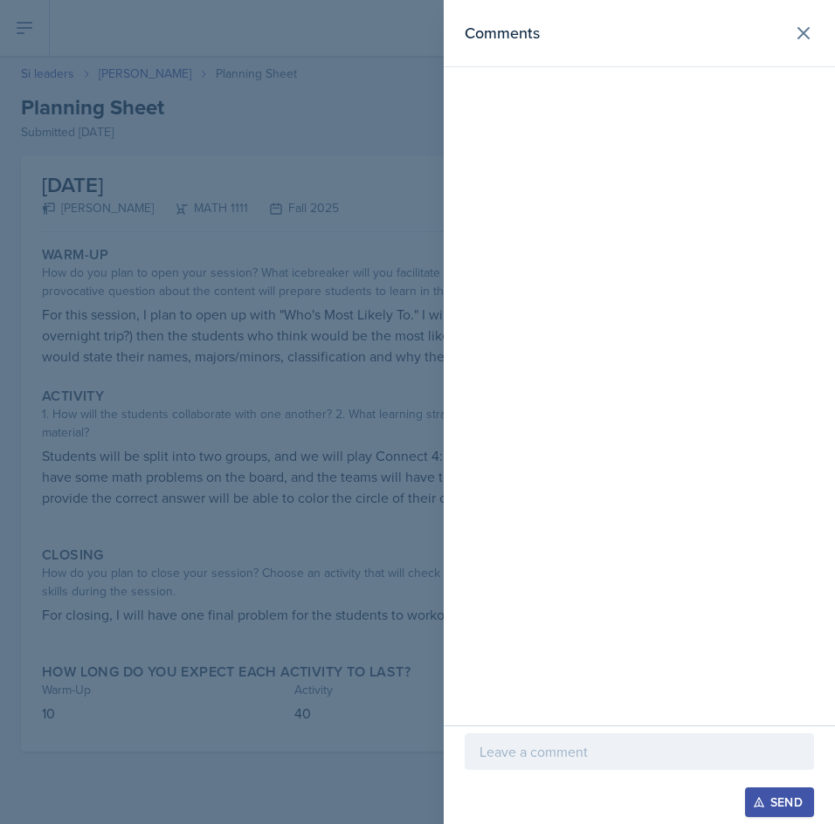
click at [674, 759] on p at bounding box center [639, 751] width 320 height 21
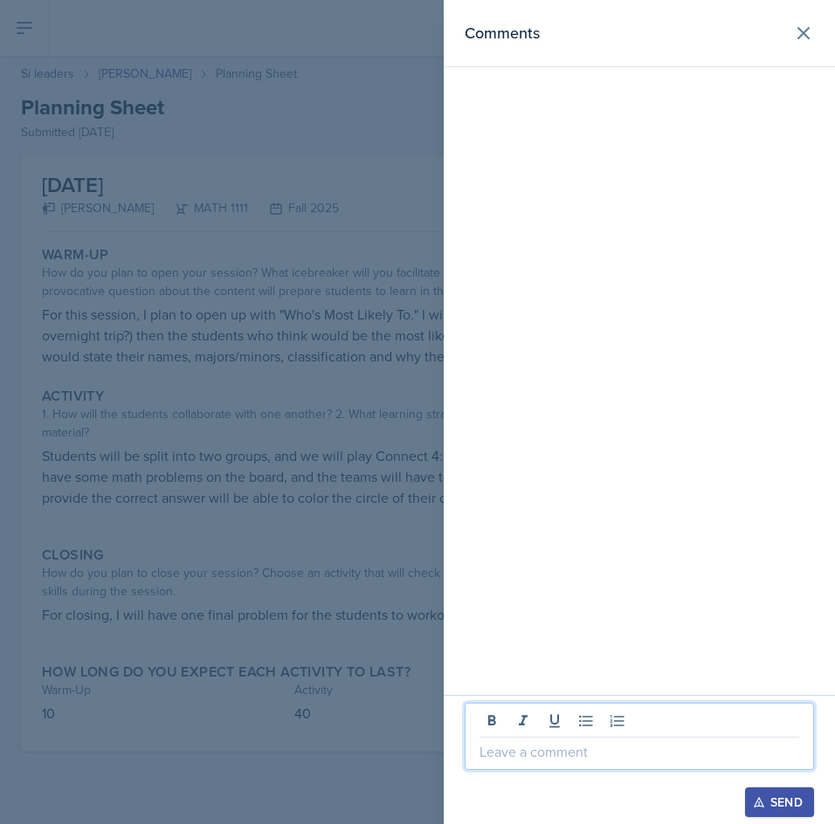
paste div
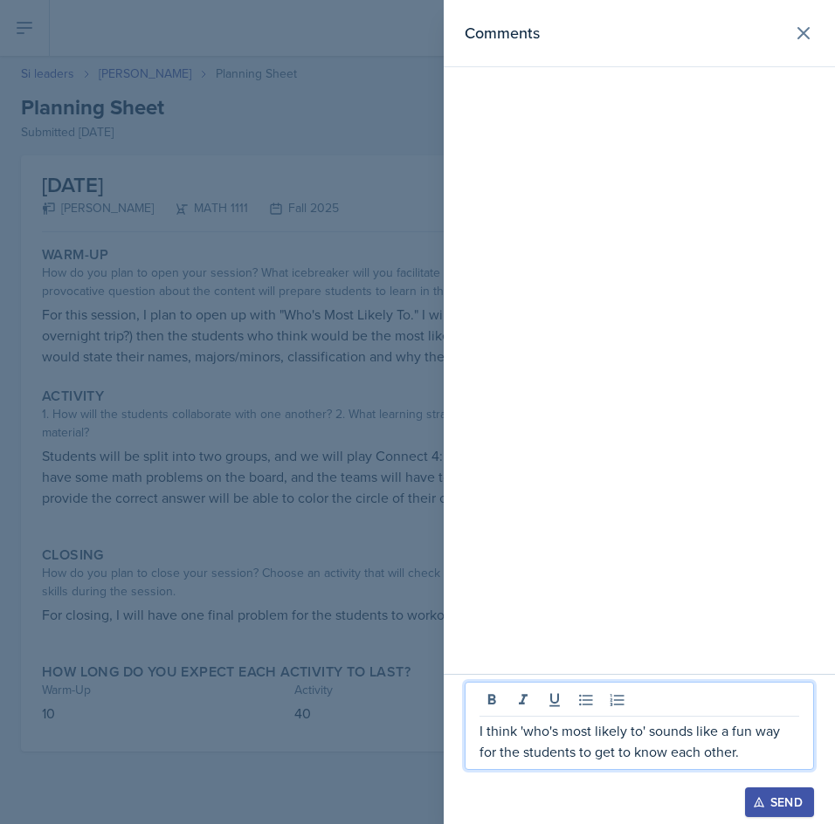
click at [745, 767] on div "I think 'who's most likely to' sounds like a fun way for the students to get to…" at bounding box center [639, 726] width 349 height 88
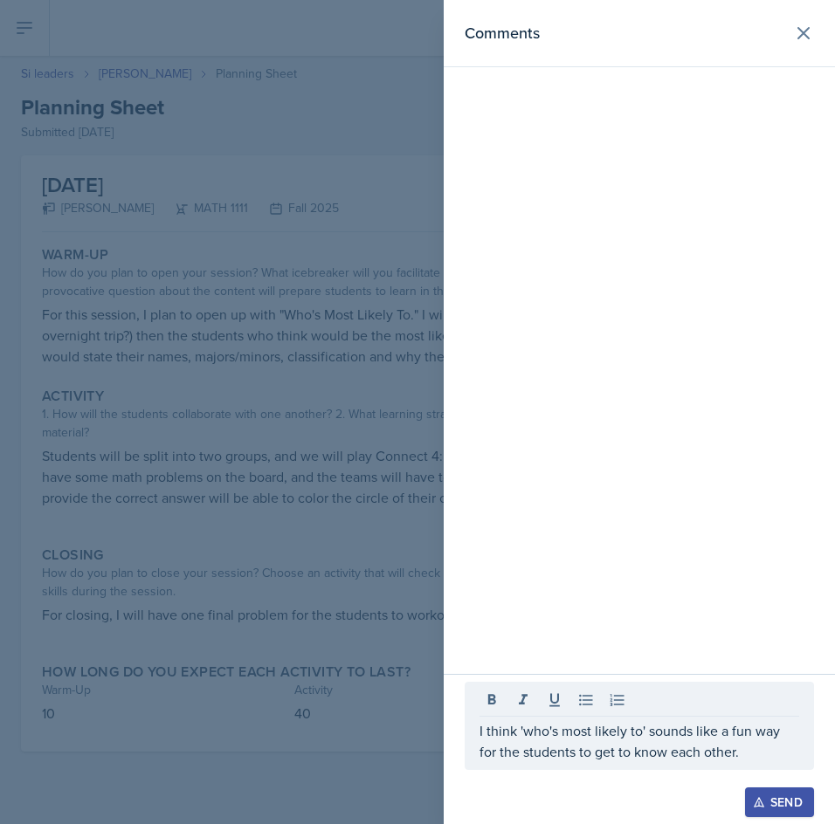
click at [791, 795] on div "Send" at bounding box center [779, 802] width 46 height 14
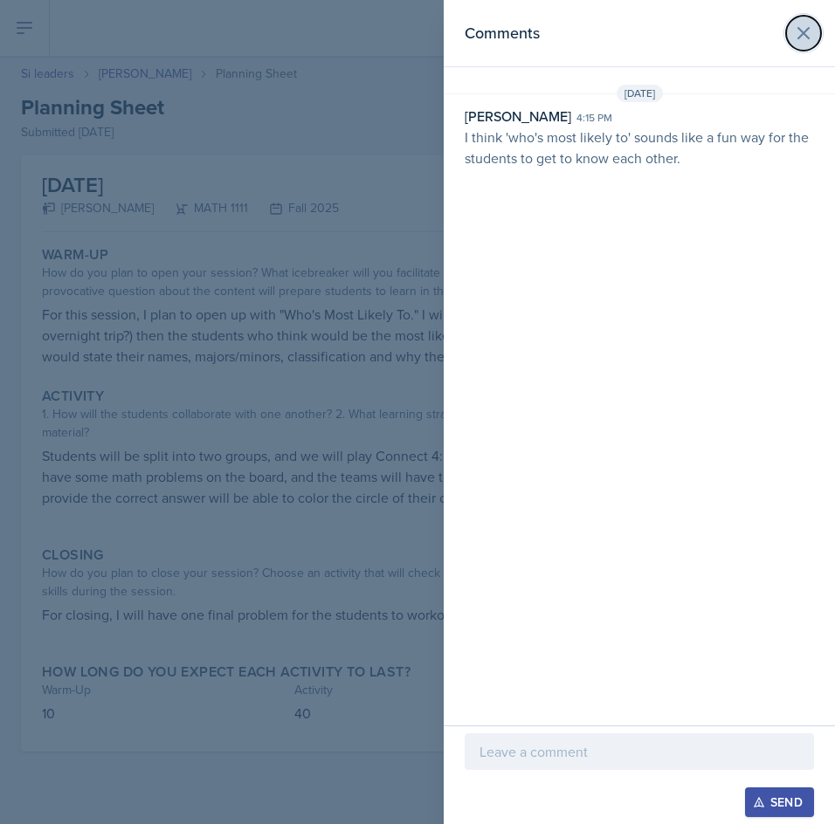
click at [801, 27] on icon at bounding box center [803, 33] width 21 height 21
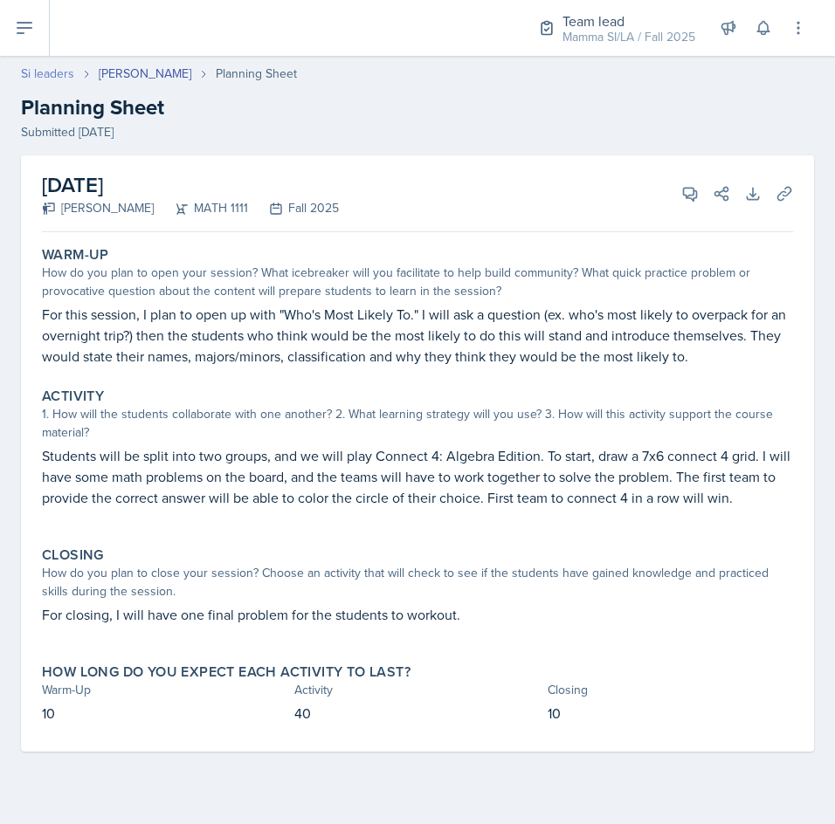
click at [38, 67] on link "Si leaders" at bounding box center [47, 74] width 53 height 18
